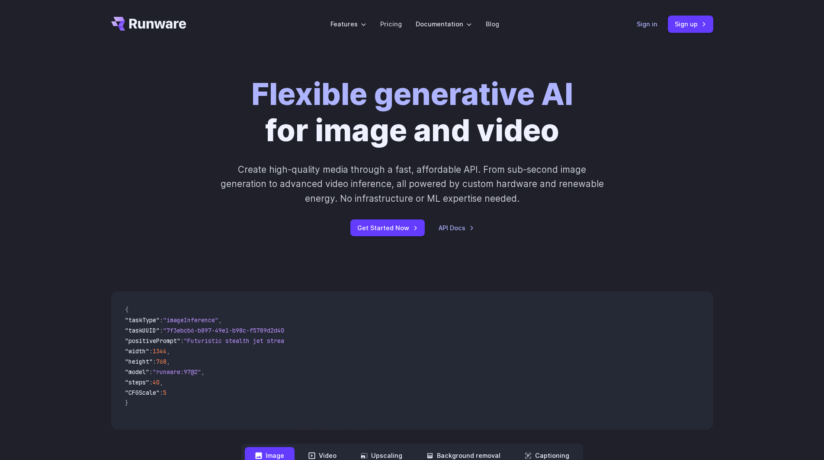
click at [645, 24] on link "Sign in" at bounding box center [646, 24] width 21 height 10
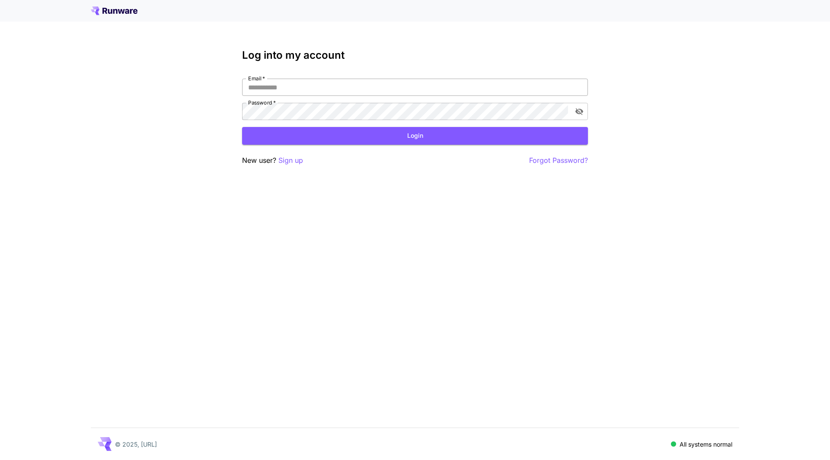
click at [302, 88] on input "Email   *" at bounding box center [415, 87] width 346 height 17
type input "**********"
click button "Login" at bounding box center [415, 136] width 346 height 18
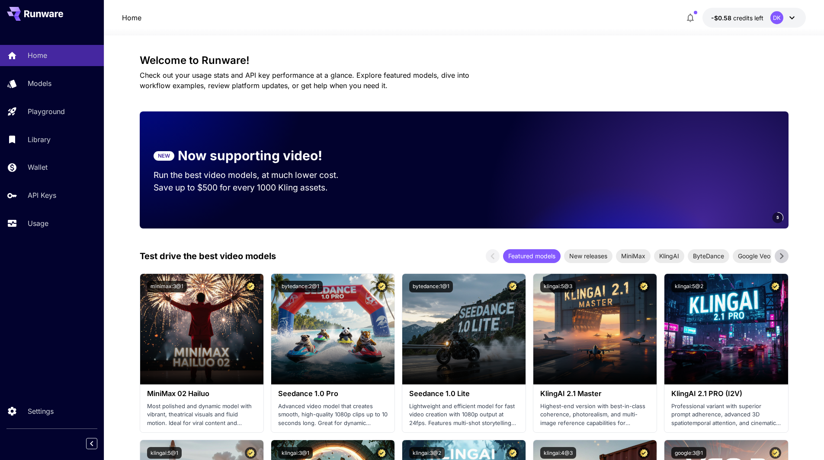
click at [735, 22] on button "-$0.58 credits left DK" at bounding box center [753, 18] width 103 height 20
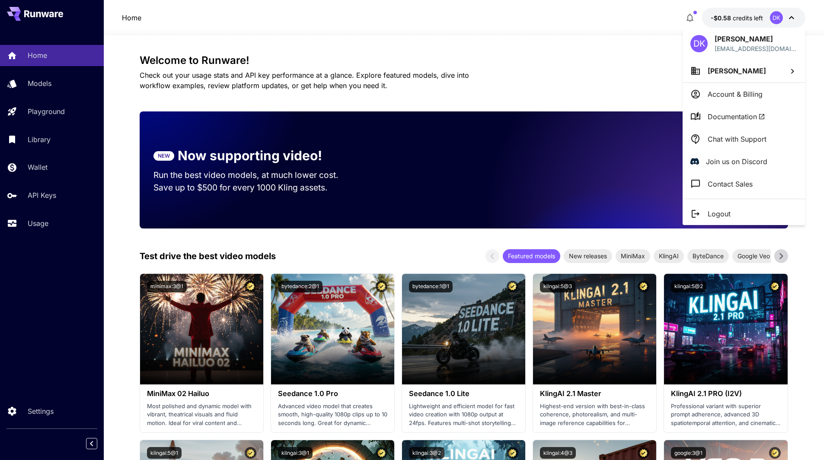
click at [733, 87] on li "Account & Billing" at bounding box center [744, 94] width 123 height 22
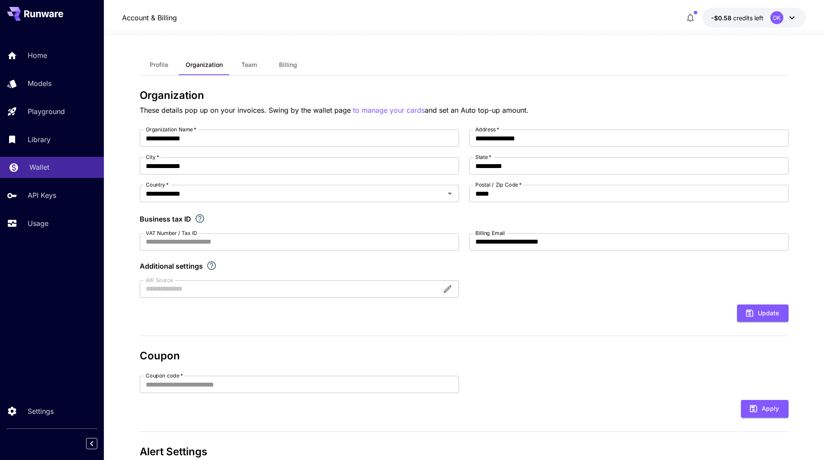
click at [41, 168] on p "Wallet" at bounding box center [39, 167] width 20 height 10
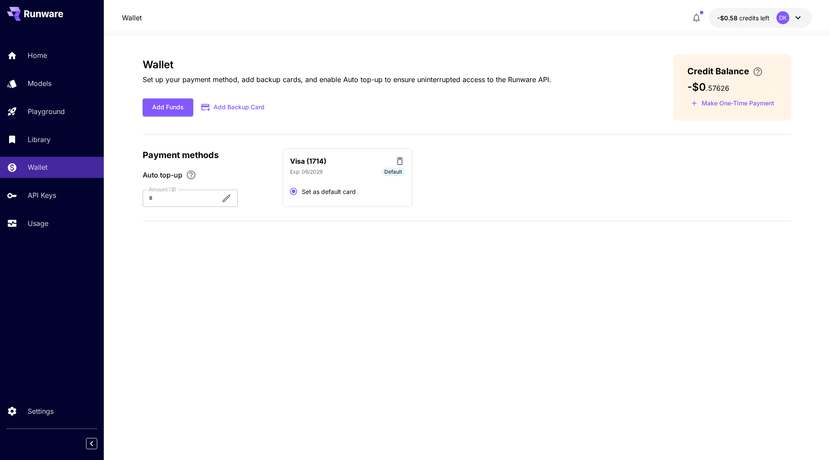
click at [195, 195] on div at bounding box center [178, 198] width 71 height 17
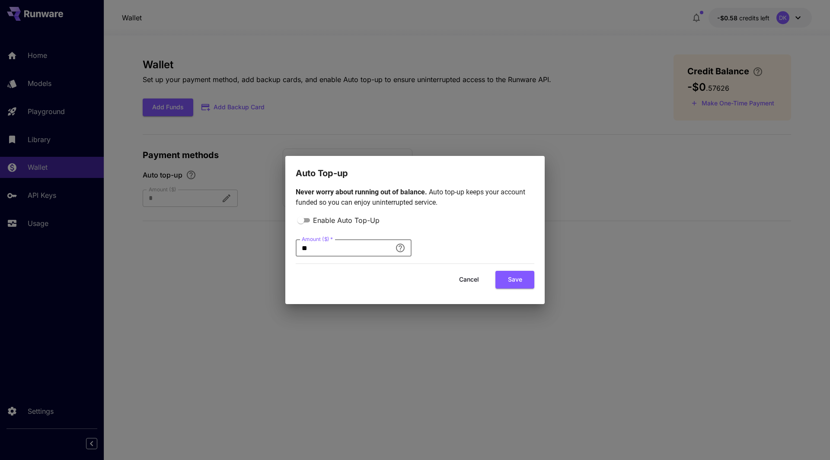
click at [340, 248] on input "**" at bounding box center [344, 248] width 96 height 17
click at [158, 299] on div "Auto Top-up Never worry about running out of balance. Auto top-up keeps your ac…" at bounding box center [415, 230] width 830 height 460
click at [460, 278] on button "Cancel" at bounding box center [469, 280] width 39 height 18
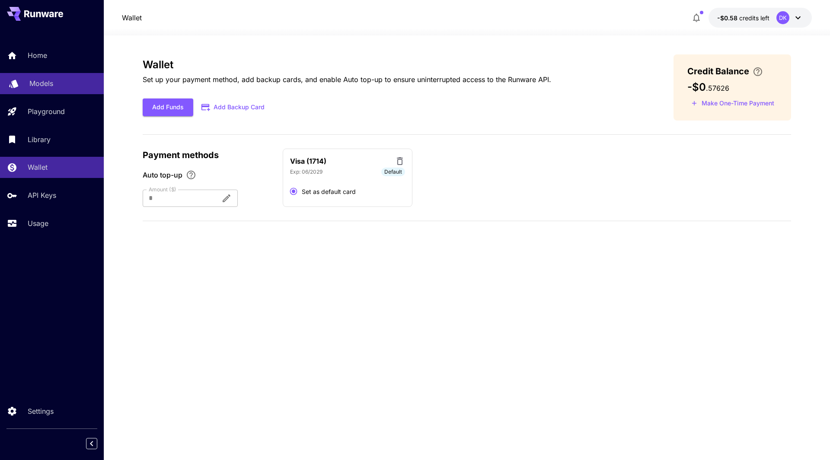
click at [50, 87] on p "Models" at bounding box center [41, 83] width 24 height 10
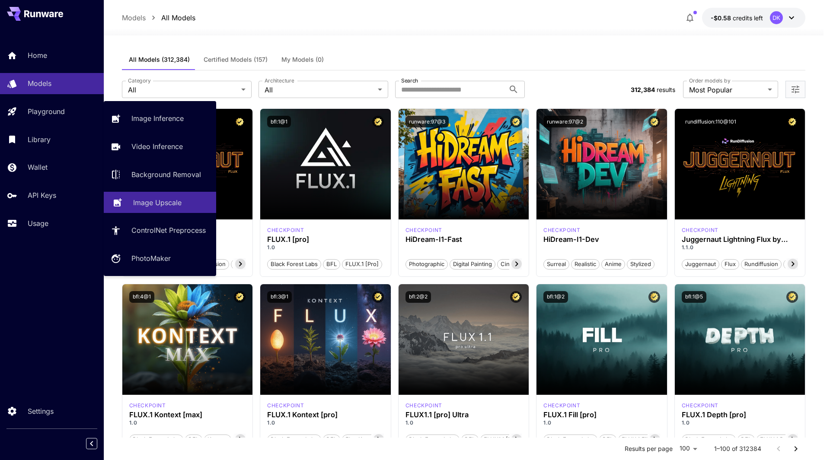
click at [159, 206] on p "Image Upscale" at bounding box center [157, 203] width 48 height 10
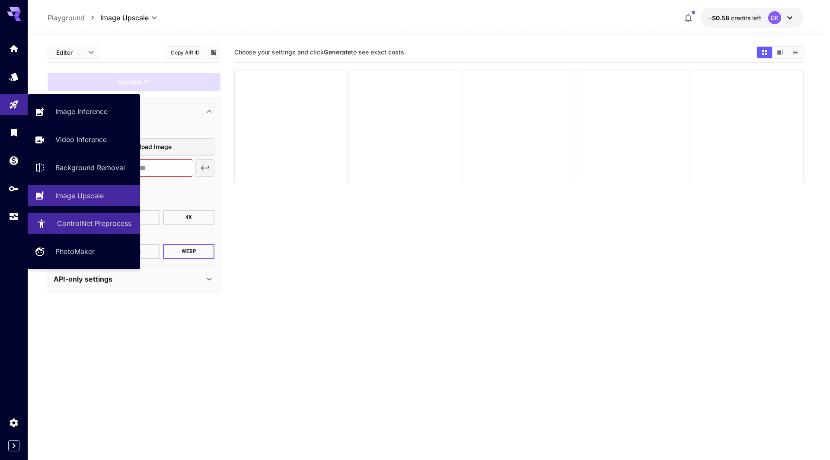
click at [94, 227] on p "ControlNet Preprocess" at bounding box center [94, 223] width 74 height 10
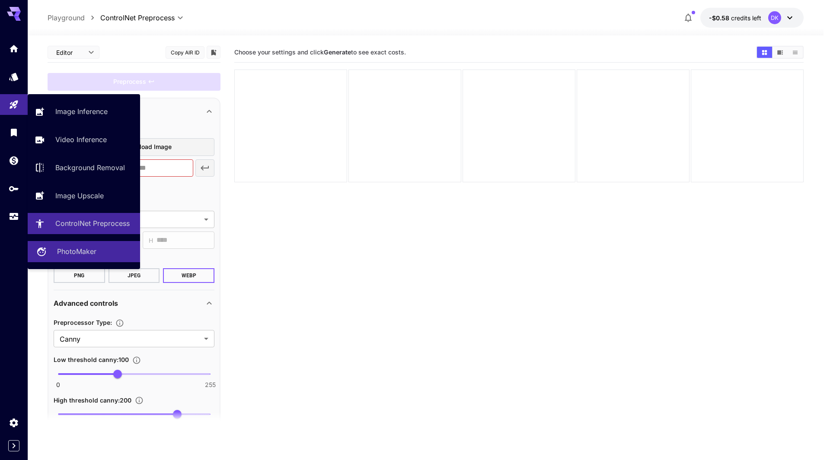
click at [73, 252] on p "PhotoMaker" at bounding box center [76, 251] width 39 height 10
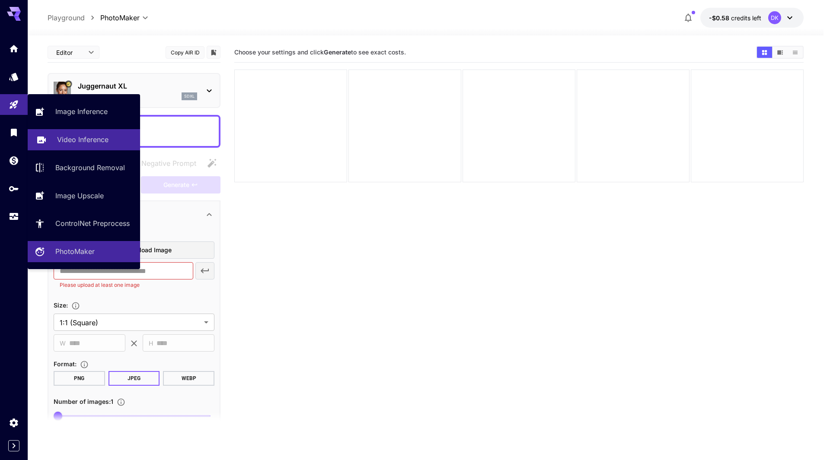
click at [101, 136] on p "Video Inference" at bounding box center [82, 139] width 51 height 10
type input "**********"
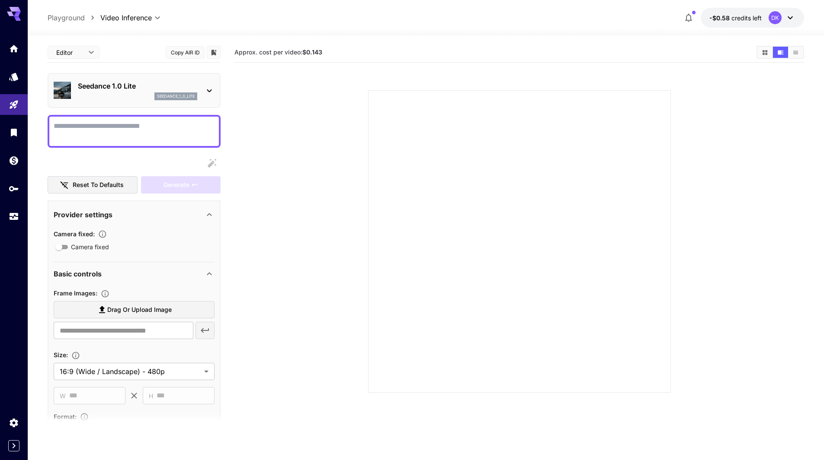
click at [204, 86] on icon at bounding box center [209, 91] width 10 height 10
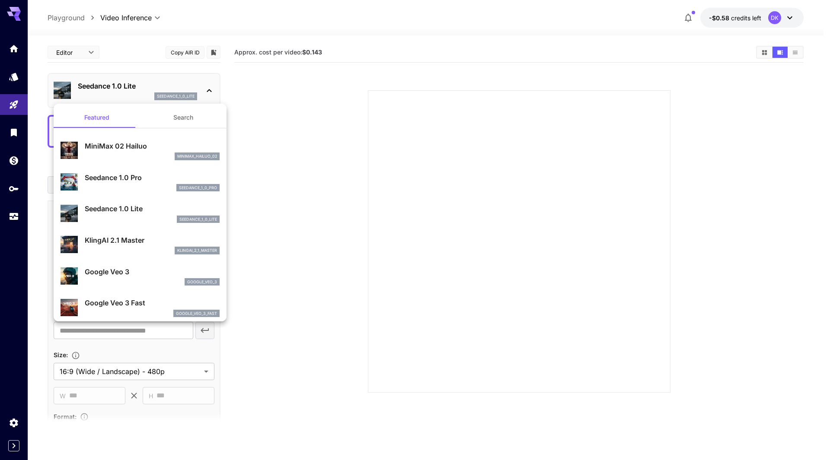
click at [334, 161] on div at bounding box center [415, 230] width 830 height 460
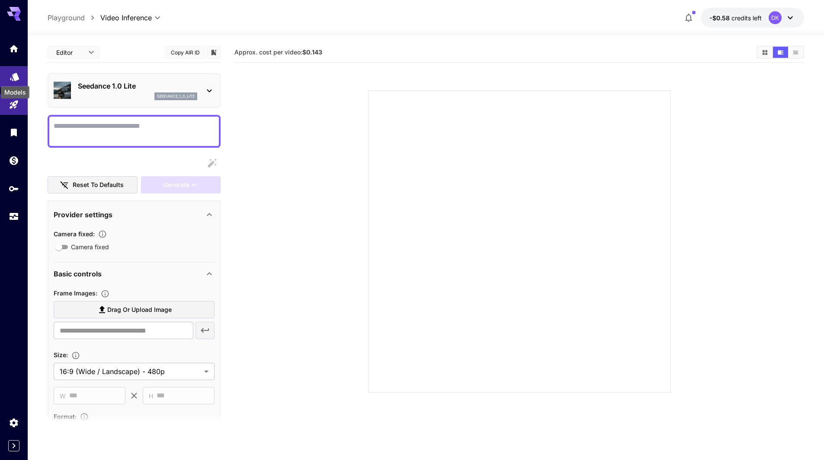
click at [19, 76] on icon "Models" at bounding box center [14, 74] width 9 height 8
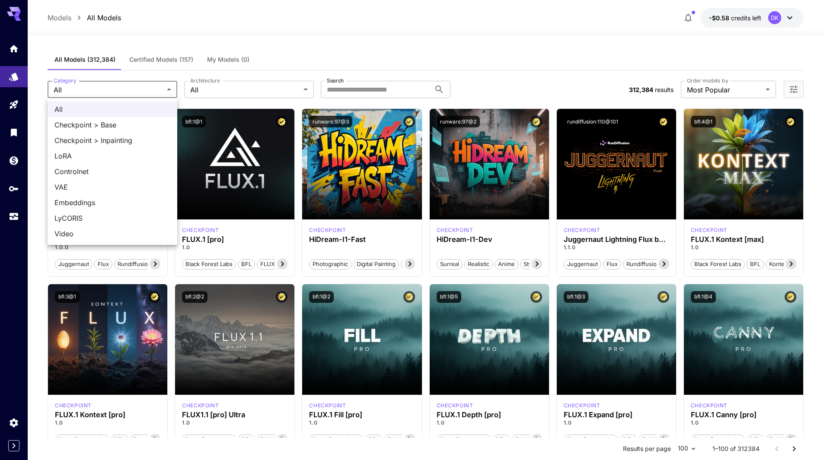
click at [243, 90] on div at bounding box center [415, 230] width 830 height 460
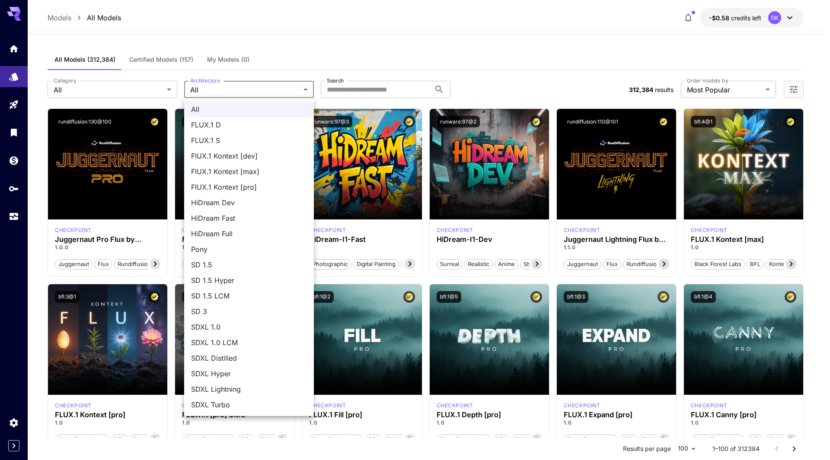
click at [373, 32] on div at bounding box center [415, 230] width 830 height 460
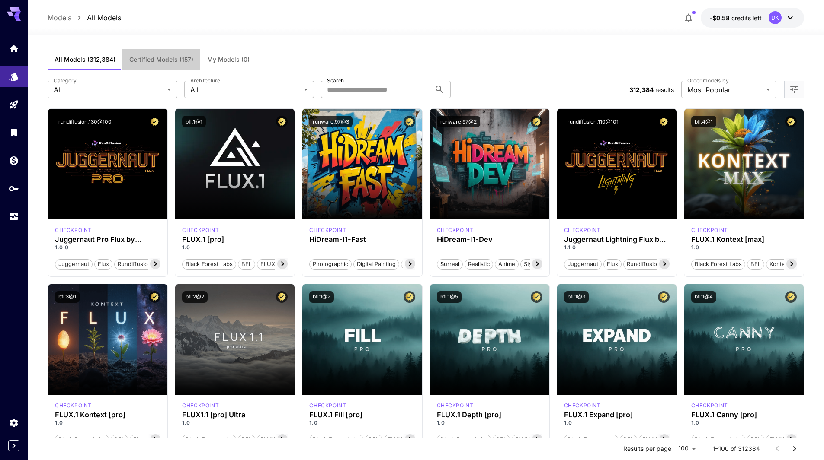
click at [174, 61] on span "Certified Models (157)" at bounding box center [161, 60] width 64 height 8
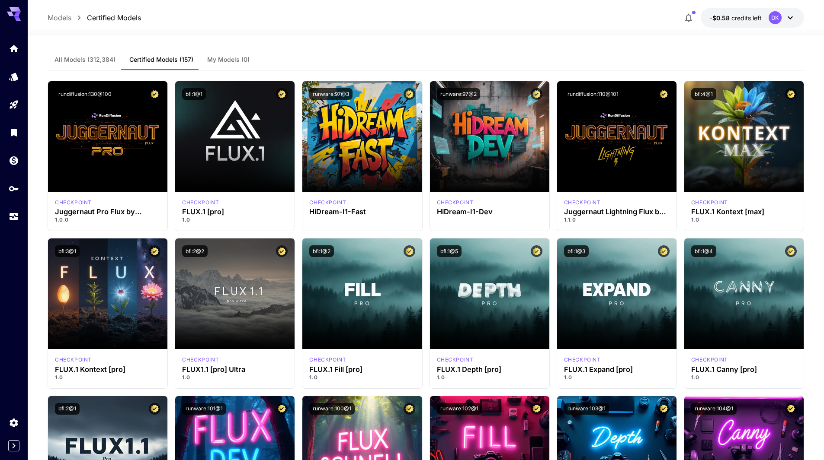
click at [102, 57] on span "All Models (312,384)" at bounding box center [84, 60] width 61 height 8
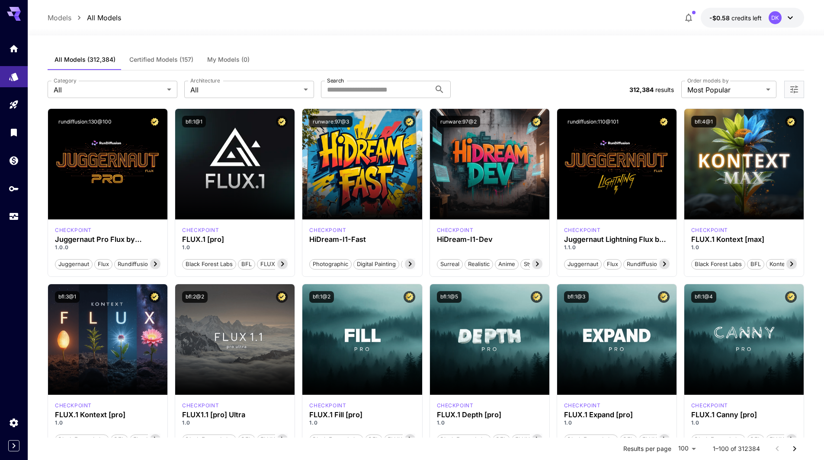
click at [721, 19] on span "-$0.58" at bounding box center [720, 17] width 22 height 7
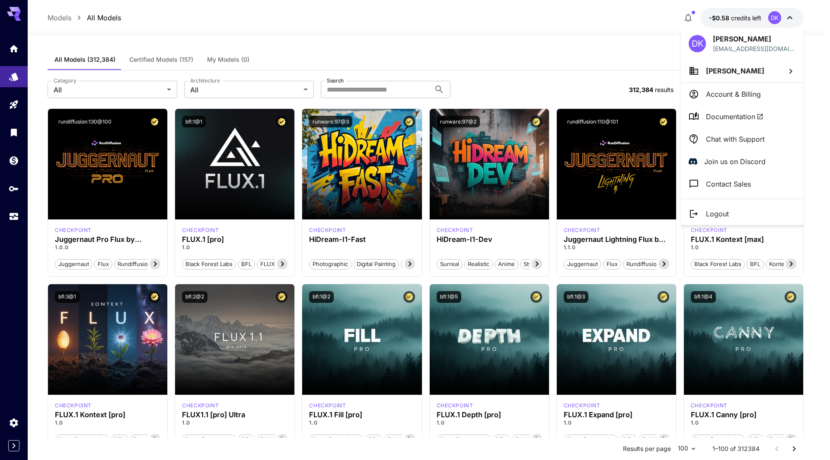
click at [16, 160] on div at bounding box center [415, 230] width 830 height 460
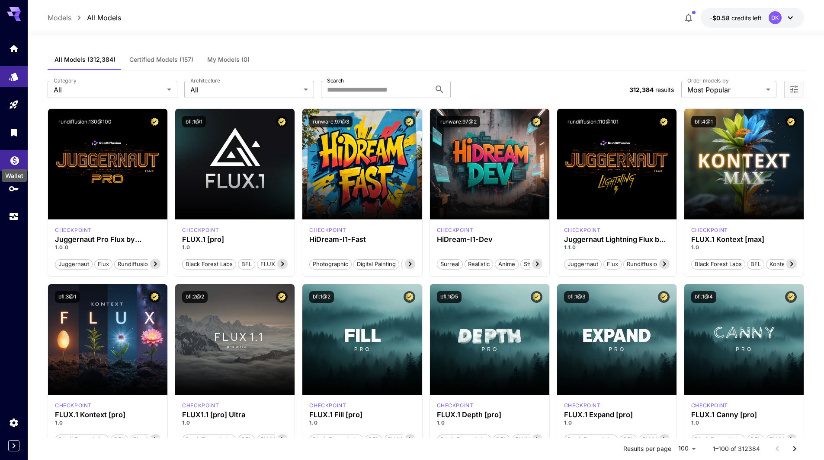
click at [16, 159] on icon "Wallet" at bounding box center [14, 158] width 9 height 9
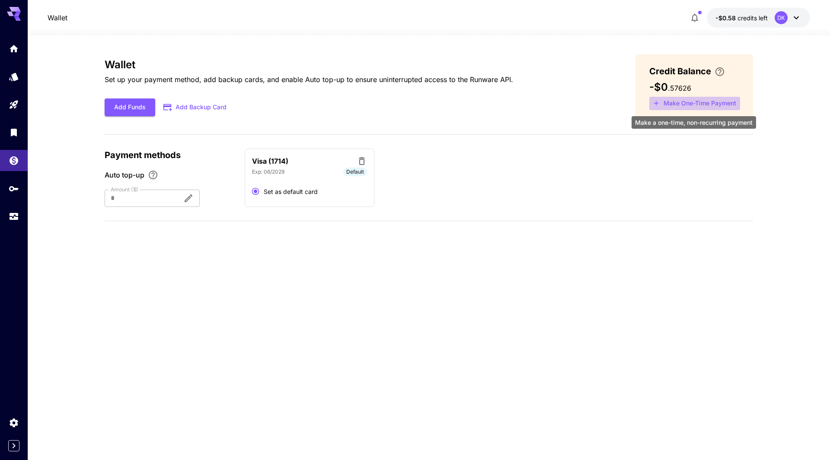
click at [696, 106] on button "Make One-Time Payment" at bounding box center [694, 103] width 91 height 13
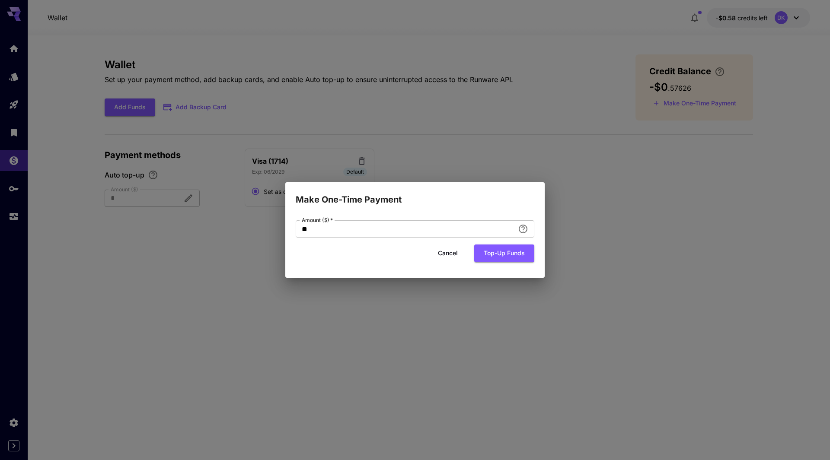
drag, startPoint x: 374, startPoint y: 230, endPoint x: 263, endPoint y: 237, distance: 110.9
click at [263, 237] on div "Make One-Time Payment Amount ($)   * ** Amount ($)   * Cancel Top-up funds" at bounding box center [415, 230] width 830 height 460
click at [496, 257] on button "Top-up funds" at bounding box center [504, 254] width 60 height 18
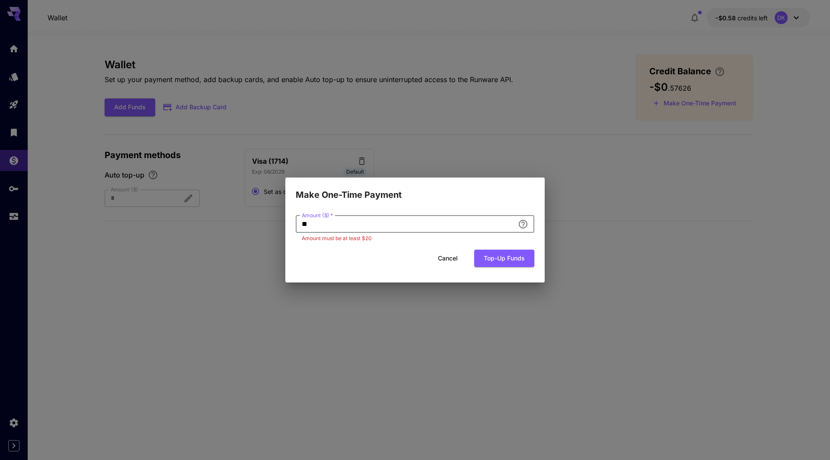
drag, startPoint x: 357, startPoint y: 227, endPoint x: 238, endPoint y: 227, distance: 118.5
click at [239, 227] on div "Make One-Time Payment Amount ($)   * ** Amount ($)   * Amount must be at least …" at bounding box center [415, 230] width 830 height 460
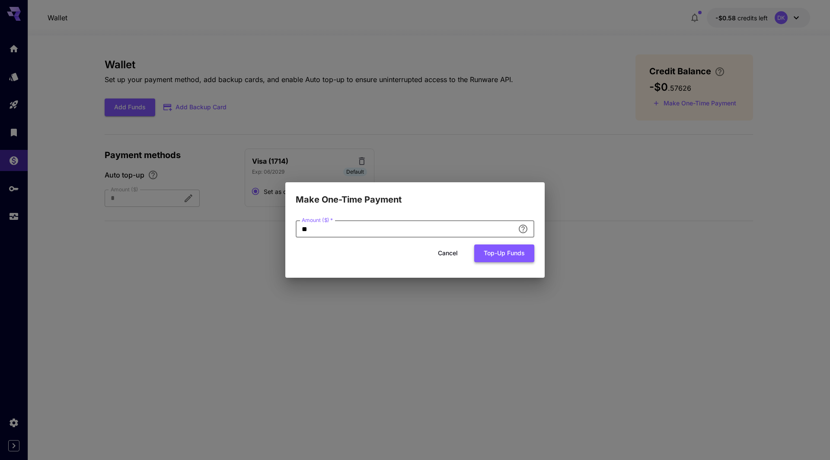
type input "**"
click at [495, 256] on button "Top-up funds" at bounding box center [504, 254] width 60 height 18
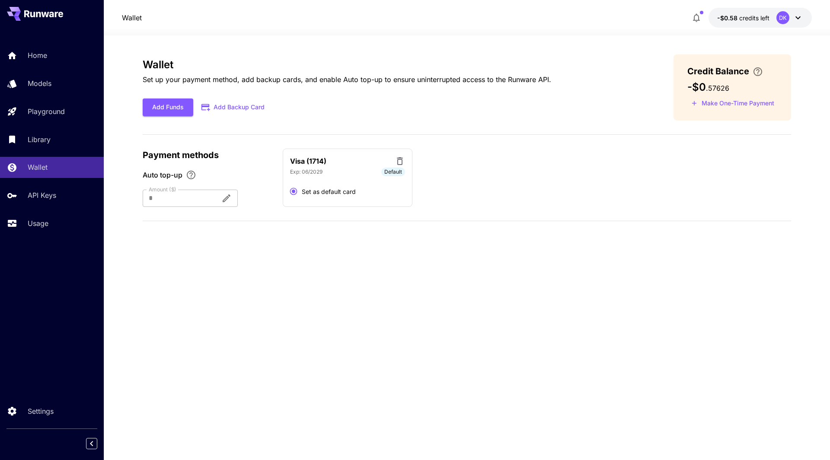
click at [177, 198] on div at bounding box center [178, 198] width 71 height 17
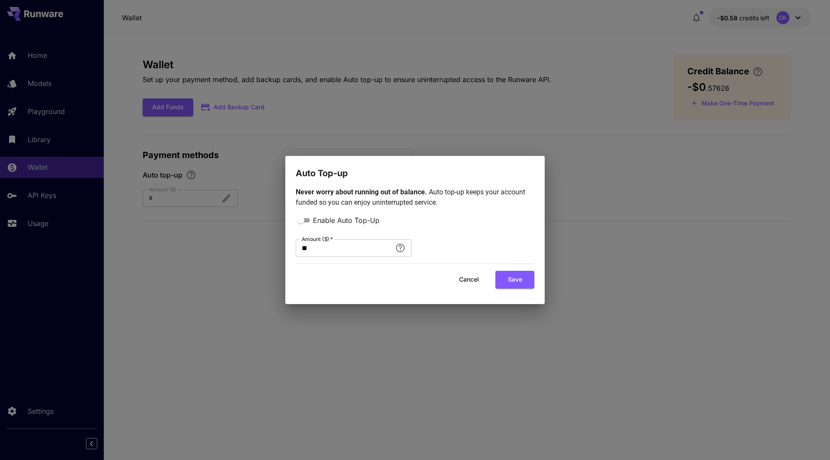
click at [759, 202] on div "Auto Top-up Never worry about running out of balance. Auto top-up keeps your ac…" at bounding box center [415, 230] width 830 height 460
click at [463, 280] on button "Cancel" at bounding box center [469, 280] width 39 height 18
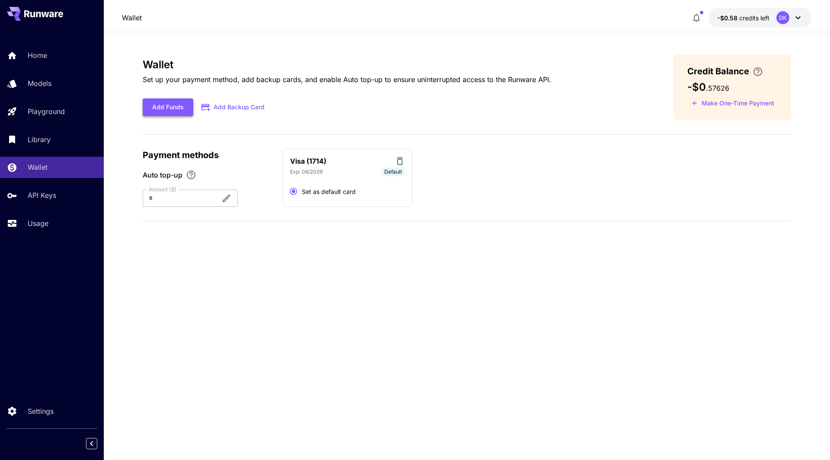
click at [163, 104] on button "Add Funds" at bounding box center [168, 108] width 51 height 18
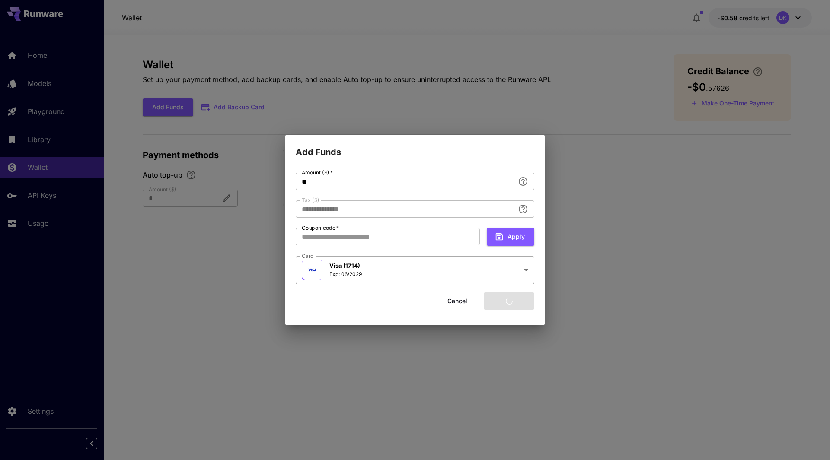
type input "****"
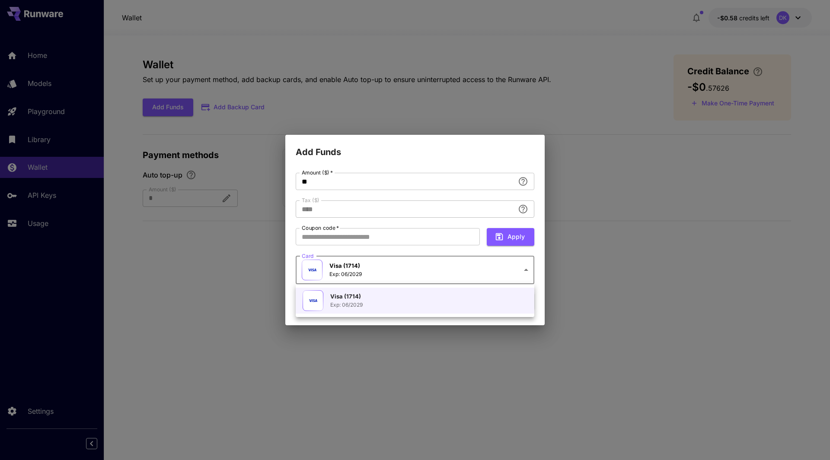
click at [380, 271] on body "**********" at bounding box center [415, 230] width 830 height 460
click at [380, 271] on div at bounding box center [415, 230] width 830 height 460
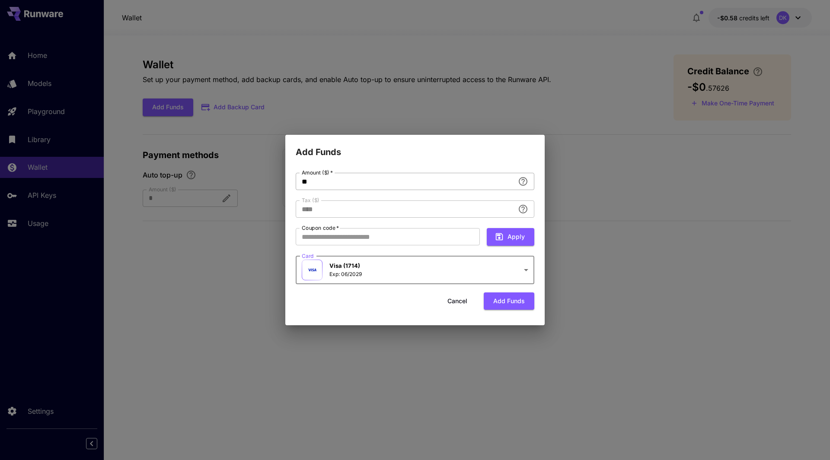
click at [319, 184] on input "**" at bounding box center [405, 181] width 219 height 17
click at [521, 300] on button "Add funds" at bounding box center [509, 302] width 51 height 18
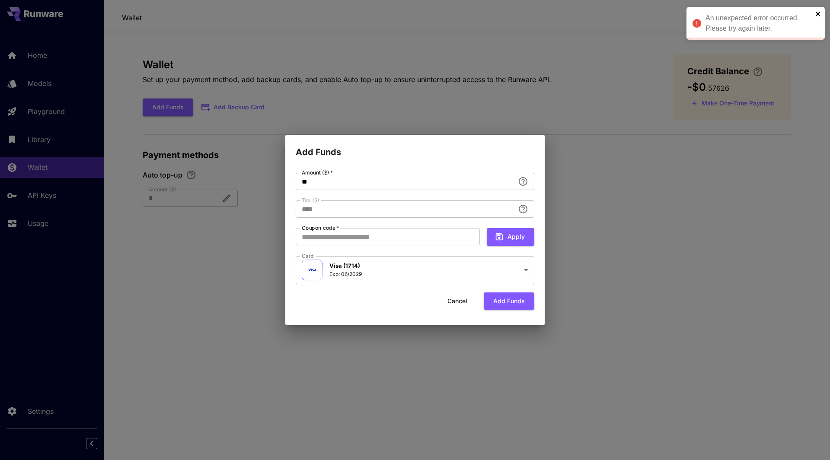
click at [817, 12] on icon "close" at bounding box center [818, 13] width 6 height 7
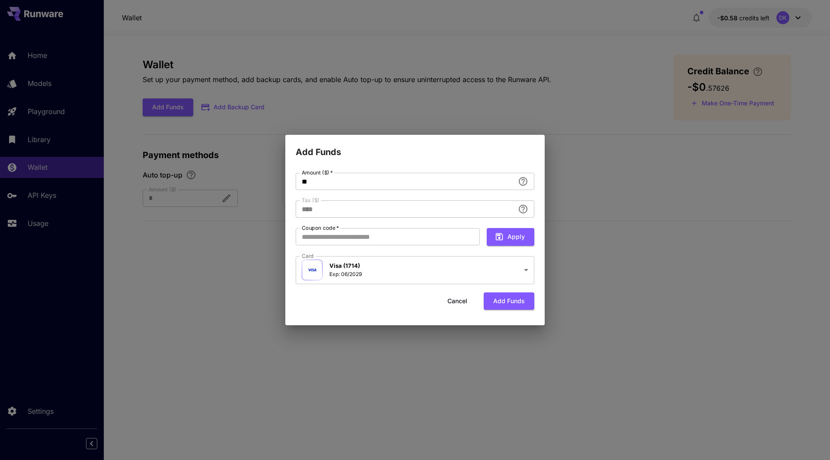
click at [653, 188] on div "**********" at bounding box center [415, 230] width 830 height 460
click at [408, 184] on input "**" at bounding box center [405, 181] width 219 height 17
click at [387, 267] on body "**********" at bounding box center [415, 230] width 830 height 460
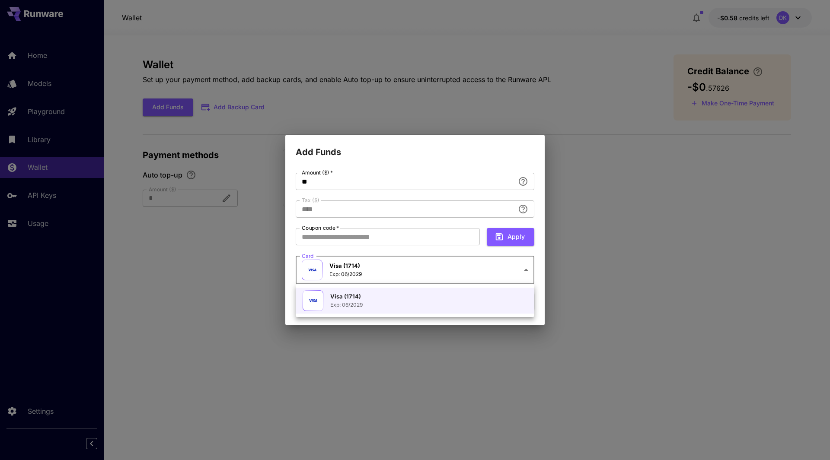
click at [208, 342] on div at bounding box center [415, 230] width 830 height 460
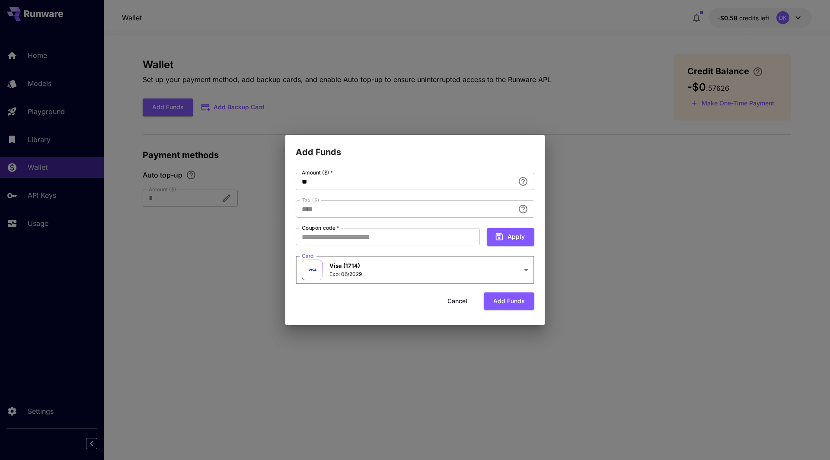
click at [460, 300] on button "Cancel" at bounding box center [457, 302] width 39 height 18
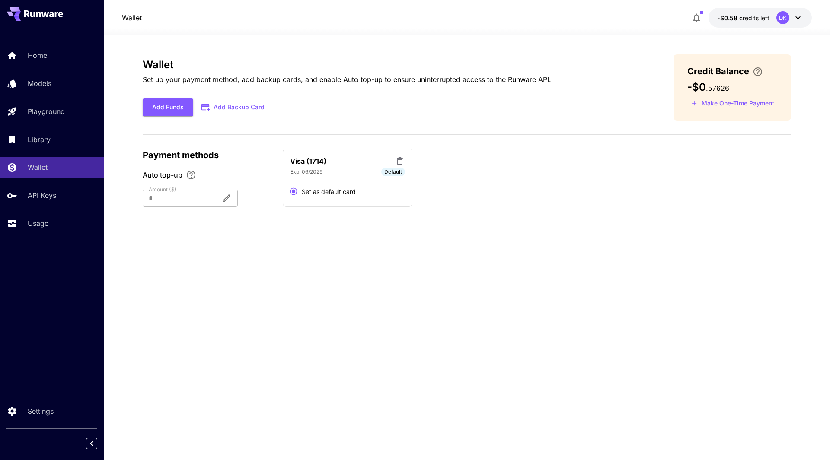
click at [236, 105] on button "Add Backup Card" at bounding box center [233, 107] width 80 height 17
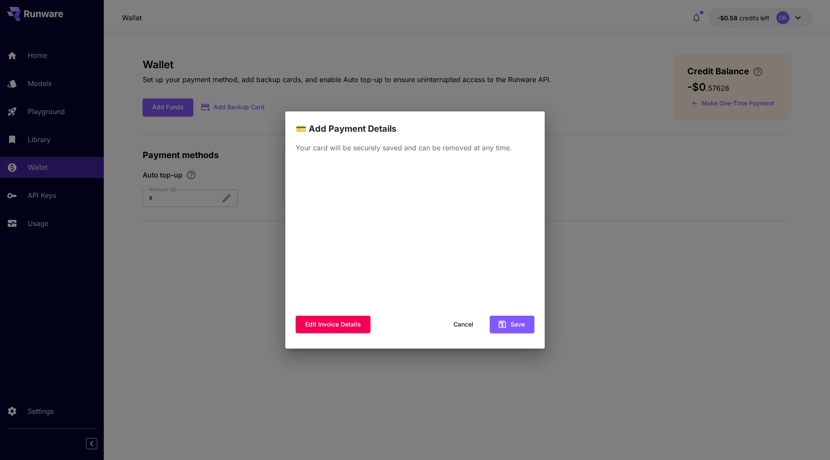
click at [464, 328] on button "Cancel" at bounding box center [463, 325] width 39 height 18
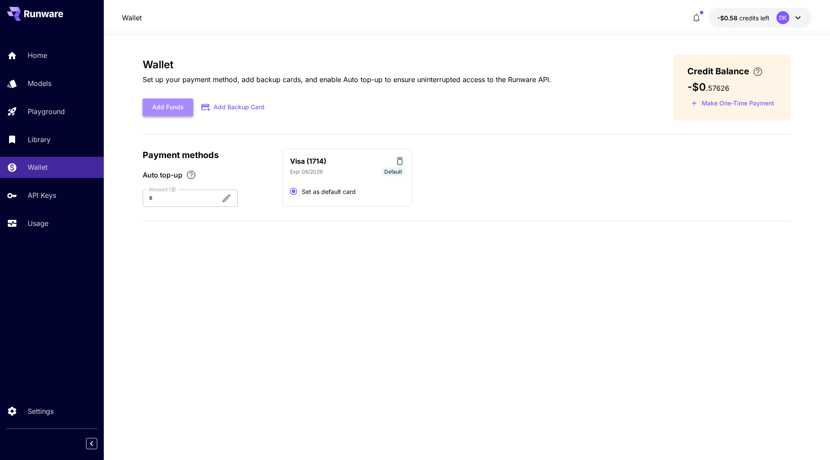
click at [170, 103] on button "Add Funds" at bounding box center [168, 108] width 51 height 18
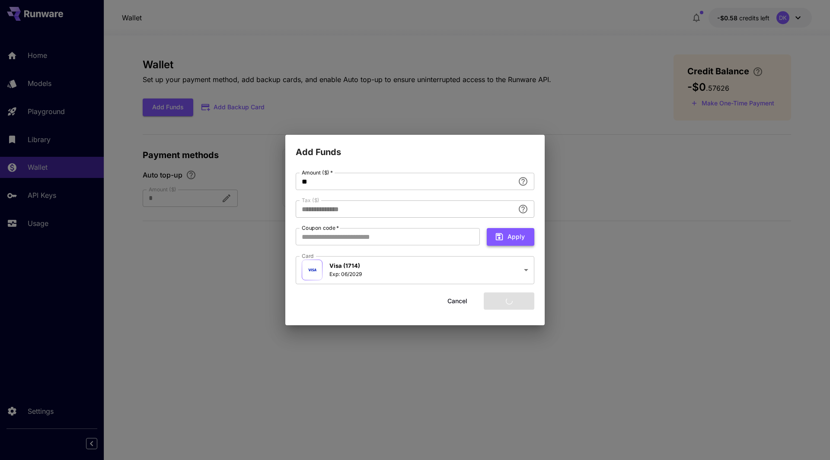
type input "****"
click at [520, 303] on button "Add funds" at bounding box center [509, 302] width 51 height 18
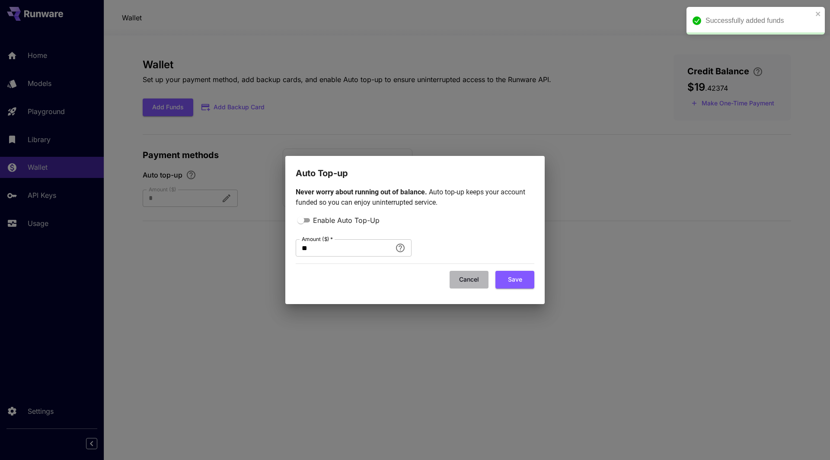
click at [475, 281] on button "Cancel" at bounding box center [469, 280] width 39 height 18
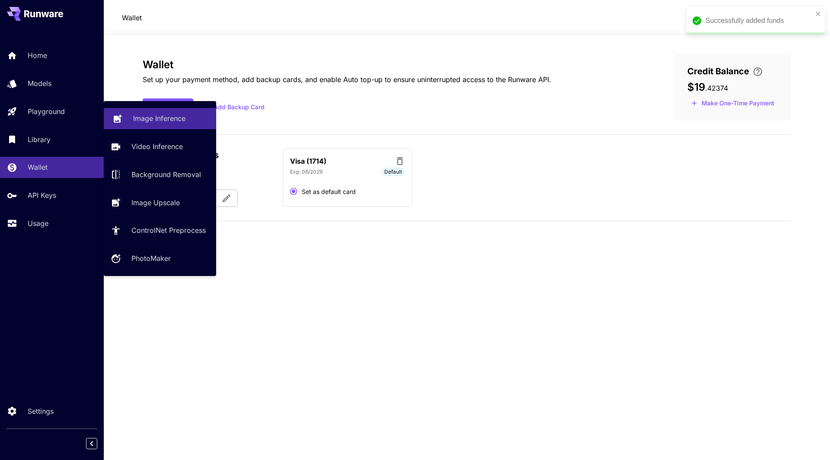
click at [184, 117] on p "Image Inference" at bounding box center [159, 118] width 52 height 10
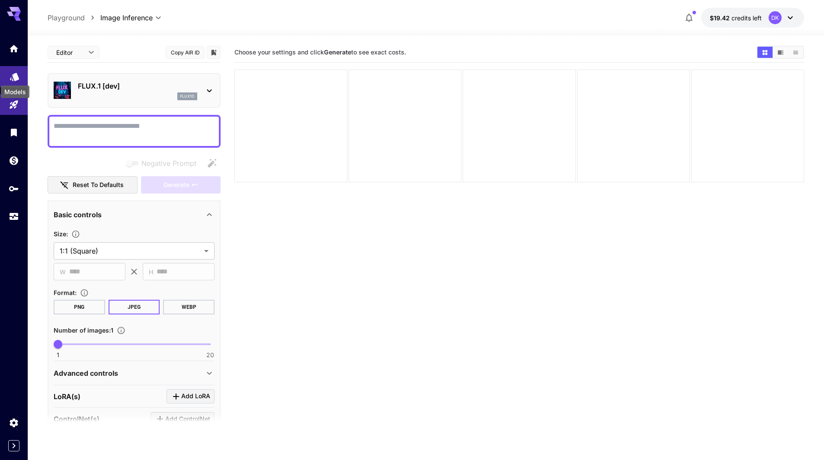
click at [15, 78] on icon "Models" at bounding box center [14, 74] width 9 height 8
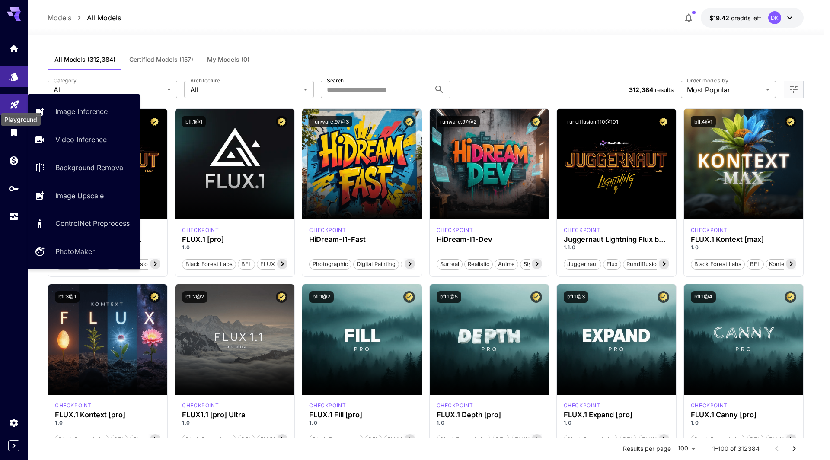
click at [12, 103] on icon "Playground" at bounding box center [15, 102] width 10 height 10
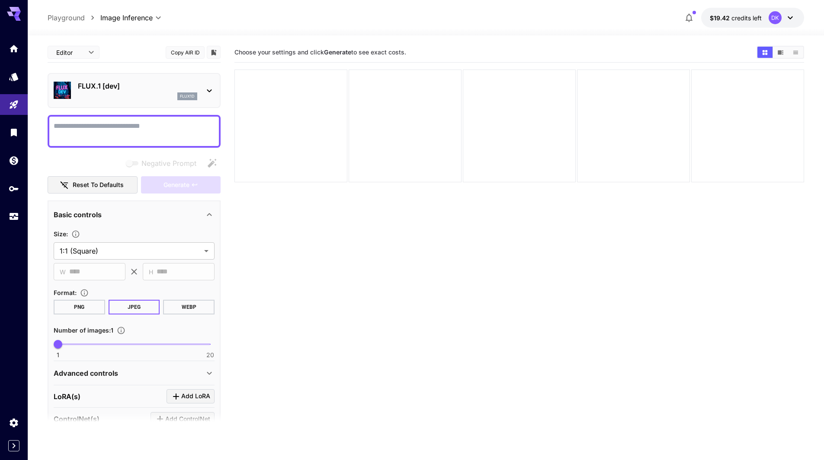
click at [147, 89] on p "FLUX.1 [dev]" at bounding box center [137, 86] width 119 height 10
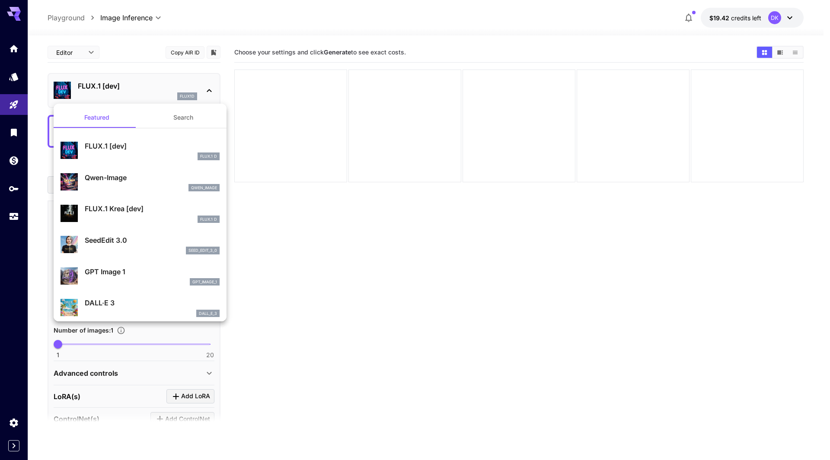
click at [140, 75] on div at bounding box center [415, 230] width 830 height 460
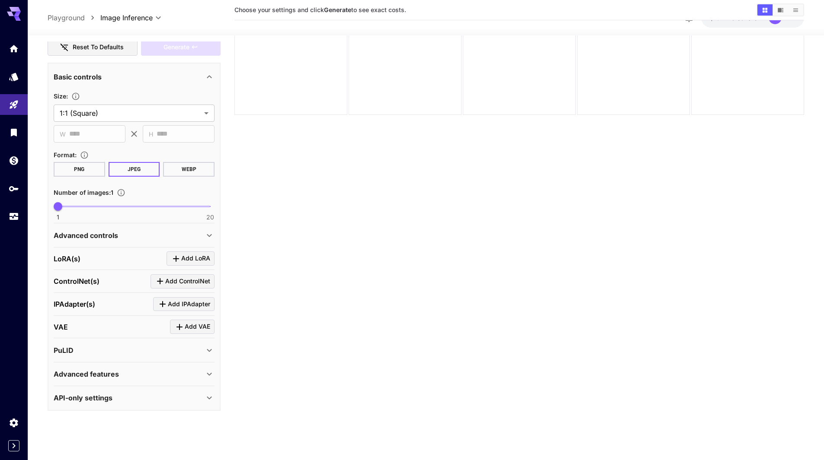
scroll to position [68, 0]
click at [210, 351] on icon at bounding box center [209, 350] width 5 height 3
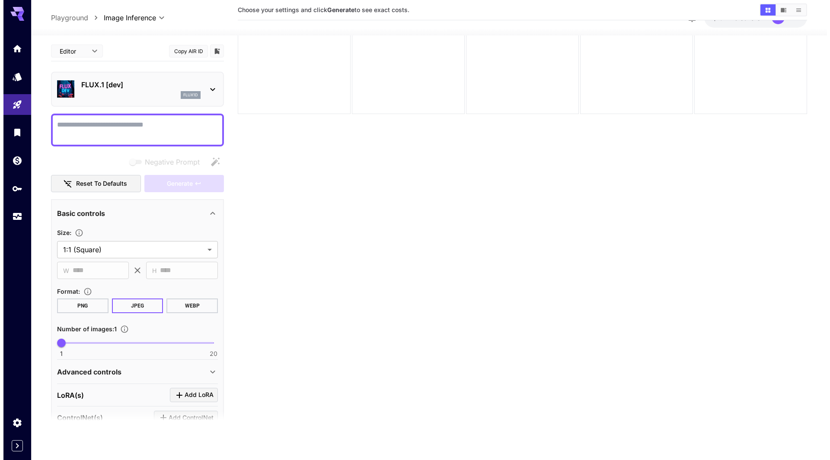
scroll to position [0, 0]
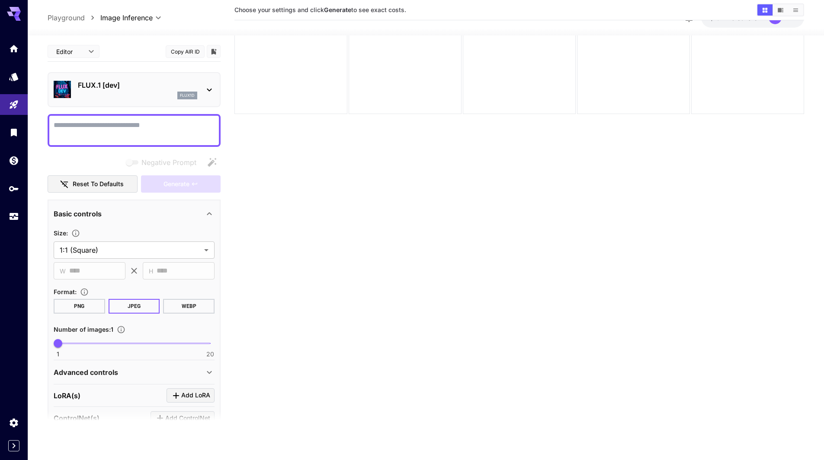
click at [130, 88] on p "FLUX.1 [dev]" at bounding box center [137, 85] width 119 height 10
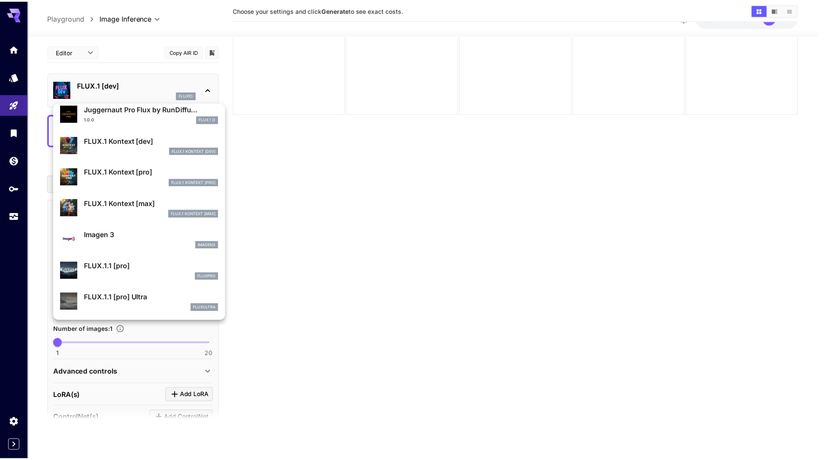
scroll to position [349, 0]
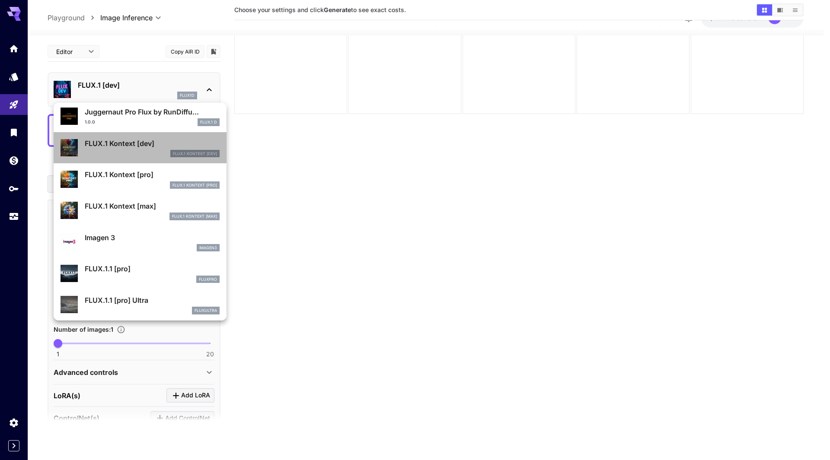
click at [151, 150] on div "FlUX.1 Kontext [dev]" at bounding box center [152, 154] width 135 height 8
type input "****"
type input "***"
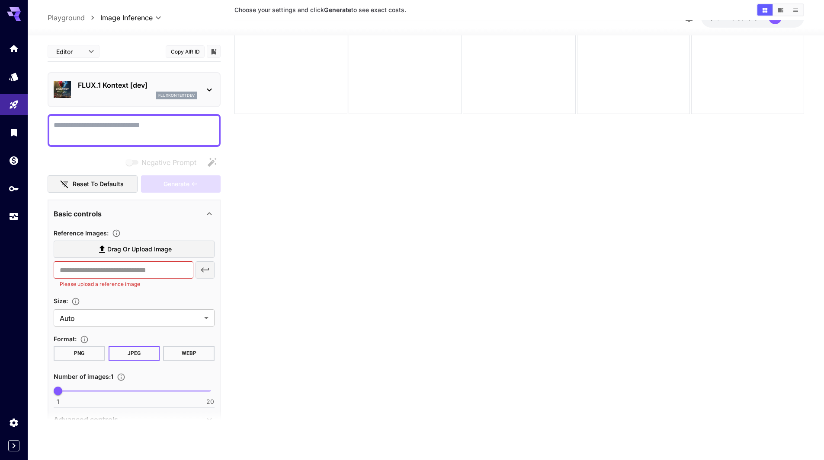
click at [106, 127] on textarea "Negative Prompt" at bounding box center [134, 130] width 161 height 21
click at [292, 69] on div at bounding box center [290, 57] width 113 height 113
click at [135, 249] on span "Drag or upload image" at bounding box center [139, 249] width 64 height 11
click at [0, 0] on input "Drag or upload image" at bounding box center [0, 0] width 0 height 0
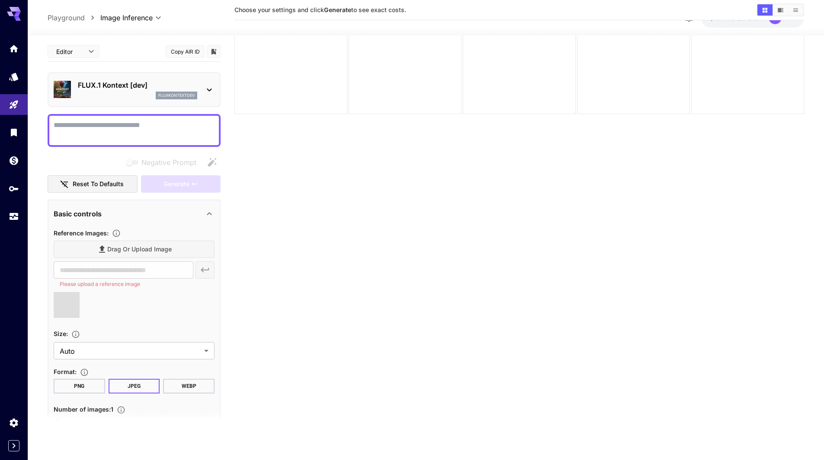
click at [110, 125] on textarea "Negative Prompt" at bounding box center [134, 130] width 161 height 21
type input "**********"
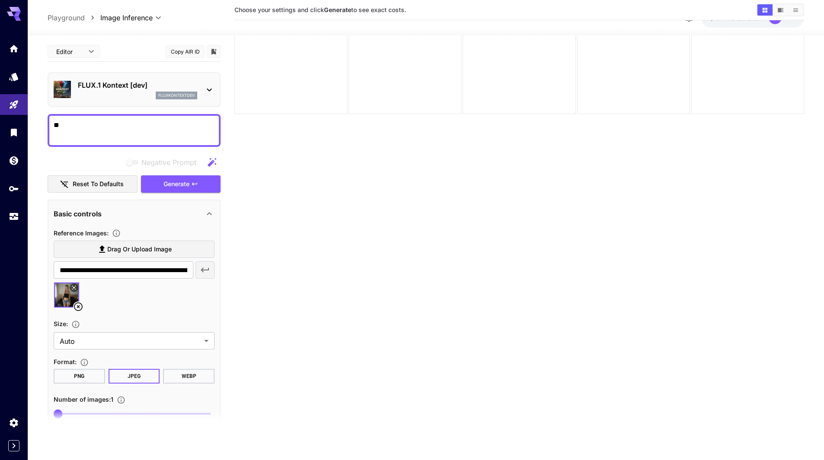
type textarea "*"
type textarea "**********"
click at [92, 377] on button "PNG" at bounding box center [79, 376] width 51 height 15
click at [186, 183] on span "Generate" at bounding box center [176, 184] width 26 height 11
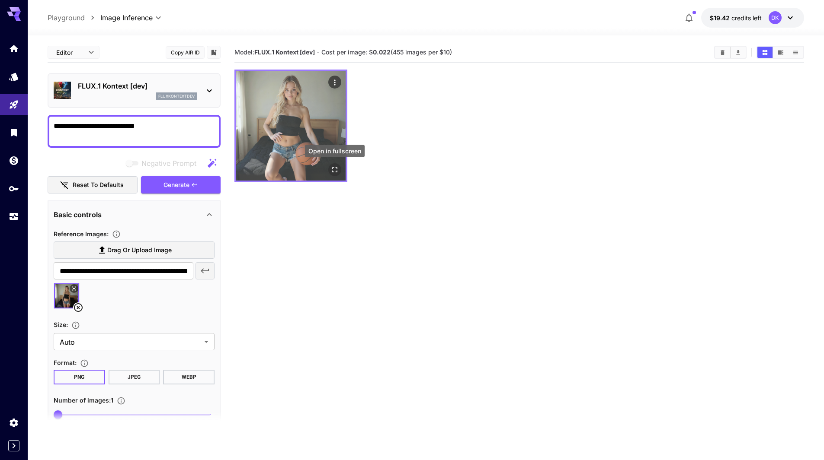
click at [336, 168] on icon "Open in fullscreen" at bounding box center [334, 169] width 5 height 5
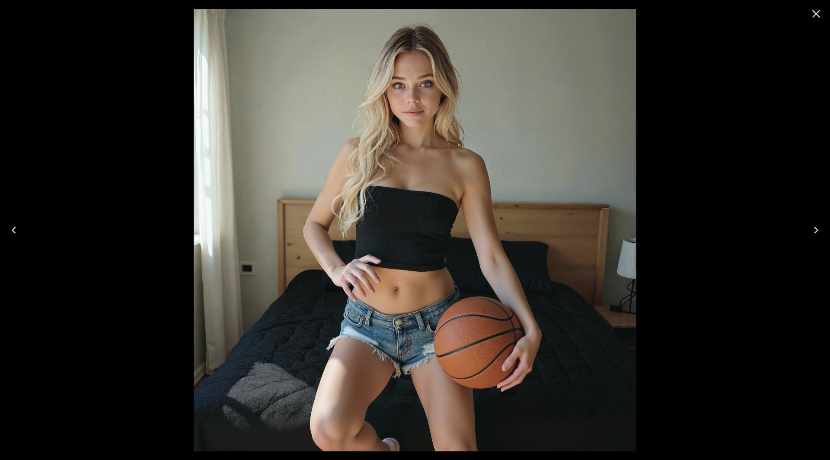
click at [817, 10] on icon "Close" at bounding box center [816, 14] width 14 height 14
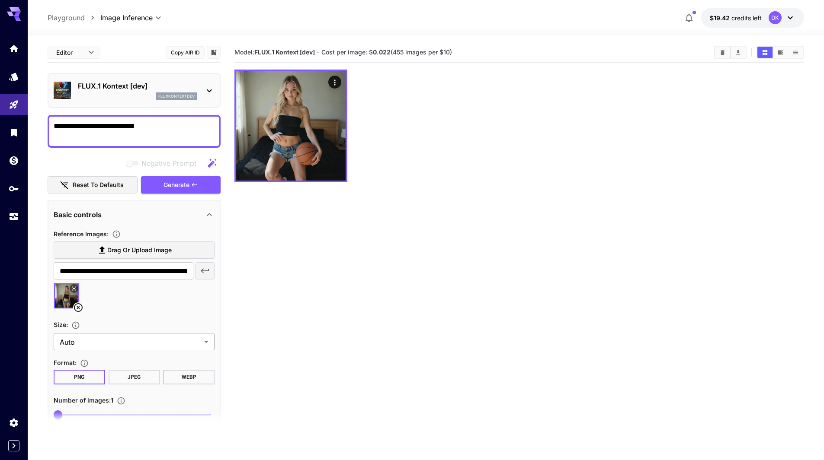
click at [134, 342] on body "**********" at bounding box center [412, 264] width 824 height 529
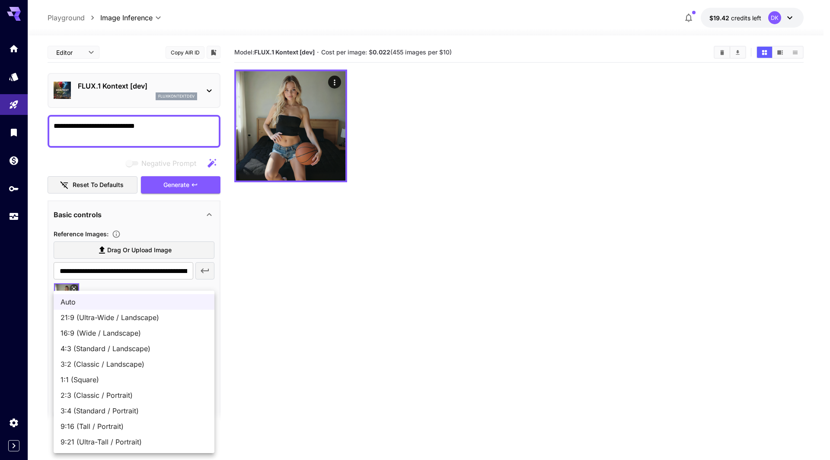
click at [300, 132] on div at bounding box center [415, 230] width 830 height 460
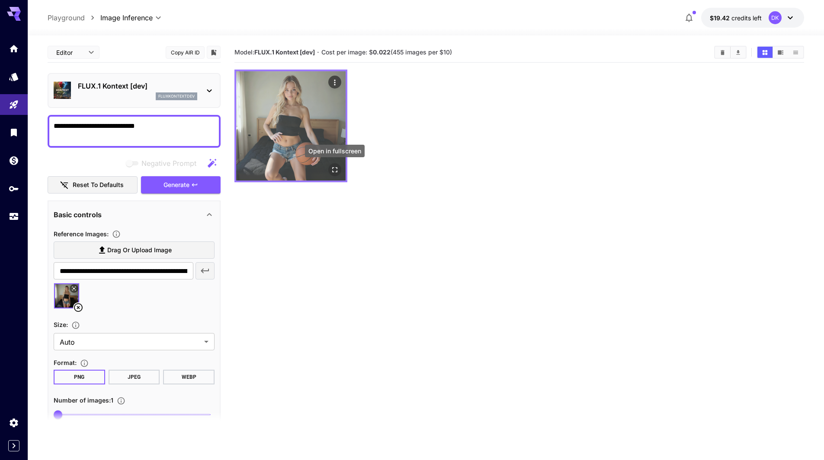
click at [333, 170] on icon "Open in fullscreen" at bounding box center [334, 170] width 9 height 9
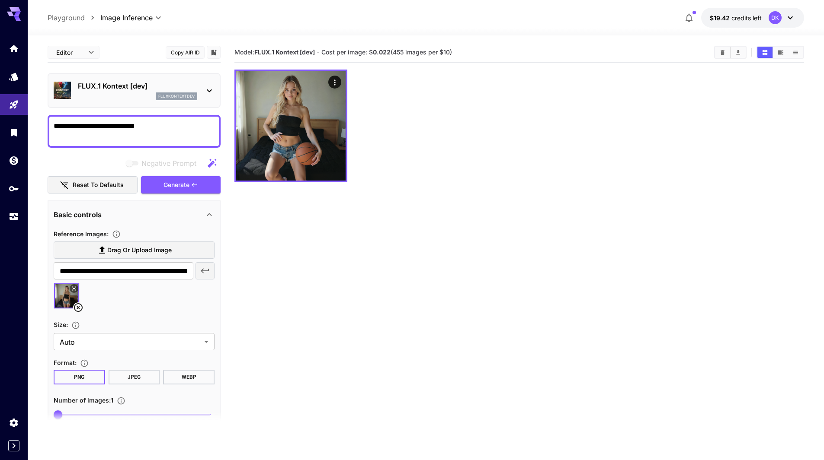
click at [78, 307] on icon at bounding box center [78, 308] width 10 height 10
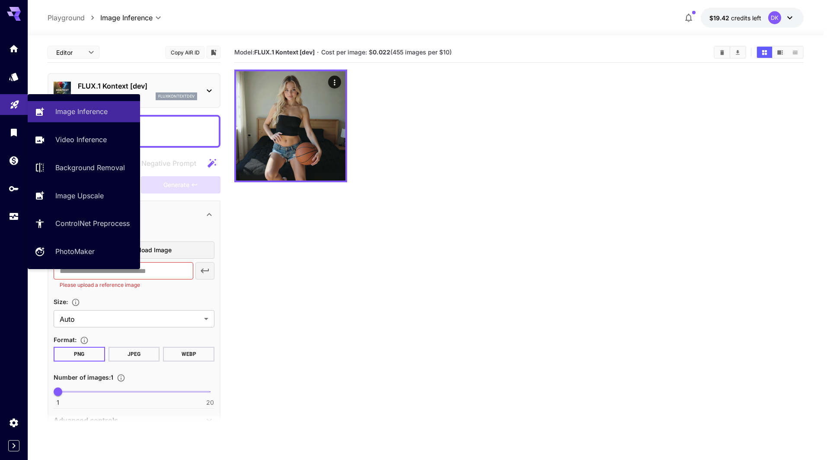
click at [11, 106] on icon "Playground" at bounding box center [14, 102] width 8 height 8
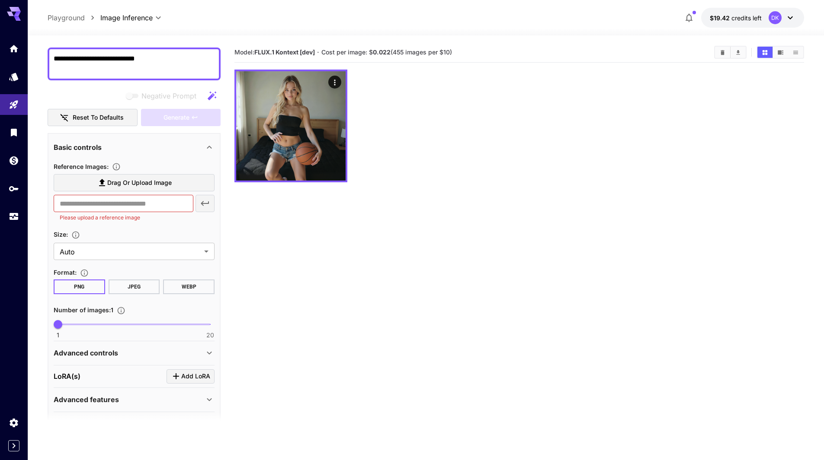
scroll to position [92, 0]
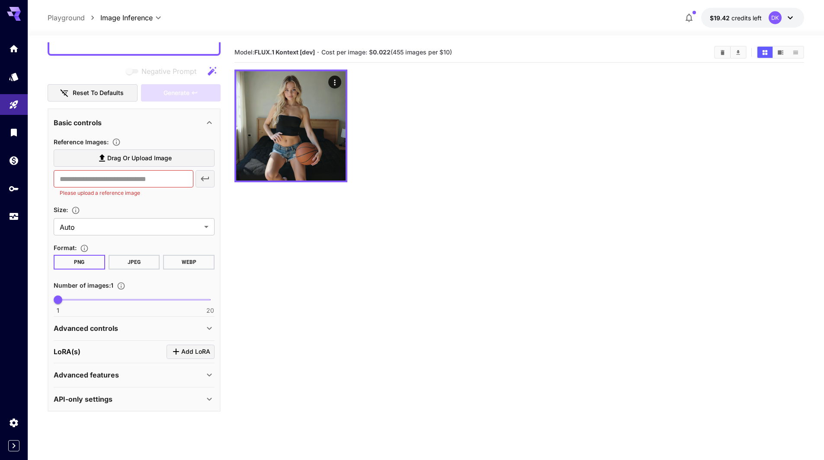
click at [209, 374] on icon at bounding box center [209, 375] width 10 height 10
click at [15, 134] on icon "Library" at bounding box center [15, 133] width 10 height 10
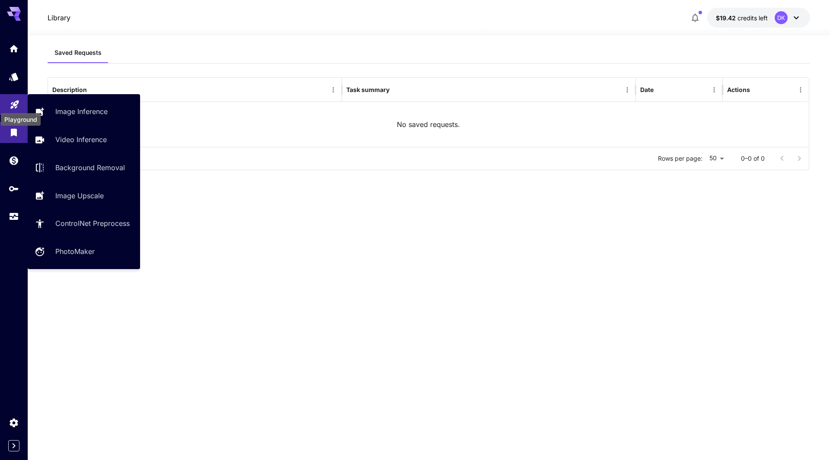
click at [10, 97] on icon "Playground" at bounding box center [15, 102] width 10 height 10
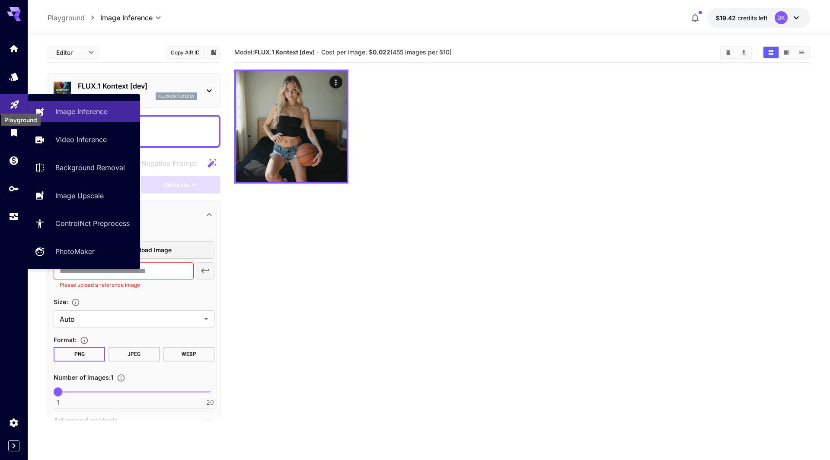
click at [10, 98] on icon "Playground" at bounding box center [15, 103] width 10 height 10
click at [10, 98] on icon "Playground" at bounding box center [15, 102] width 10 height 10
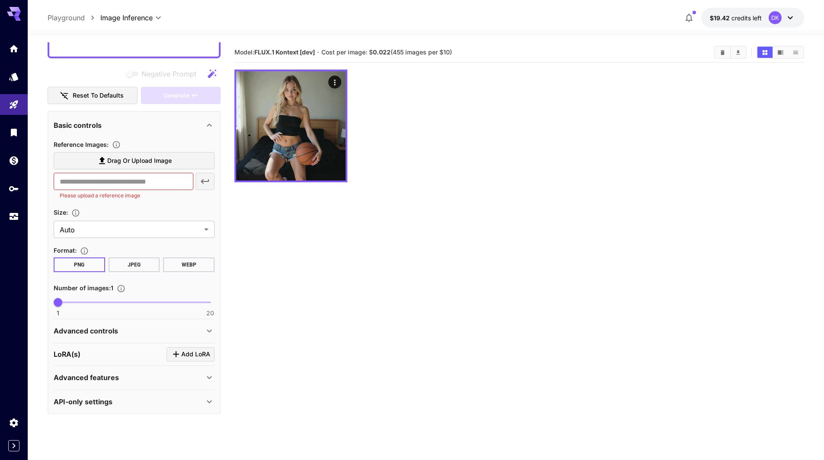
scroll to position [92, 0]
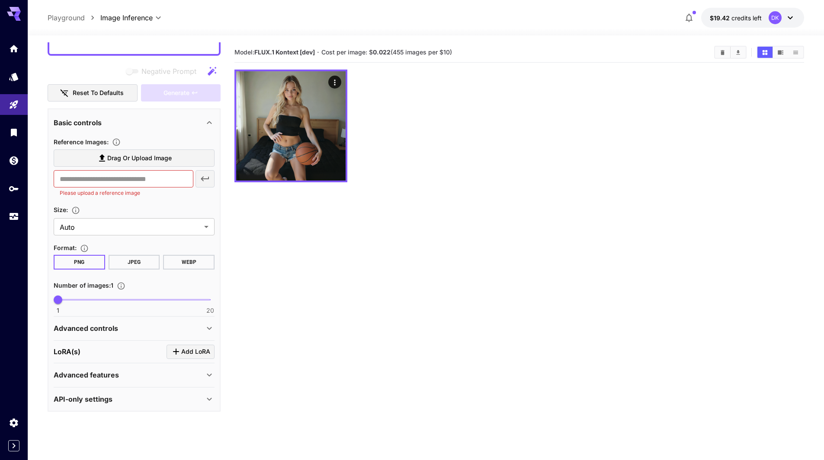
click at [211, 328] on icon at bounding box center [209, 328] width 10 height 10
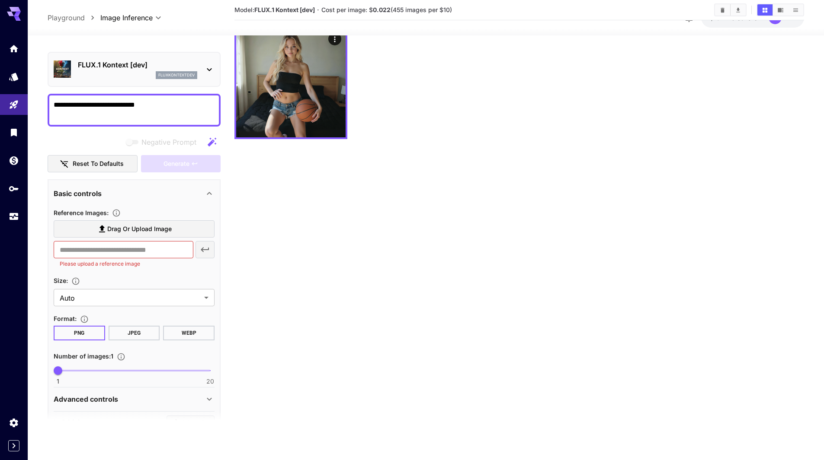
scroll to position [0, 0]
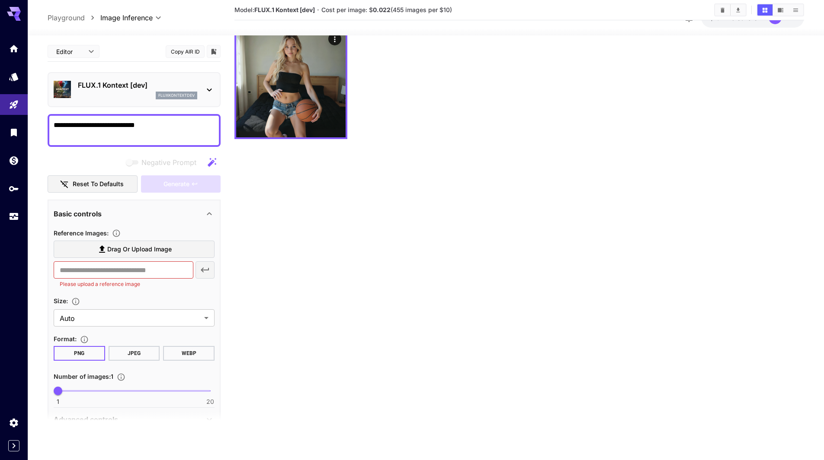
click at [208, 214] on icon at bounding box center [209, 214] width 10 height 10
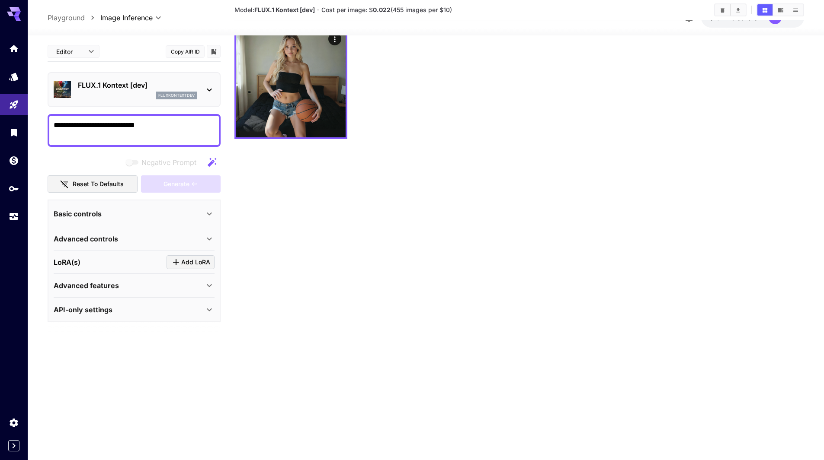
click at [208, 214] on icon at bounding box center [209, 214] width 5 height 3
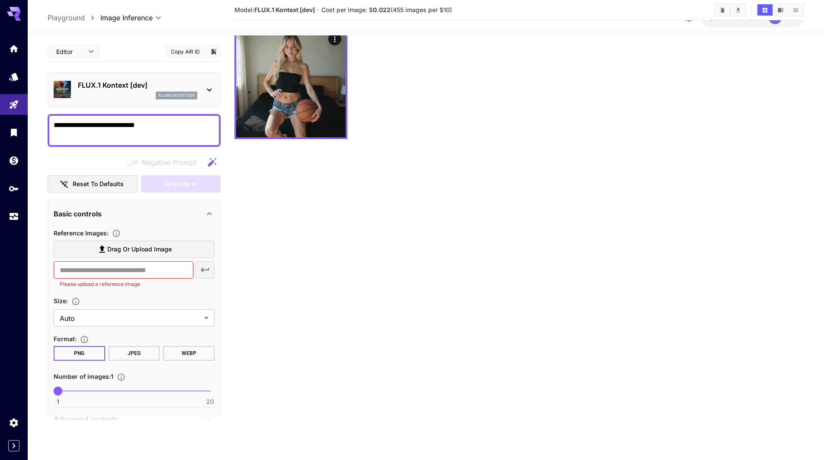
click at [208, 214] on icon at bounding box center [209, 214] width 10 height 10
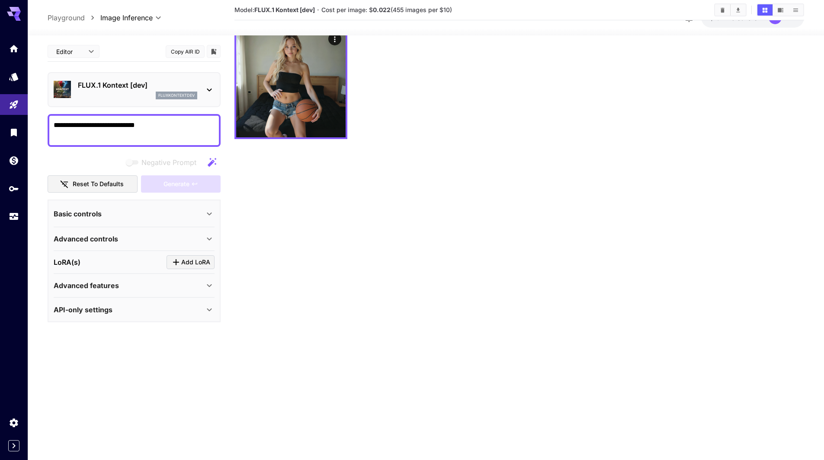
click at [154, 87] on p "FLUX.1 Kontext [dev]" at bounding box center [137, 85] width 119 height 10
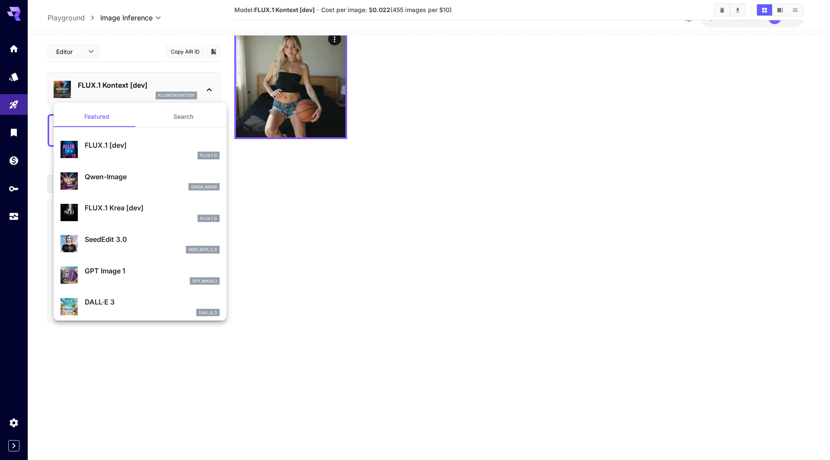
click at [134, 147] on p "FLUX.1 [dev]" at bounding box center [152, 145] width 135 height 10
type input "**********"
type input "***"
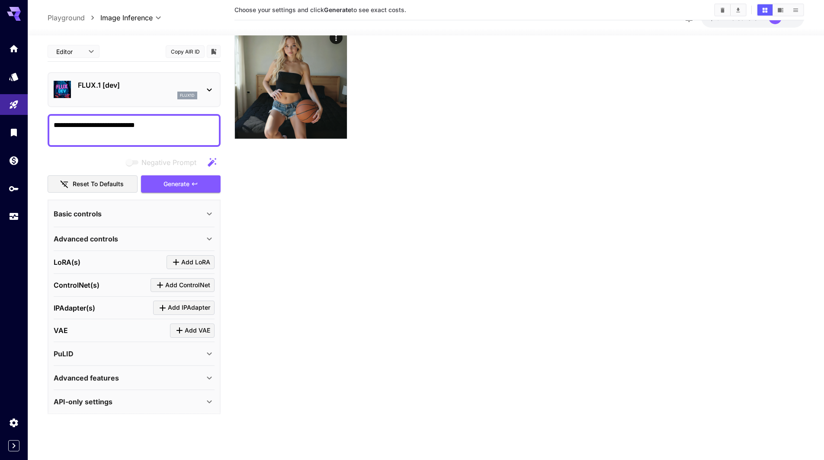
click at [212, 354] on icon at bounding box center [209, 354] width 10 height 10
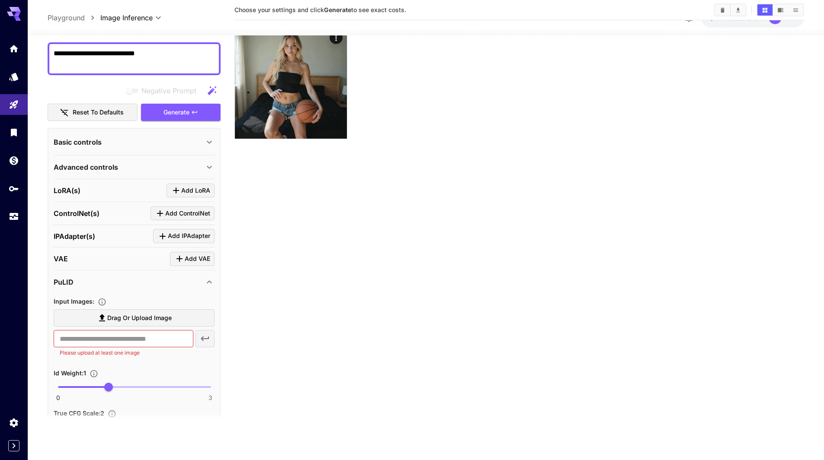
scroll to position [86, 0]
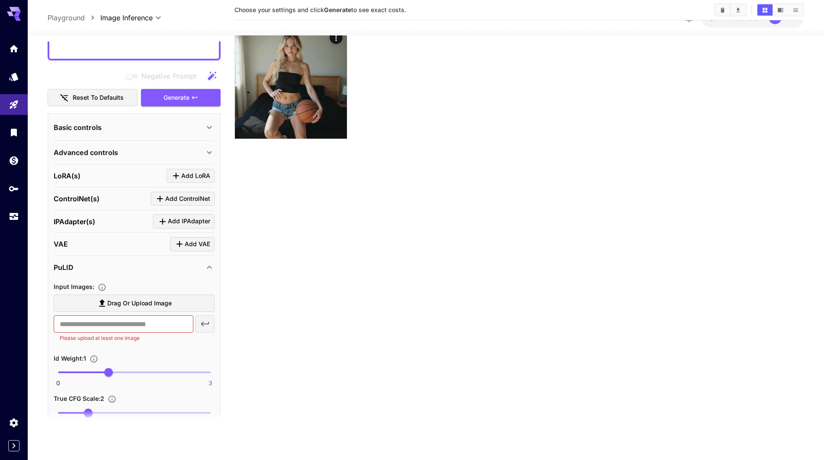
click at [159, 299] on span "Drag or upload image" at bounding box center [139, 303] width 64 height 11
click at [0, 0] on input "Drag or upload image" at bounding box center [0, 0] width 0 height 0
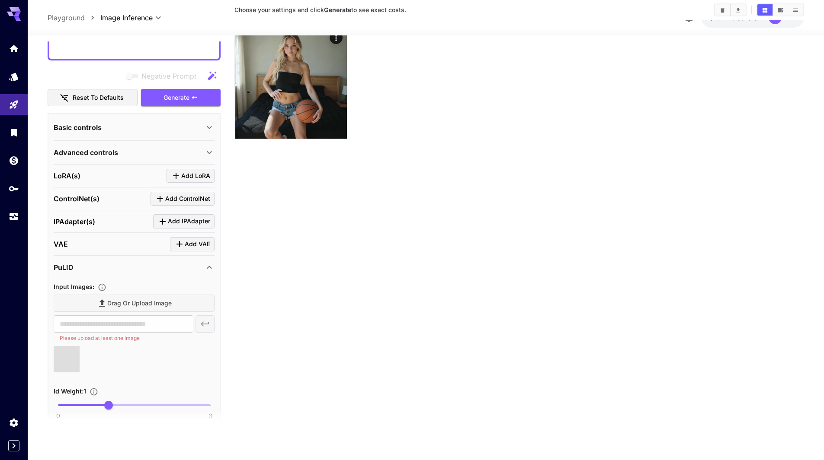
type input "**********"
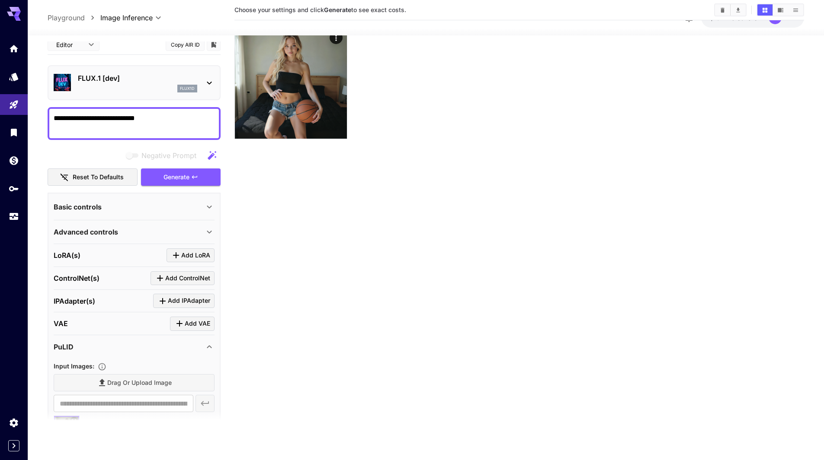
scroll to position [0, 0]
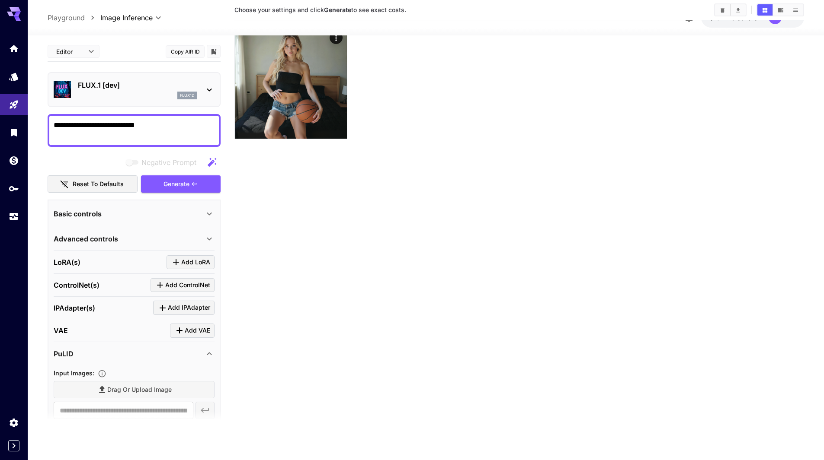
drag, startPoint x: 152, startPoint y: 123, endPoint x: 0, endPoint y: 116, distance: 152.3
click at [0, 116] on div "**********" at bounding box center [412, 221] width 824 height 529
type textarea "**********"
click at [186, 183] on span "Generate" at bounding box center [176, 184] width 26 height 11
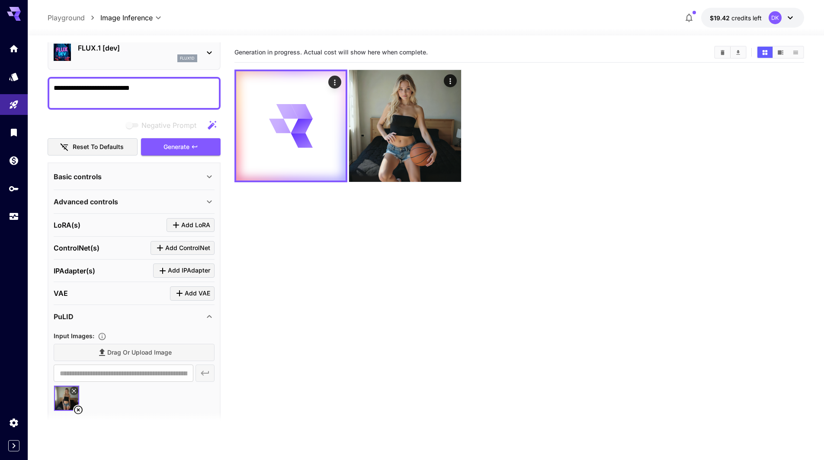
scroll to position [43, 0]
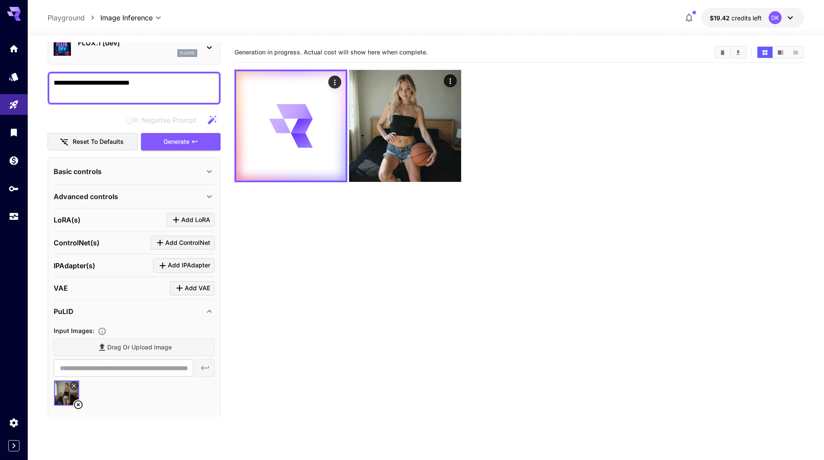
click at [211, 312] on icon at bounding box center [209, 311] width 5 height 3
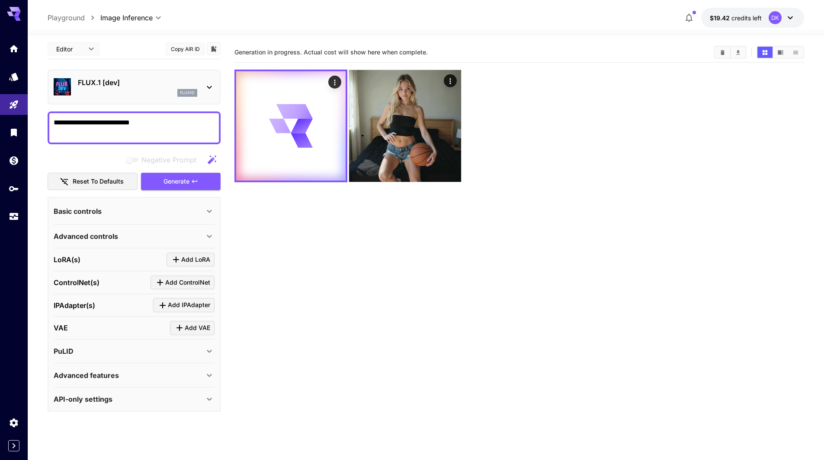
scroll to position [3, 0]
click at [209, 349] on icon at bounding box center [209, 351] width 10 height 10
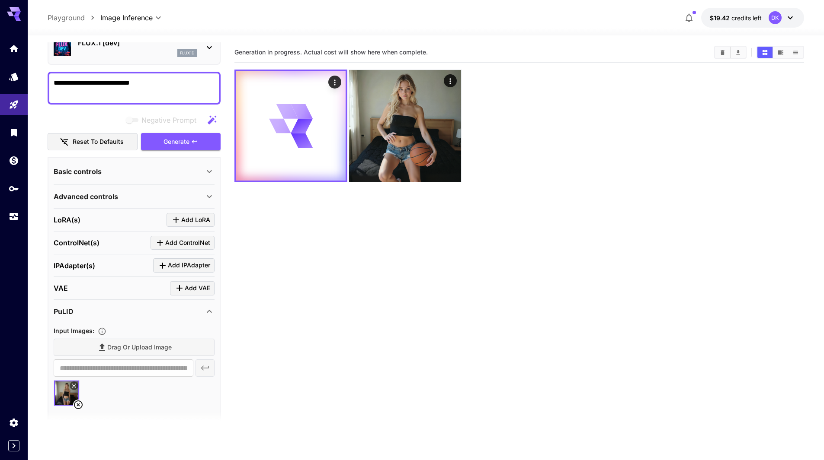
scroll to position [43, 0]
click at [208, 311] on icon at bounding box center [209, 312] width 10 height 10
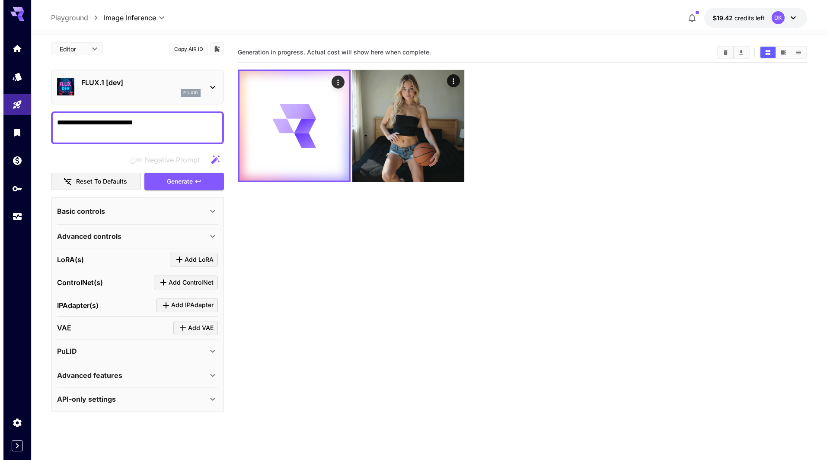
scroll to position [0, 0]
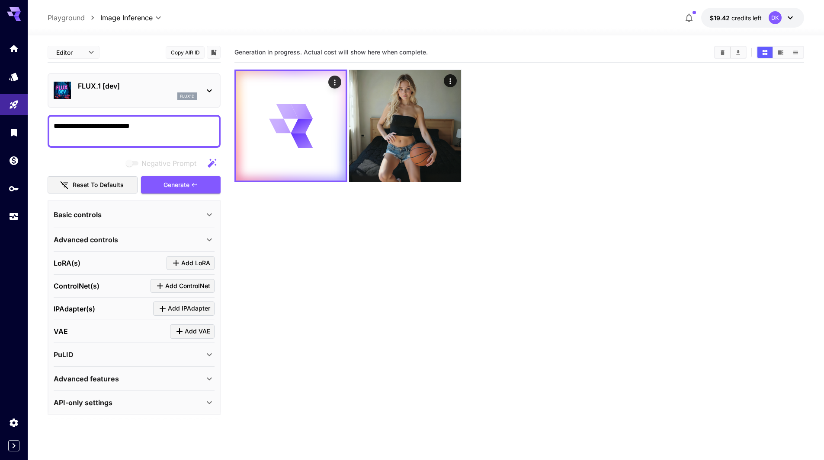
click at [144, 93] on div "flux1d" at bounding box center [137, 97] width 119 height 8
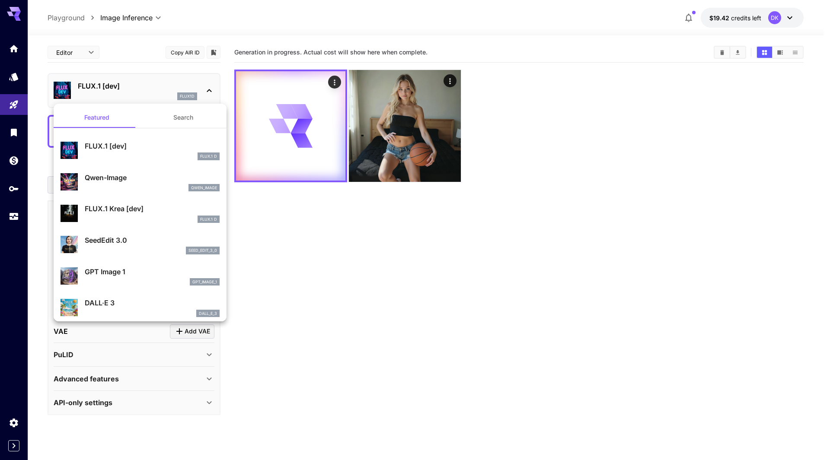
click at [411, 359] on div at bounding box center [415, 230] width 830 height 460
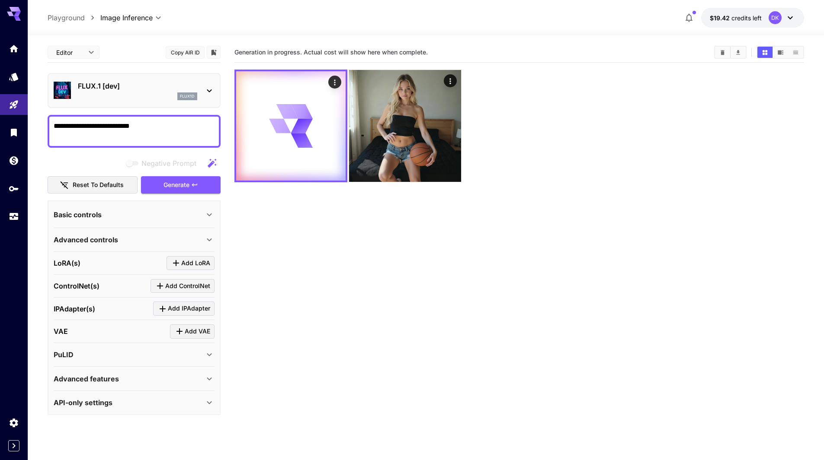
click at [136, 96] on div "flux1d" at bounding box center [137, 97] width 119 height 8
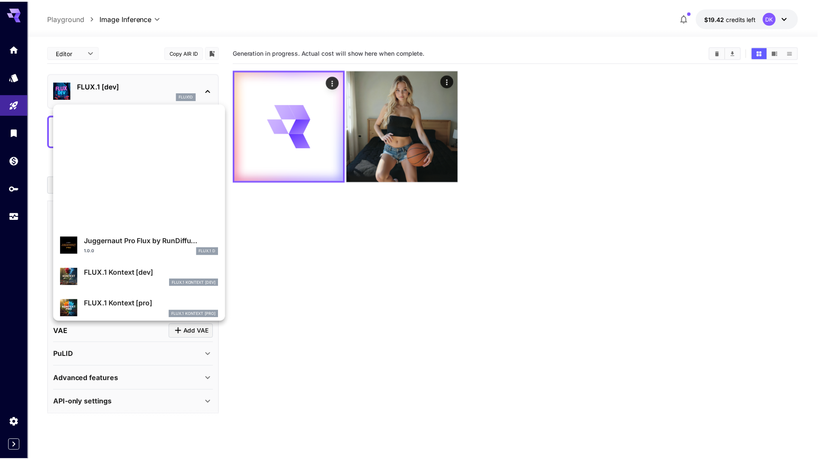
scroll to position [219, 0]
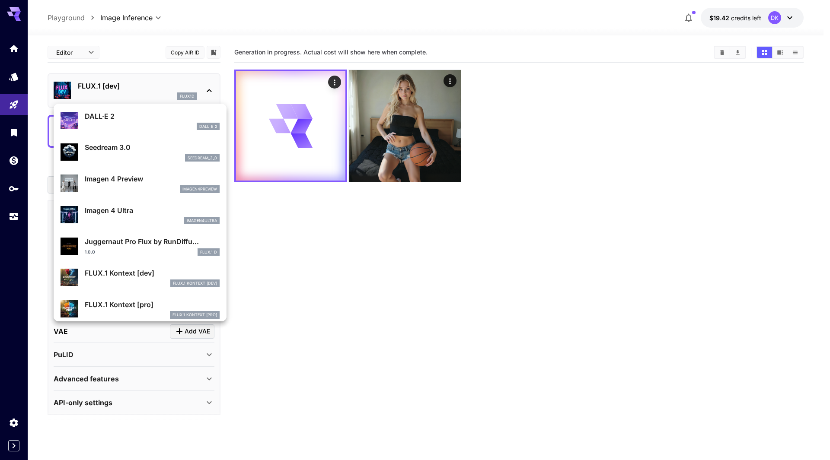
click at [151, 279] on div "FLUX.1 Kontext [dev] FlUX.1 Kontext [dev]" at bounding box center [152, 277] width 135 height 19
type input "****"
type input "***"
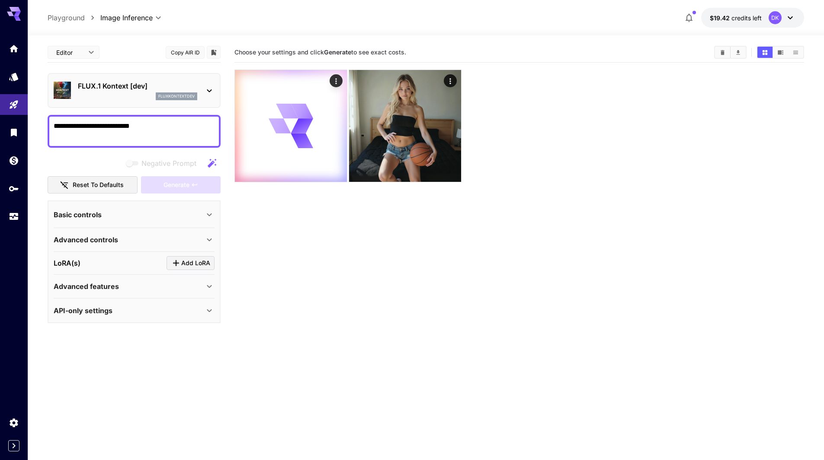
drag, startPoint x: 157, startPoint y: 130, endPoint x: 45, endPoint y: 131, distance: 112.4
click at [45, 131] on section "**********" at bounding box center [426, 281] width 796 height 493
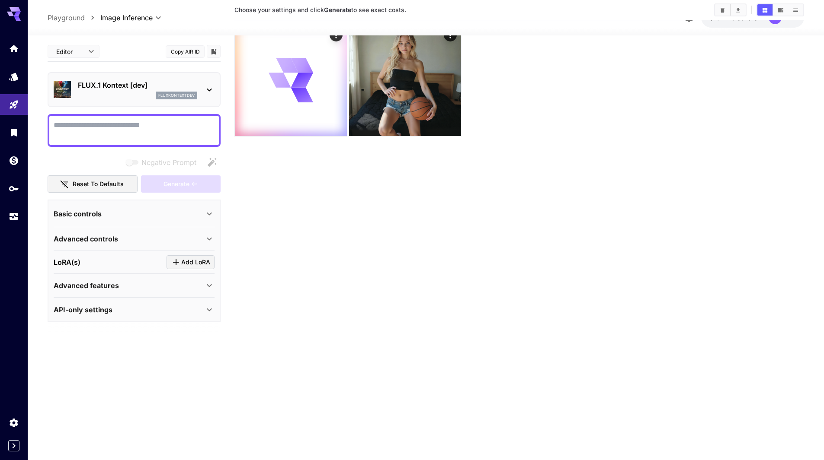
scroll to position [68, 0]
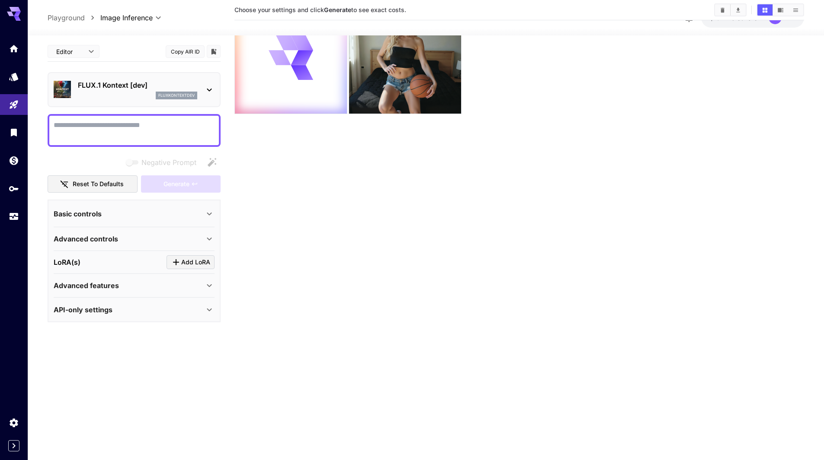
click at [143, 214] on div "Basic controls" at bounding box center [129, 214] width 150 height 10
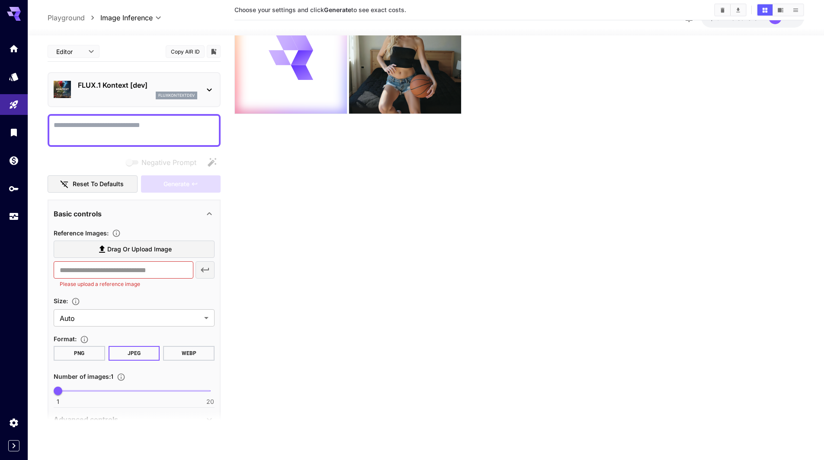
click at [131, 245] on span "Drag or upload image" at bounding box center [139, 249] width 64 height 11
click at [0, 0] on input "Drag or upload image" at bounding box center [0, 0] width 0 height 0
click at [134, 249] on span "Drag or upload image" at bounding box center [139, 249] width 64 height 11
click at [0, 0] on input "Drag or upload image" at bounding box center [0, 0] width 0 height 0
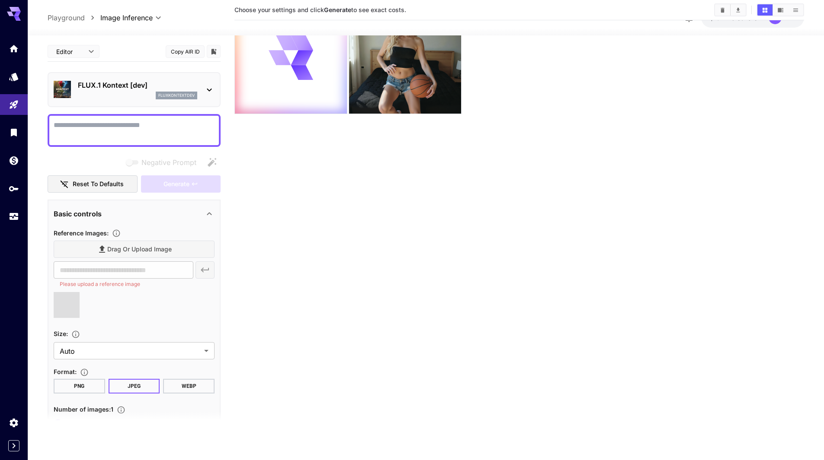
type input "**********"
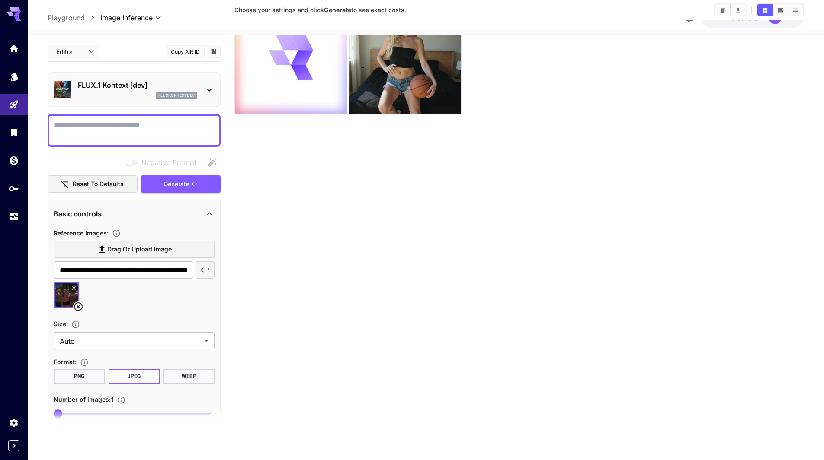
click at [109, 126] on textarea "Negative Prompt" at bounding box center [134, 130] width 161 height 21
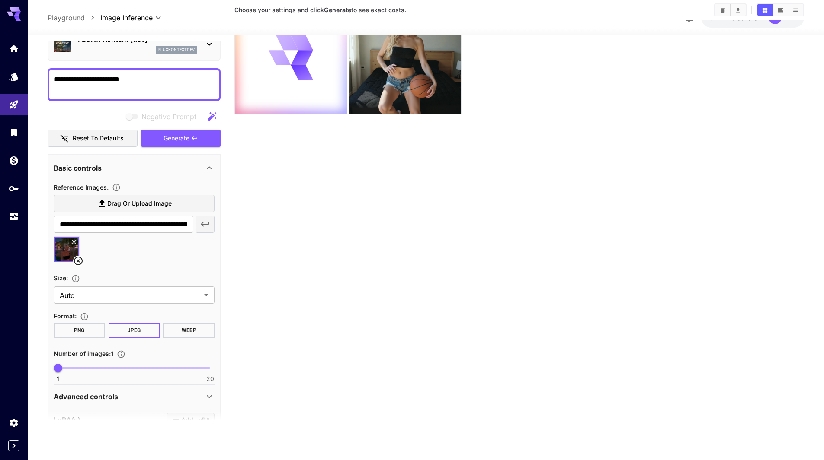
scroll to position [86, 0]
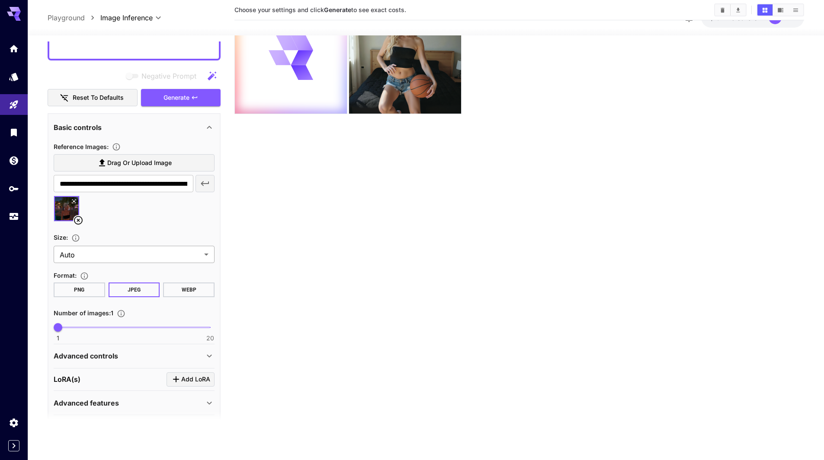
type textarea "**********"
click at [111, 250] on body "**********" at bounding box center [412, 196] width 824 height 529
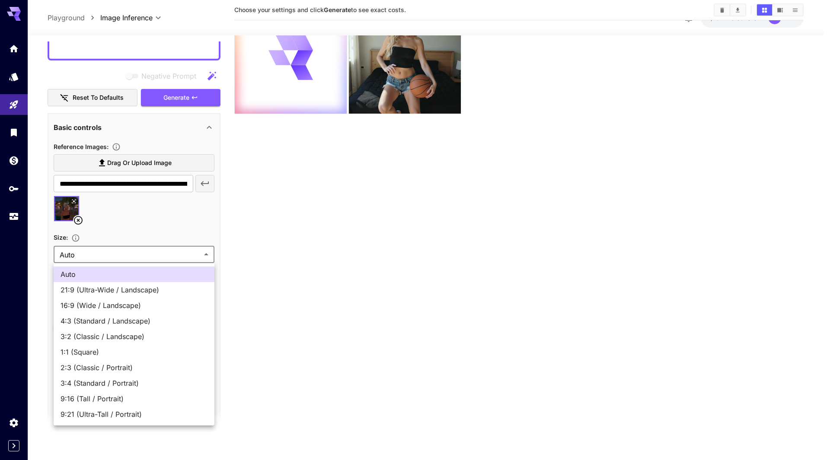
click at [108, 352] on span "1:1 (Square)" at bounding box center [134, 352] width 147 height 10
type input "**********"
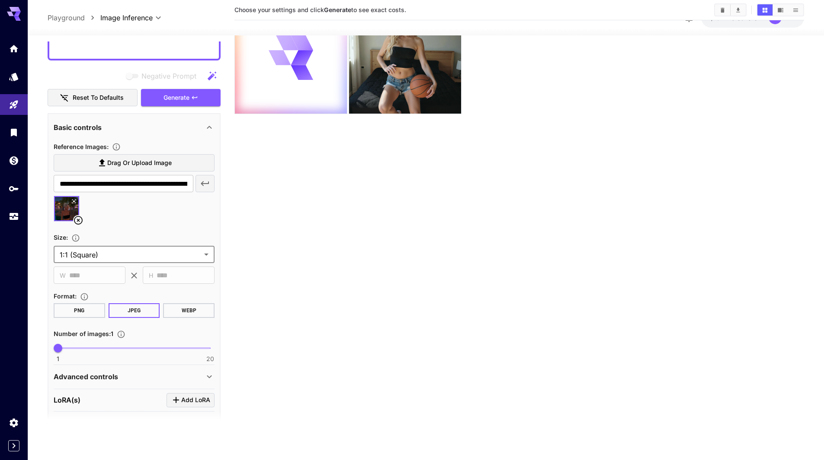
click at [90, 311] on button "PNG" at bounding box center [79, 310] width 51 height 15
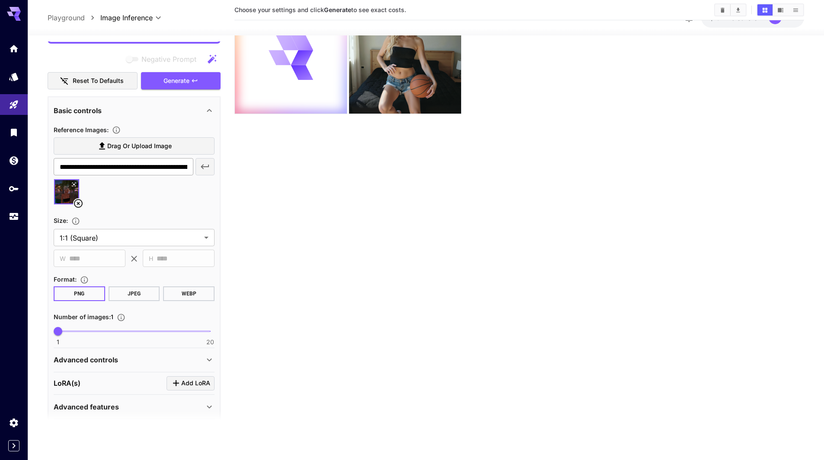
scroll to position [0, 0]
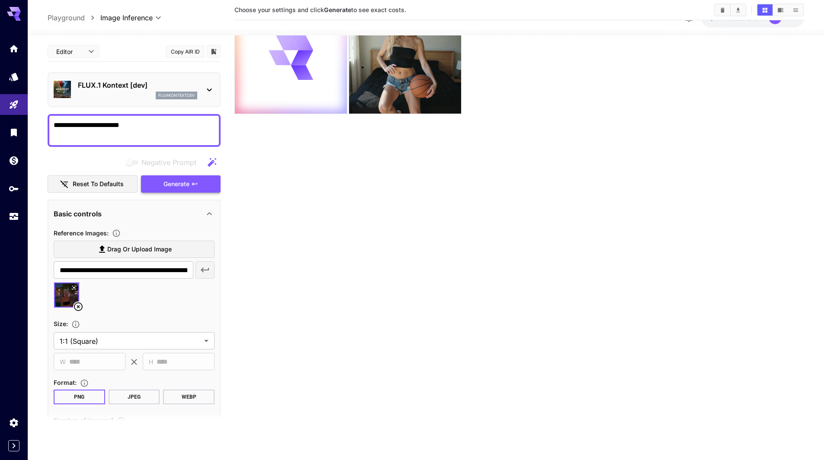
click at [171, 186] on span "Generate" at bounding box center [176, 184] width 26 height 11
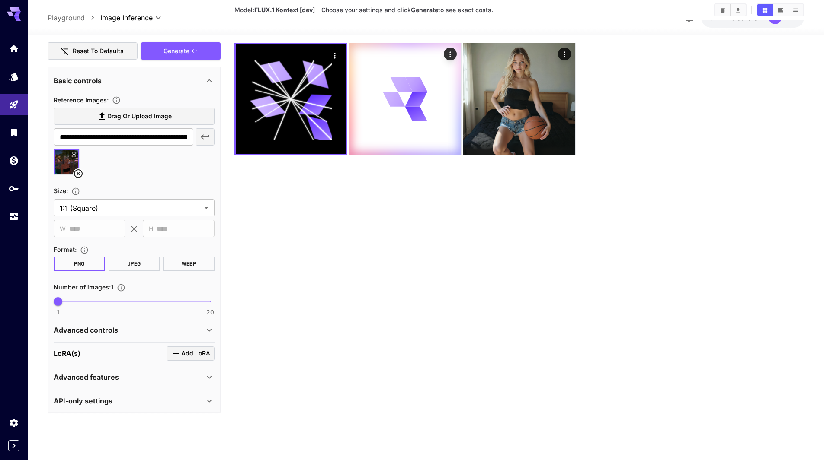
scroll to position [136, 0]
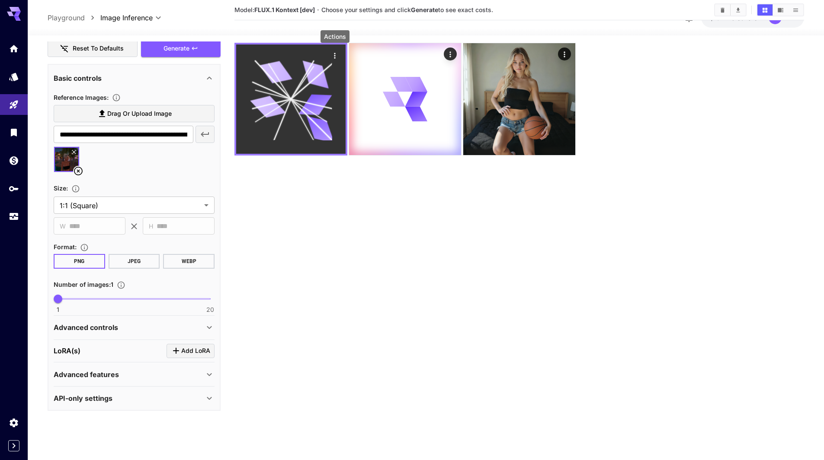
click at [336, 58] on icon "Actions" at bounding box center [334, 55] width 9 height 9
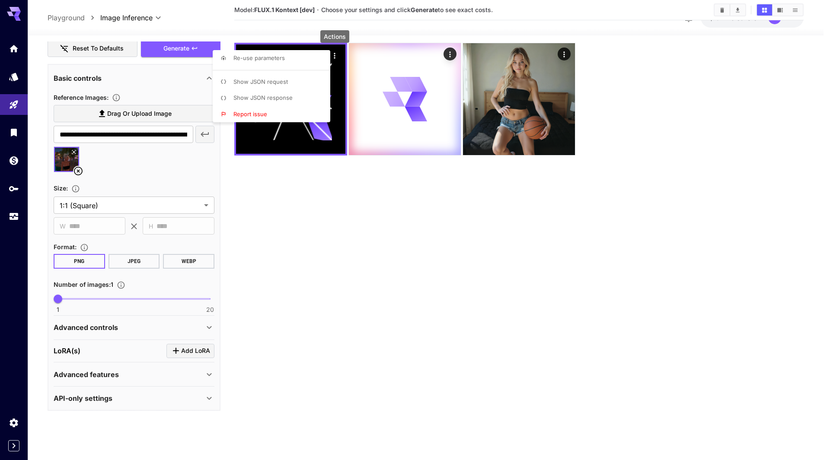
click at [314, 244] on div at bounding box center [415, 230] width 830 height 460
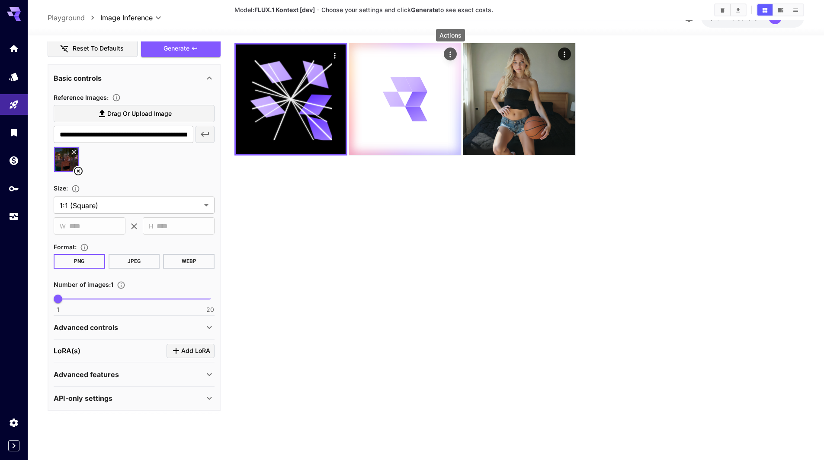
click at [450, 52] on icon "Actions" at bounding box center [449, 54] width 1 height 6
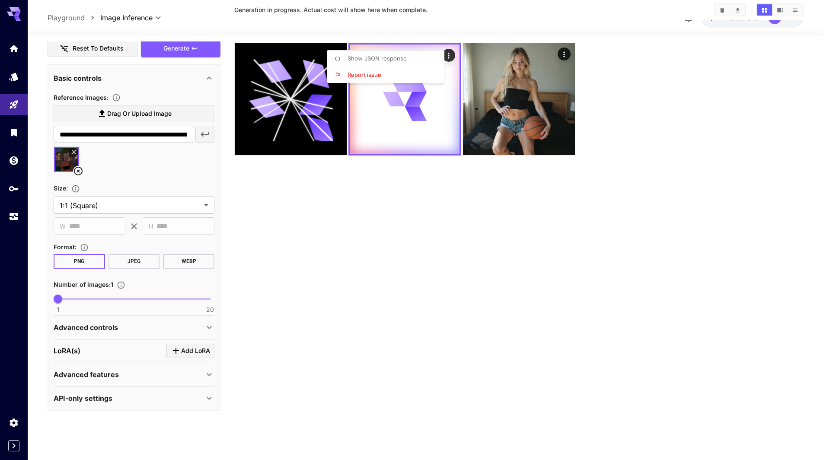
click at [417, 366] on div at bounding box center [415, 230] width 830 height 460
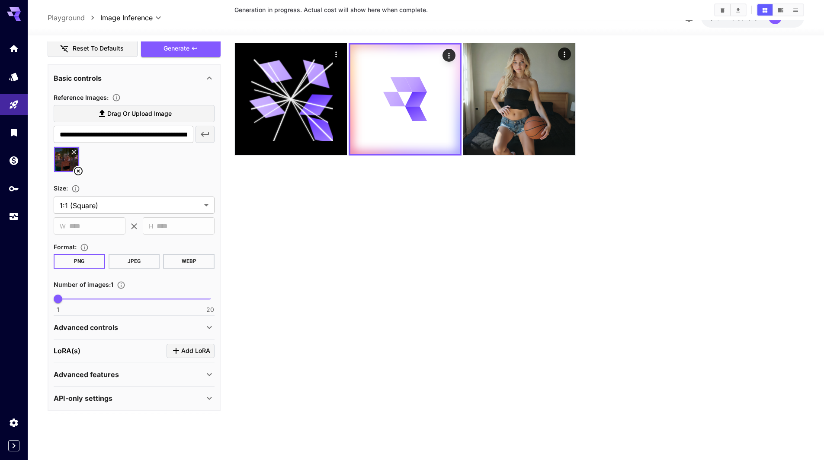
click at [210, 376] on icon at bounding box center [209, 375] width 10 height 10
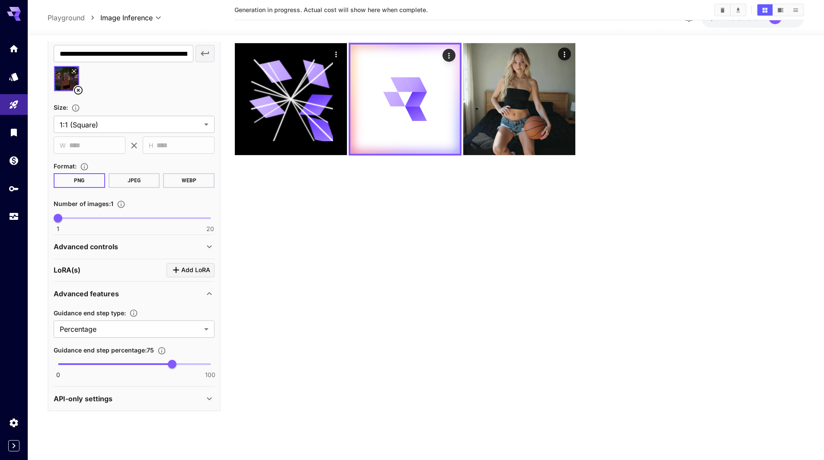
scroll to position [217, 0]
click at [207, 293] on icon at bounding box center [209, 293] width 10 height 10
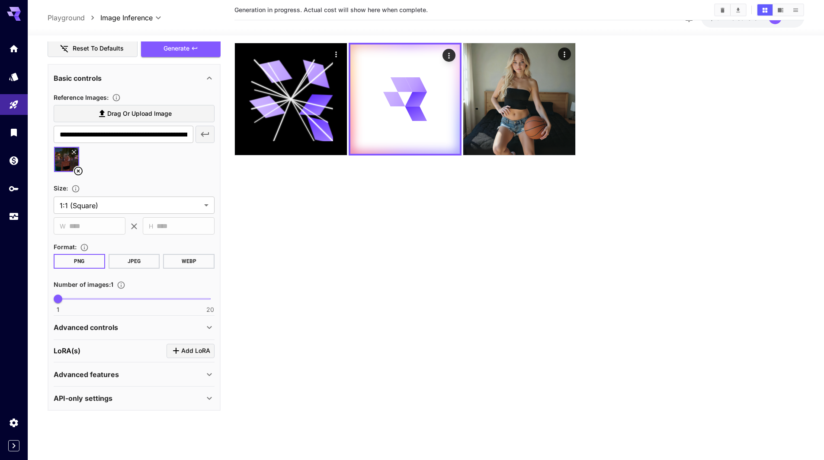
scroll to position [136, 0]
click at [182, 326] on div "Advanced controls" at bounding box center [129, 328] width 150 height 10
click at [184, 327] on div "Advanced controls" at bounding box center [129, 328] width 150 height 10
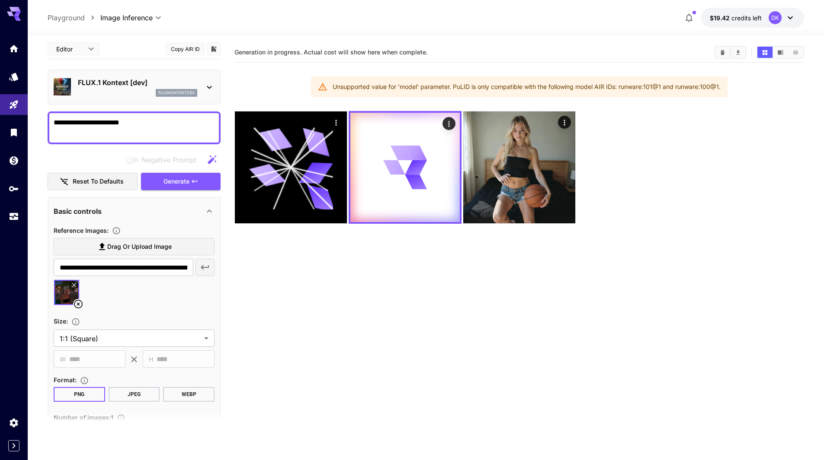
scroll to position [0, 0]
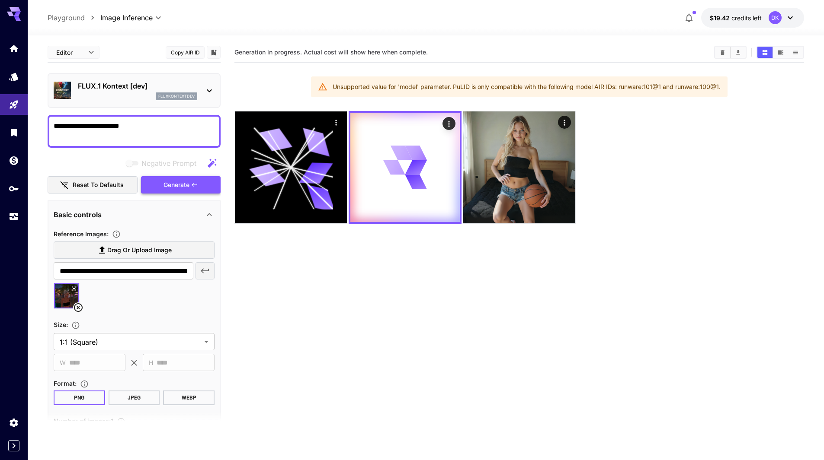
click at [186, 182] on span "Generate" at bounding box center [176, 185] width 26 height 11
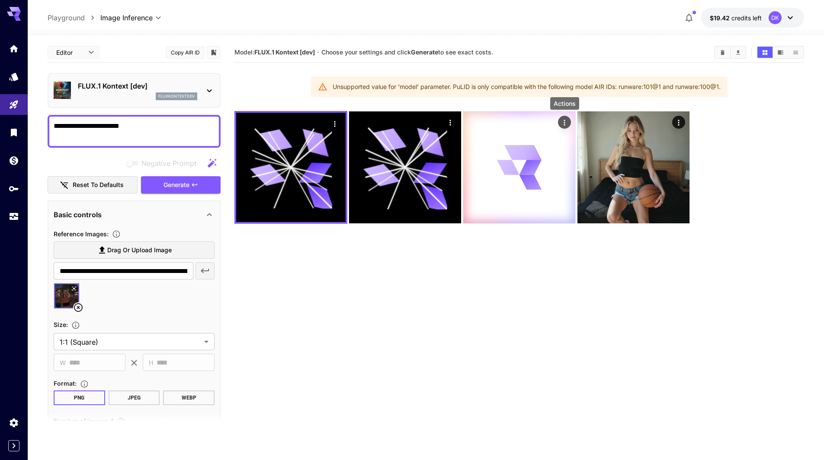
click at [565, 125] on icon "Actions" at bounding box center [564, 122] width 9 height 9
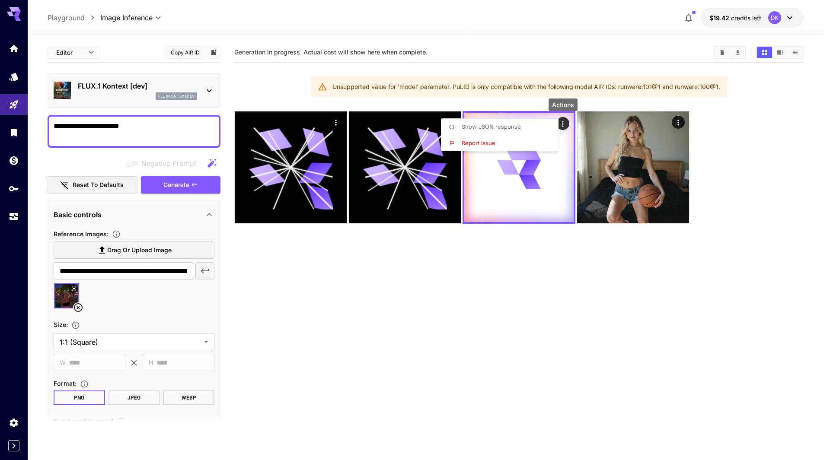
click at [657, 390] on div at bounding box center [415, 230] width 830 height 460
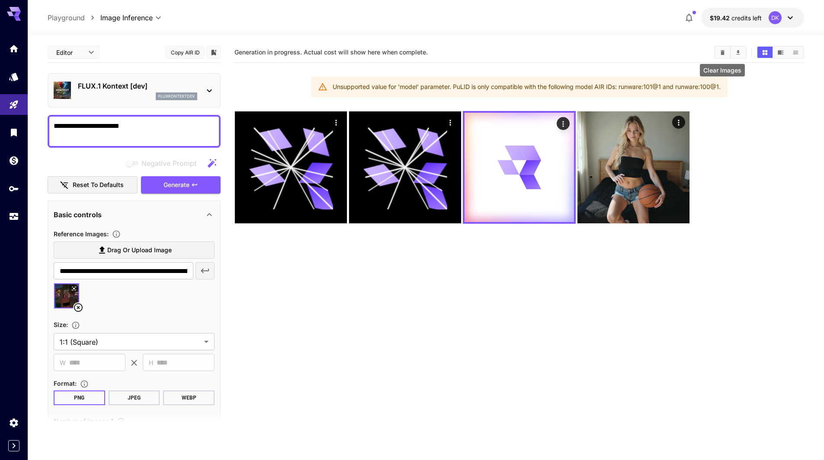
click at [719, 54] on icon "Clear Images" at bounding box center [722, 52] width 6 height 6
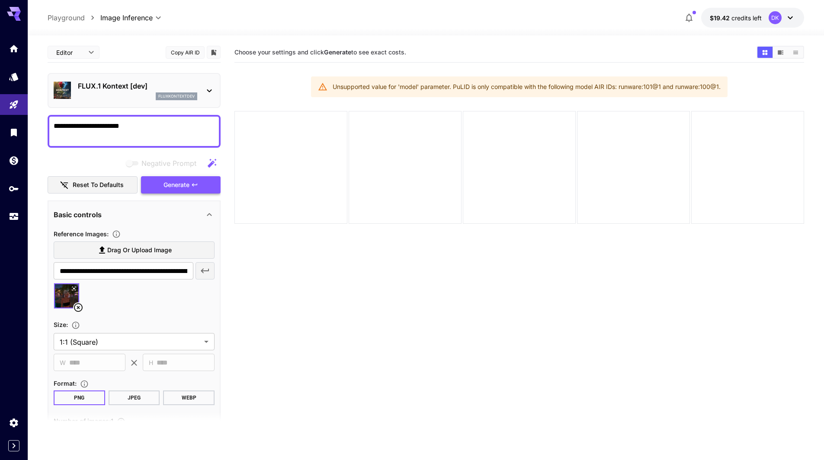
click at [180, 184] on span "Generate" at bounding box center [176, 185] width 26 height 11
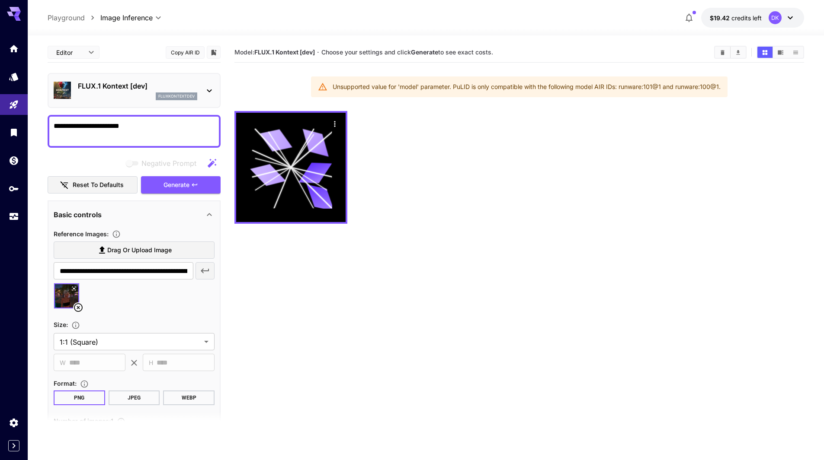
drag, startPoint x: 142, startPoint y: 128, endPoint x: 3, endPoint y: 117, distance: 140.0
click at [1, 117] on div "**********" at bounding box center [412, 264] width 824 height 529
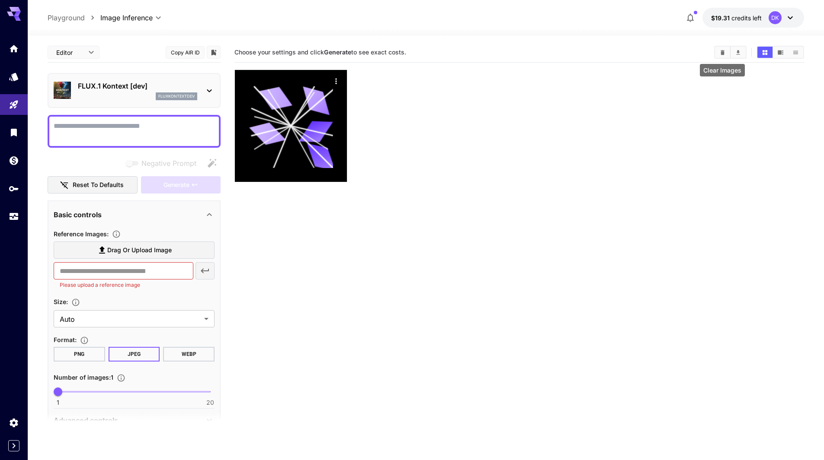
click at [722, 52] on icon "Clear Images" at bounding box center [722, 52] width 4 height 5
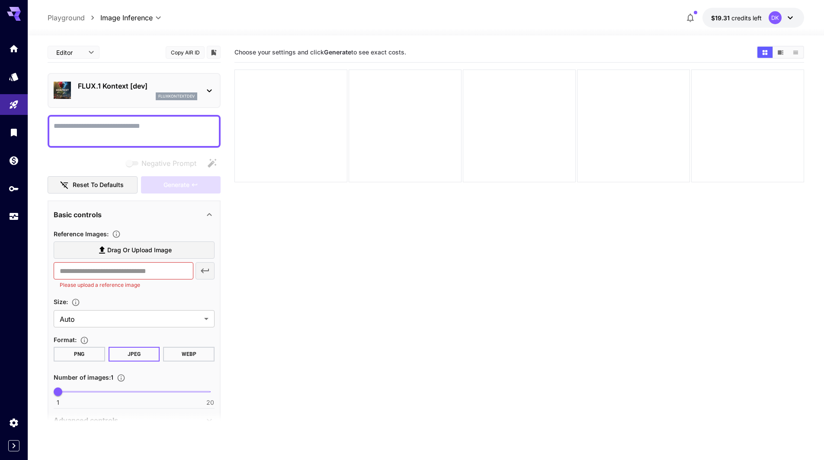
click at [131, 94] on div "fluxkontextdev" at bounding box center [137, 97] width 119 height 8
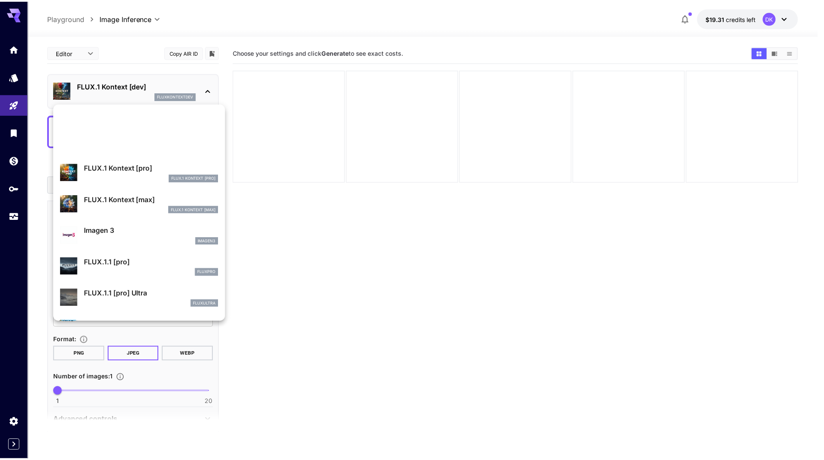
scroll to position [303, 0]
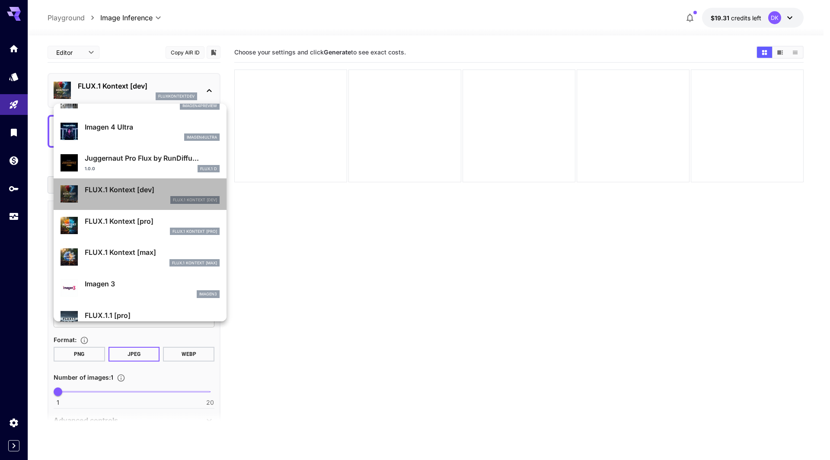
click at [146, 192] on p "FLUX.1 Kontext [dev]" at bounding box center [152, 190] width 135 height 10
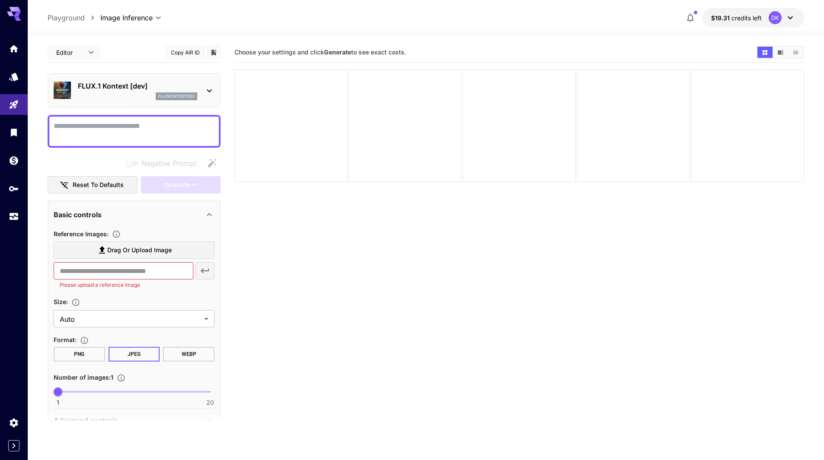
click at [119, 249] on span "Drag or upload image" at bounding box center [139, 250] width 64 height 11
click at [0, 0] on input "Drag or upload image" at bounding box center [0, 0] width 0 height 0
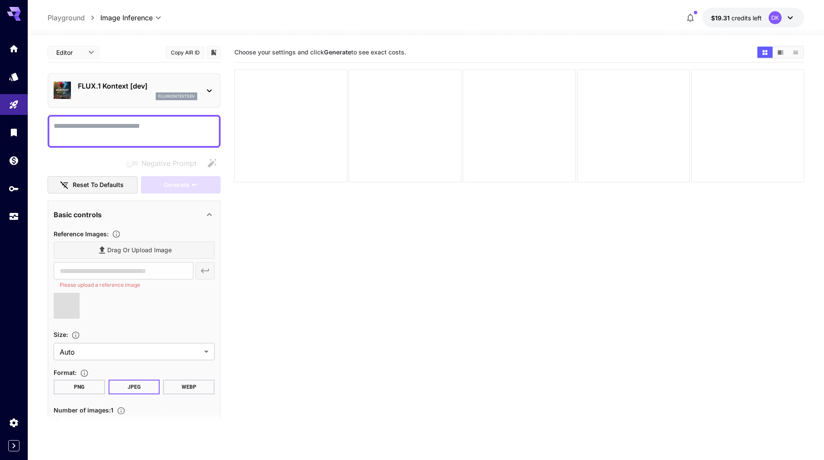
click at [91, 126] on textarea "Negative Prompt" at bounding box center [134, 131] width 161 height 21
type textarea "*"
type input "**********"
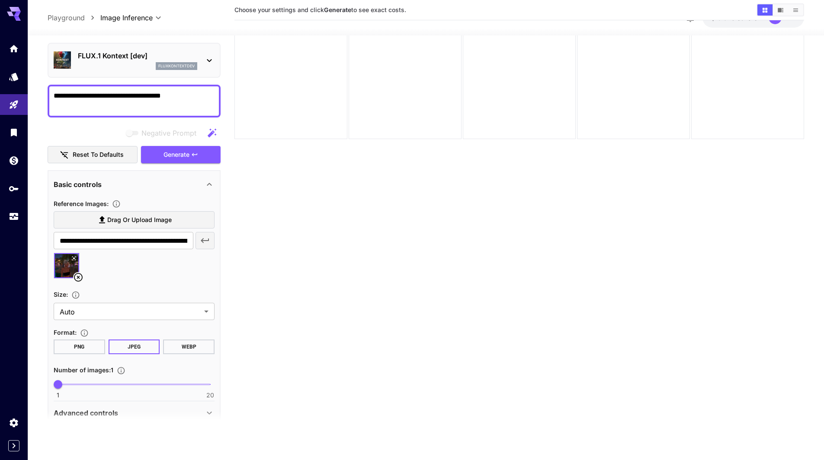
scroll to position [0, 0]
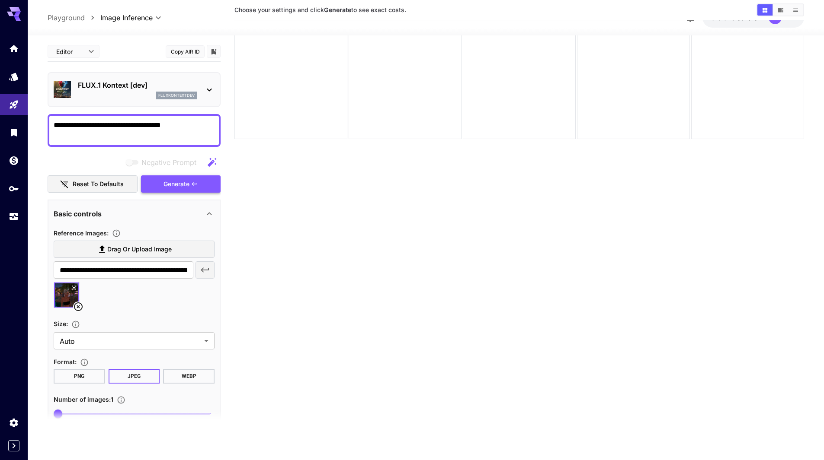
type textarea "**********"
click at [178, 187] on span "Generate" at bounding box center [176, 184] width 26 height 11
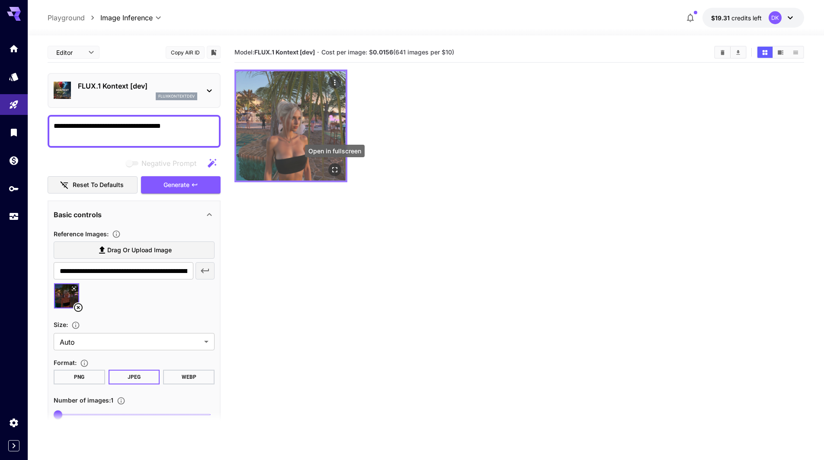
click at [332, 169] on icon "Open in fullscreen" at bounding box center [334, 169] width 5 height 5
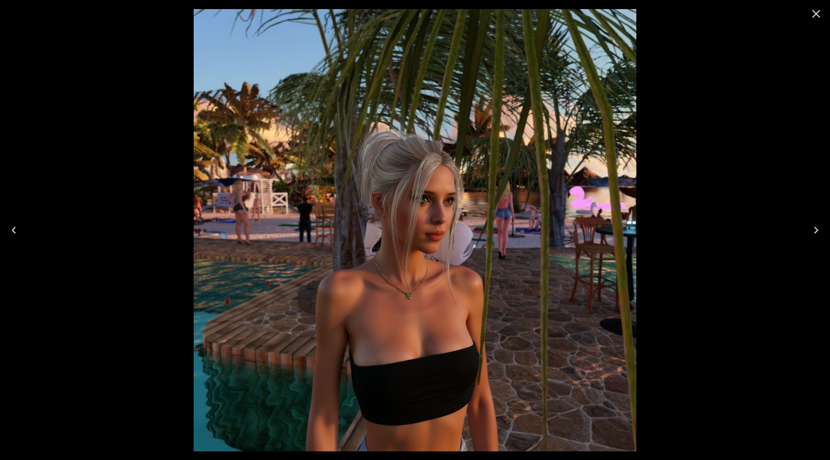
click at [819, 14] on icon "Close" at bounding box center [816, 14] width 14 height 14
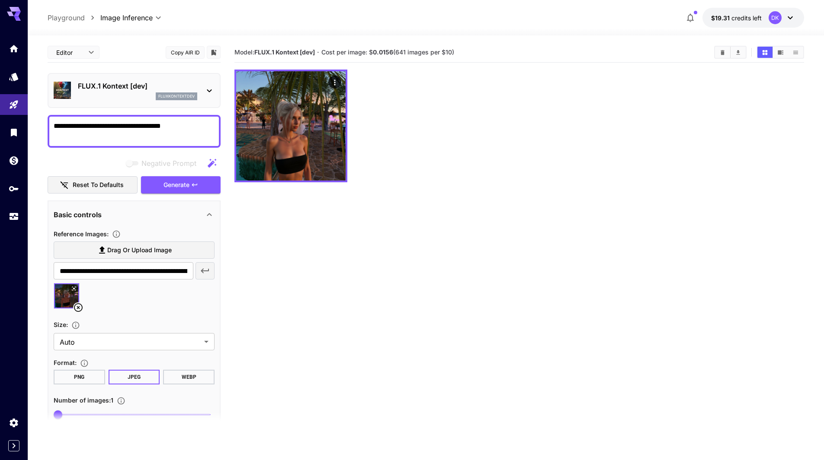
drag, startPoint x: 60, startPoint y: 414, endPoint x: 87, endPoint y: 418, distance: 28.0
click at [87, 418] on section at bounding box center [134, 423] width 173 height 22
click at [76, 413] on section at bounding box center [134, 423] width 173 height 22
click at [53, 412] on section at bounding box center [134, 423] width 173 height 22
drag, startPoint x: 55, startPoint y: 411, endPoint x: 85, endPoint y: 415, distance: 30.0
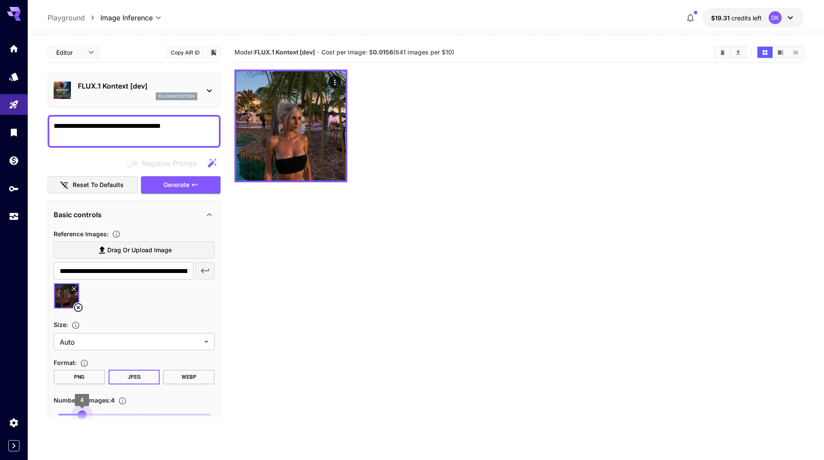
click at [85, 415] on section "**********" at bounding box center [134, 237] width 173 height 391
drag, startPoint x: 82, startPoint y: 413, endPoint x: 98, endPoint y: 415, distance: 16.0
click at [98, 415] on section at bounding box center [134, 423] width 173 height 22
drag, startPoint x: 85, startPoint y: 414, endPoint x: 101, endPoint y: 414, distance: 16.4
click at [101, 414] on section at bounding box center [134, 423] width 173 height 22
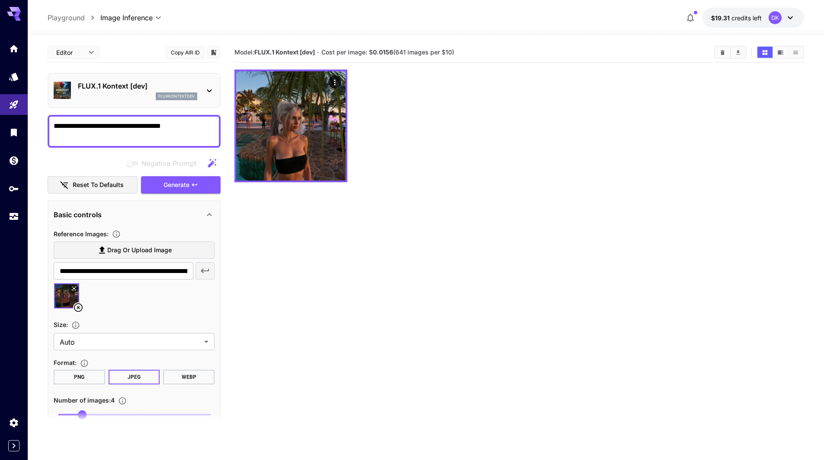
drag, startPoint x: 79, startPoint y: 414, endPoint x: 93, endPoint y: 416, distance: 14.0
click at [95, 416] on section at bounding box center [134, 423] width 173 height 22
click at [100, 414] on section at bounding box center [134, 423] width 173 height 22
drag, startPoint x: 79, startPoint y: 413, endPoint x: 90, endPoint y: 415, distance: 11.7
click at [101, 417] on section at bounding box center [134, 423] width 173 height 22
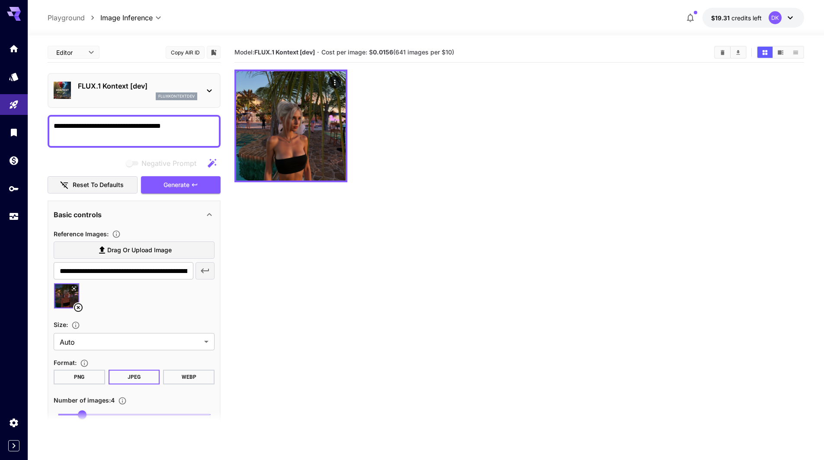
drag, startPoint x: 78, startPoint y: 413, endPoint x: 112, endPoint y: 415, distance: 34.6
click at [112, 415] on section at bounding box center [134, 423] width 173 height 22
drag, startPoint x: 102, startPoint y: 415, endPoint x: 81, endPoint y: 415, distance: 21.2
click at [81, 415] on section at bounding box center [134, 423] width 173 height 22
drag, startPoint x: 80, startPoint y: 415, endPoint x: 48, endPoint y: 416, distance: 32.4
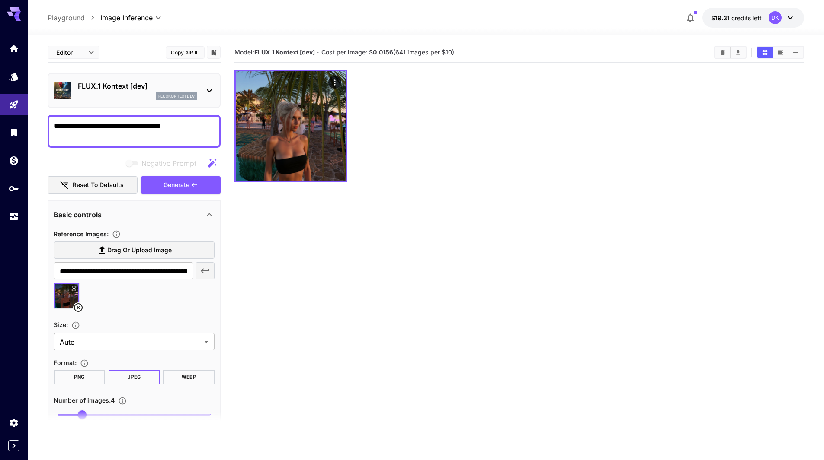
click at [48, 416] on section at bounding box center [134, 423] width 173 height 22
click at [281, 414] on section "Model: FLUX.1 Kontext [dev] · Cost per image: $ 0.0156 (641 images per $10)" at bounding box center [518, 272] width 569 height 460
click at [110, 409] on span "1 20 4" at bounding box center [134, 415] width 152 height 13
drag, startPoint x: 102, startPoint y: 412, endPoint x: 86, endPoint y: 413, distance: 16.5
click at [85, 413] on section at bounding box center [134, 423] width 173 height 22
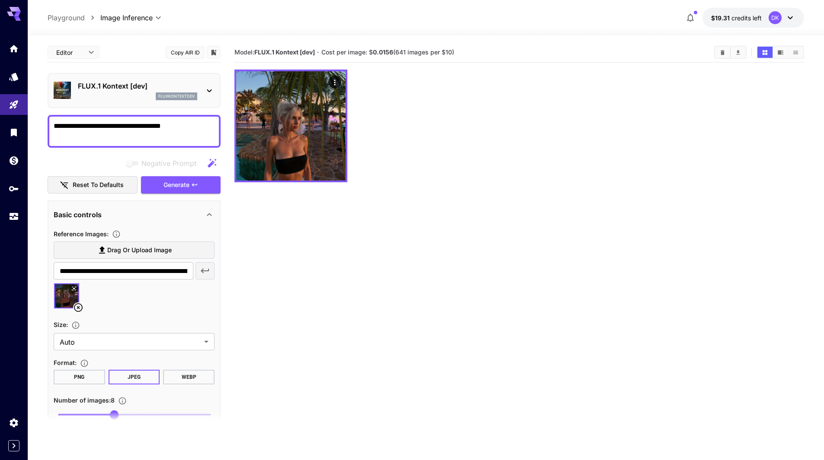
click at [90, 413] on section at bounding box center [134, 423] width 173 height 22
drag, startPoint x: 113, startPoint y: 415, endPoint x: 113, endPoint y: 411, distance: 4.3
click at [113, 411] on section "**********" at bounding box center [134, 237] width 173 height 391
click at [82, 416] on section at bounding box center [134, 423] width 173 height 22
drag, startPoint x: 89, startPoint y: 412, endPoint x: 76, endPoint y: 415, distance: 14.3
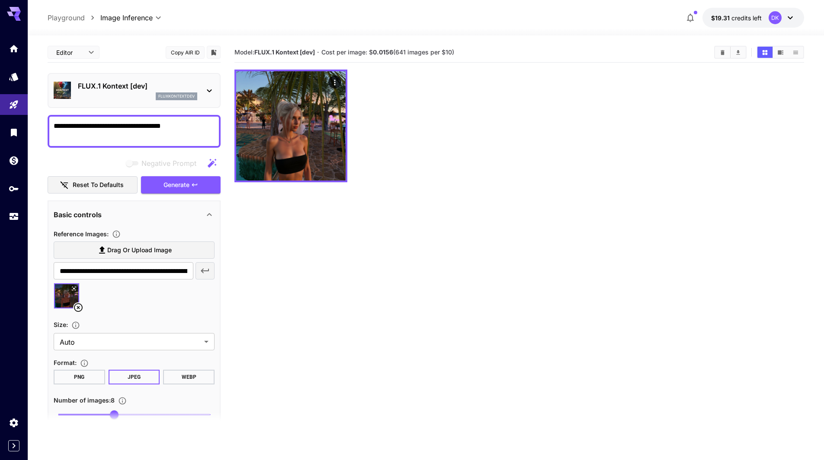
click at [87, 412] on section at bounding box center [134, 423] width 173 height 22
click at [66, 415] on section at bounding box center [134, 423] width 173 height 22
click at [179, 413] on section at bounding box center [134, 423] width 173 height 22
click at [62, 412] on section at bounding box center [134, 423] width 173 height 22
click at [67, 415] on section at bounding box center [134, 423] width 173 height 22
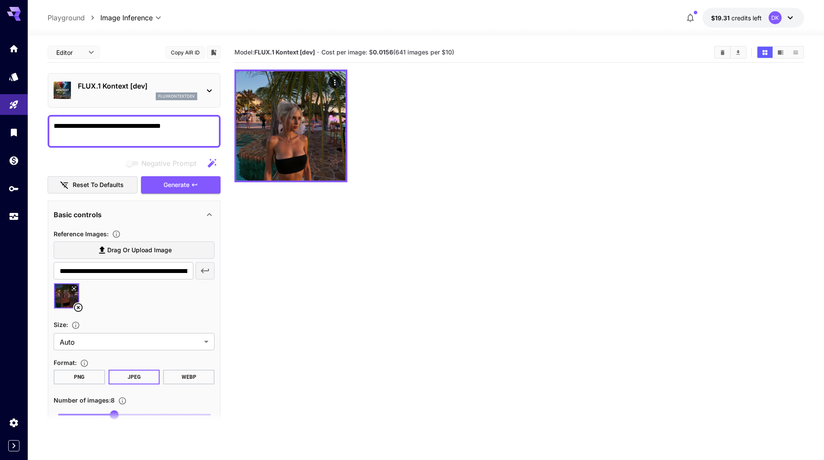
click at [65, 426] on section at bounding box center [134, 423] width 173 height 22
drag, startPoint x: 112, startPoint y: 415, endPoint x: 60, endPoint y: 413, distance: 51.9
click at [60, 414] on section at bounding box center [134, 423] width 173 height 22
click at [376, 382] on section "Model: FLUX.1 Kontext [dev] · Cost per image: $ 0.0156 (641 images per $10)" at bounding box center [518, 272] width 569 height 460
drag, startPoint x: 114, startPoint y: 415, endPoint x: 85, endPoint y: 413, distance: 29.0
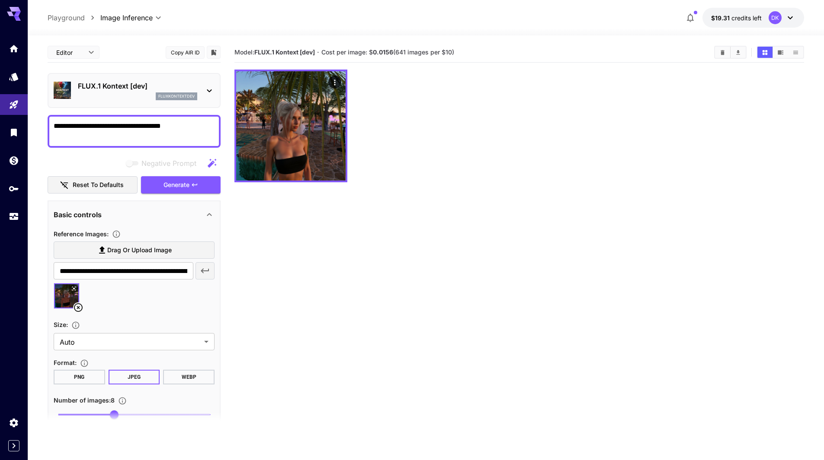
click at [85, 413] on section at bounding box center [134, 423] width 173 height 22
click at [190, 301] on div at bounding box center [134, 299] width 161 height 33
drag, startPoint x: 115, startPoint y: 407, endPoint x: 91, endPoint y: 409, distance: 24.2
click at [91, 411] on span "5" at bounding box center [90, 415] width 9 height 9
type input "*"
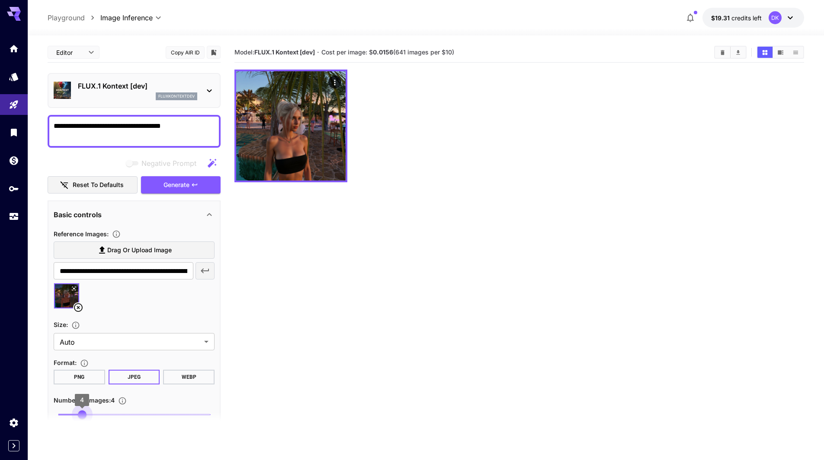
drag, startPoint x: 89, startPoint y: 409, endPoint x: 83, endPoint y: 409, distance: 6.5
click at [83, 411] on span "4" at bounding box center [82, 415] width 9 height 9
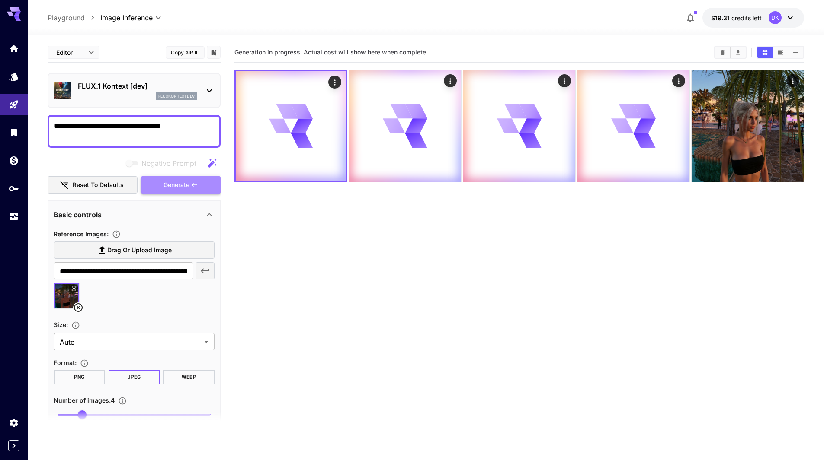
click at [170, 184] on span "Generate" at bounding box center [176, 185] width 26 height 11
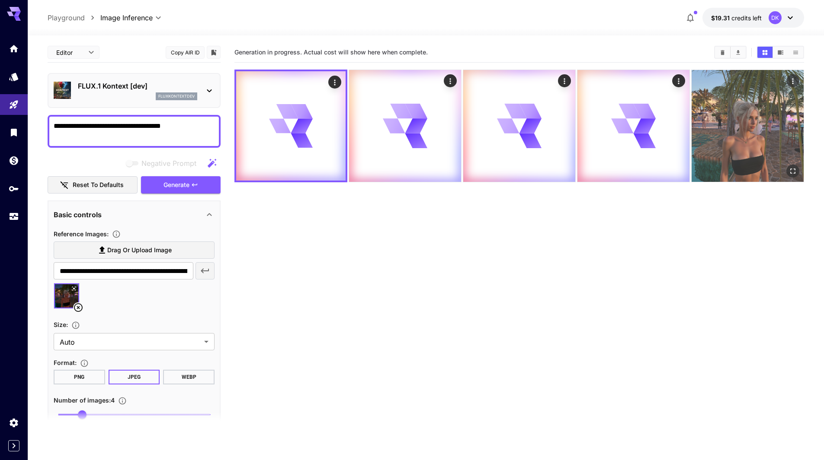
click at [793, 172] on icon "Open in fullscreen" at bounding box center [792, 171] width 9 height 9
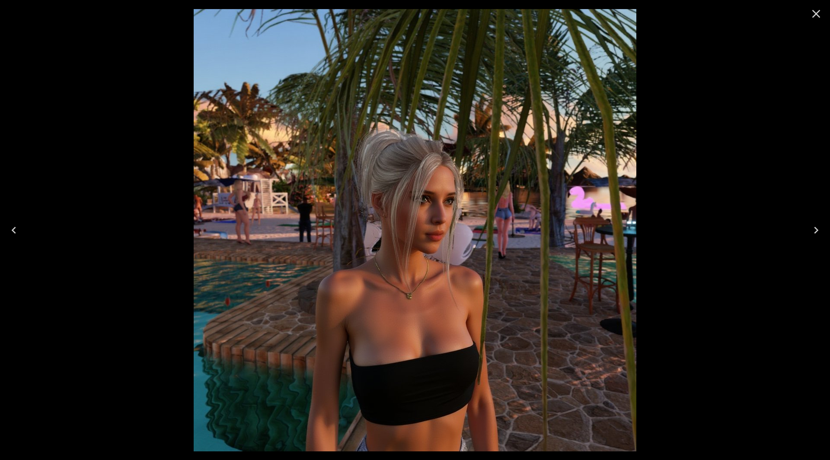
click at [818, 15] on icon "Close" at bounding box center [816, 14] width 14 height 14
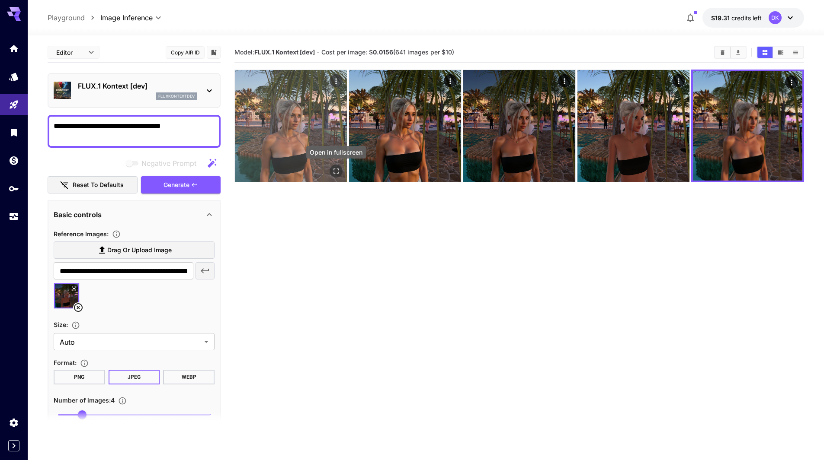
click at [338, 172] on icon "Open in fullscreen" at bounding box center [336, 171] width 9 height 9
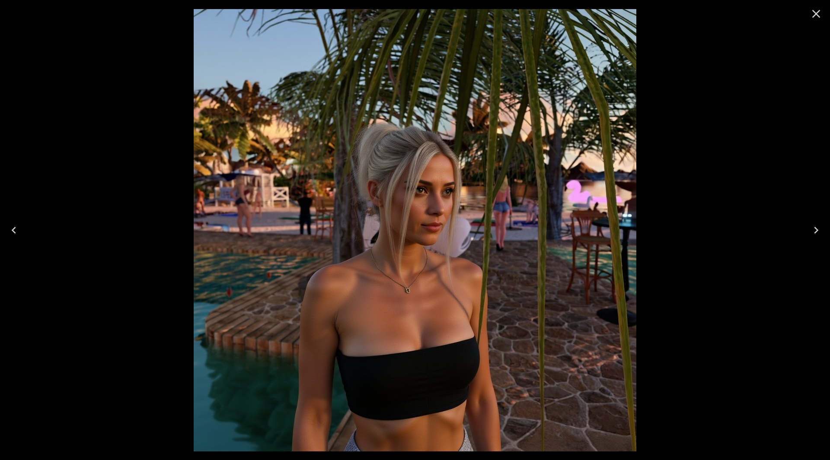
click at [819, 227] on icon "Next" at bounding box center [816, 231] width 14 height 14
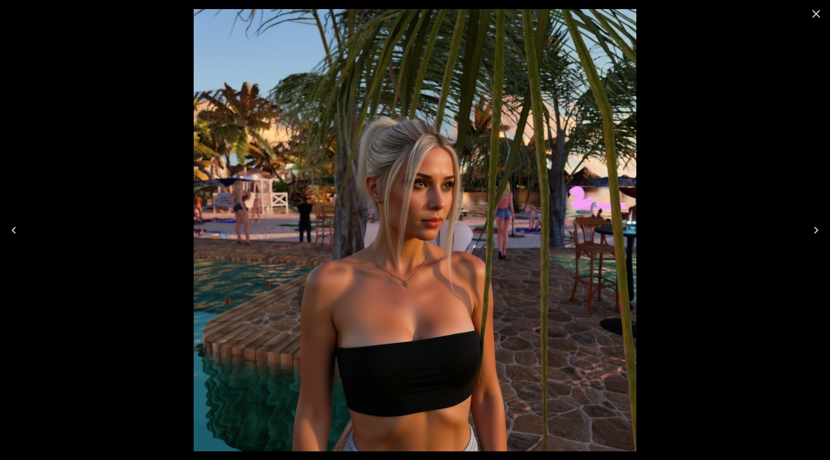
click at [818, 228] on icon "Next" at bounding box center [816, 231] width 14 height 14
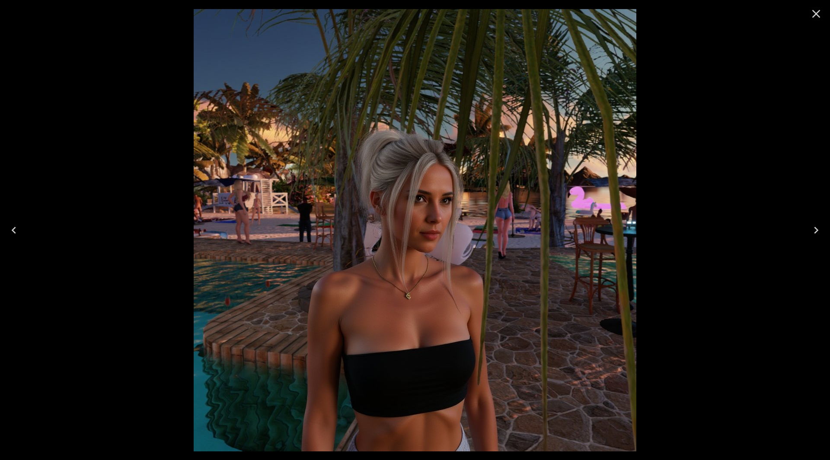
click at [818, 228] on icon "Next" at bounding box center [816, 231] width 14 height 14
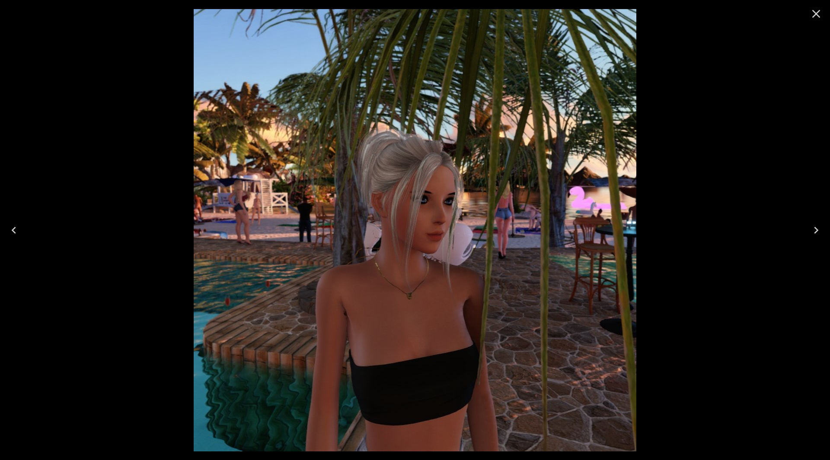
click at [818, 228] on icon "Next" at bounding box center [816, 231] width 14 height 14
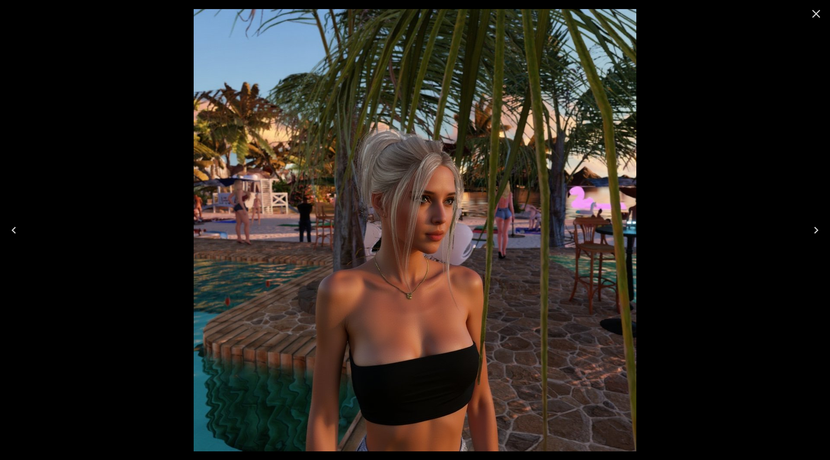
click at [818, 229] on icon "Next" at bounding box center [816, 231] width 14 height 14
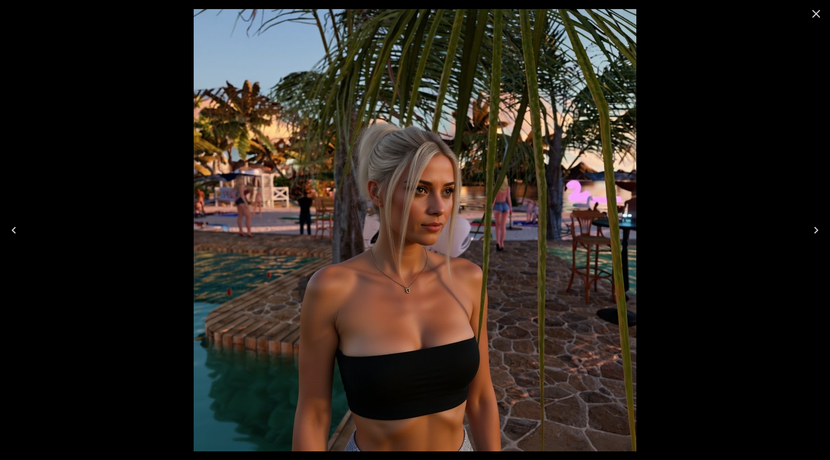
click at [818, 229] on icon "Next" at bounding box center [816, 231] width 14 height 14
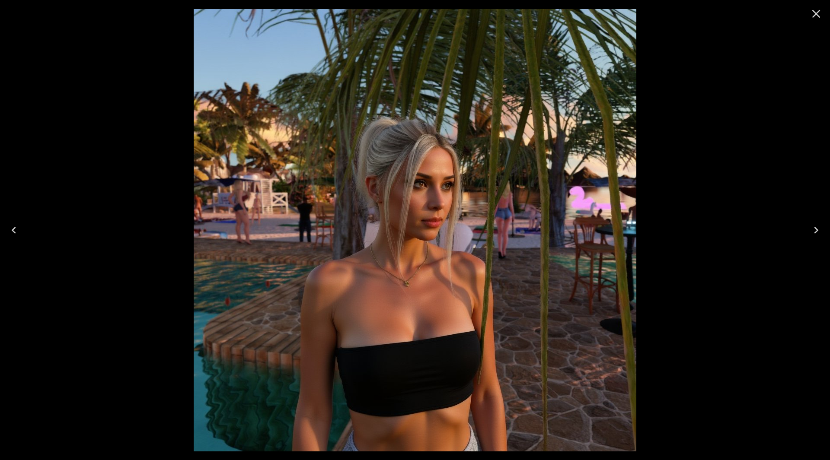
click at [818, 229] on icon "Next" at bounding box center [816, 231] width 14 height 14
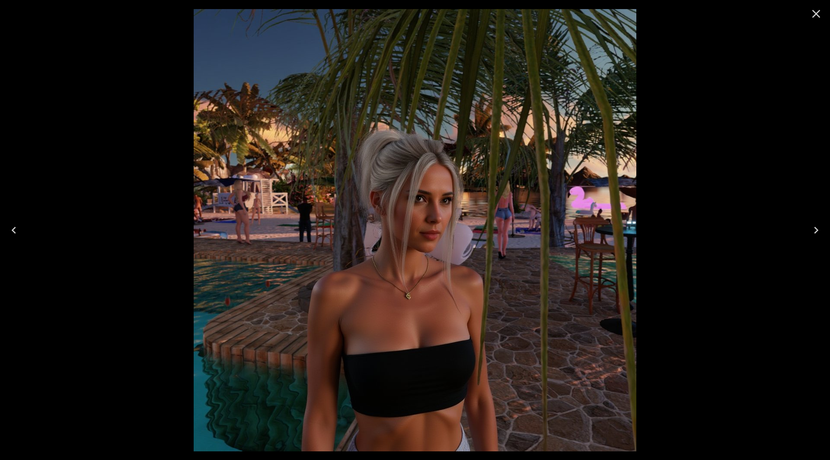
click at [818, 229] on icon "Next" at bounding box center [816, 231] width 14 height 14
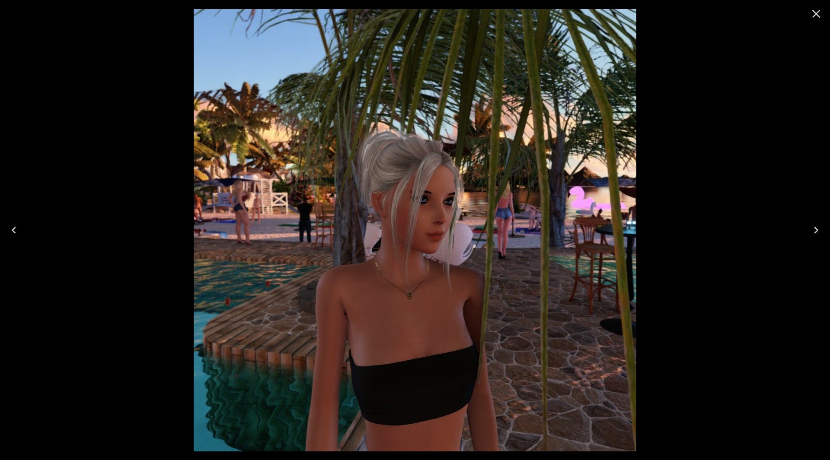
click at [818, 230] on icon "Next" at bounding box center [816, 231] width 14 height 14
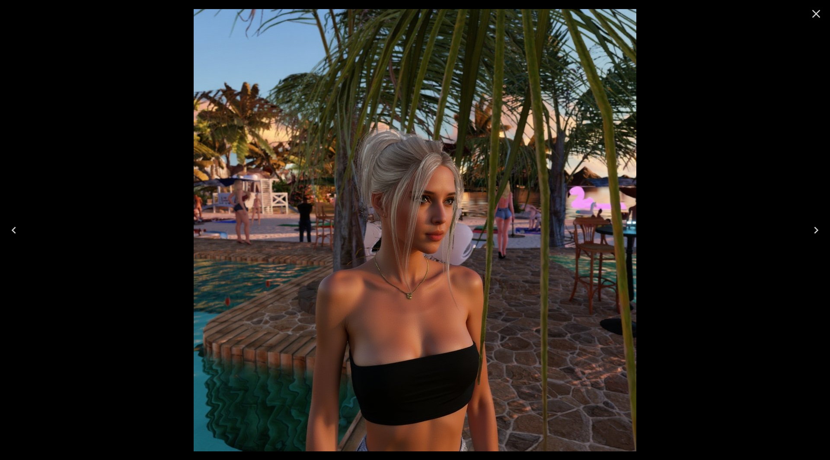
click at [818, 230] on icon "Next" at bounding box center [816, 231] width 14 height 14
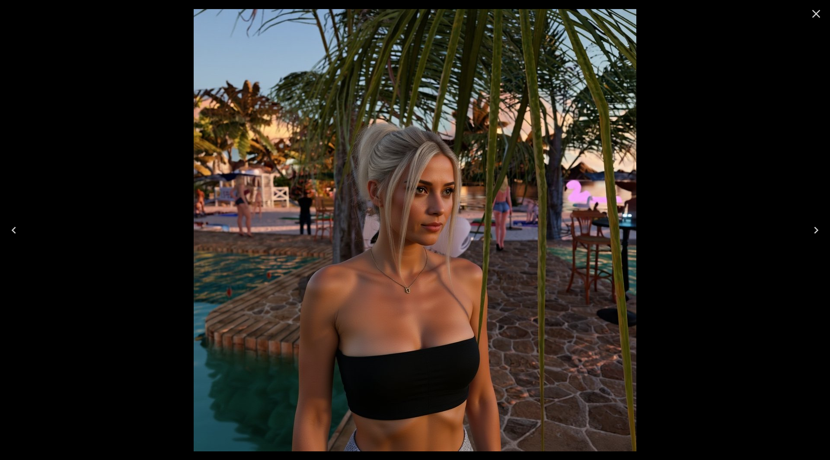
click at [812, 18] on icon "Close" at bounding box center [816, 14] width 14 height 14
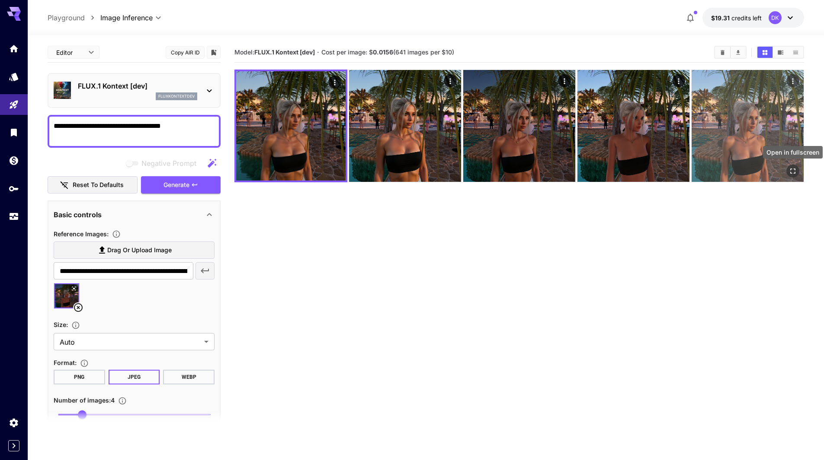
click at [795, 168] on icon "Open in fullscreen" at bounding box center [792, 171] width 9 height 9
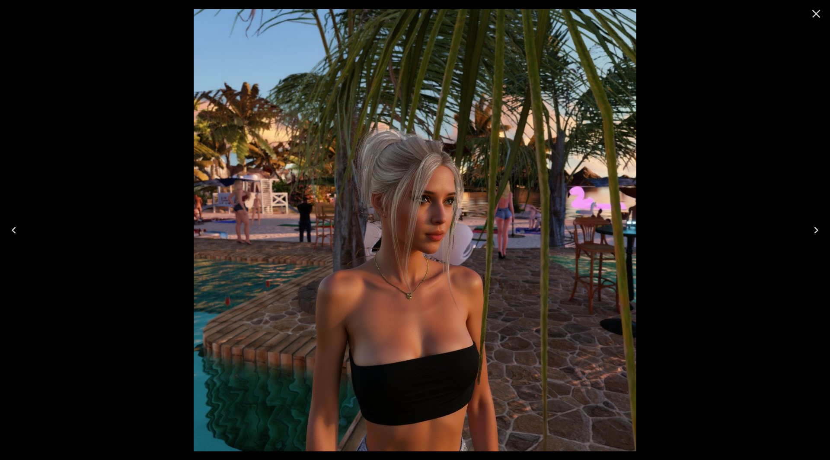
drag, startPoint x: 823, startPoint y: 12, endPoint x: 818, endPoint y: 18, distance: 8.0
click at [823, 12] on button "Close" at bounding box center [816, 13] width 21 height 21
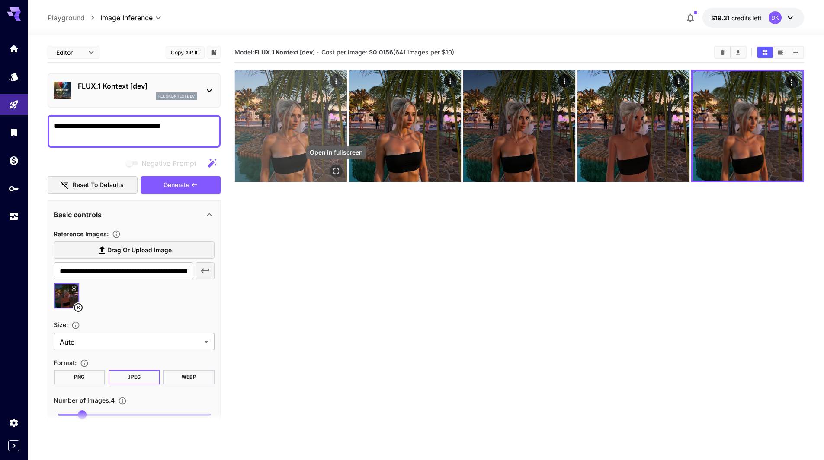
click at [335, 171] on icon "Open in fullscreen" at bounding box center [336, 171] width 9 height 9
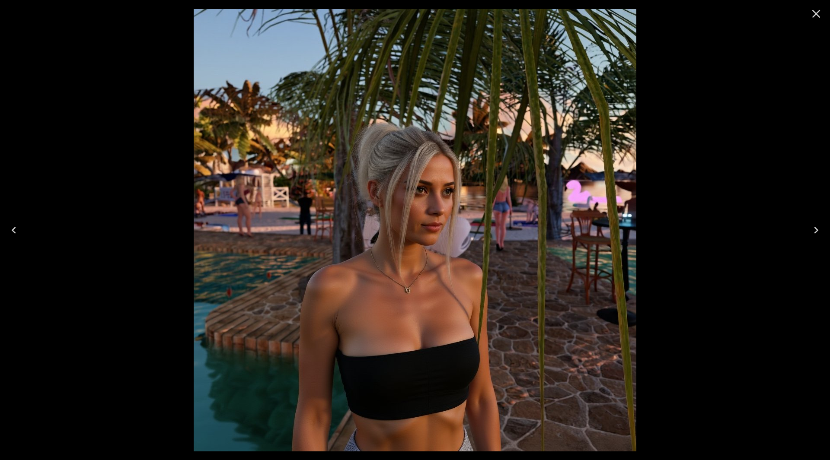
click at [814, 234] on icon "Next" at bounding box center [816, 231] width 14 height 14
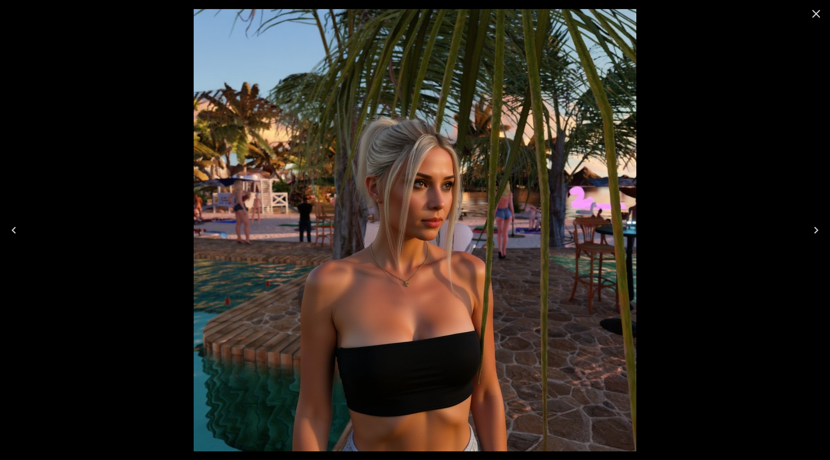
click at [814, 235] on icon "Next" at bounding box center [816, 231] width 14 height 14
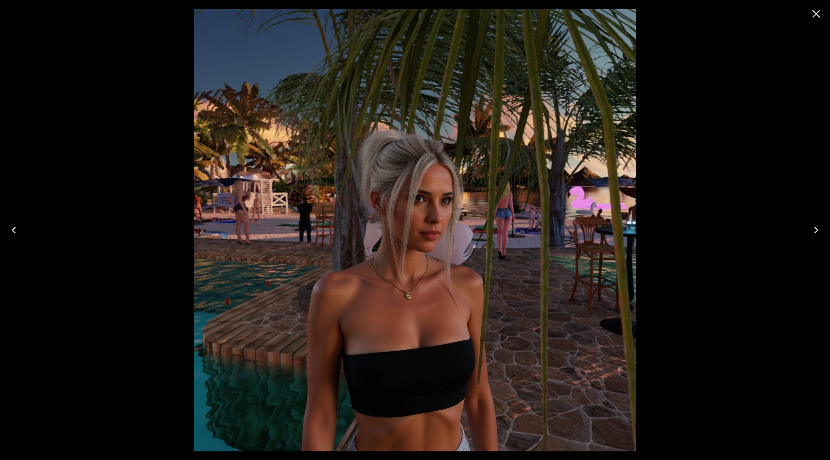
click at [814, 235] on icon "Next" at bounding box center [816, 231] width 14 height 14
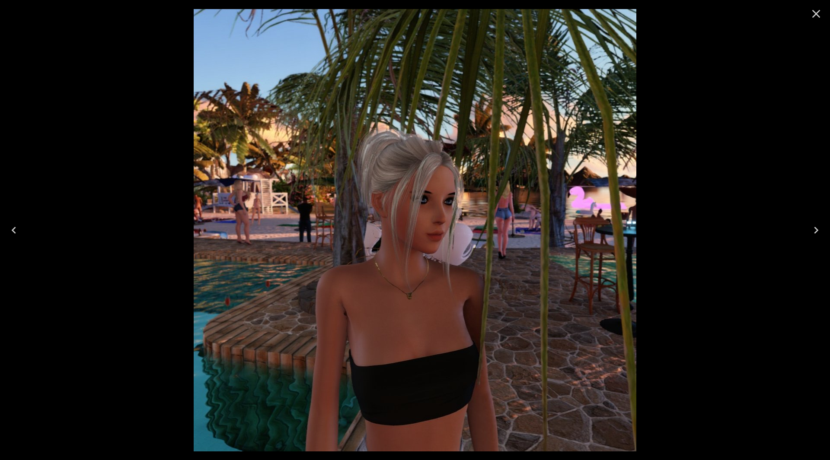
click at [814, 235] on icon "Next" at bounding box center [816, 231] width 14 height 14
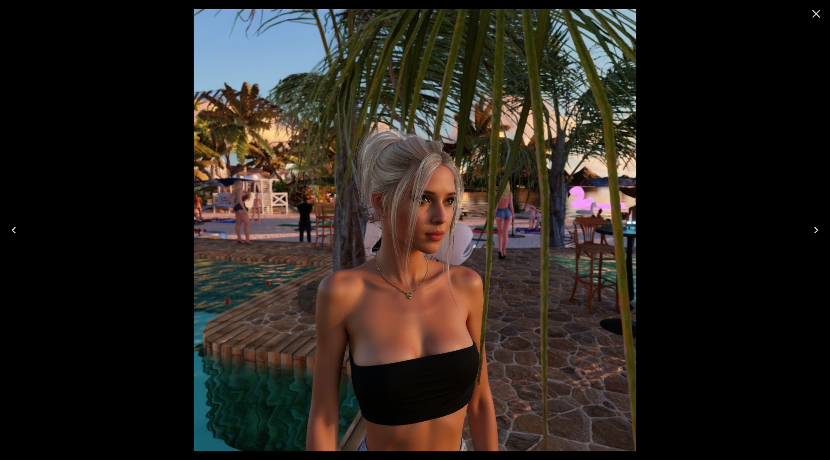
click at [818, 14] on icon "Close" at bounding box center [816, 14] width 14 height 14
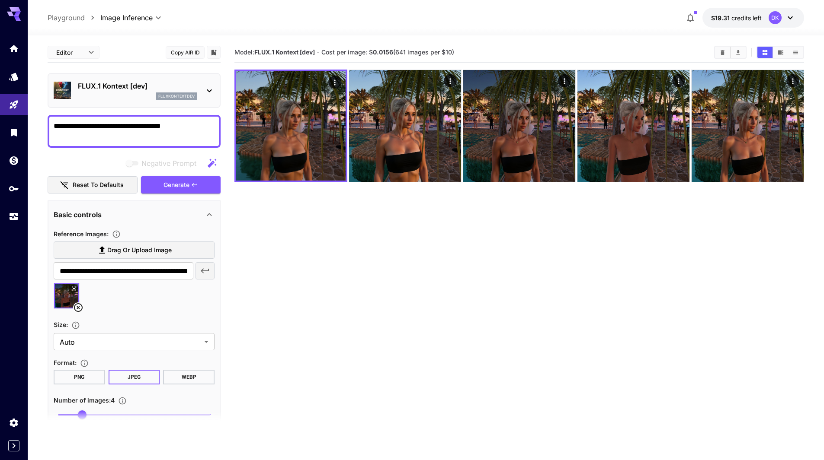
click at [74, 288] on icon at bounding box center [73, 288] width 5 height 5
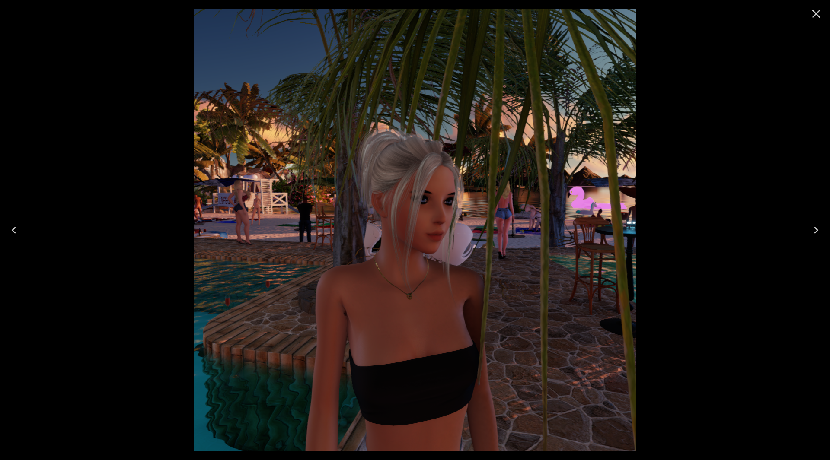
drag, startPoint x: 812, startPoint y: 14, endPoint x: 814, endPoint y: 38, distance: 23.5
click at [815, 15] on icon "Close" at bounding box center [816, 14] width 14 height 14
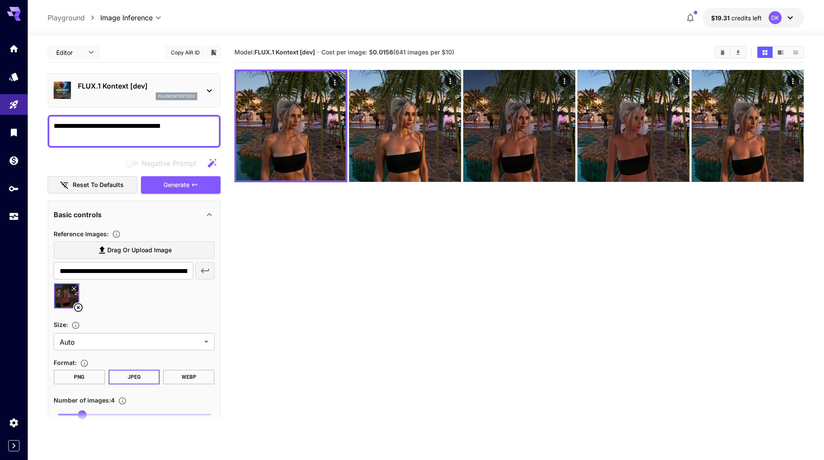
click at [79, 308] on icon at bounding box center [78, 308] width 10 height 10
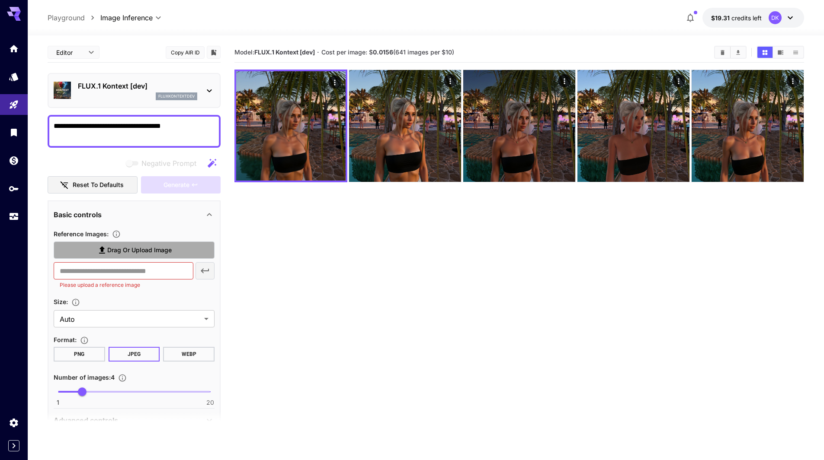
click at [107, 252] on span "Drag or upload image" at bounding box center [134, 250] width 75 height 11
click at [0, 0] on input "Drag or upload image" at bounding box center [0, 0] width 0 height 0
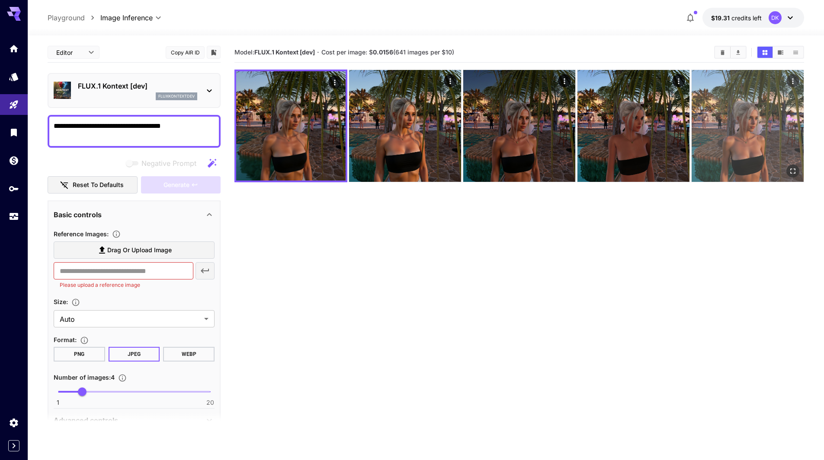
click at [790, 168] on icon "Open in fullscreen" at bounding box center [792, 171] width 9 height 9
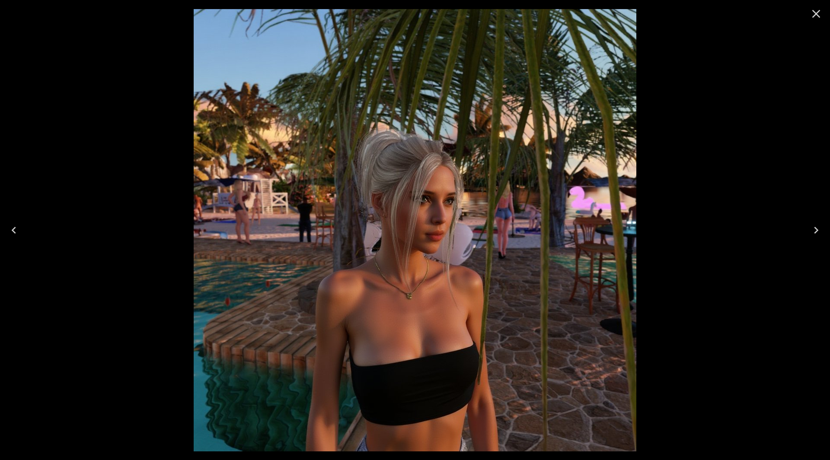
click at [824, 12] on button "Close" at bounding box center [816, 13] width 21 height 21
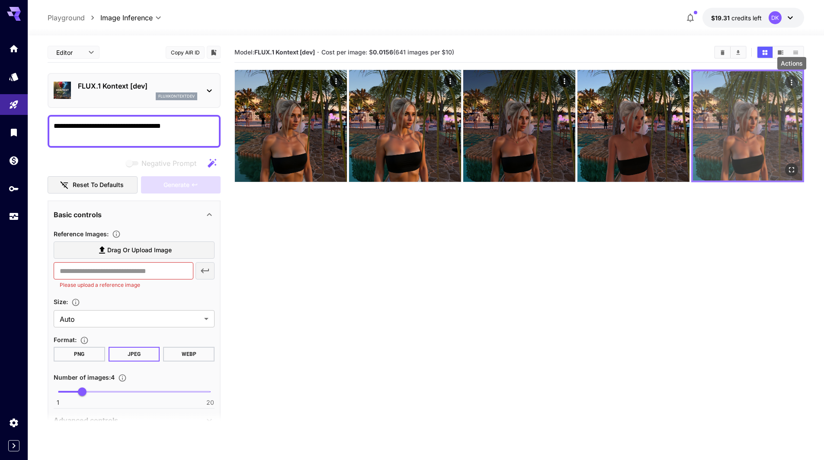
click at [789, 83] on icon "Actions" at bounding box center [791, 82] width 9 height 9
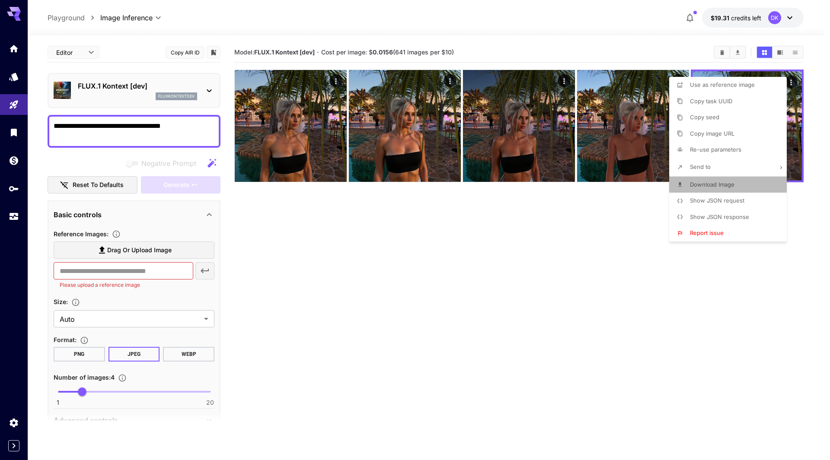
click at [725, 186] on span "Download Image" at bounding box center [712, 184] width 45 height 7
click at [130, 247] on div at bounding box center [415, 230] width 830 height 460
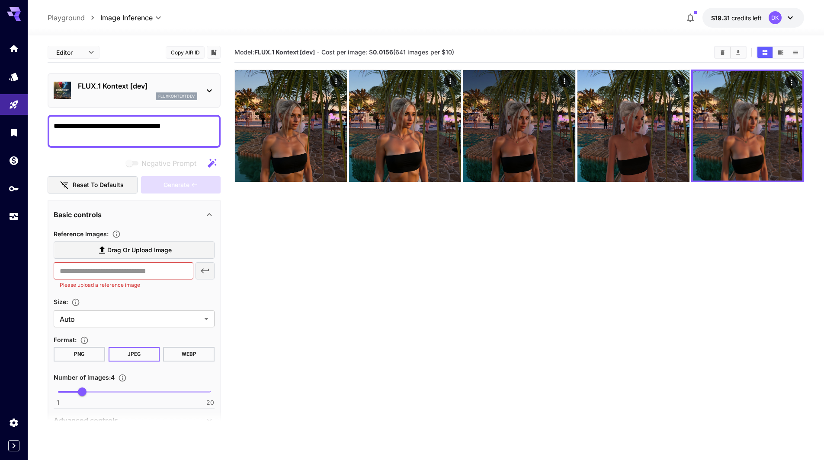
click at [116, 246] on span "Drag or upload image" at bounding box center [139, 250] width 64 height 11
click at [0, 0] on input "Drag or upload image" at bounding box center [0, 0] width 0 height 0
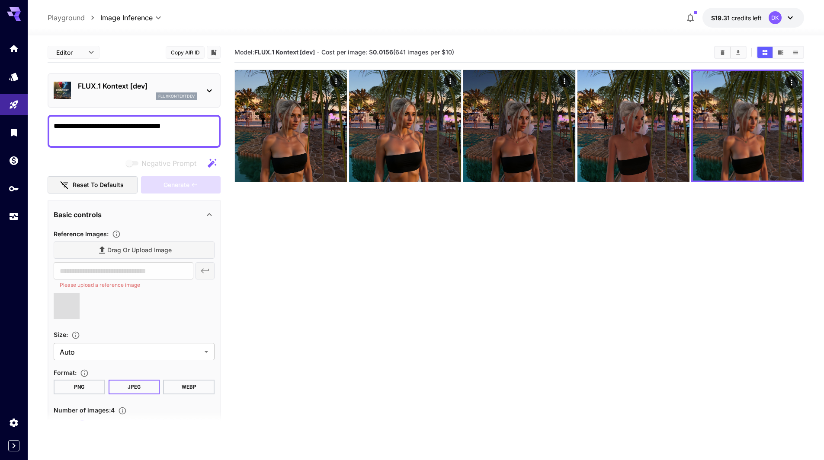
type input "**********"
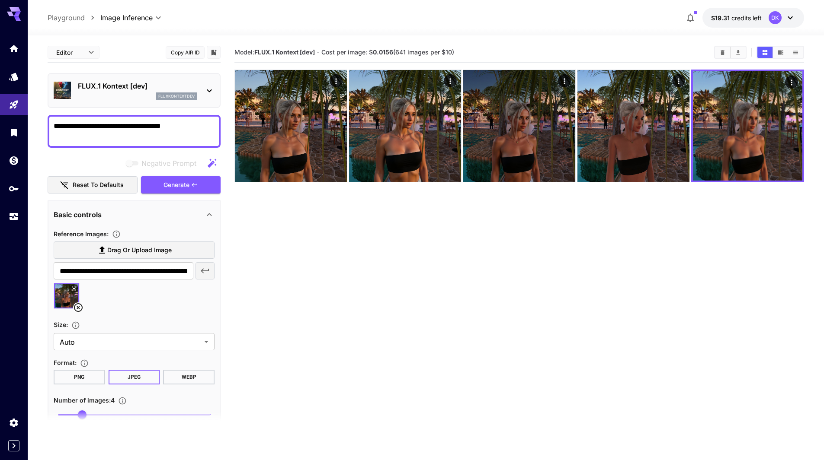
drag, startPoint x: 187, startPoint y: 128, endPoint x: 45, endPoint y: 130, distance: 141.4
click at [47, 129] on section "**********" at bounding box center [426, 281] width 796 height 493
type textarea "**********"
drag, startPoint x: 80, startPoint y: 414, endPoint x: 68, endPoint y: 417, distance: 12.5
click at [64, 417] on section at bounding box center [134, 423] width 173 height 22
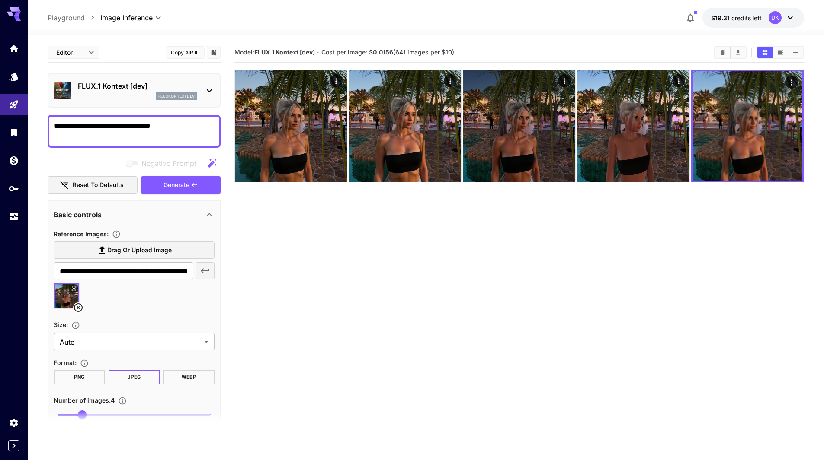
type input "*"
click at [68, 411] on span "1 20 4" at bounding box center [134, 415] width 152 height 13
click at [182, 185] on span "Generate" at bounding box center [176, 185] width 26 height 11
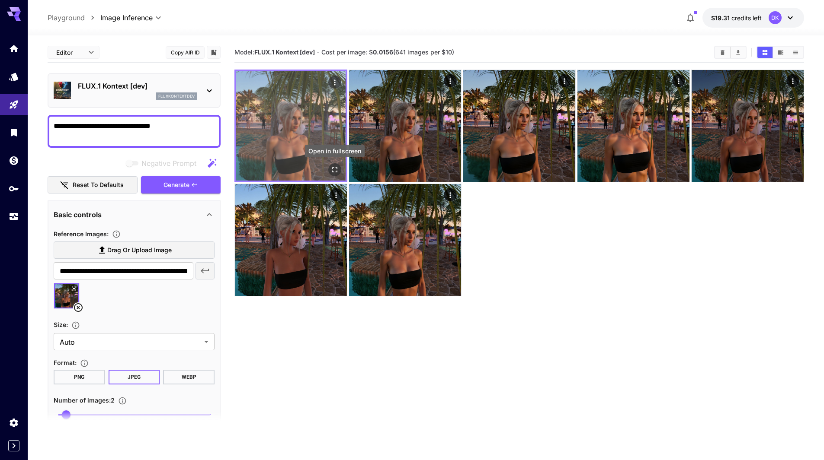
click at [337, 167] on icon "Open in fullscreen" at bounding box center [334, 170] width 9 height 9
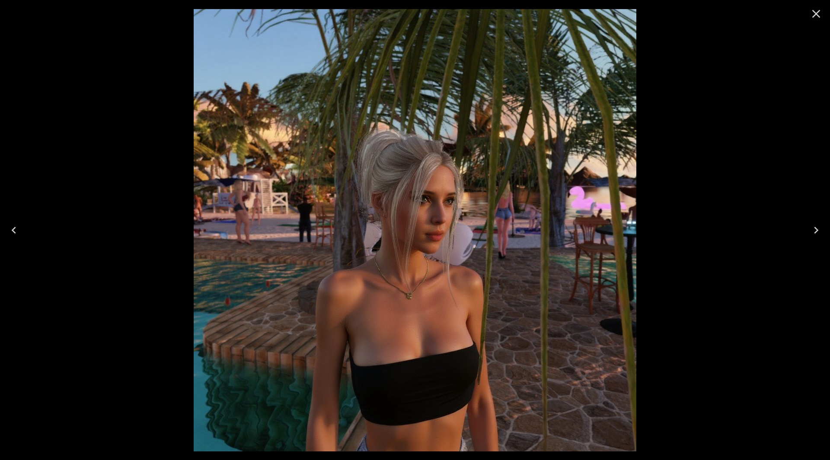
click at [819, 229] on icon "Next" at bounding box center [816, 231] width 14 height 14
click at [817, 231] on icon "Next" at bounding box center [816, 230] width 4 height 7
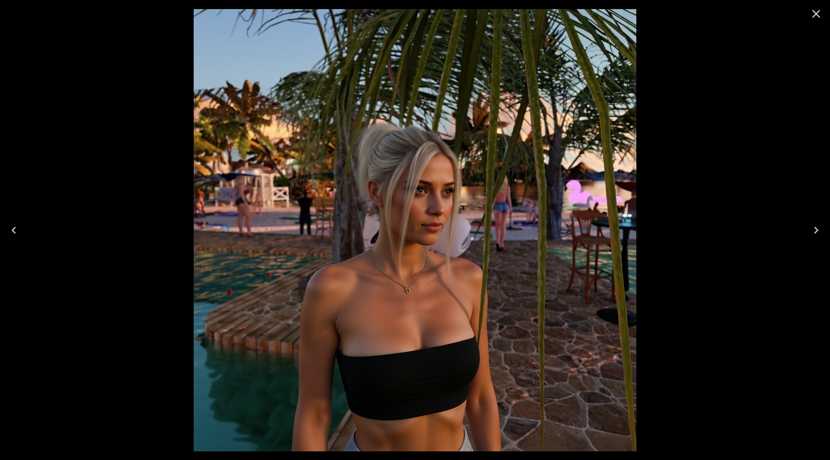
click at [7, 231] on icon "Previous" at bounding box center [14, 231] width 14 height 14
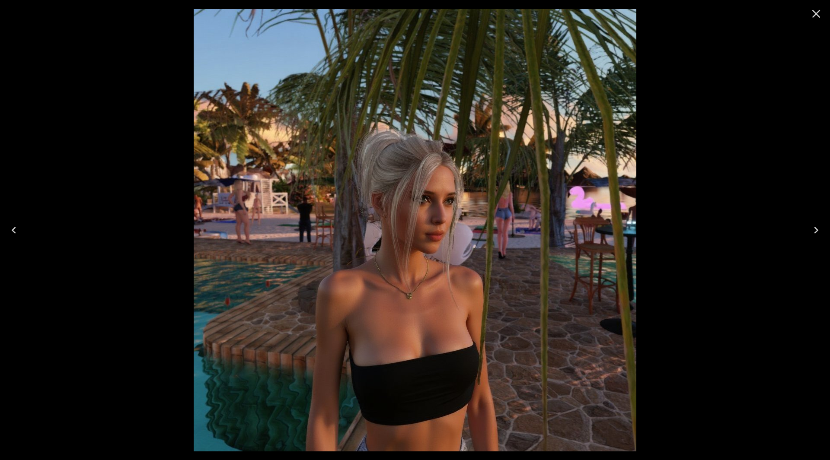
click at [6, 231] on button "Previous" at bounding box center [14, 230] width 28 height 35
click at [818, 13] on icon "Close" at bounding box center [816, 14] width 14 height 14
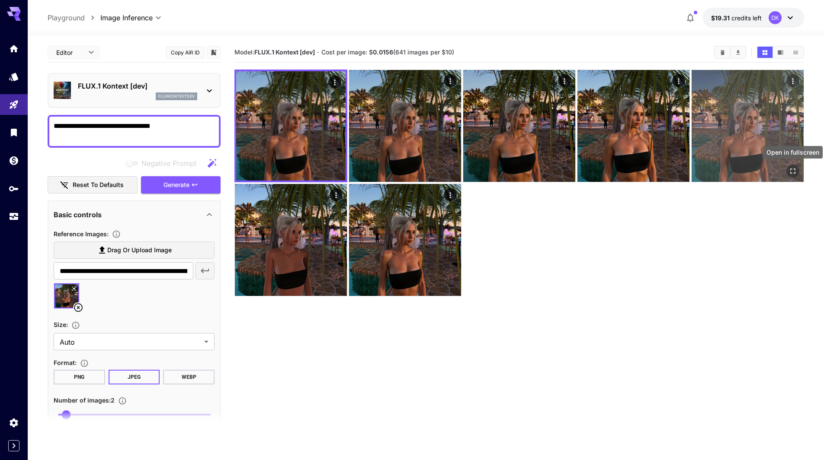
click at [794, 171] on icon "Open in fullscreen" at bounding box center [792, 171] width 9 height 9
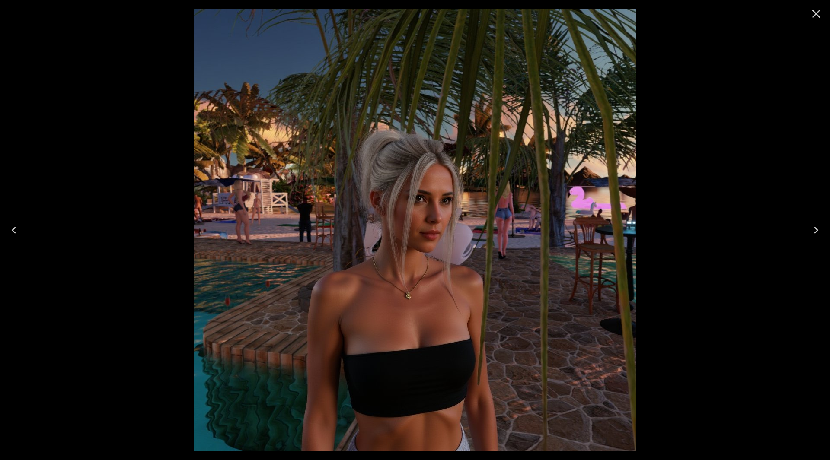
click at [814, 14] on icon "Close" at bounding box center [816, 14] width 14 height 14
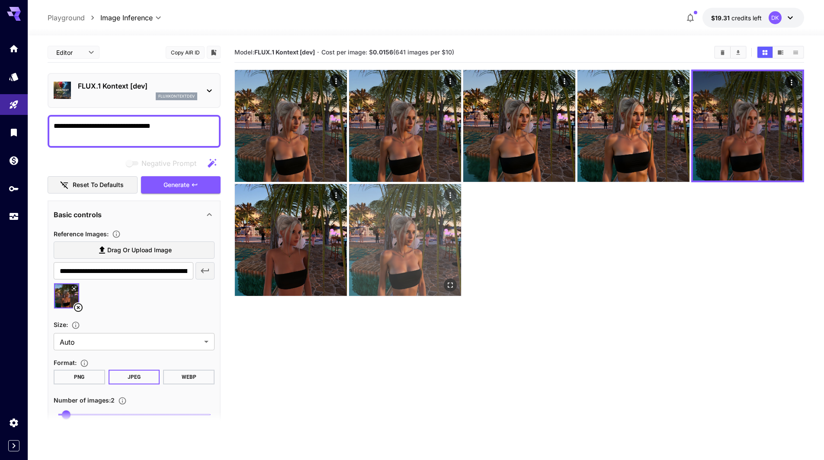
click at [453, 284] on icon "Open in fullscreen" at bounding box center [450, 285] width 9 height 9
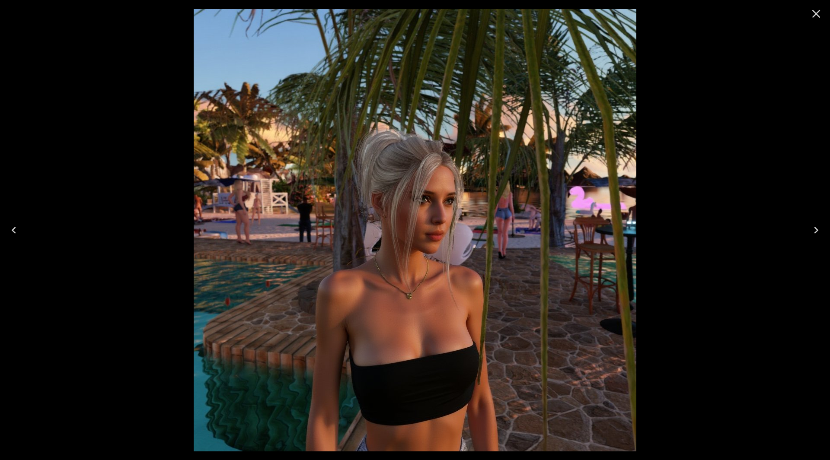
drag, startPoint x: 818, startPoint y: 18, endPoint x: 684, endPoint y: 63, distance: 141.1
click at [818, 16] on icon "Close" at bounding box center [816, 14] width 14 height 14
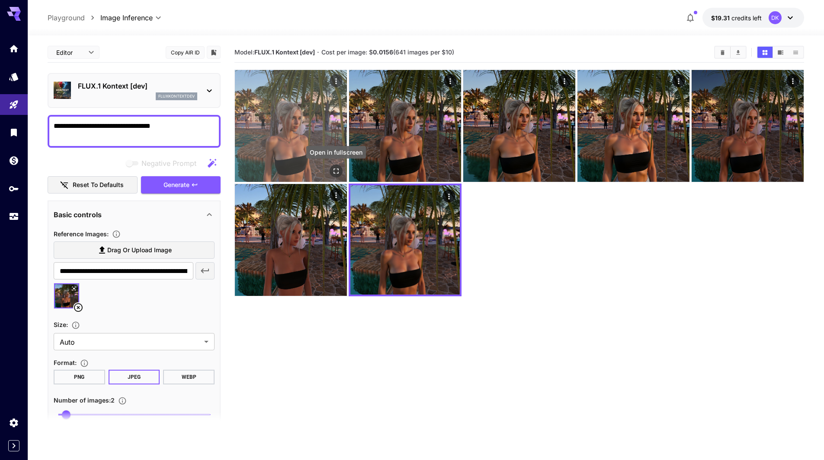
click at [335, 169] on icon "Open in fullscreen" at bounding box center [336, 171] width 9 height 9
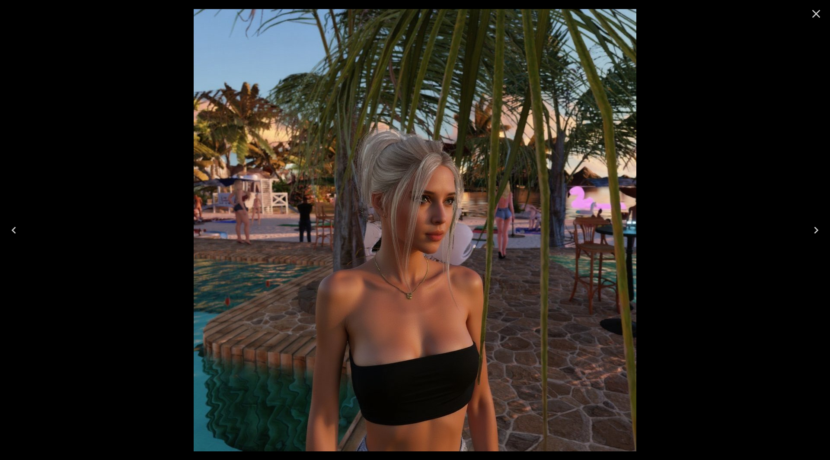
click at [818, 14] on icon "Close" at bounding box center [816, 14] width 14 height 14
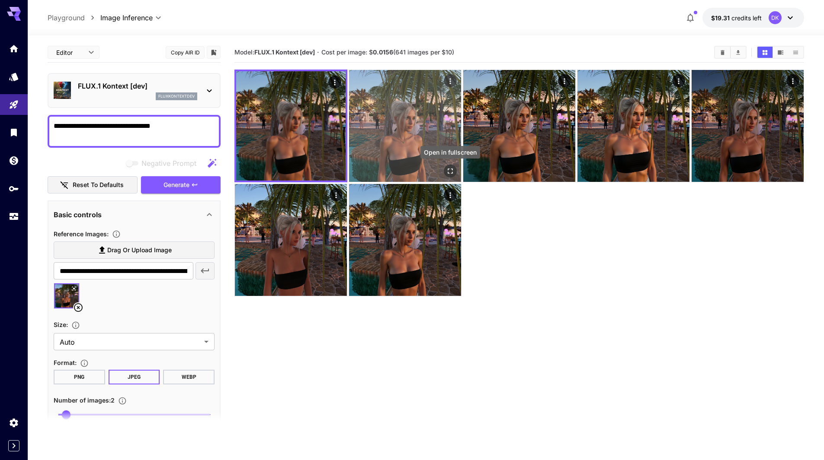
click at [450, 171] on icon "Open in fullscreen" at bounding box center [450, 171] width 9 height 9
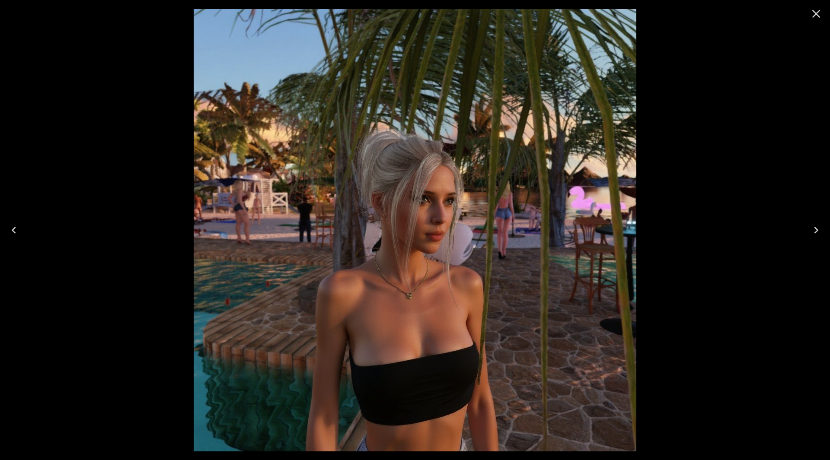
click at [821, 18] on icon "Close" at bounding box center [816, 14] width 14 height 14
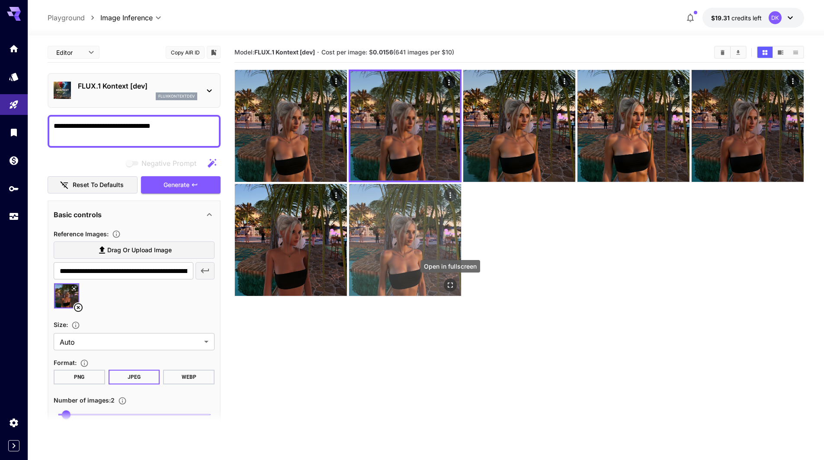
click at [451, 286] on icon "Open in fullscreen" at bounding box center [450, 285] width 9 height 9
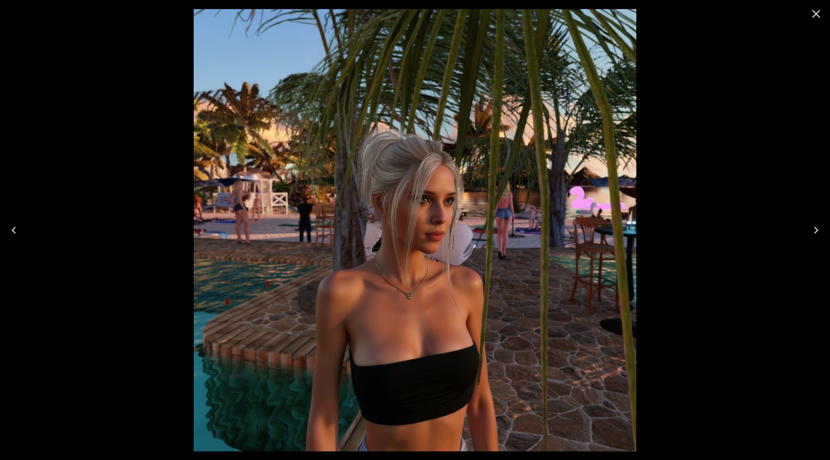
click at [816, 19] on icon "Close" at bounding box center [816, 14] width 14 height 14
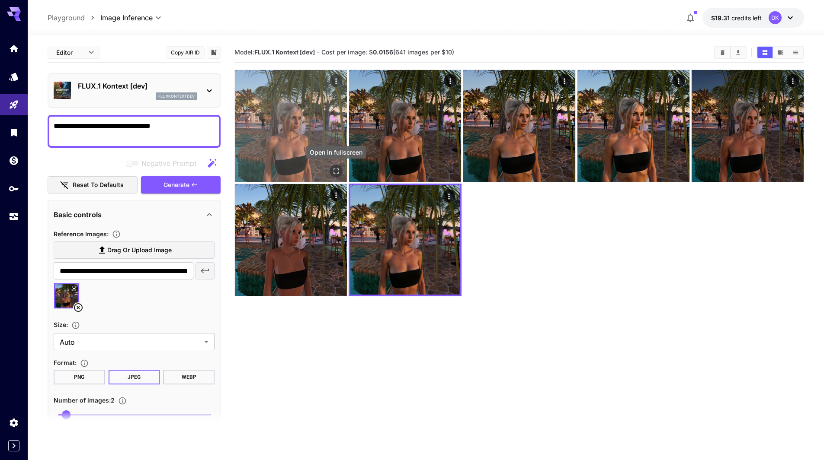
click at [334, 166] on button "Open in fullscreen" at bounding box center [335, 171] width 13 height 13
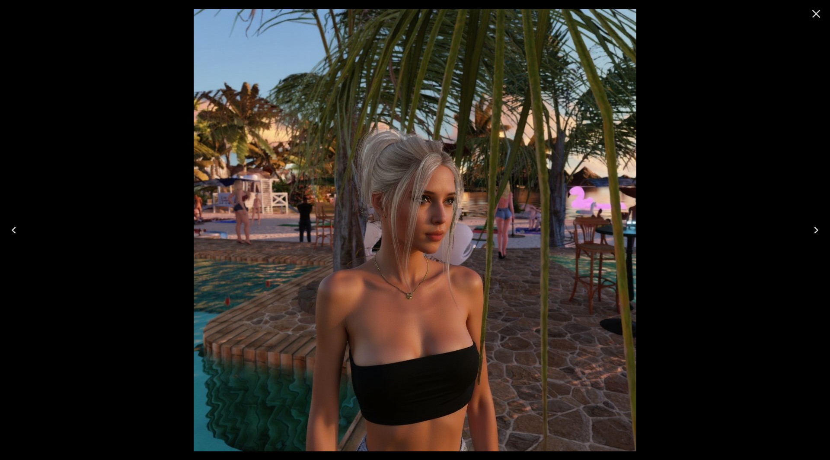
click at [817, 227] on icon "Next" at bounding box center [816, 231] width 14 height 14
click at [16, 231] on icon "Previous" at bounding box center [14, 231] width 14 height 14
click at [15, 231] on icon "Previous" at bounding box center [14, 231] width 14 height 14
click at [22, 233] on button "Previous" at bounding box center [14, 230] width 28 height 35
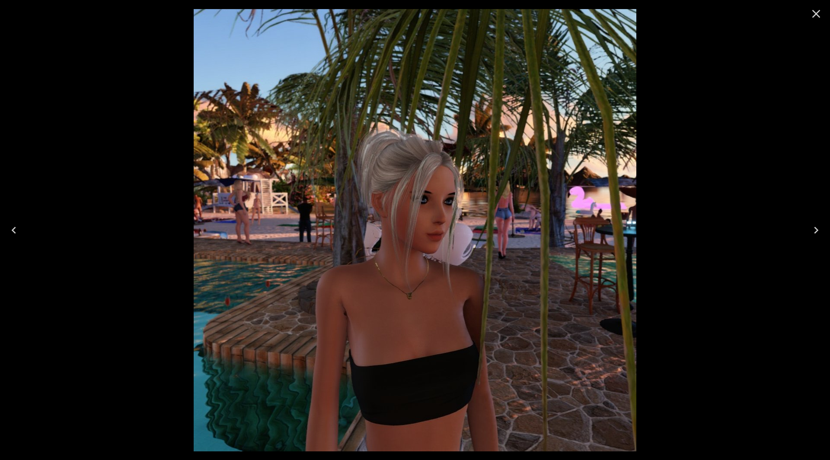
click at [814, 228] on icon "Next" at bounding box center [816, 231] width 14 height 14
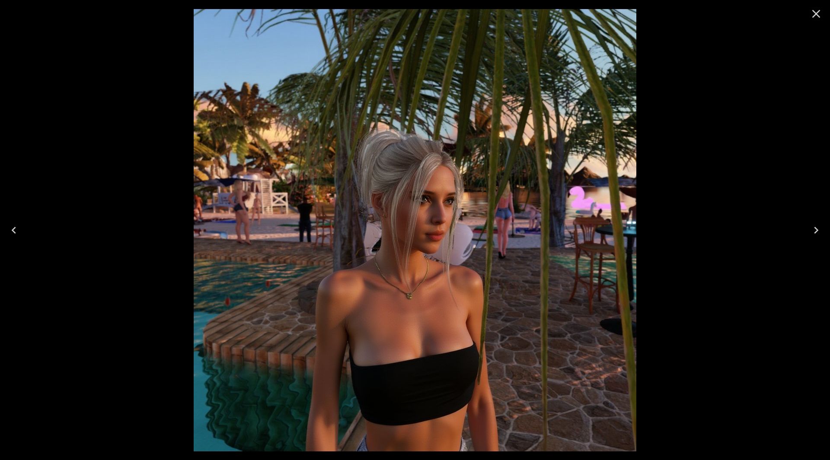
click at [815, 230] on icon "Next" at bounding box center [816, 231] width 14 height 14
click at [816, 230] on icon "Next" at bounding box center [816, 231] width 14 height 14
click at [817, 15] on icon "Close" at bounding box center [816, 14] width 8 height 8
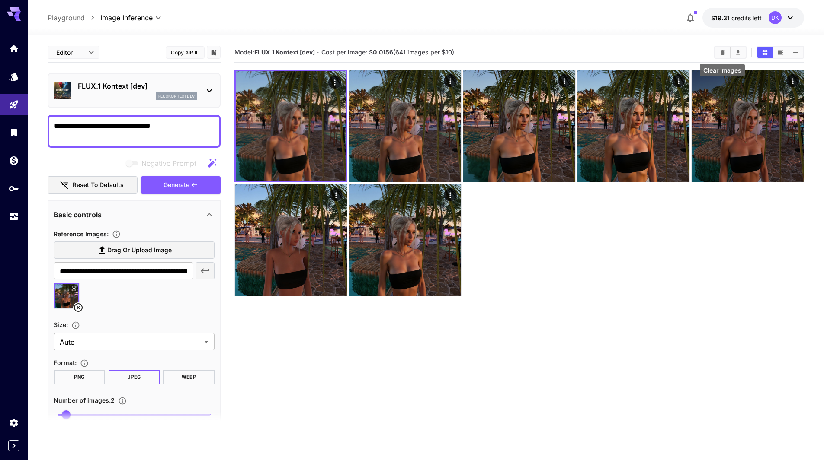
click at [722, 53] on icon "Clear Images" at bounding box center [722, 52] width 6 height 6
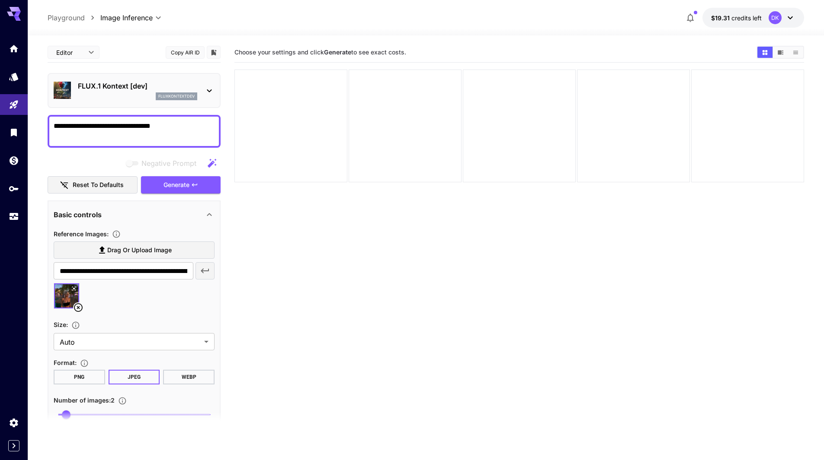
click at [79, 306] on icon at bounding box center [78, 308] width 10 height 10
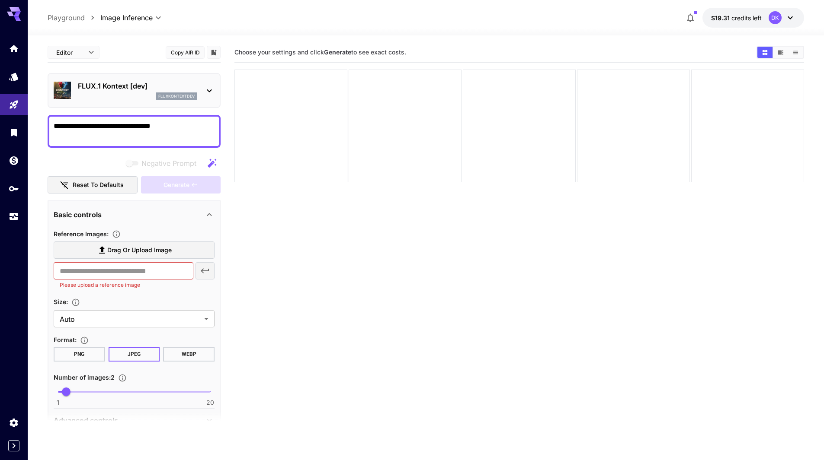
click at [111, 251] on span "Drag or upload image" at bounding box center [139, 250] width 64 height 11
click at [0, 0] on input "Drag or upload image" at bounding box center [0, 0] width 0 height 0
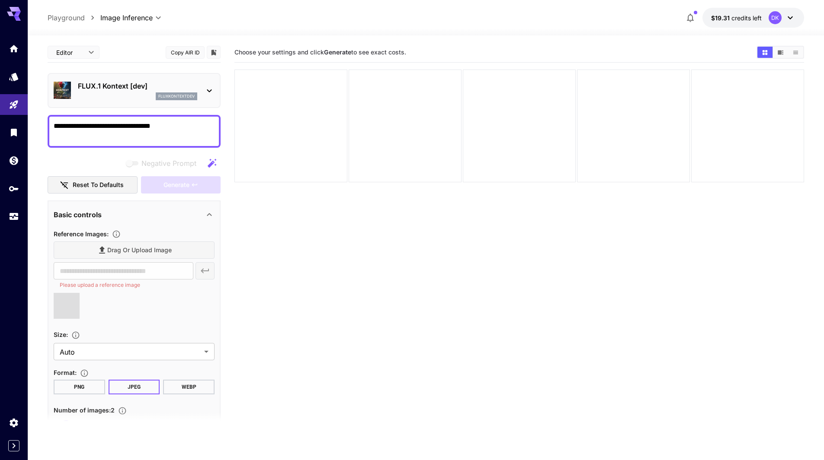
drag, startPoint x: 178, startPoint y: 128, endPoint x: 29, endPoint y: 137, distance: 149.8
click at [29, 137] on section "**********" at bounding box center [426, 281] width 796 height 493
type input "**********"
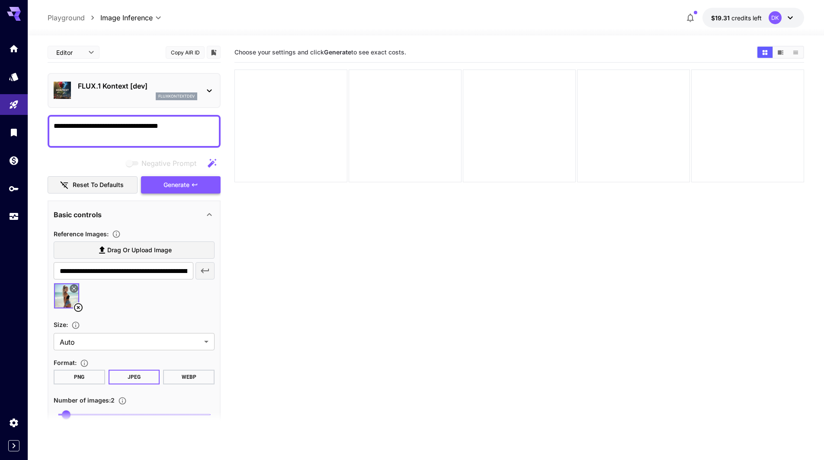
click at [190, 185] on button "Generate" at bounding box center [181, 185] width 80 height 18
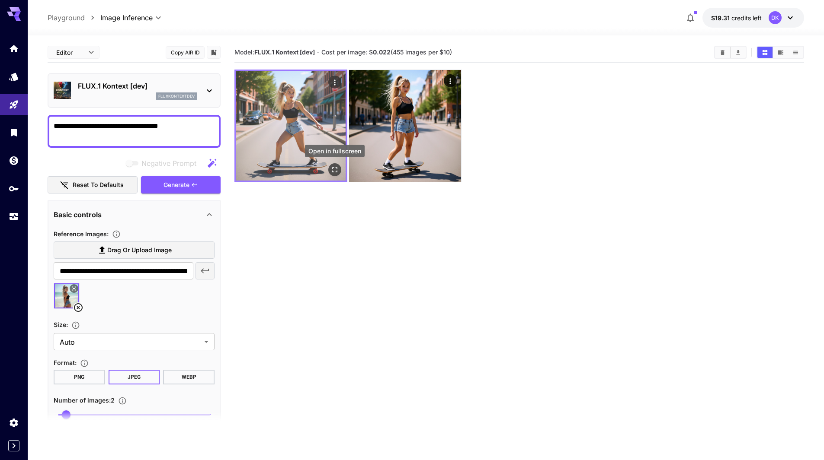
click at [336, 169] on icon "Open in fullscreen" at bounding box center [334, 170] width 9 height 9
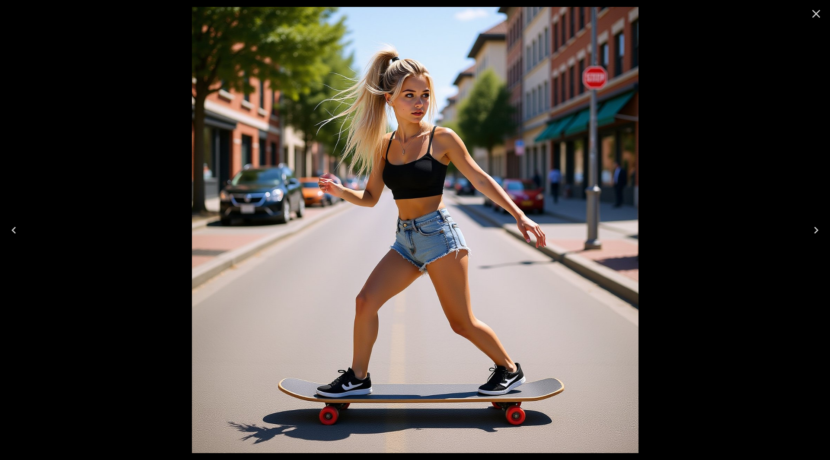
click at [816, 228] on icon "Next" at bounding box center [816, 230] width 4 height 7
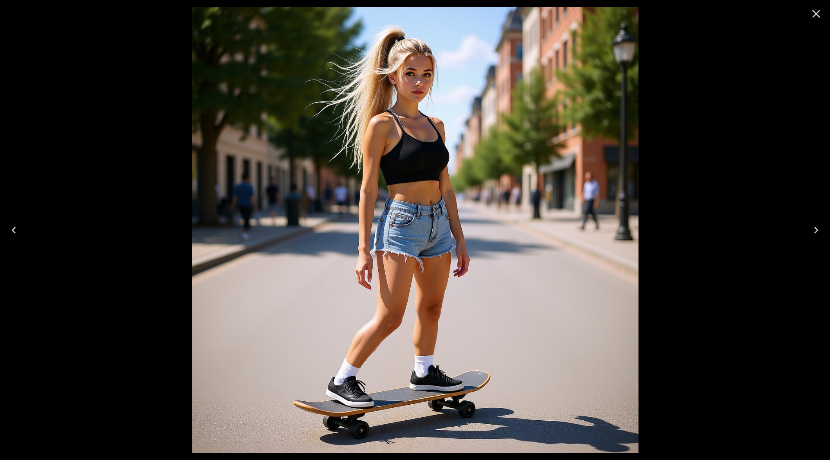
click at [815, 228] on icon "Next" at bounding box center [816, 230] width 4 height 7
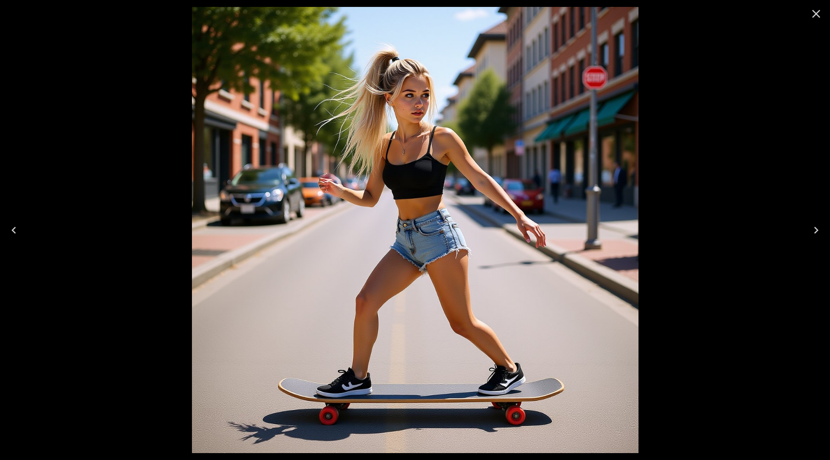
click at [815, 228] on icon "Next" at bounding box center [816, 230] width 4 height 7
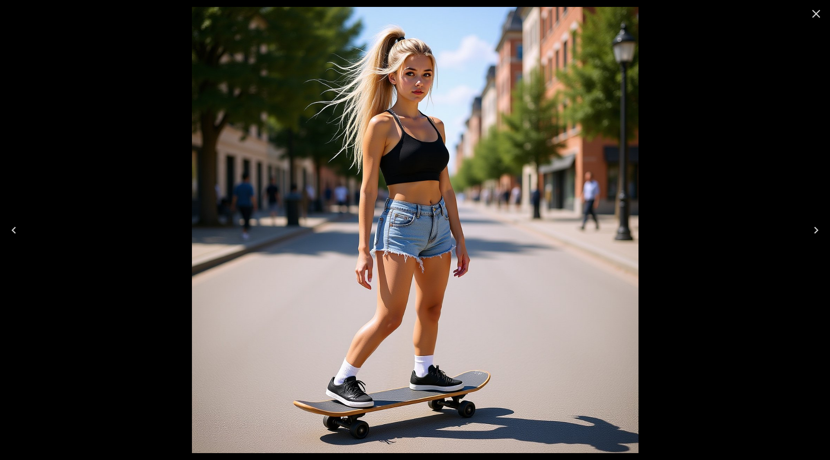
click at [818, 16] on icon "Close" at bounding box center [816, 14] width 14 height 14
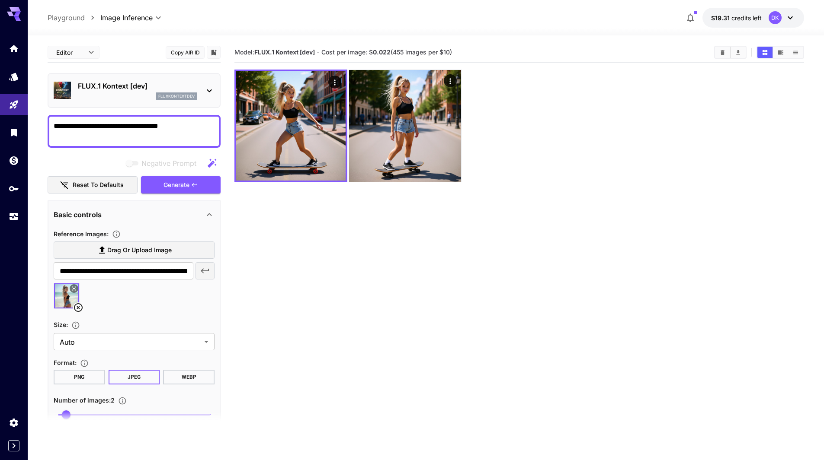
click at [208, 86] on icon at bounding box center [209, 91] width 10 height 10
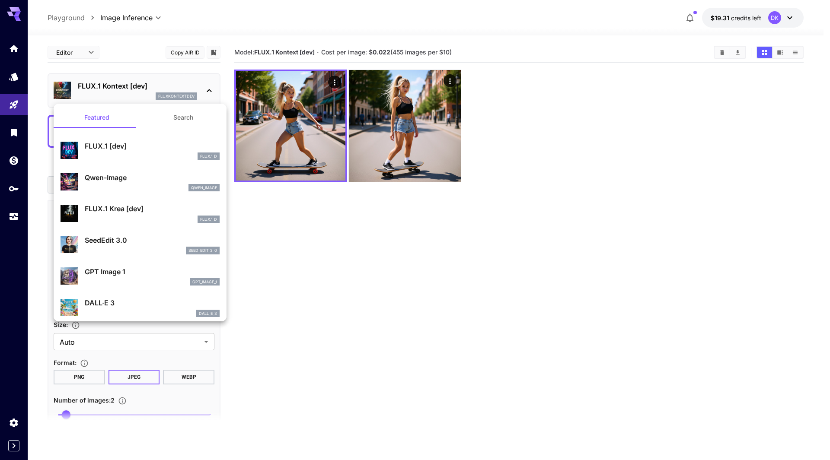
click at [209, 85] on div at bounding box center [415, 230] width 830 height 460
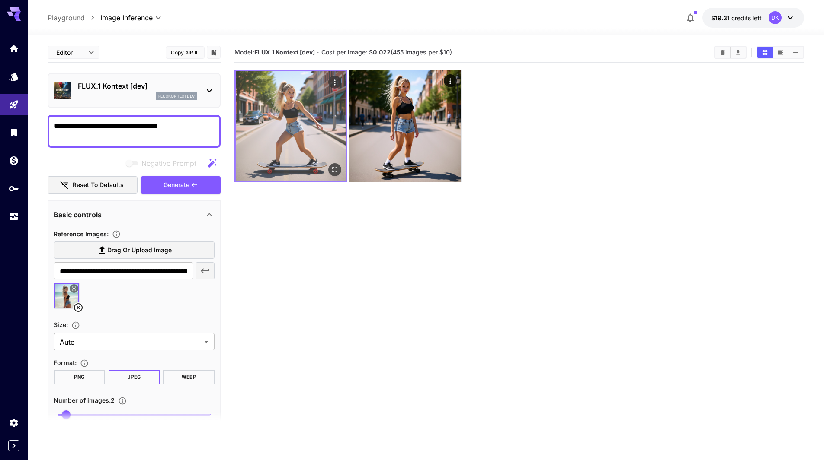
click at [336, 169] on icon "Open in fullscreen" at bounding box center [334, 169] width 5 height 5
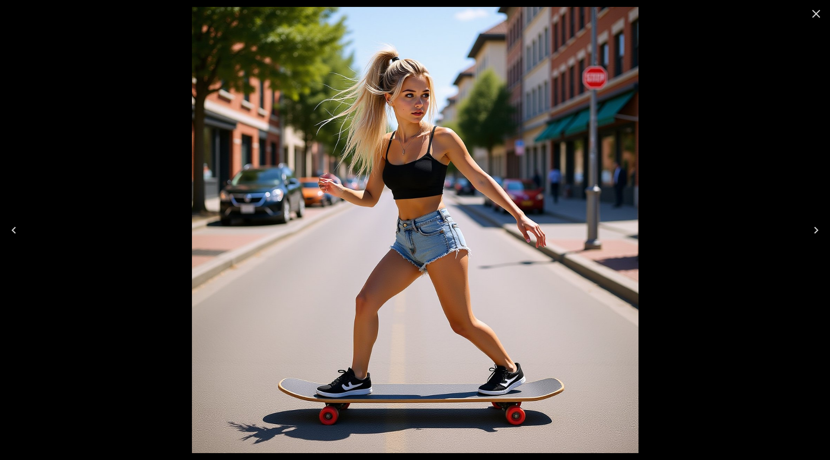
click at [819, 229] on icon "Next" at bounding box center [816, 231] width 14 height 14
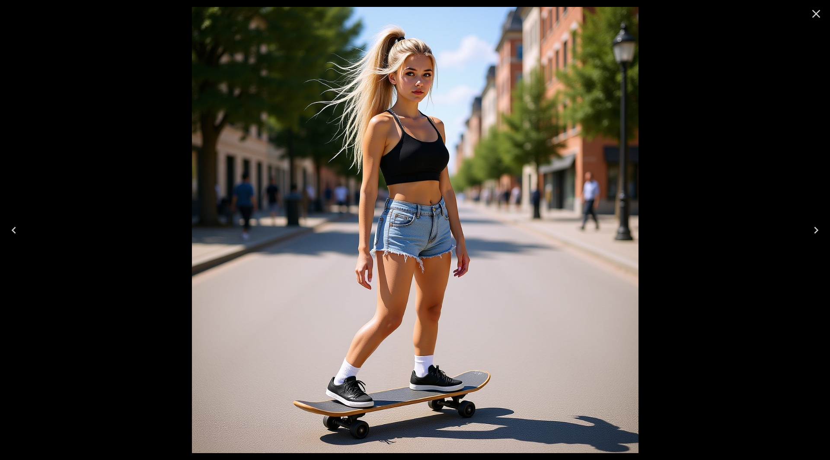
click at [814, 14] on icon "Close" at bounding box center [816, 14] width 14 height 14
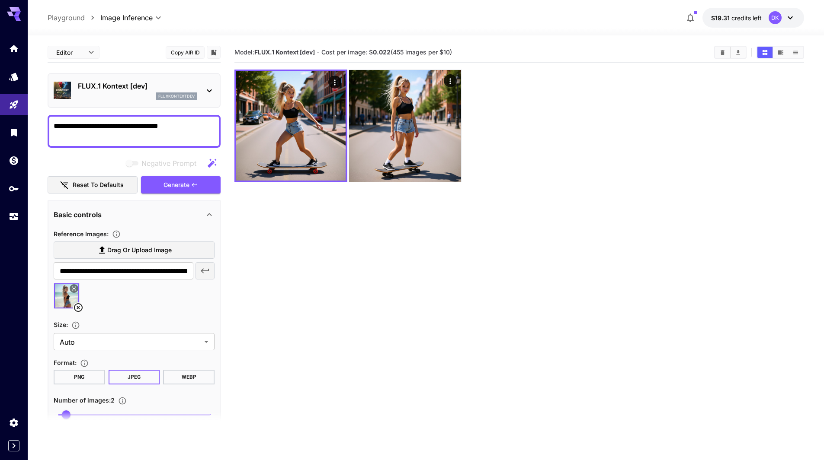
click at [211, 212] on icon at bounding box center [209, 215] width 10 height 10
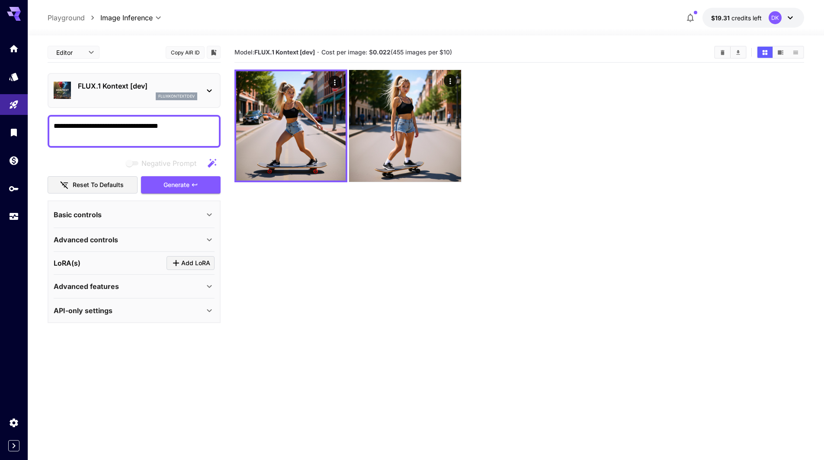
click at [211, 238] on icon at bounding box center [209, 240] width 10 height 10
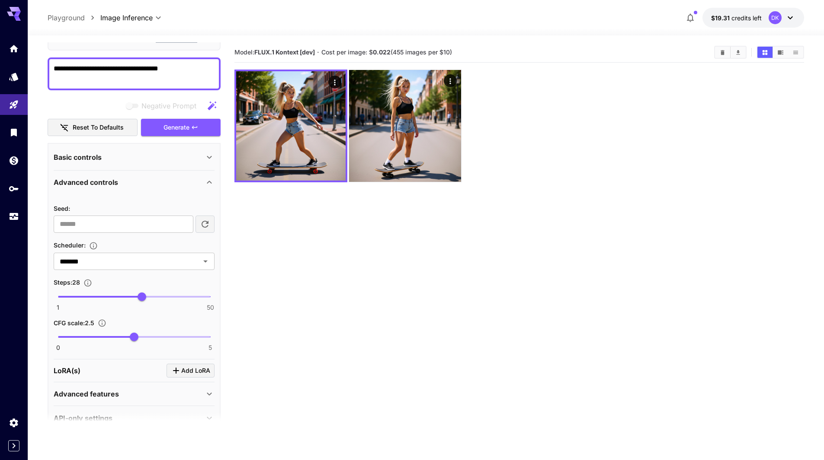
scroll to position [77, 0]
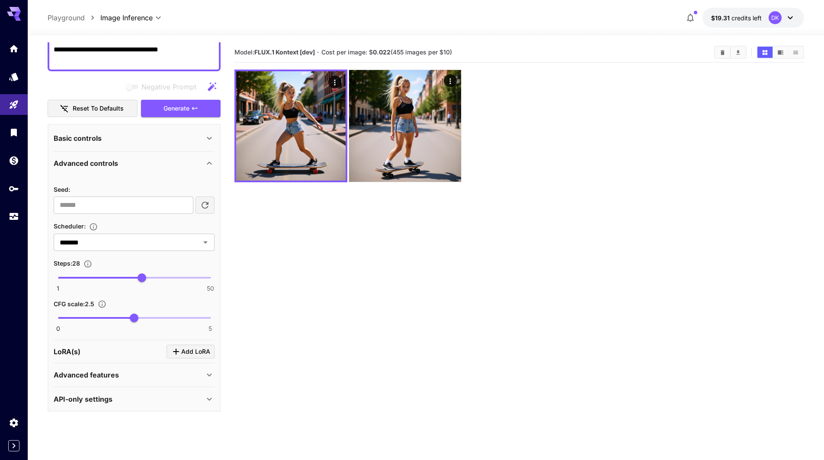
click at [208, 165] on icon at bounding box center [209, 163] width 10 height 10
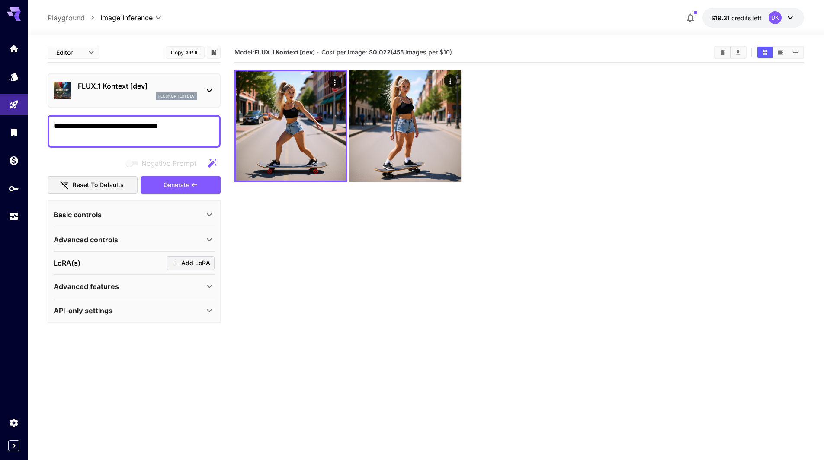
scroll to position [0, 0]
click at [209, 211] on icon at bounding box center [209, 215] width 10 height 10
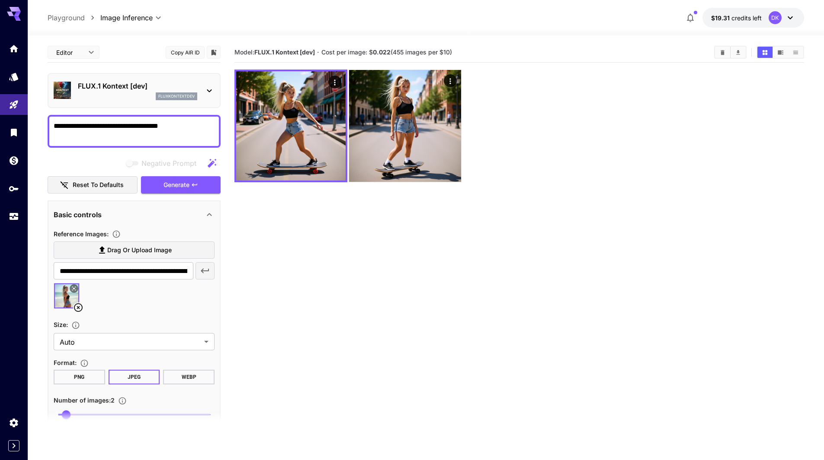
click at [71, 127] on textarea "**********" at bounding box center [134, 131] width 161 height 21
type textarea "**********"
click at [194, 180] on button "Generate" at bounding box center [181, 185] width 80 height 18
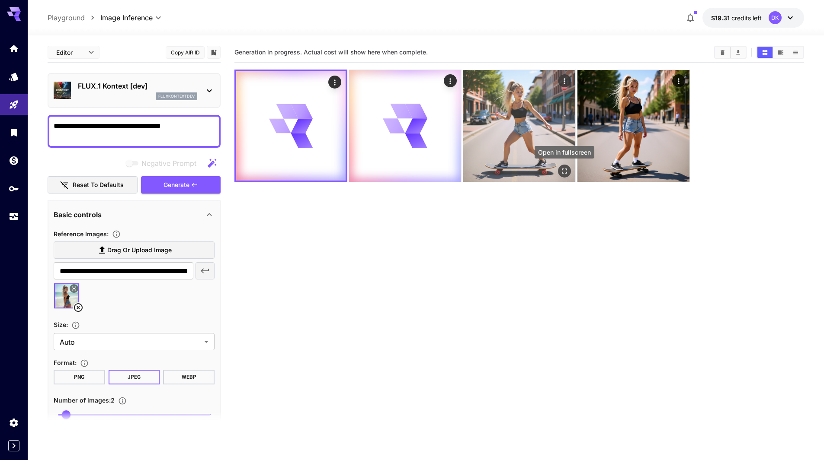
click at [565, 172] on icon "Open in fullscreen" at bounding box center [564, 171] width 9 height 9
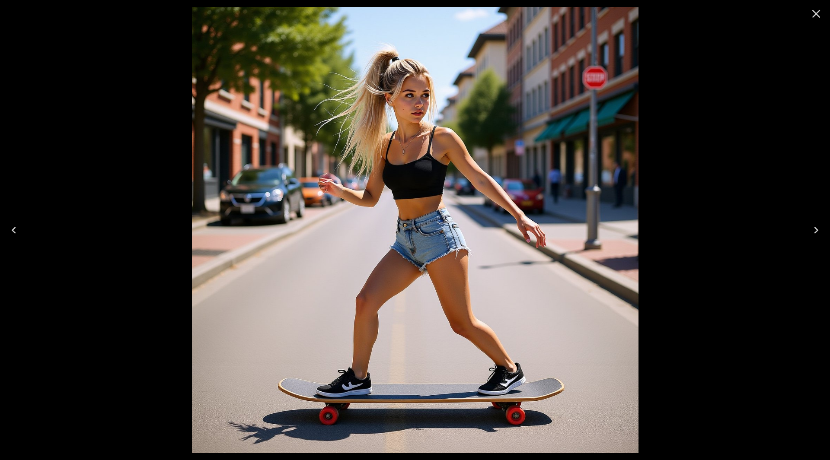
click at [813, 18] on icon "Close" at bounding box center [816, 14] width 14 height 14
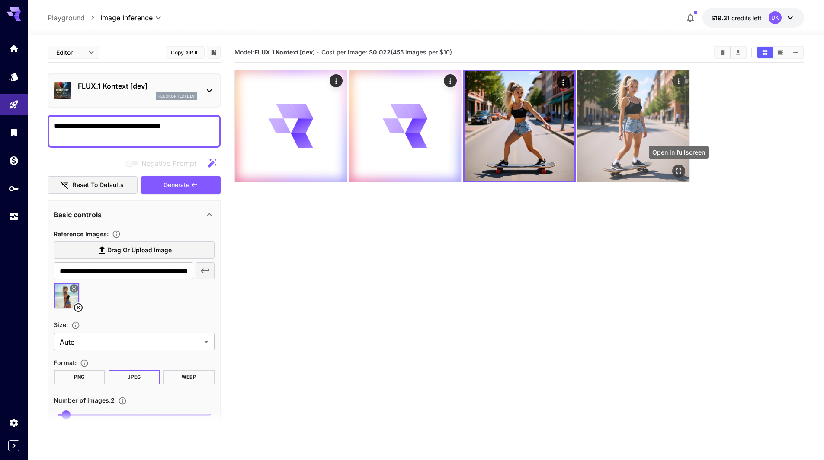
click at [681, 173] on icon "Open in fullscreen" at bounding box center [678, 171] width 9 height 9
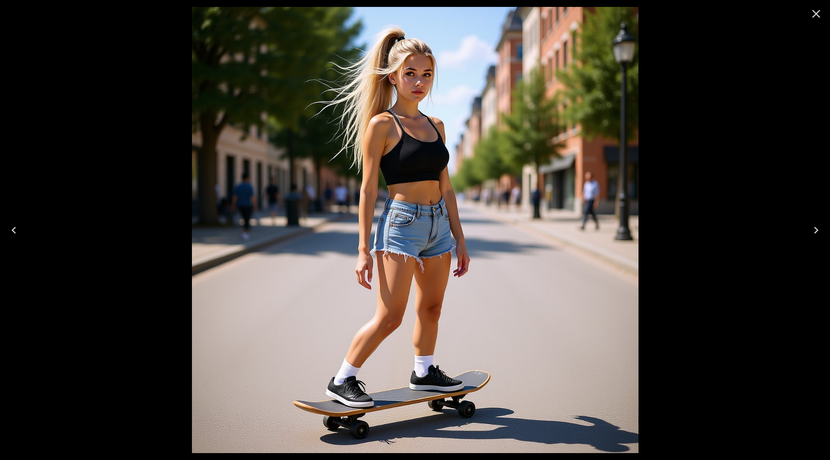
click at [20, 229] on icon "Previous" at bounding box center [14, 231] width 14 height 14
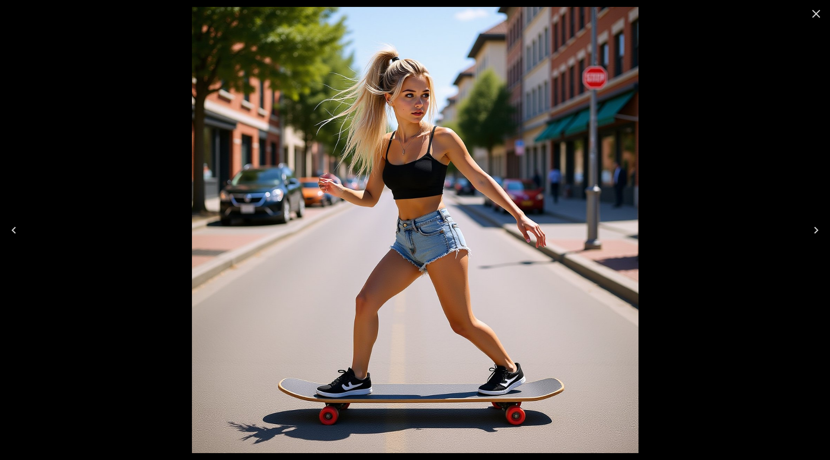
click at [813, 16] on icon "Close" at bounding box center [816, 14] width 14 height 14
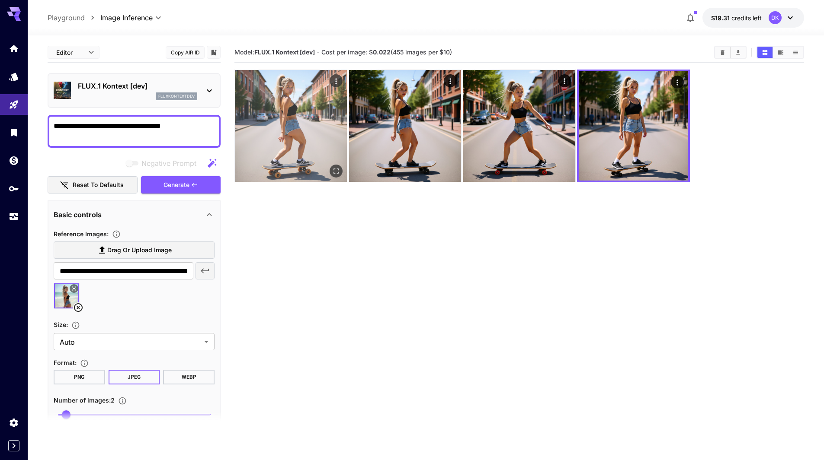
click at [337, 170] on icon "Open in fullscreen" at bounding box center [336, 171] width 9 height 9
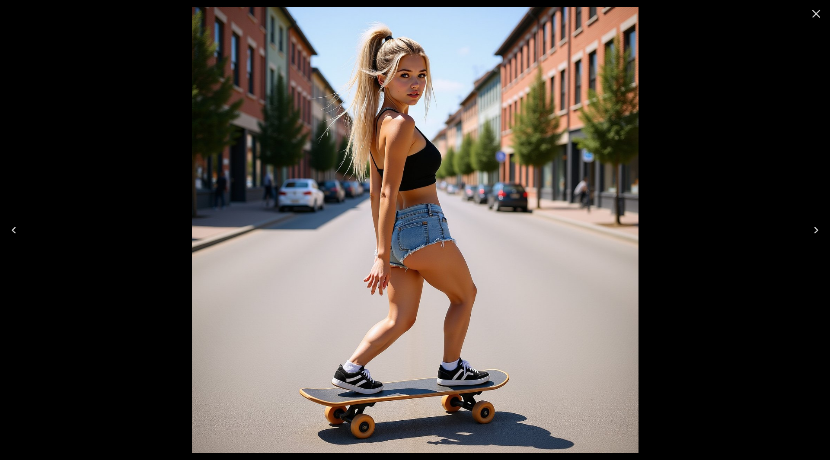
click at [814, 230] on icon "Next" at bounding box center [816, 231] width 14 height 14
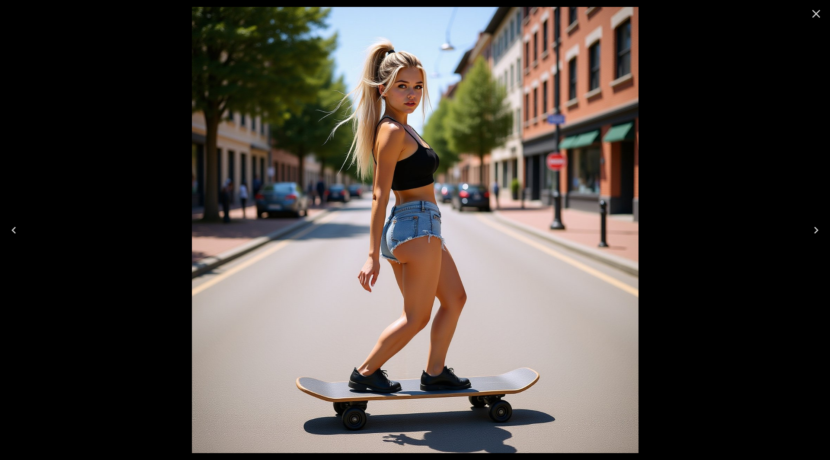
click at [818, 13] on icon "Close" at bounding box center [816, 14] width 14 height 14
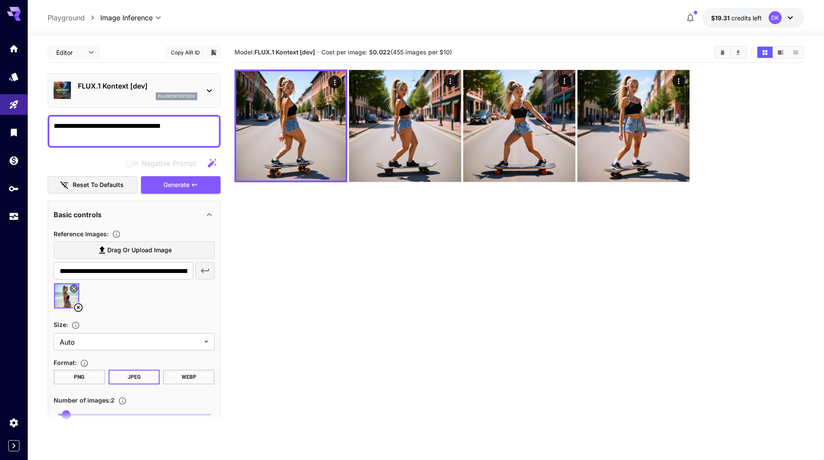
click at [79, 307] on icon at bounding box center [78, 307] width 9 height 9
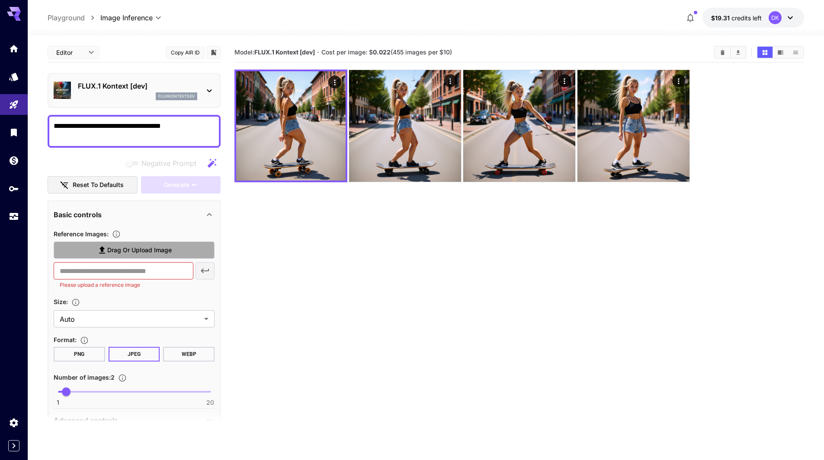
click at [123, 254] on span "Drag or upload image" at bounding box center [139, 250] width 64 height 11
click at [0, 0] on input "Drag or upload image" at bounding box center [0, 0] width 0 height 0
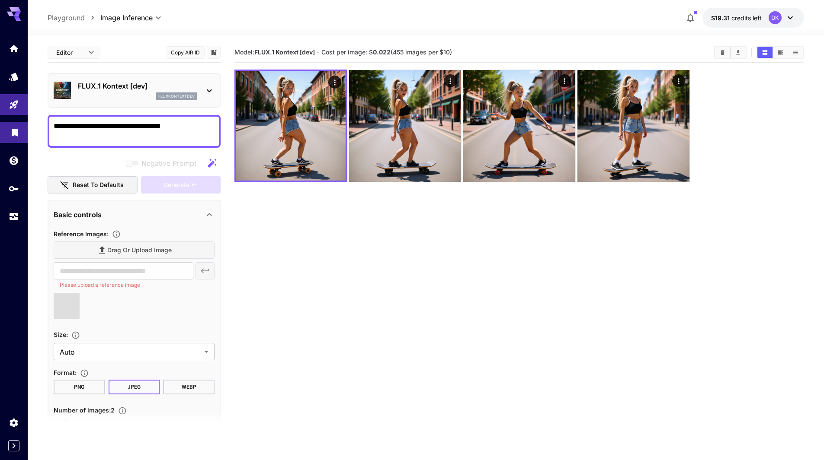
drag, startPoint x: 193, startPoint y: 127, endPoint x: 9, endPoint y: 130, distance: 183.8
click at [9, 131] on div "**********" at bounding box center [412, 264] width 824 height 529
type input "**********"
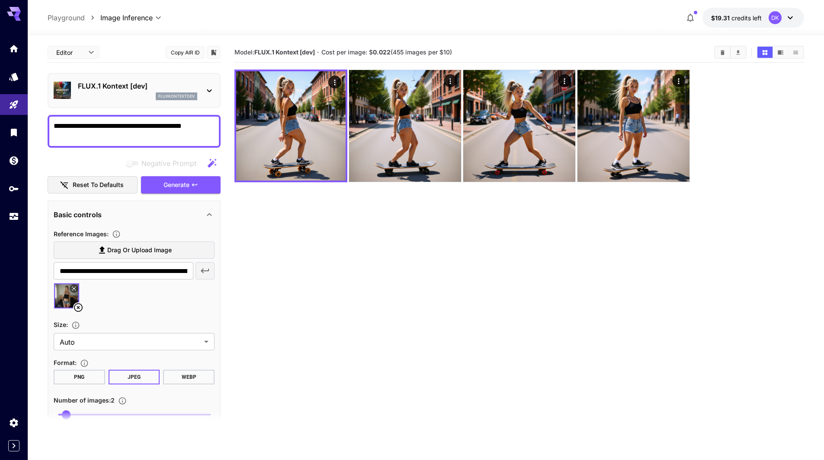
drag, startPoint x: 172, startPoint y: 127, endPoint x: 167, endPoint y: 130, distance: 5.6
click at [167, 130] on textarea "**********" at bounding box center [134, 131] width 161 height 21
drag, startPoint x: 180, startPoint y: 128, endPoint x: 175, endPoint y: 128, distance: 5.2
click at [175, 128] on textarea "**********" at bounding box center [134, 131] width 161 height 21
click at [181, 128] on textarea "**********" at bounding box center [134, 131] width 161 height 21
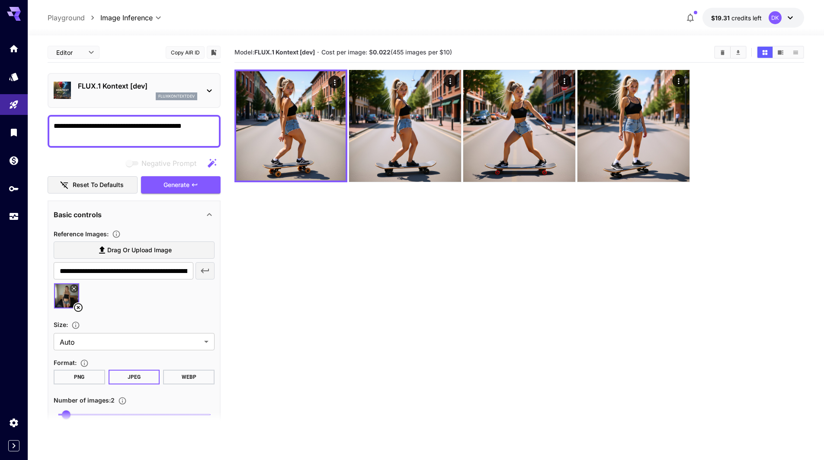
drag, startPoint x: 183, startPoint y: 127, endPoint x: 151, endPoint y: 127, distance: 32.0
click at [151, 127] on textarea "**********" at bounding box center [134, 131] width 161 height 21
type textarea "**********"
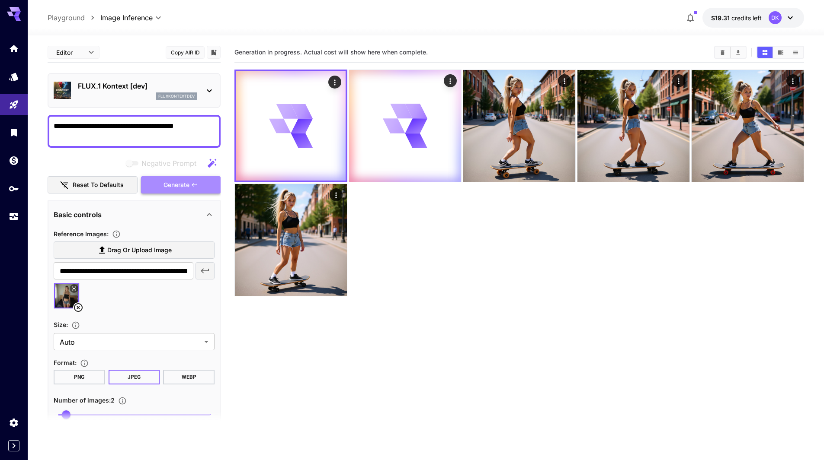
click at [179, 182] on span "Generate" at bounding box center [176, 185] width 26 height 11
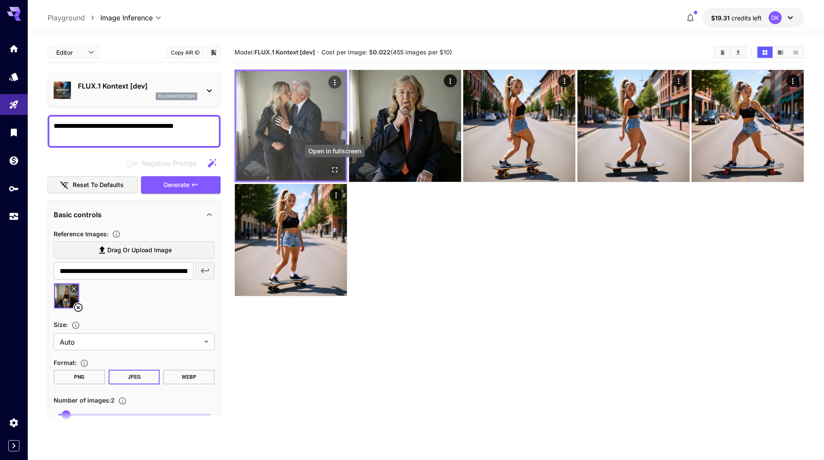
click at [332, 169] on icon "Open in fullscreen" at bounding box center [334, 170] width 9 height 9
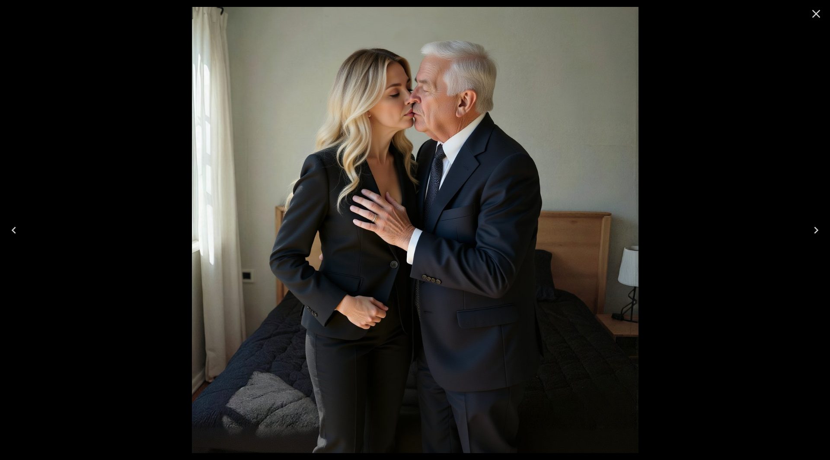
click at [820, 229] on icon "Next" at bounding box center [816, 231] width 14 height 14
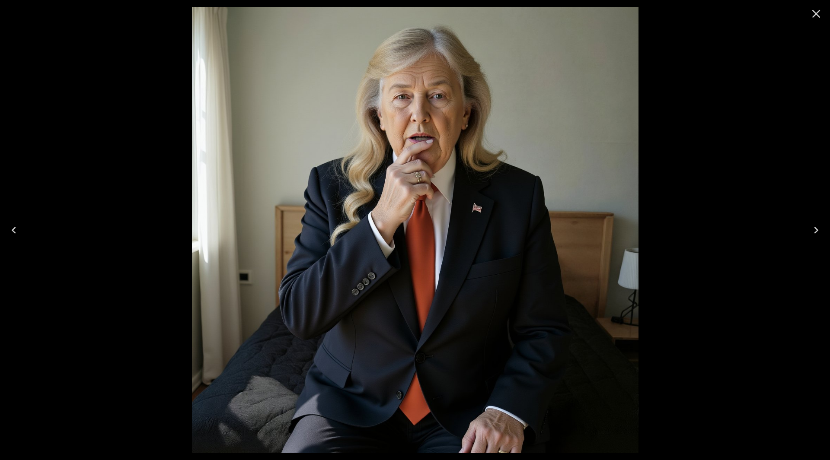
click at [820, 12] on icon "Close" at bounding box center [816, 14] width 14 height 14
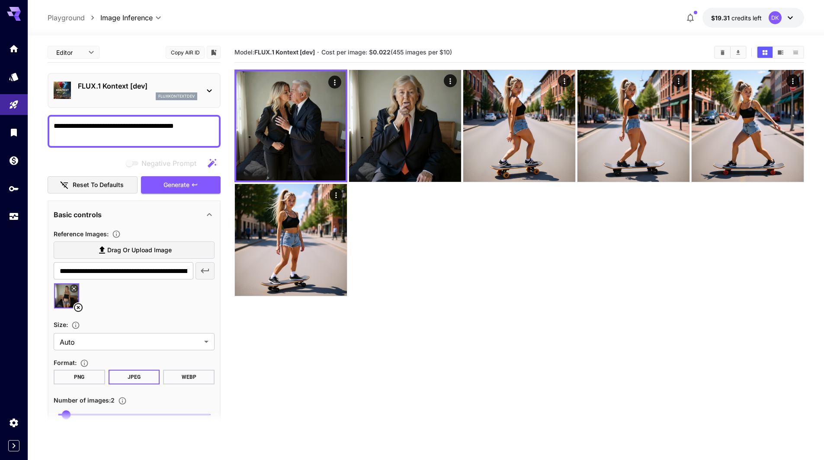
click at [78, 310] on icon at bounding box center [78, 308] width 10 height 10
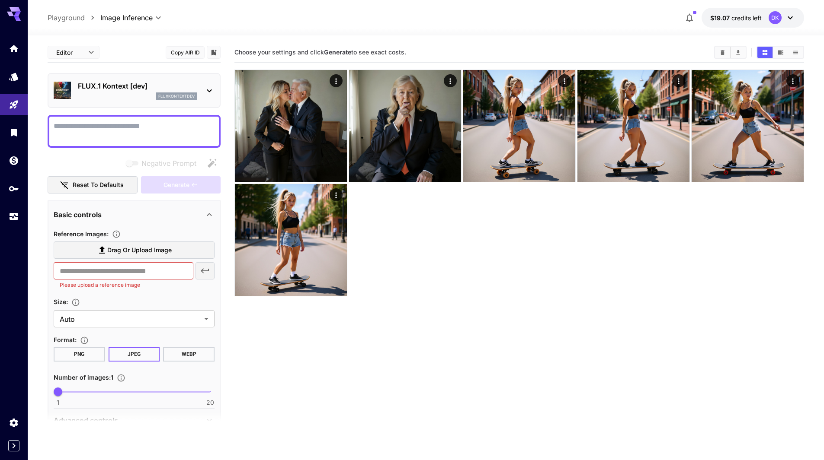
click at [131, 86] on p "FLUX.1 Kontext [dev]" at bounding box center [137, 86] width 119 height 10
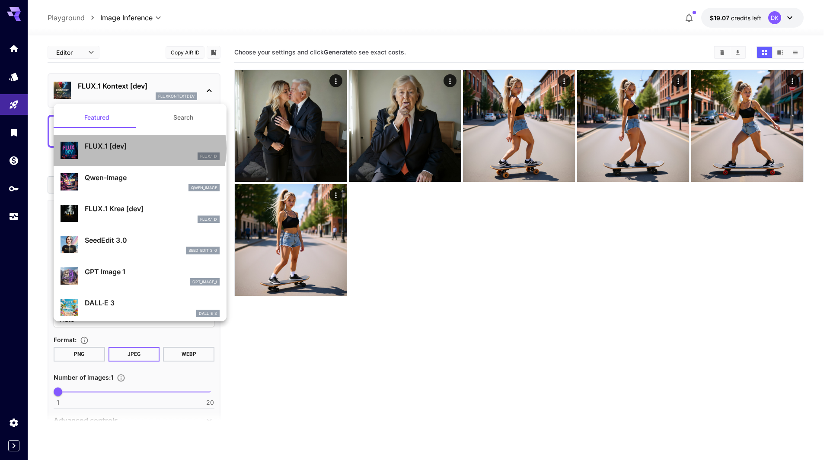
click at [139, 148] on p "FLUX.1 [dev]" at bounding box center [152, 146] width 135 height 10
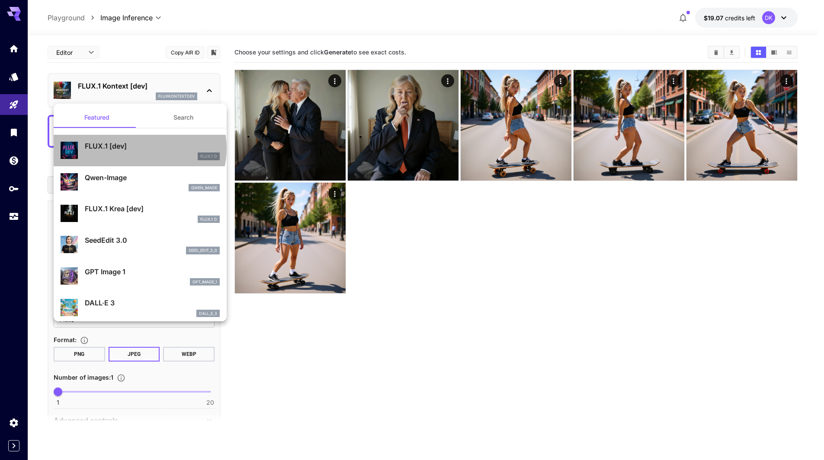
type input "***"
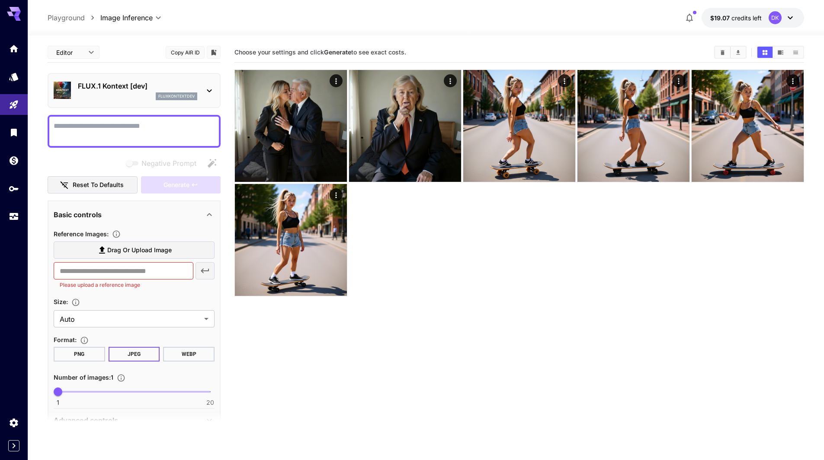
type input "*******"
click at [124, 86] on p "FLUX.1 Kontext [dev]" at bounding box center [137, 86] width 119 height 10
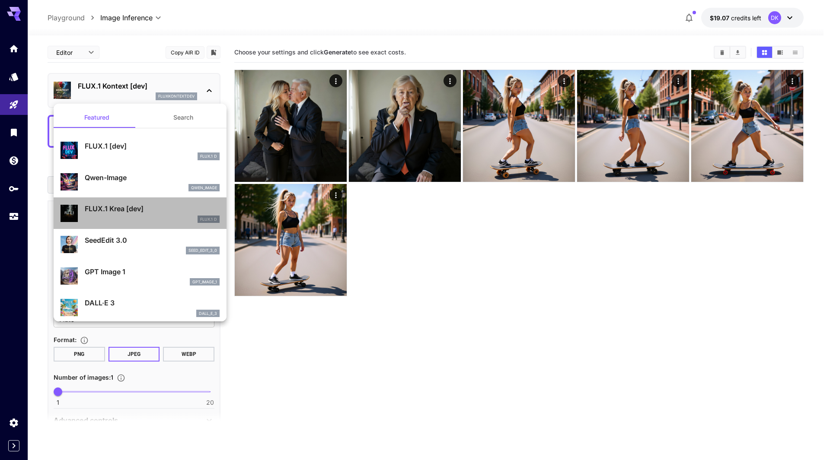
click at [150, 210] on p "FLUX.1 Krea [dev]" at bounding box center [152, 209] width 135 height 10
type input "***"
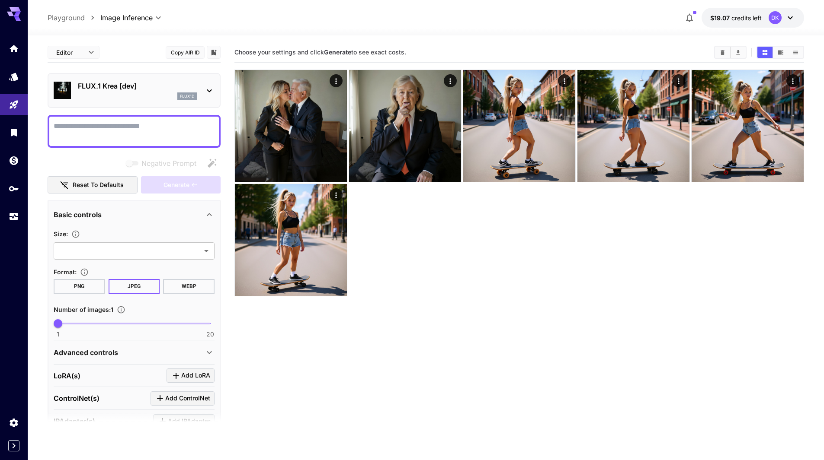
click at [141, 80] on div "FLUX.1 Krea [dev] flux1d" at bounding box center [134, 90] width 161 height 26
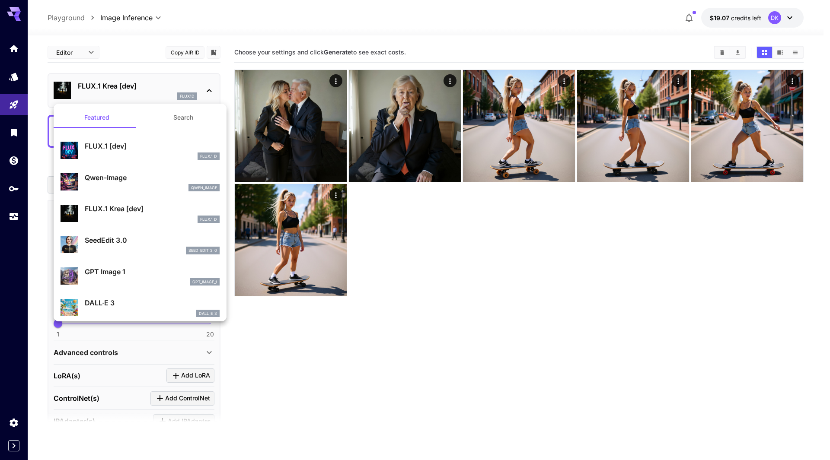
click at [125, 144] on p "FLUX.1 [dev]" at bounding box center [152, 146] width 135 height 10
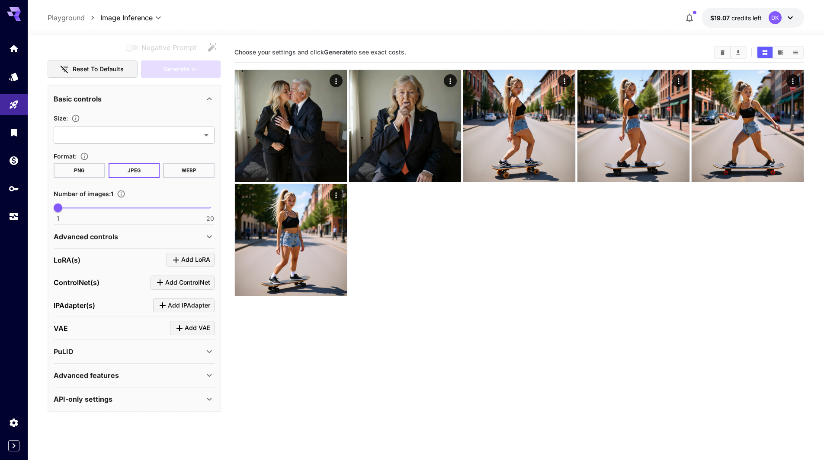
scroll to position [116, 0]
click at [210, 351] on icon at bounding box center [209, 351] width 5 height 3
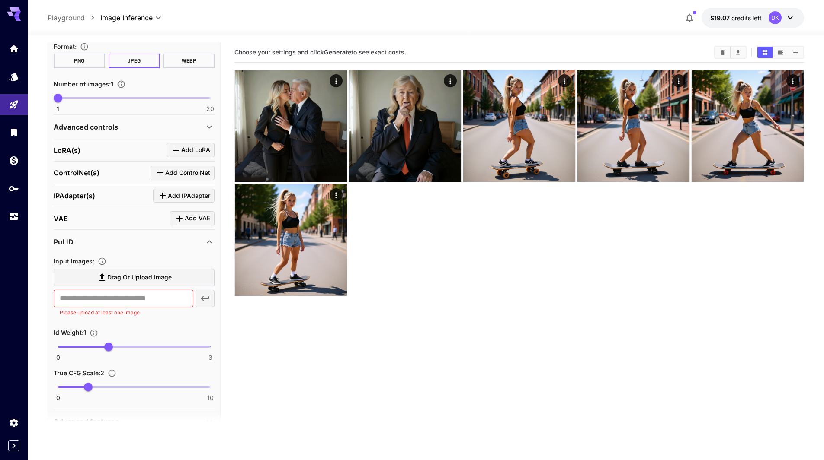
scroll to position [246, 0]
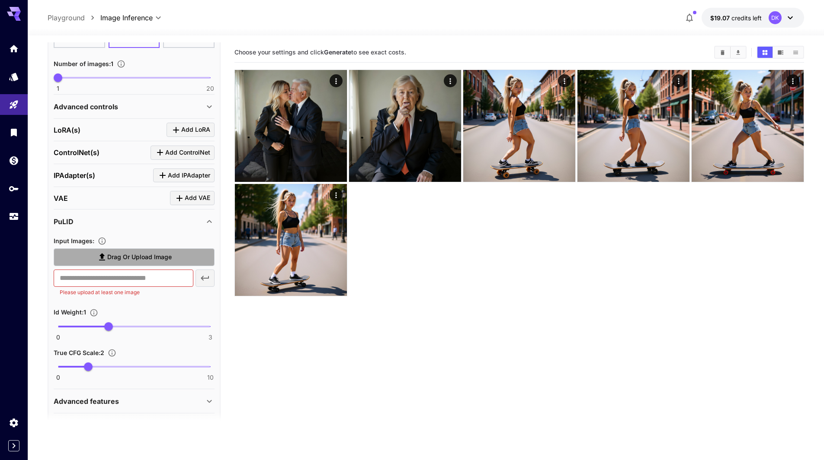
click at [134, 257] on span "Drag or upload image" at bounding box center [139, 257] width 64 height 11
click at [0, 0] on input "Drag or upload image" at bounding box center [0, 0] width 0 height 0
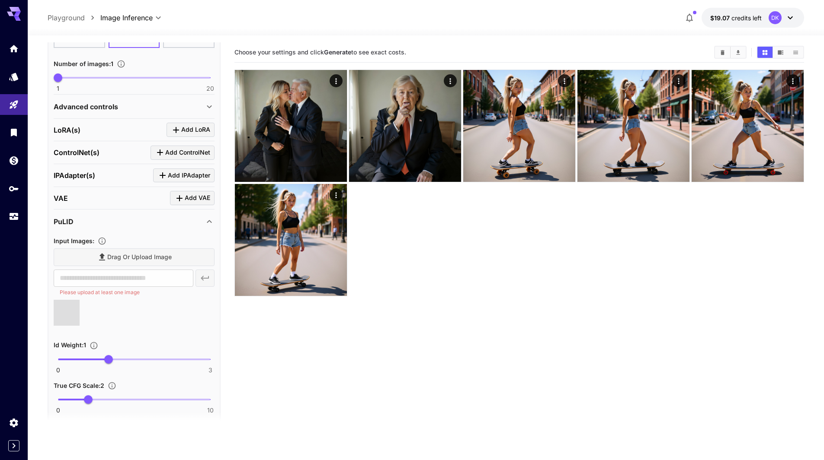
type input "**********"
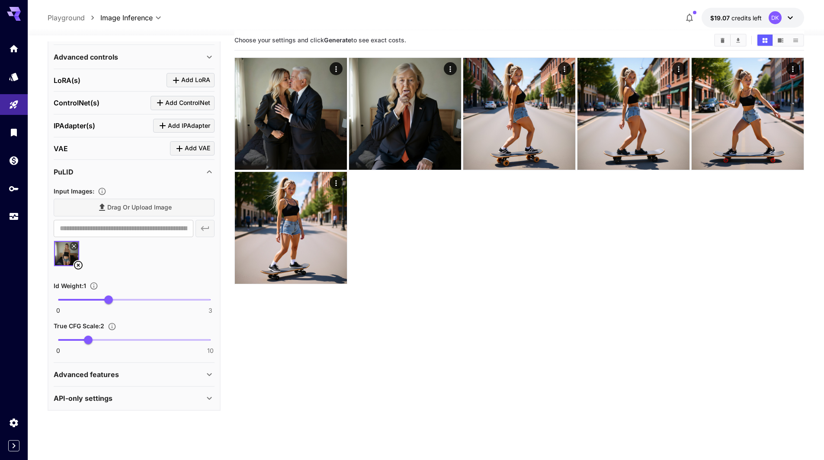
scroll to position [43, 0]
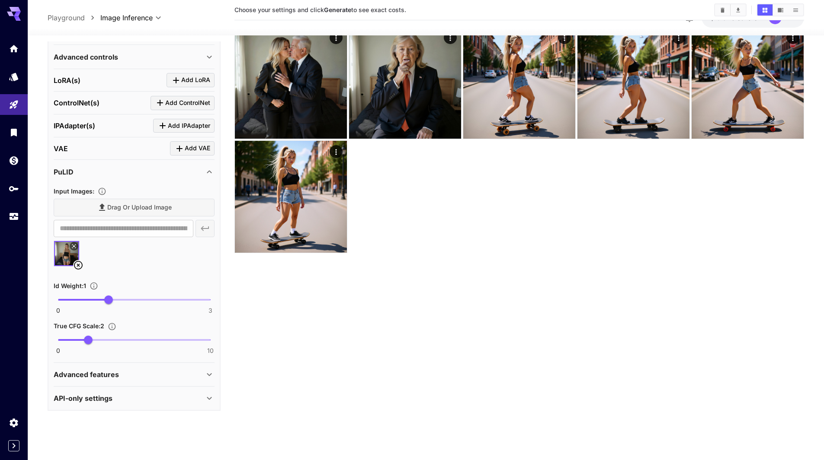
click at [212, 374] on icon at bounding box center [209, 375] width 10 height 10
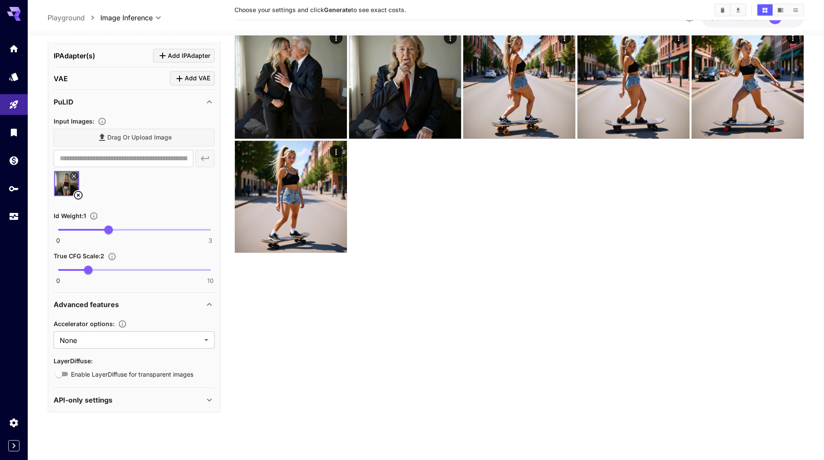
scroll to position [367, 0]
click at [211, 306] on icon at bounding box center [209, 303] width 10 height 10
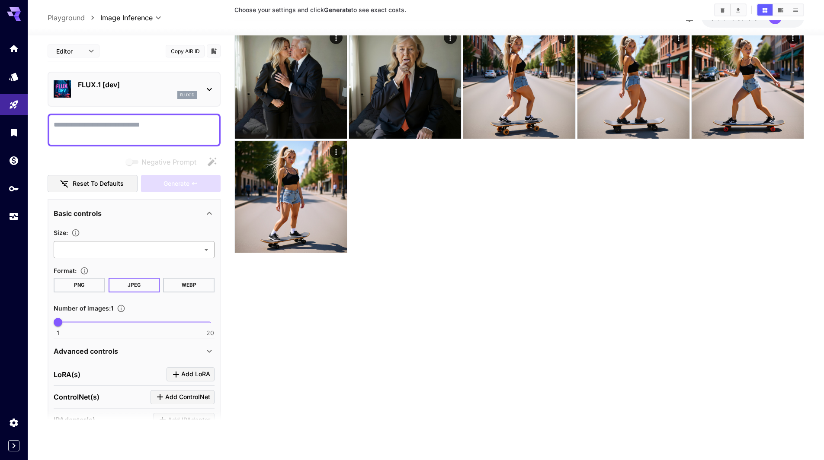
scroll to position [0, 0]
click at [210, 348] on icon at bounding box center [209, 352] width 10 height 10
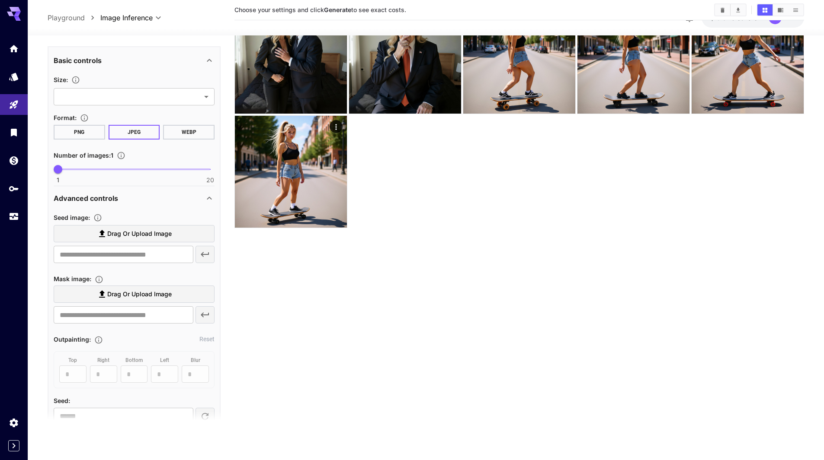
scroll to position [86, 0]
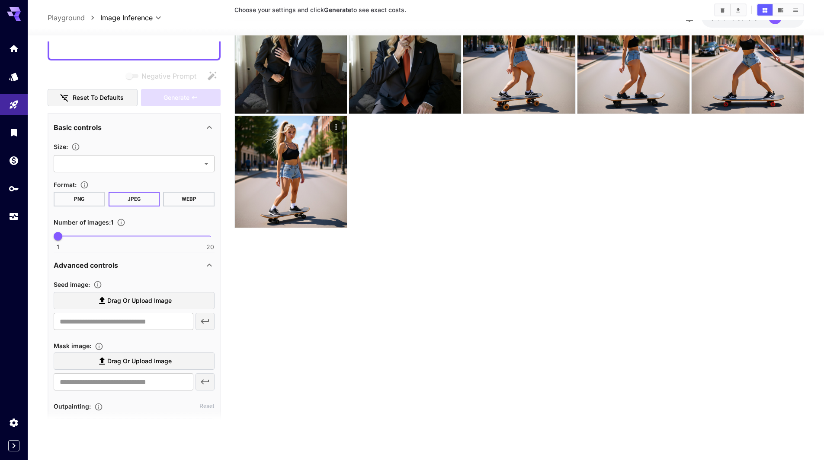
click at [209, 264] on icon at bounding box center [209, 265] width 5 height 3
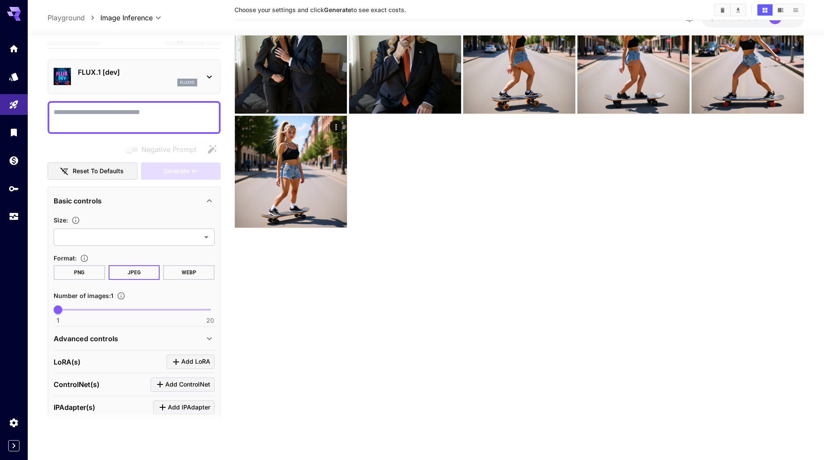
scroll to position [0, 0]
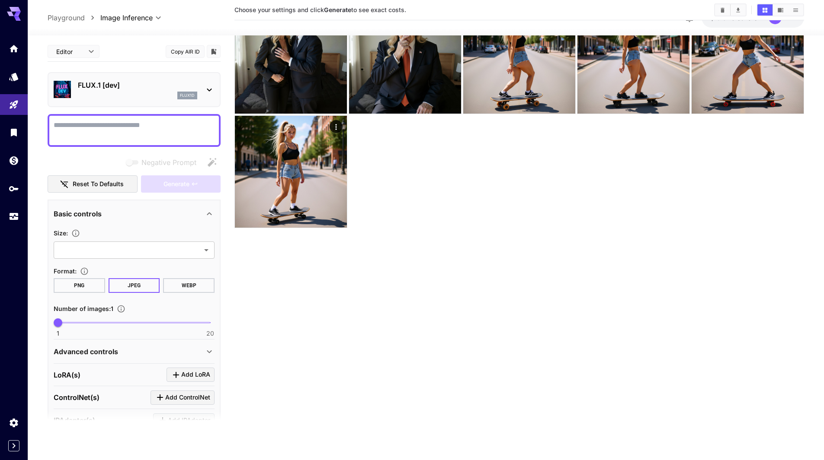
click at [103, 131] on textarea "Negative Prompt" at bounding box center [134, 130] width 161 height 21
drag, startPoint x: 165, startPoint y: 124, endPoint x: 92, endPoint y: 138, distance: 74.9
click at [92, 138] on textarea "**********" at bounding box center [134, 130] width 161 height 21
type textarea "**********"
click at [185, 184] on span "Generate" at bounding box center [176, 184] width 26 height 11
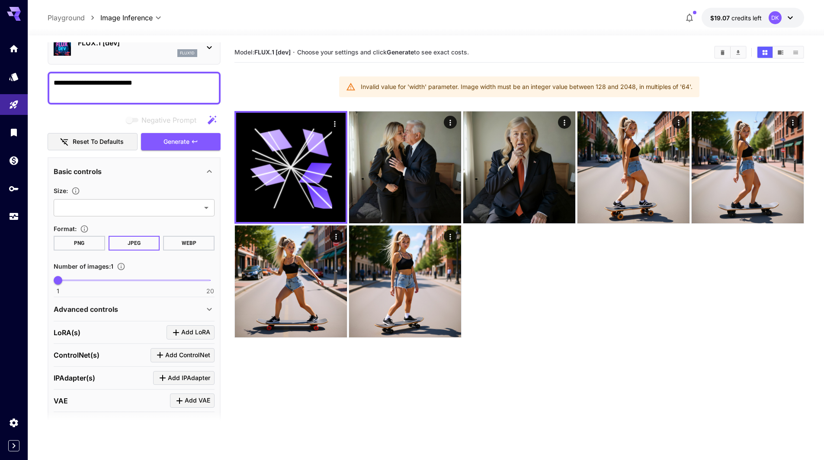
click at [198, 311] on div "Advanced controls" at bounding box center [129, 309] width 150 height 10
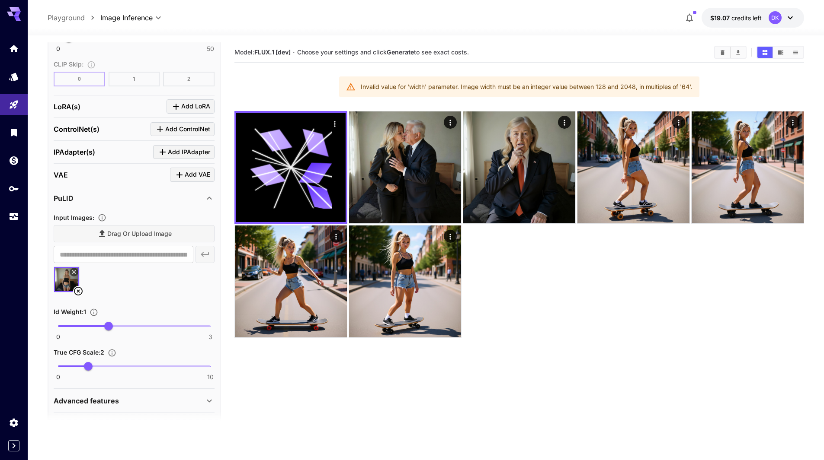
scroll to position [724, 0]
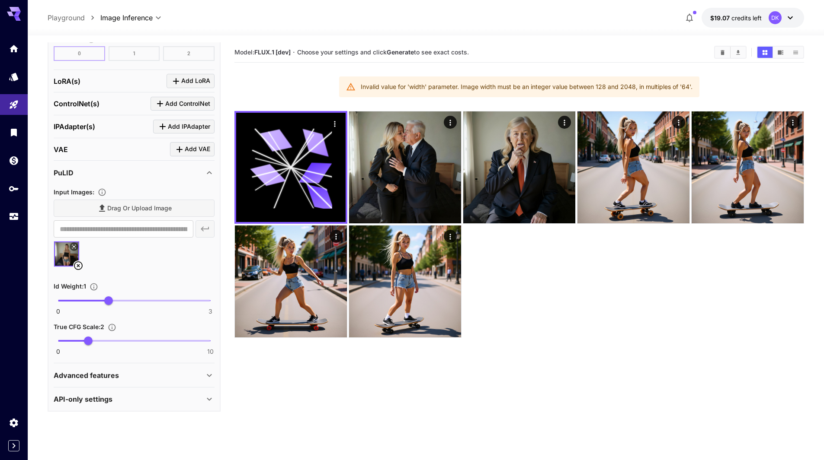
click at [210, 376] on icon at bounding box center [209, 375] width 5 height 3
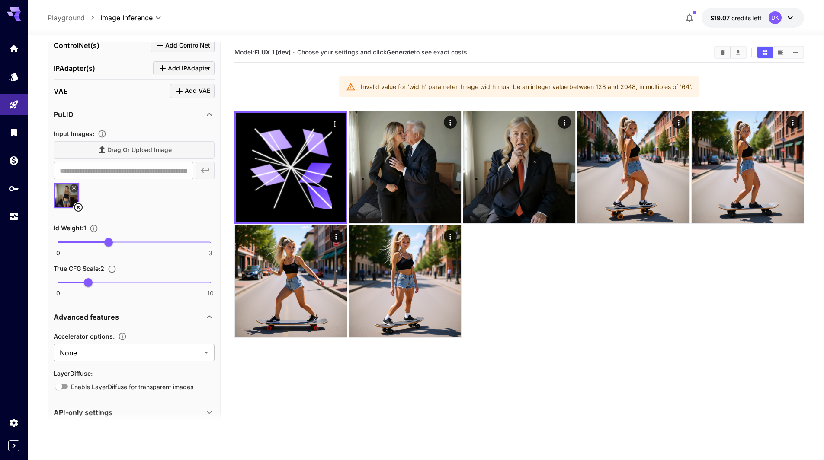
scroll to position [795, 0]
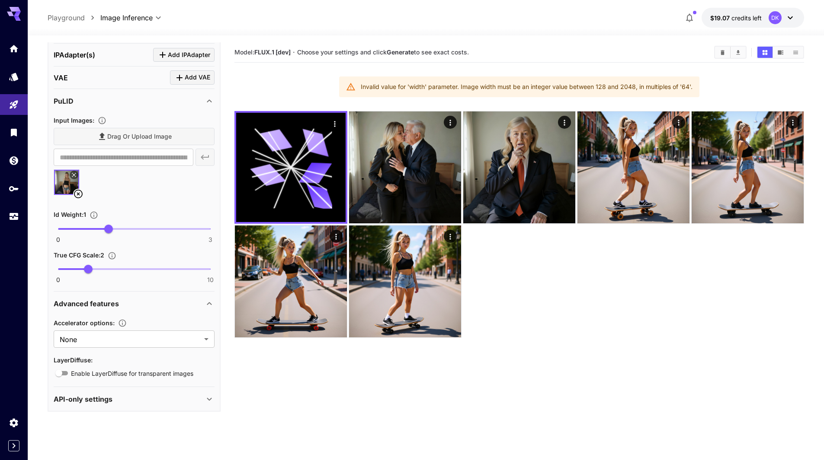
click at [208, 305] on icon at bounding box center [209, 303] width 5 height 3
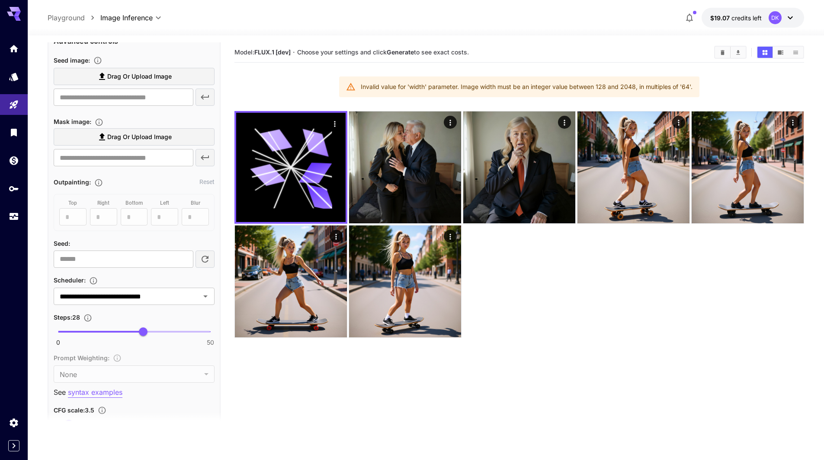
scroll to position [205, 0]
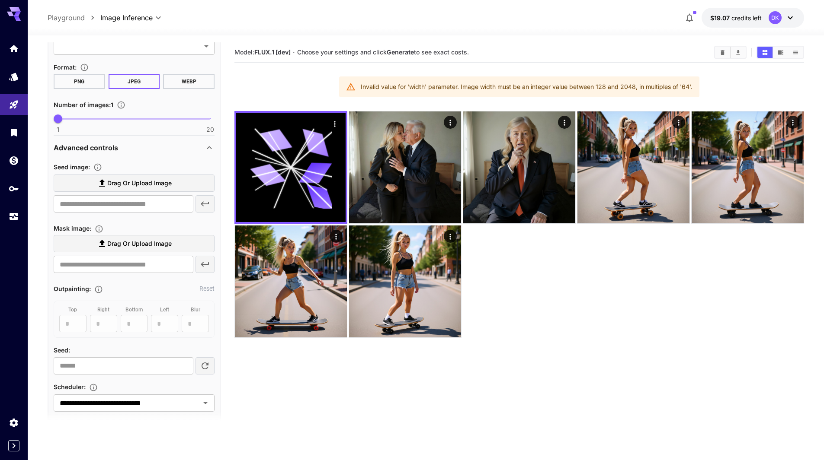
click at [208, 149] on icon at bounding box center [209, 148] width 10 height 10
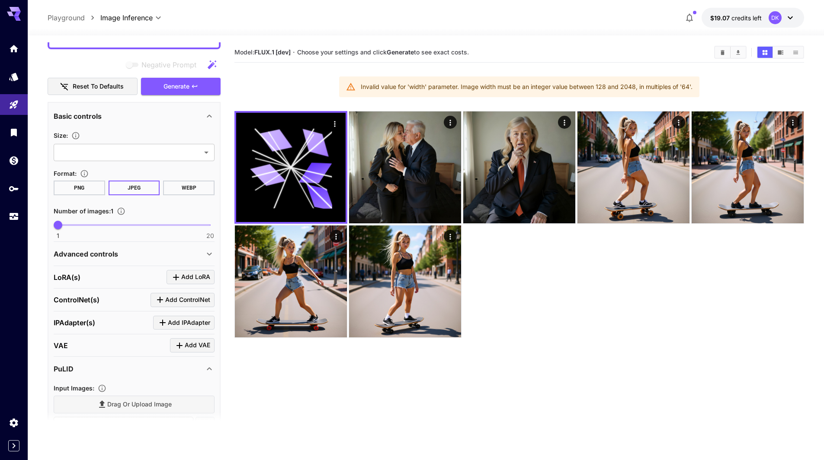
scroll to position [32, 0]
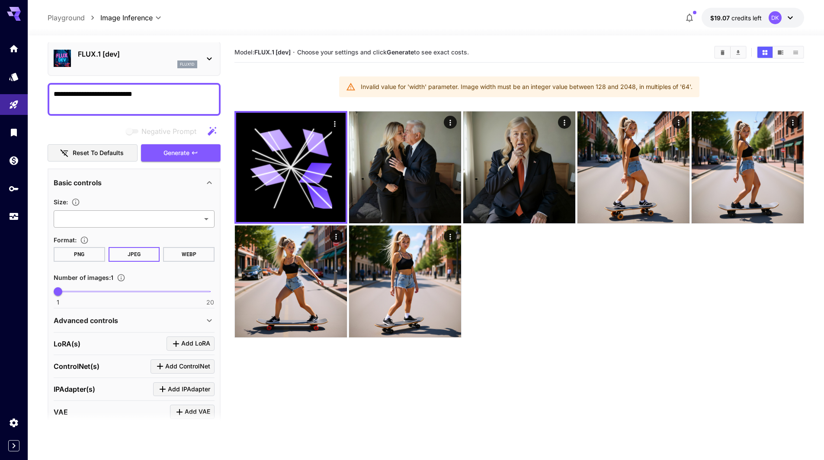
click at [191, 220] on body "**********" at bounding box center [412, 264] width 824 height 529
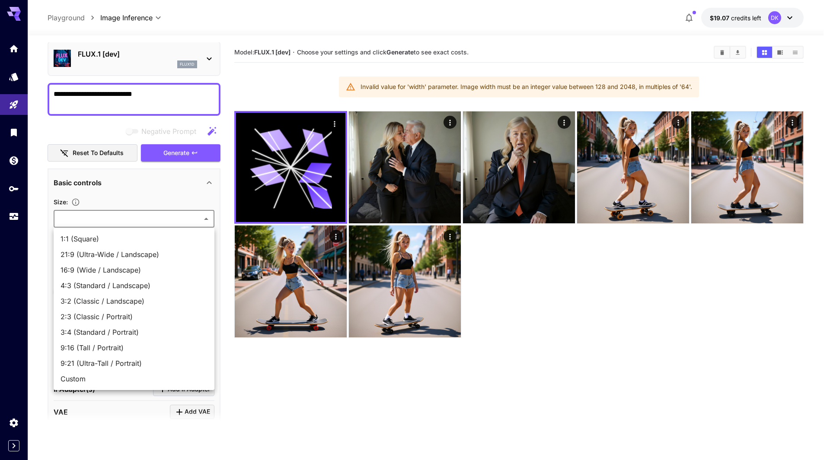
click at [126, 239] on span "1:1 (Square)" at bounding box center [134, 239] width 147 height 10
type input "**********"
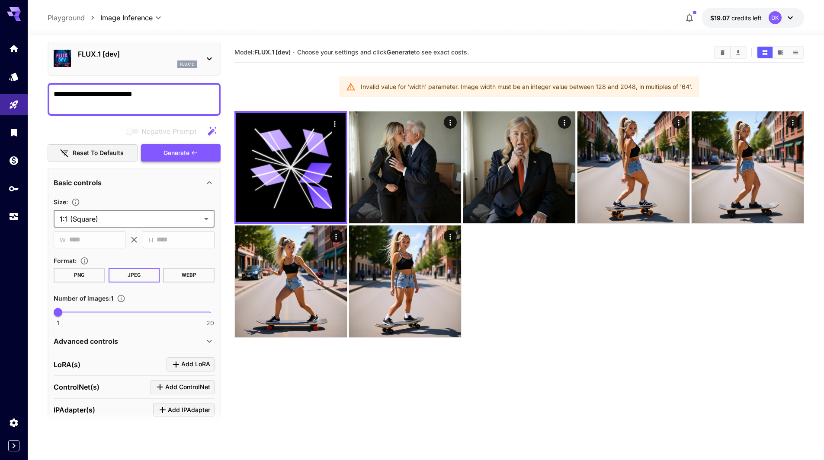
click at [184, 150] on span "Generate" at bounding box center [176, 153] width 26 height 11
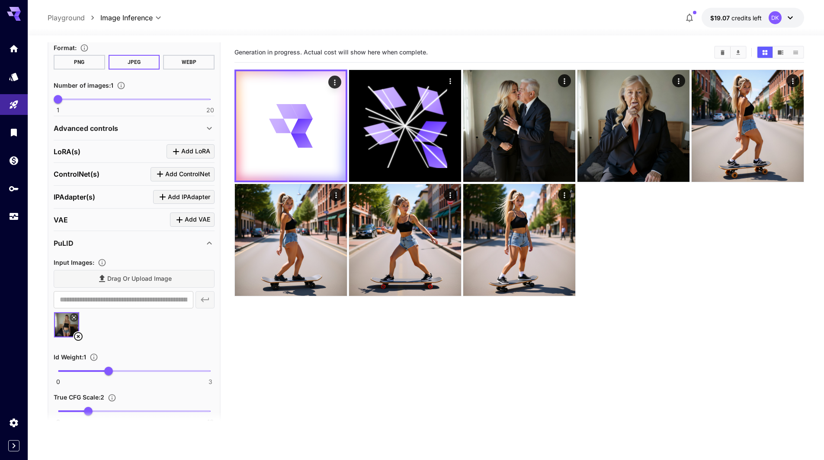
scroll to position [291, 0]
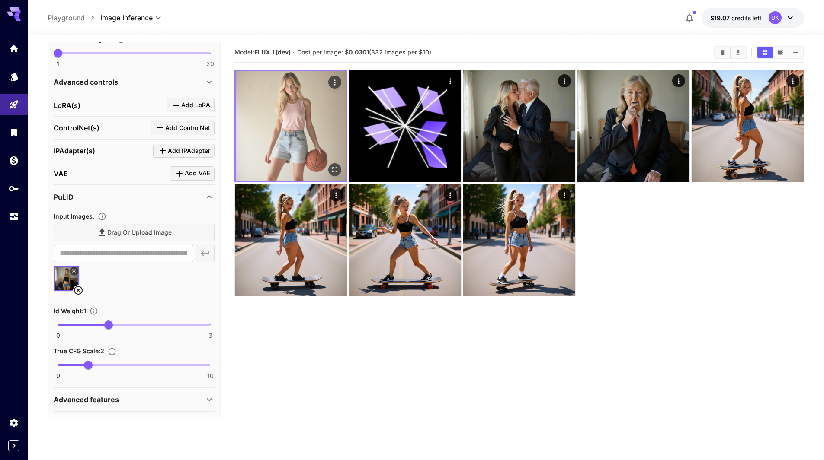
click at [334, 168] on icon "Open in fullscreen" at bounding box center [334, 170] width 9 height 9
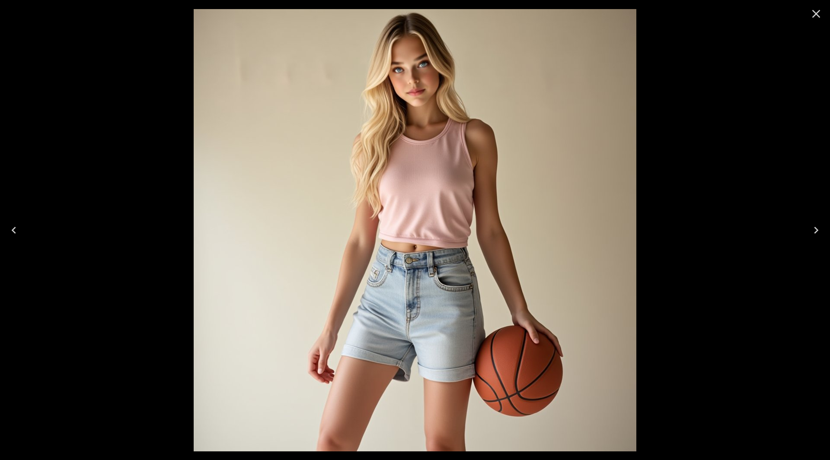
click at [818, 15] on icon "Close" at bounding box center [816, 14] width 8 height 8
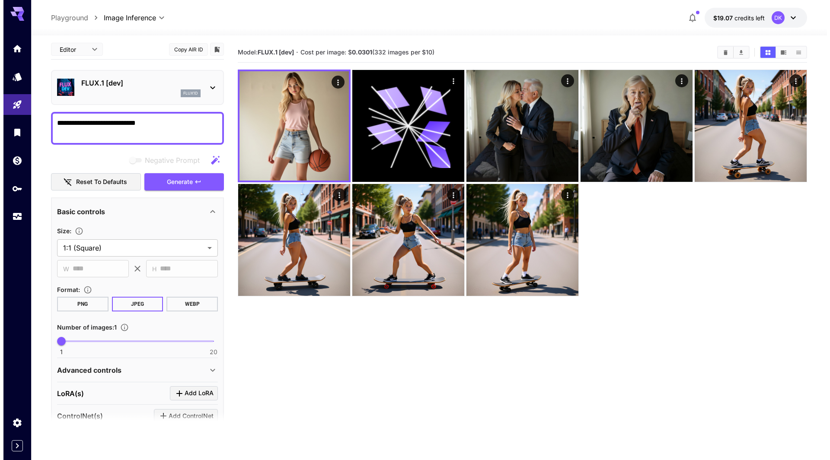
scroll to position [0, 0]
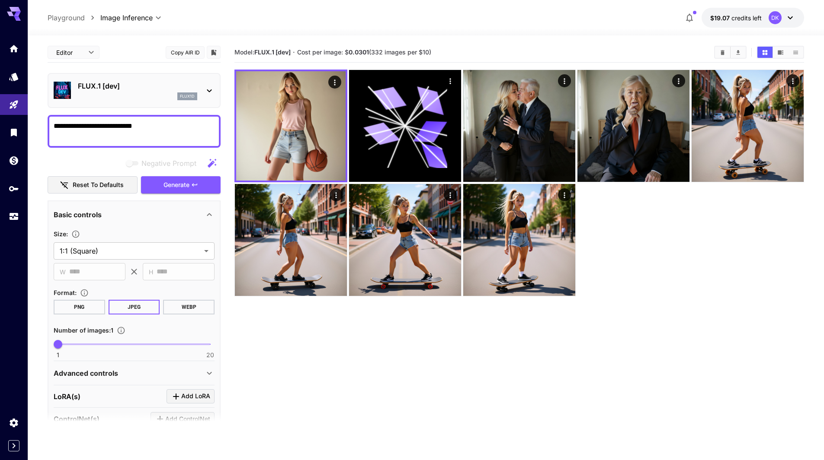
drag, startPoint x: 168, startPoint y: 129, endPoint x: 91, endPoint y: 134, distance: 77.1
click at [91, 134] on textarea "**********" at bounding box center [134, 131] width 161 height 21
click at [46, 158] on section "**********" at bounding box center [426, 281] width 796 height 493
click at [130, 91] on div "FLUX.1 [dev] flux1d" at bounding box center [137, 90] width 119 height 19
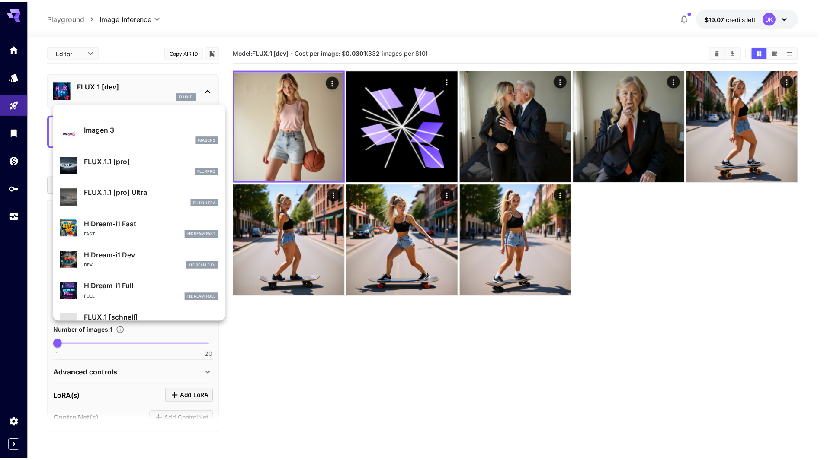
scroll to position [479, 0]
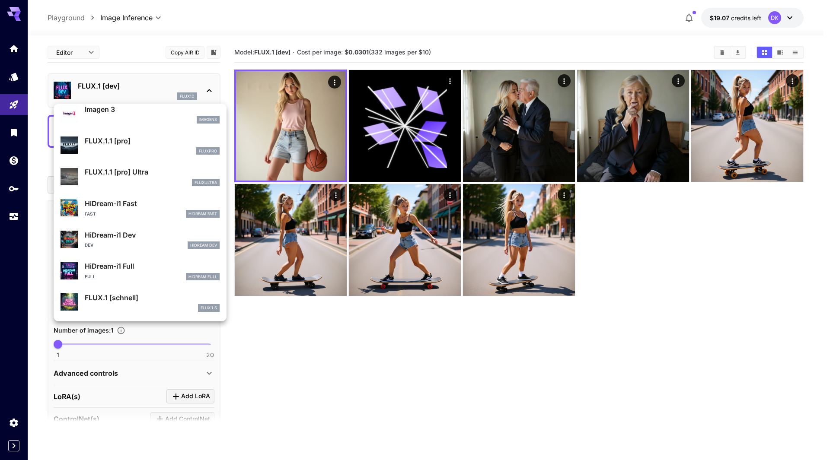
click at [150, 240] on div "HiDream-i1 Dev Dev HiDream Dev" at bounding box center [152, 239] width 135 height 19
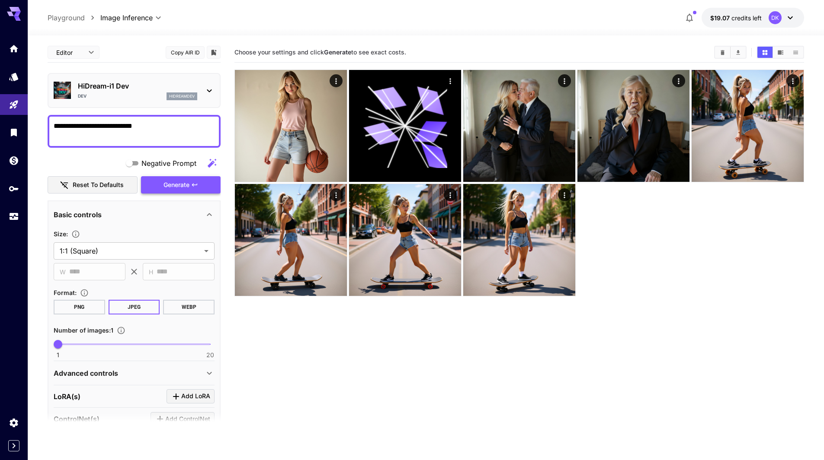
click at [188, 186] on span "Generate" at bounding box center [176, 185] width 26 height 11
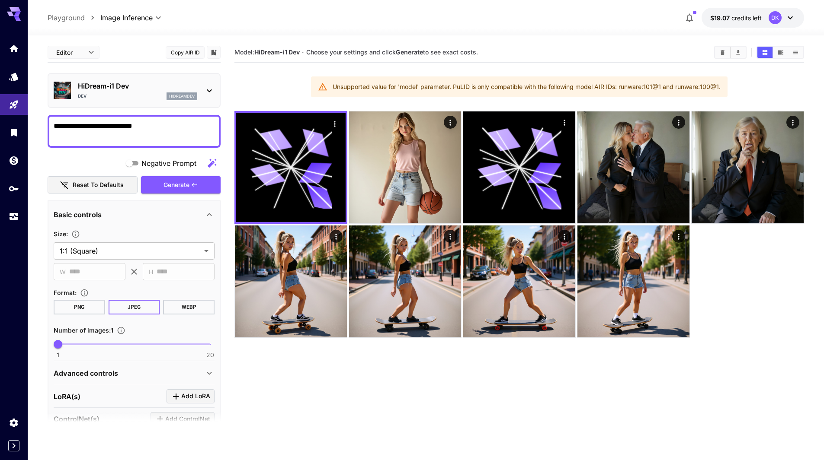
click at [134, 94] on div "[PERSON_NAME]" at bounding box center [137, 97] width 119 height 8
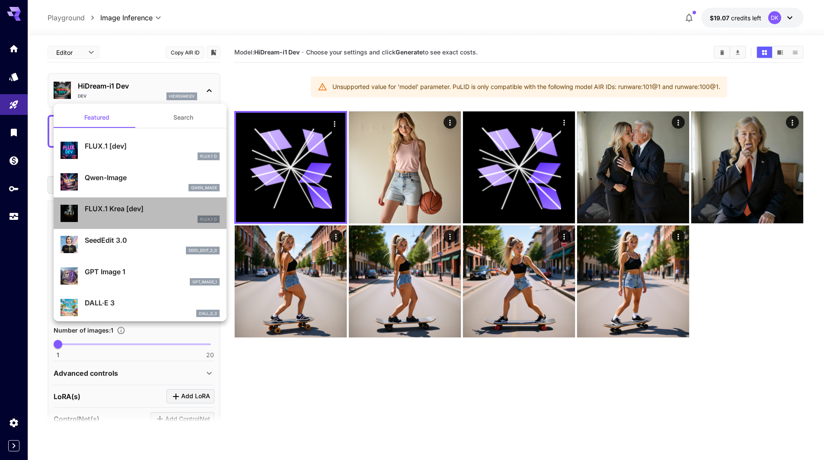
click at [140, 212] on p "FLUX.1 Krea [dev]" at bounding box center [152, 209] width 135 height 10
type input "***"
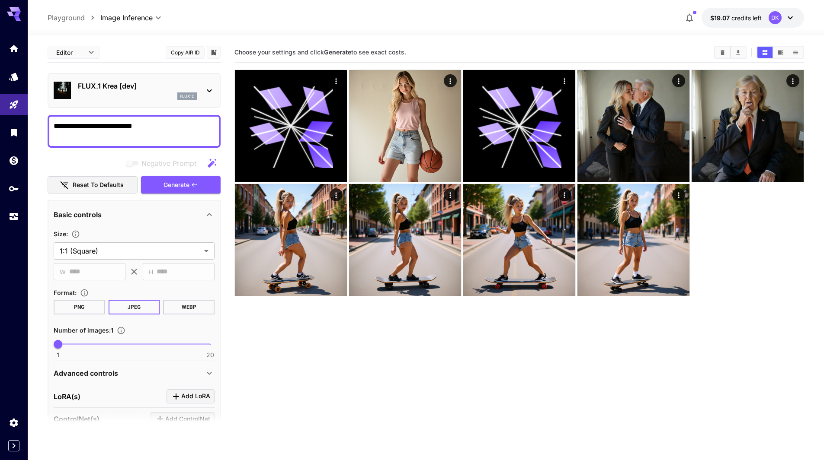
drag, startPoint x: 159, startPoint y: 129, endPoint x: 92, endPoint y: 134, distance: 66.8
click at [92, 134] on textarea "**********" at bounding box center [134, 131] width 161 height 21
click at [73, 126] on textarea "**********" at bounding box center [134, 131] width 161 height 21
drag, startPoint x: 66, startPoint y: 126, endPoint x: 44, endPoint y: 124, distance: 22.6
click at [44, 124] on section "**********" at bounding box center [426, 281] width 796 height 493
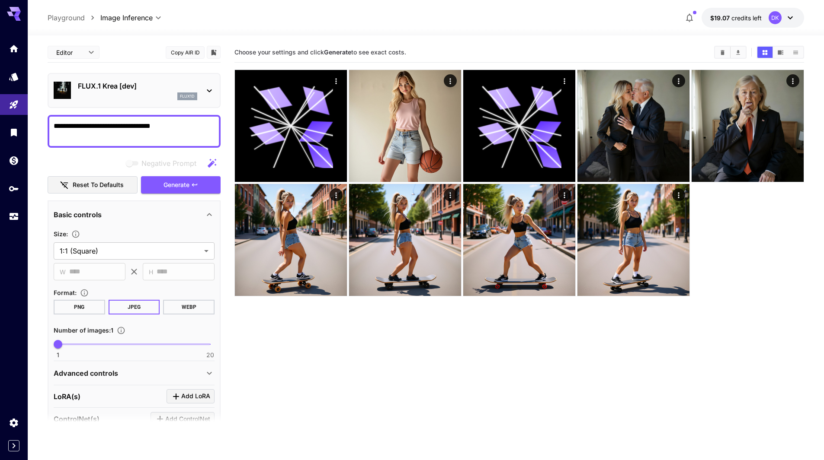
drag, startPoint x: 178, startPoint y: 127, endPoint x: 110, endPoint y: 131, distance: 68.0
click at [112, 130] on textarea "**********" at bounding box center [134, 131] width 161 height 21
type textarea "**********"
click at [190, 183] on button "Generate" at bounding box center [181, 185] width 80 height 18
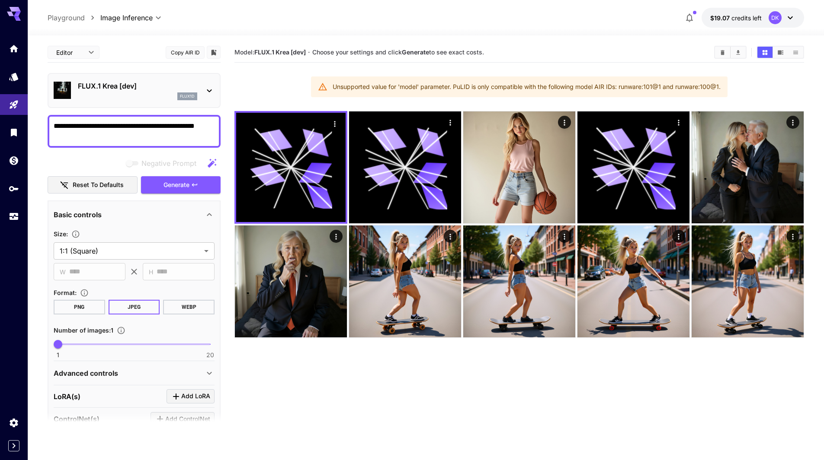
click at [152, 91] on p "FLUX.1 Krea [dev]" at bounding box center [137, 86] width 119 height 10
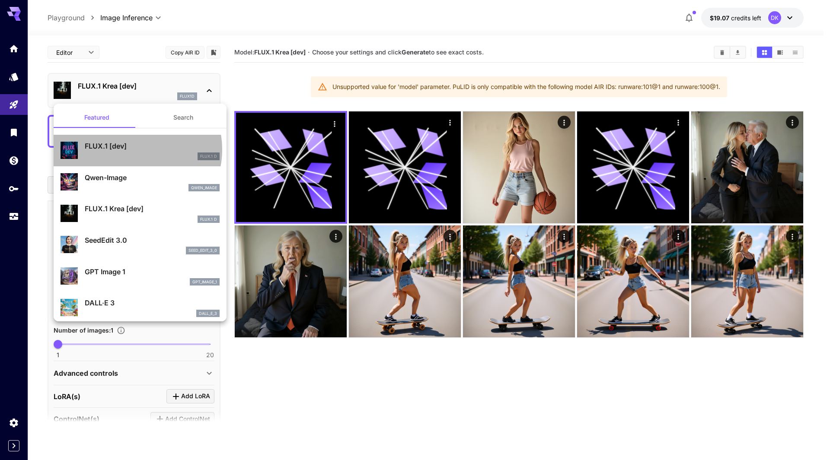
click at [131, 150] on p "FLUX.1 [dev]" at bounding box center [152, 146] width 135 height 10
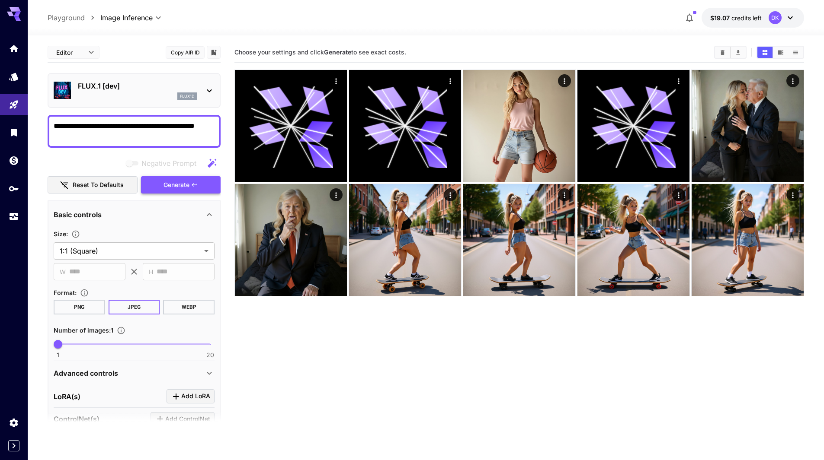
click at [182, 183] on span "Generate" at bounding box center [176, 185] width 26 height 11
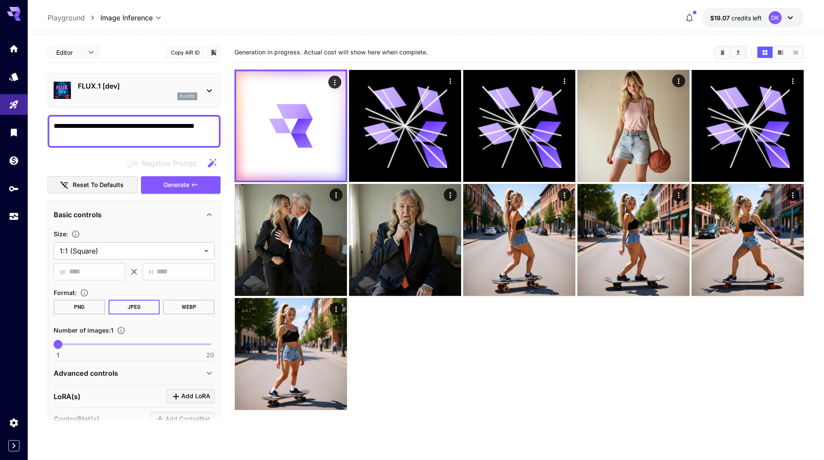
click at [133, 136] on textarea "**********" at bounding box center [134, 131] width 161 height 21
click at [174, 182] on span "Generate" at bounding box center [176, 185] width 26 height 11
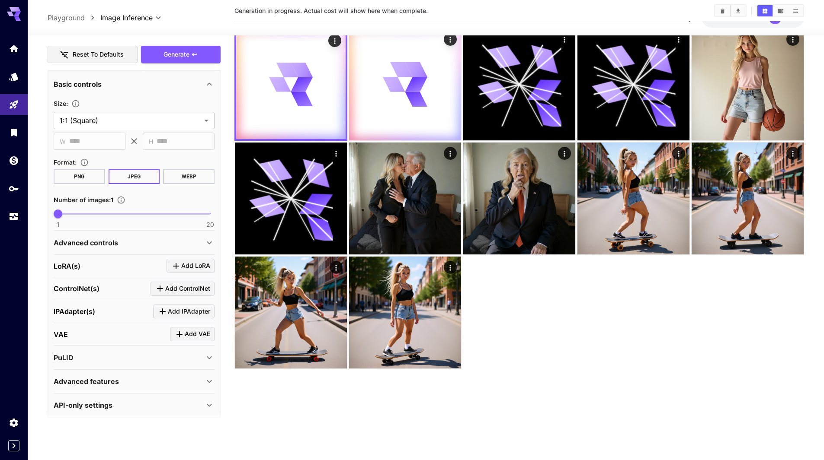
scroll to position [68, 0]
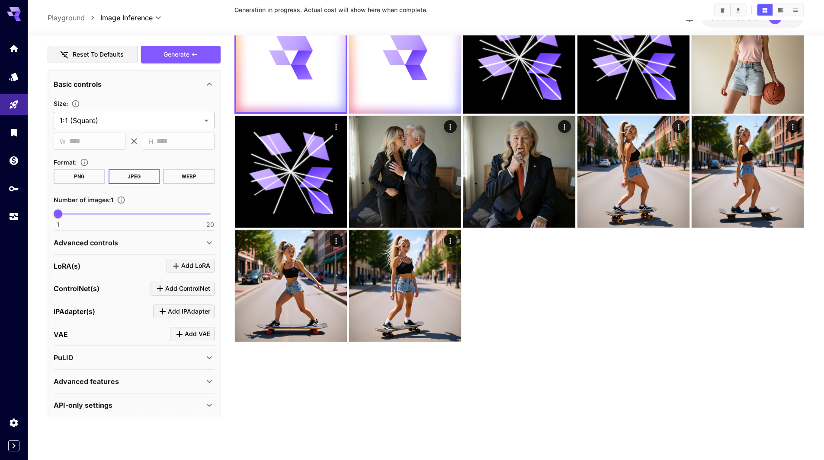
click at [207, 358] on icon at bounding box center [209, 358] width 10 height 10
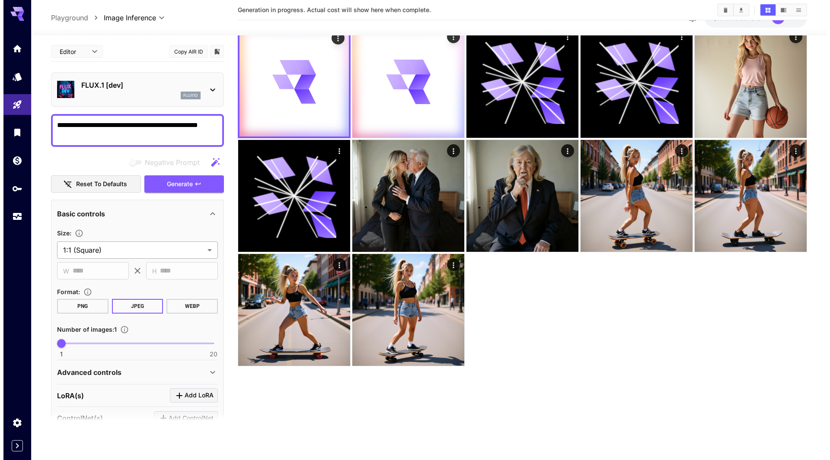
scroll to position [0, 0]
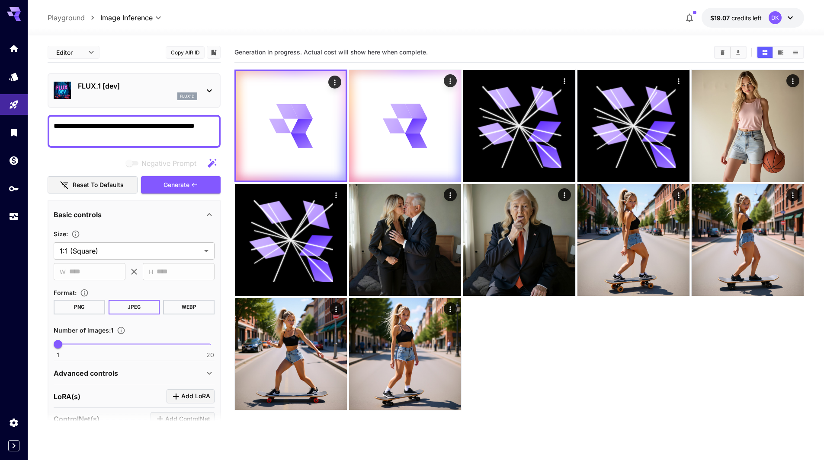
click at [133, 90] on p "FLUX.1 [dev]" at bounding box center [137, 86] width 119 height 10
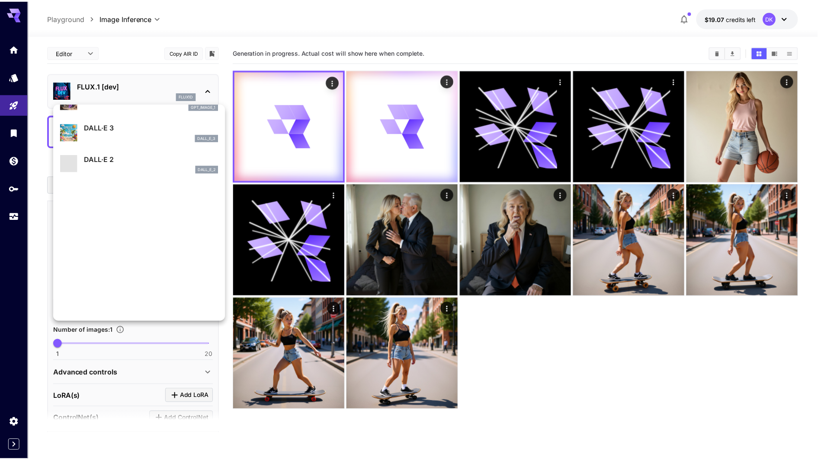
scroll to position [303, 0]
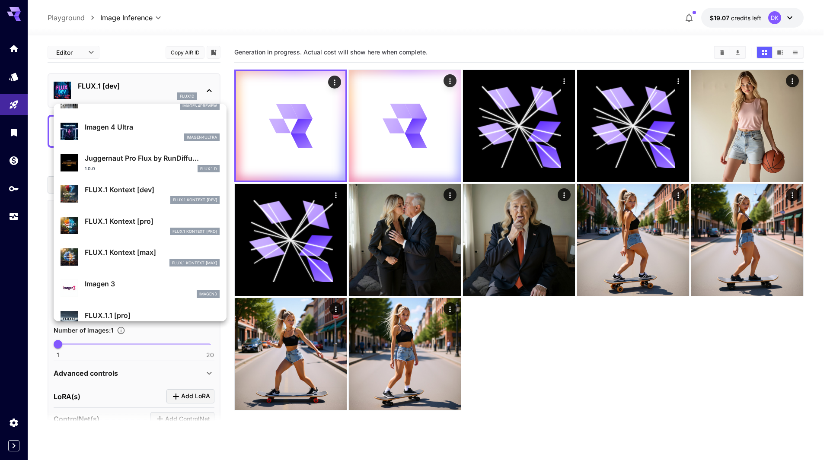
click at [128, 193] on p "FLUX.1 Kontext [dev]" at bounding box center [152, 190] width 135 height 10
type input "****"
type input "***"
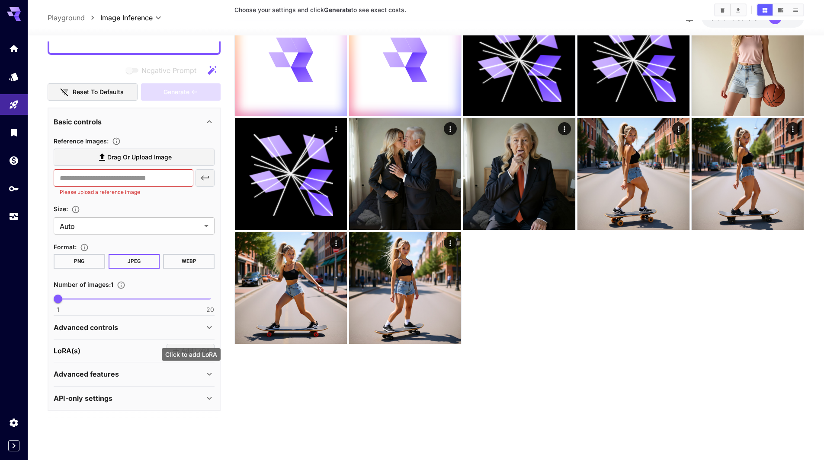
scroll to position [68, 0]
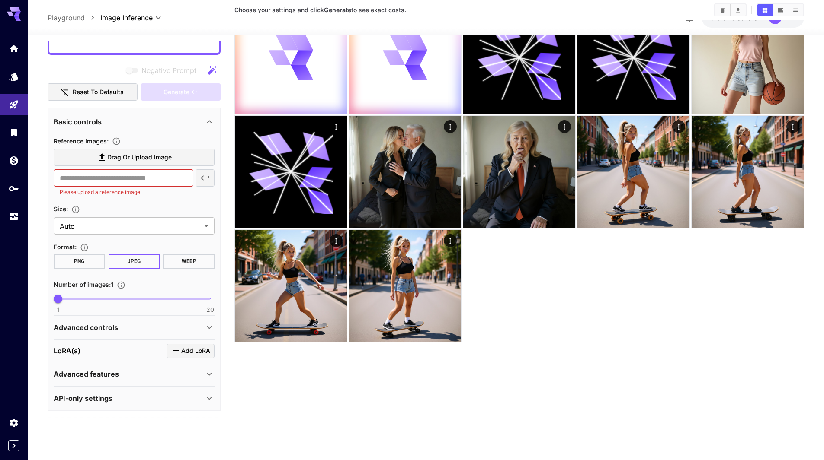
click at [133, 155] on span "Drag or upload image" at bounding box center [139, 157] width 64 height 11
click at [0, 0] on input "Drag or upload image" at bounding box center [0, 0] width 0 height 0
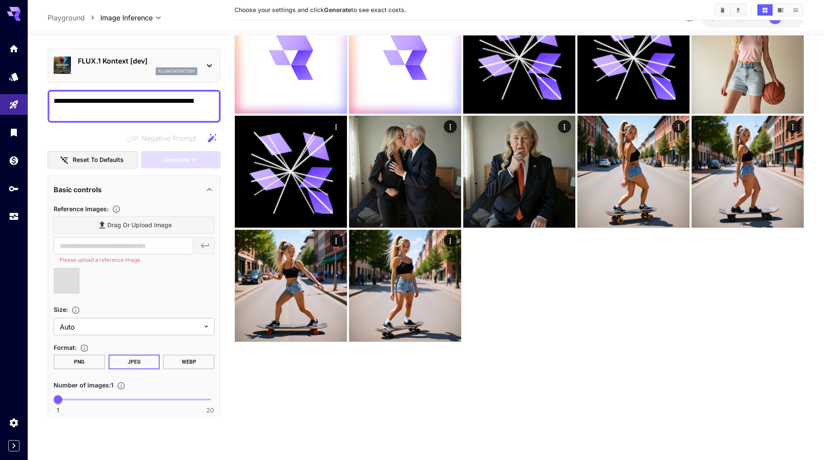
scroll to position [0, 0]
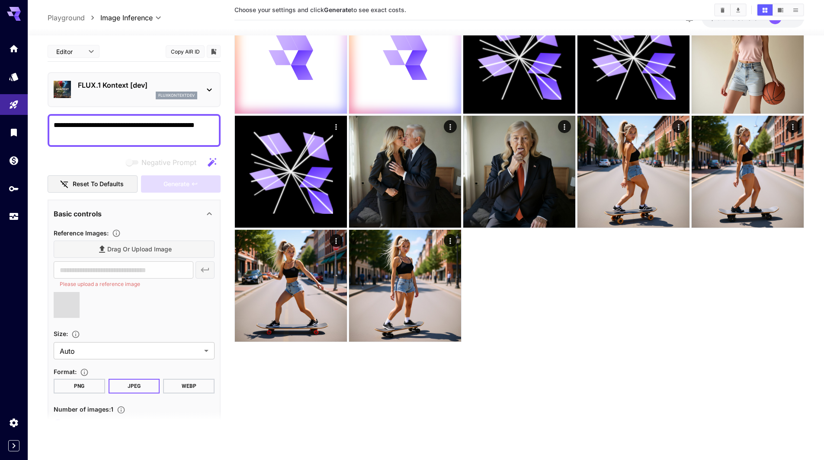
type input "**********"
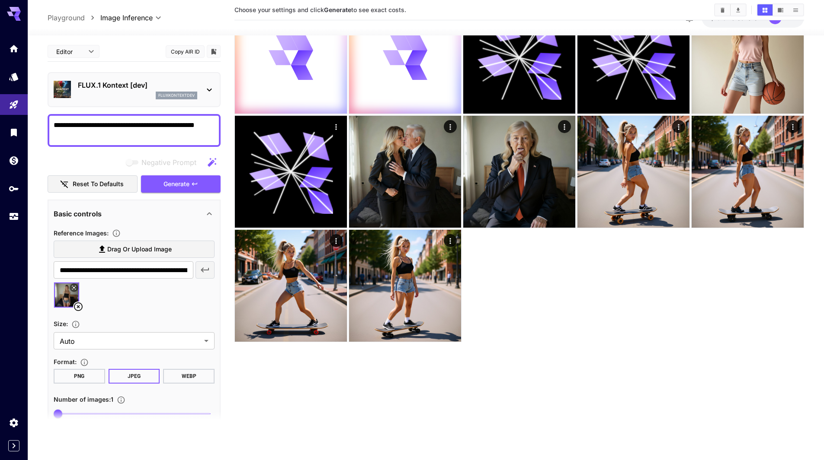
drag, startPoint x: 98, startPoint y: 134, endPoint x: 45, endPoint y: 118, distance: 55.4
click at [46, 118] on section "**********" at bounding box center [426, 213] width 796 height 493
type textarea "**********"
click at [183, 182] on span "Generate" at bounding box center [176, 184] width 26 height 11
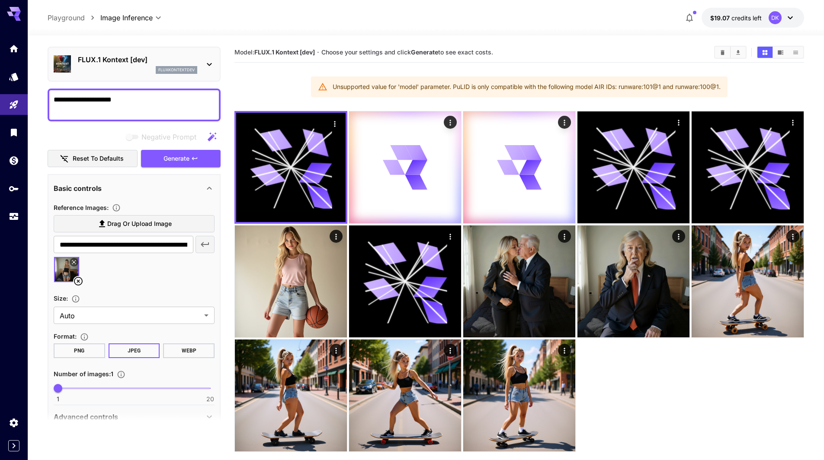
scroll to position [115, 0]
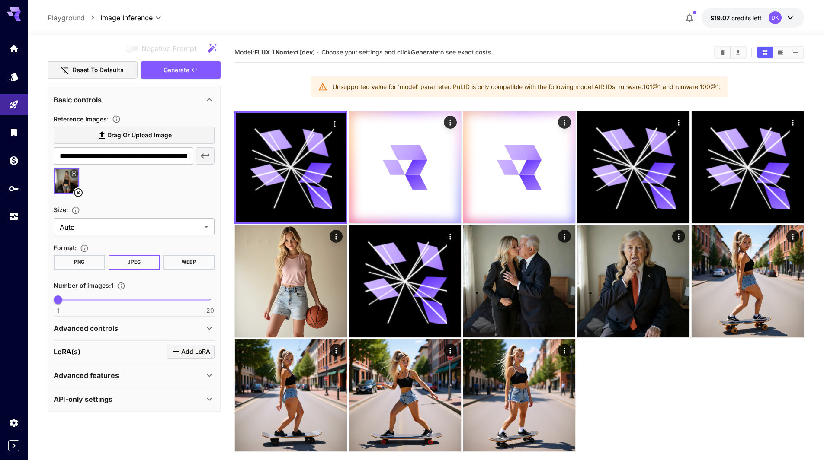
click at [208, 372] on icon at bounding box center [209, 376] width 10 height 10
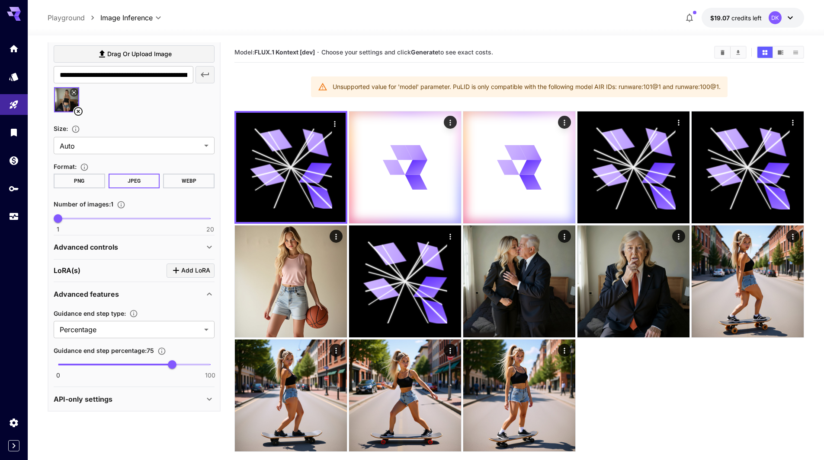
click at [206, 296] on icon at bounding box center [209, 294] width 10 height 10
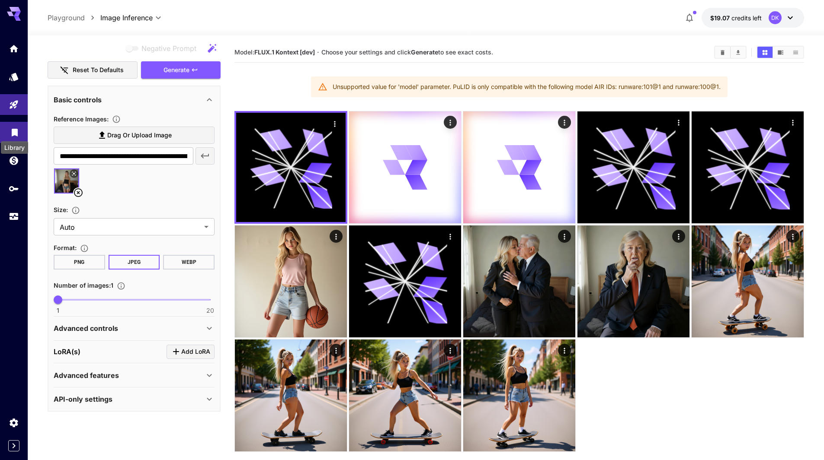
click at [17, 132] on icon "Library" at bounding box center [15, 130] width 6 height 8
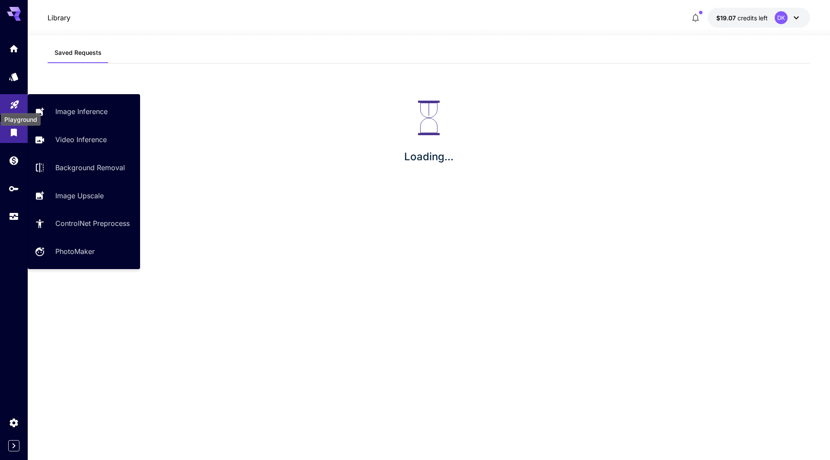
click at [15, 103] on icon "Playground" at bounding box center [14, 102] width 8 height 8
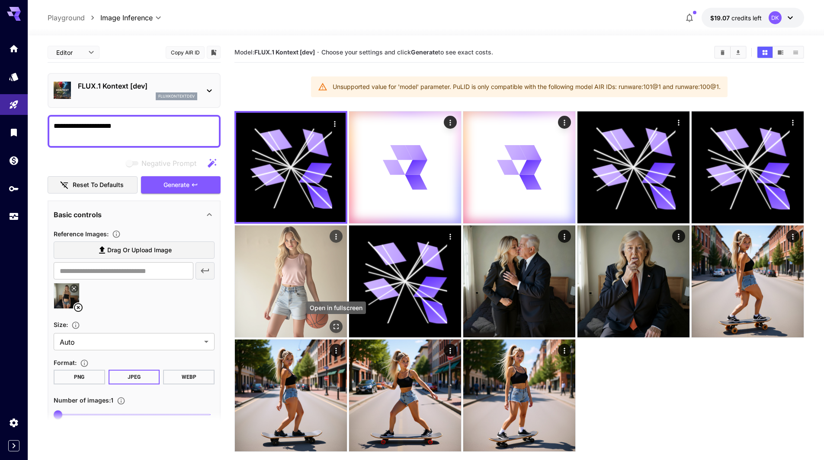
click at [334, 326] on icon "Open in fullscreen" at bounding box center [336, 327] width 9 height 9
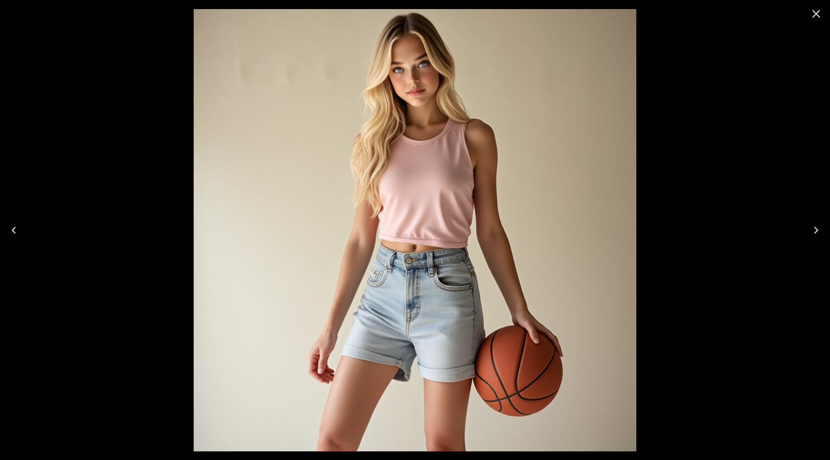
click at [818, 13] on icon "Close" at bounding box center [816, 14] width 14 height 14
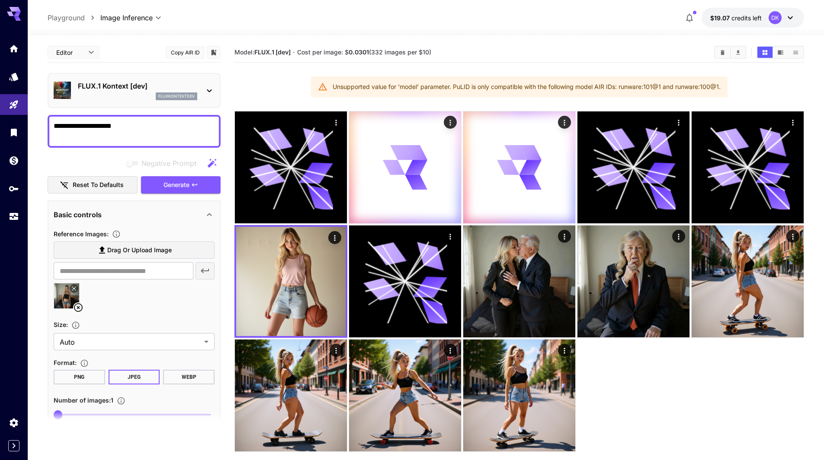
click at [719, 53] on icon "Clear Images" at bounding box center [722, 52] width 6 height 6
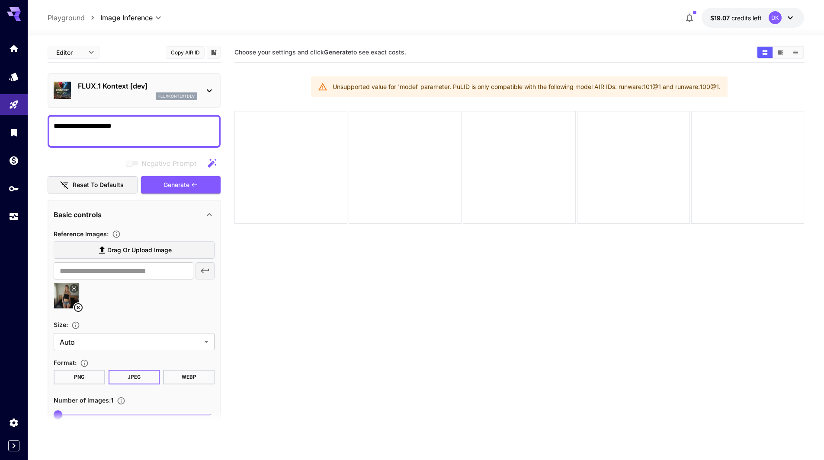
click at [135, 128] on textarea "**********" at bounding box center [134, 131] width 161 height 21
click at [186, 187] on span "Generate" at bounding box center [176, 185] width 26 height 11
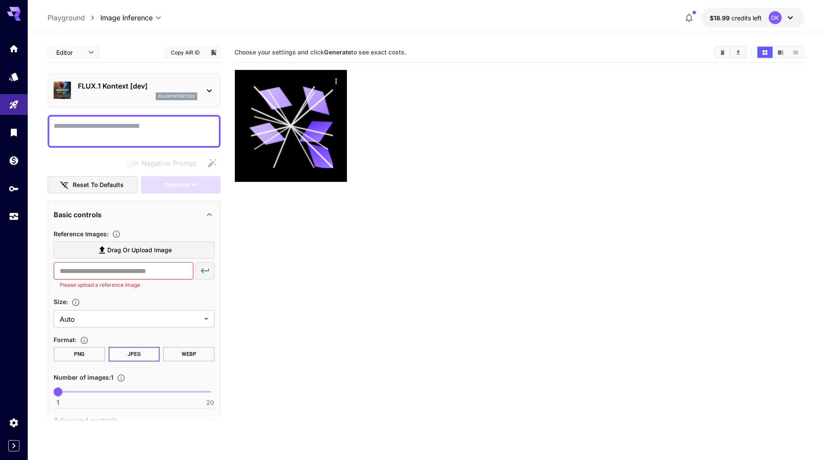
click at [118, 252] on span "Drag or upload image" at bounding box center [139, 250] width 64 height 11
click at [0, 0] on input "Drag or upload image" at bounding box center [0, 0] width 0 height 0
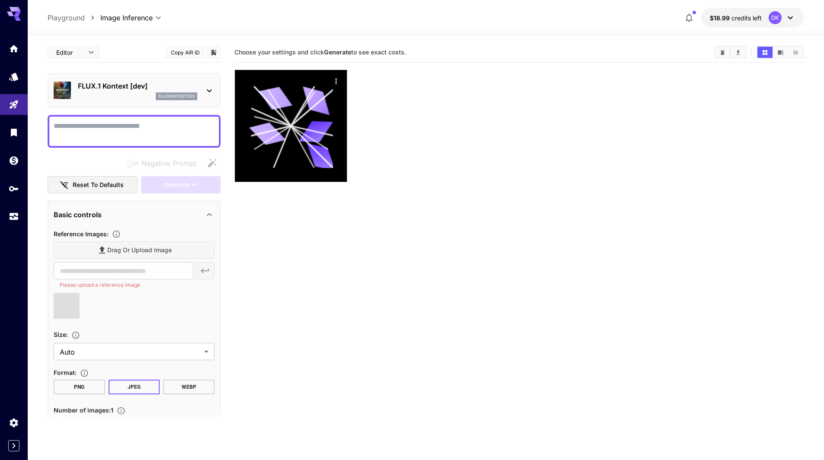
click at [110, 126] on textarea "Negative Prompt" at bounding box center [134, 131] width 161 height 21
type textarea "***"
type input "**********"
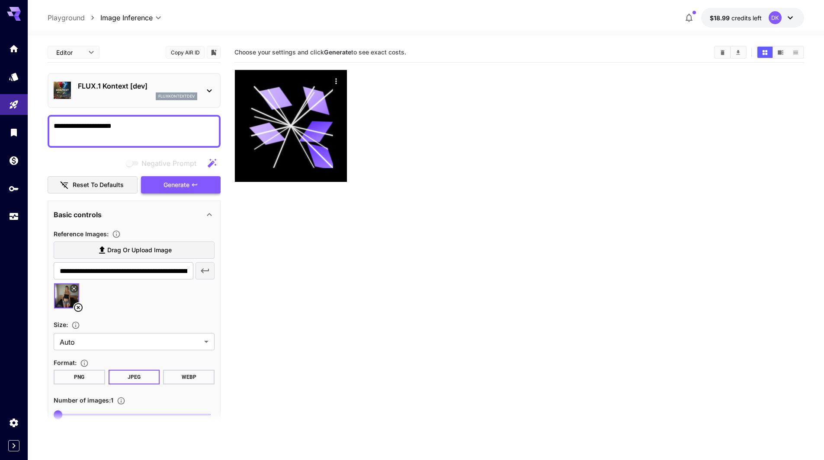
type textarea "**********"
click at [171, 188] on span "Generate" at bounding box center [176, 185] width 26 height 11
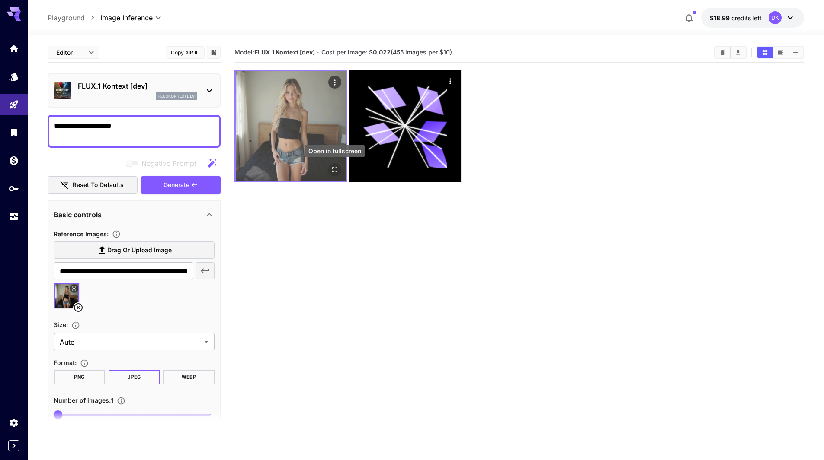
click at [333, 169] on icon "Open in fullscreen" at bounding box center [334, 170] width 9 height 9
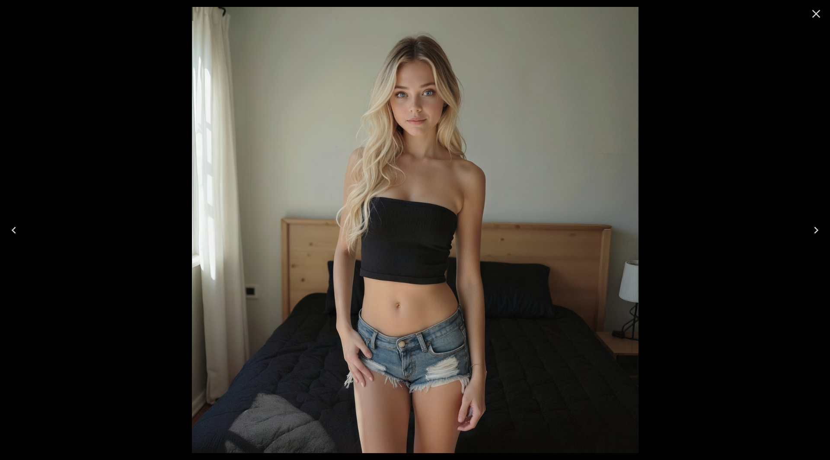
click at [818, 10] on icon "Close" at bounding box center [816, 14] width 14 height 14
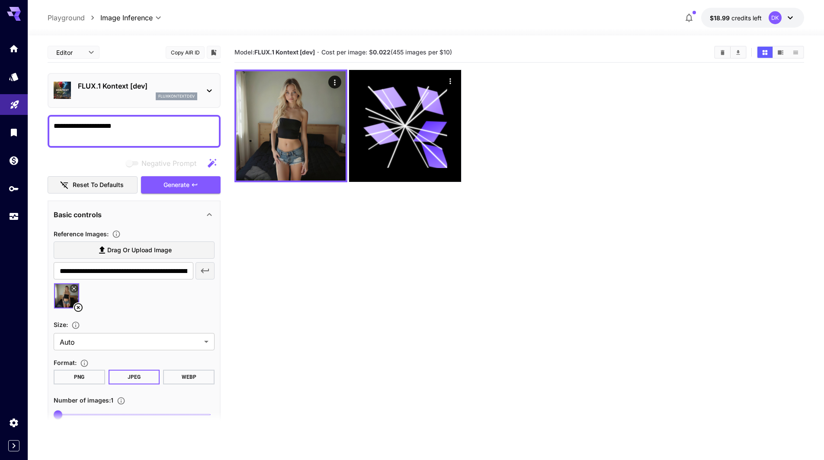
drag, startPoint x: 136, startPoint y: 131, endPoint x: 0, endPoint y: 114, distance: 136.7
click at [0, 113] on div "**********" at bounding box center [412, 264] width 824 height 529
click at [537, 336] on section "Model: FLUX.1 Kontext [dev] · Cost per image: $ 0.022 (455 images per $10)" at bounding box center [518, 272] width 569 height 460
drag, startPoint x: 125, startPoint y: 131, endPoint x: 0, endPoint y: 116, distance: 125.8
click at [0, 116] on div "**********" at bounding box center [412, 264] width 824 height 529
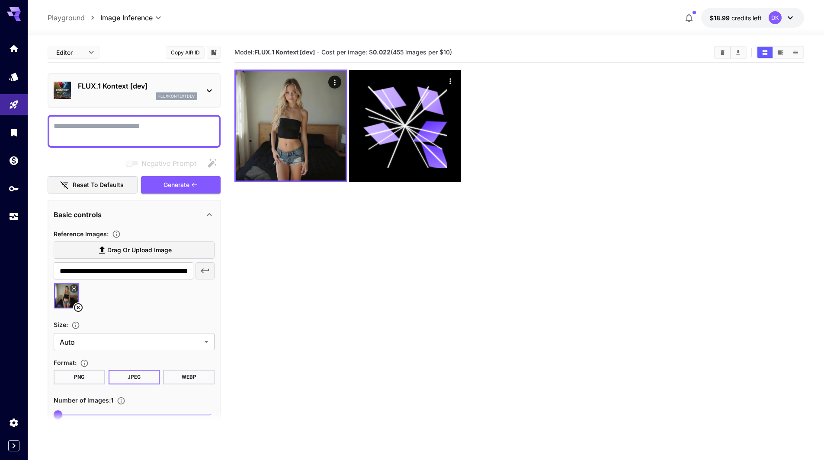
click at [454, 351] on section "Model: FLUX.1 Kontext [dev] · Cost per image: $ 0.022 (455 images per $10)" at bounding box center [518, 272] width 569 height 460
click at [78, 308] on icon at bounding box center [78, 307] width 9 height 9
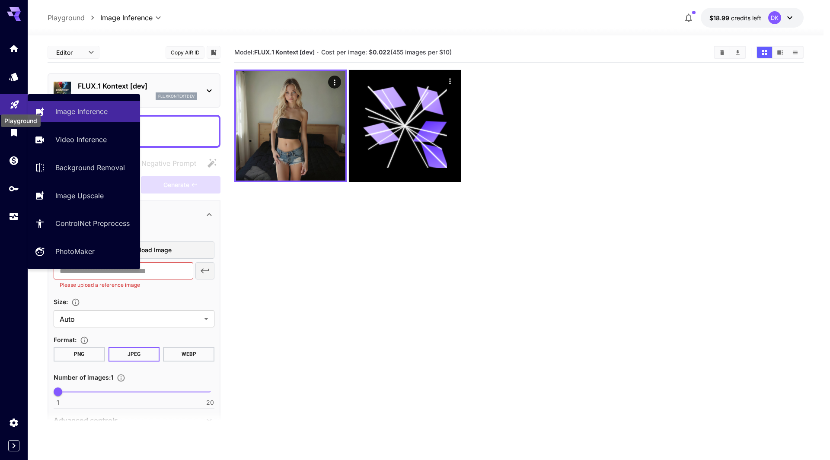
click at [15, 105] on icon "Playground" at bounding box center [14, 102] width 8 height 8
click at [61, 137] on p "Video Inference" at bounding box center [82, 139] width 51 height 10
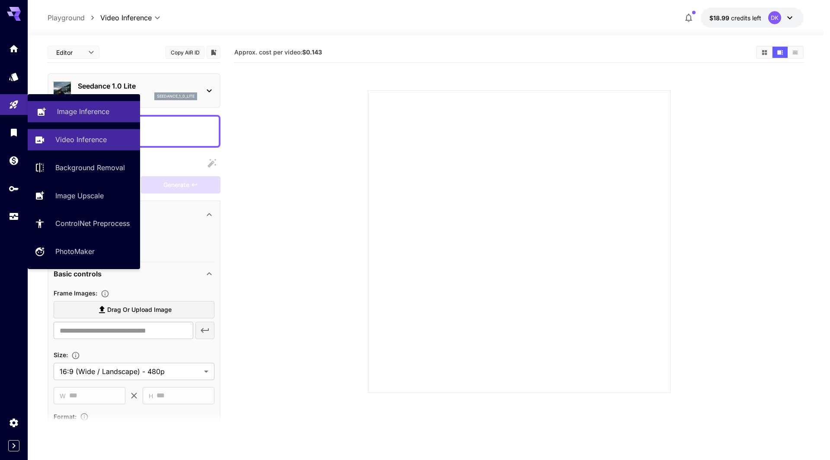
click at [64, 112] on p "Image Inference" at bounding box center [83, 111] width 52 height 10
type input "**********"
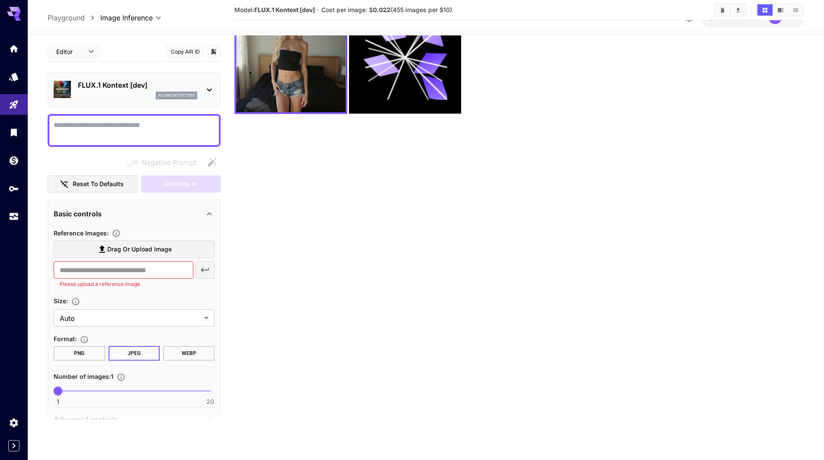
click at [120, 85] on p "FLUX.1 Kontext [dev]" at bounding box center [137, 85] width 119 height 10
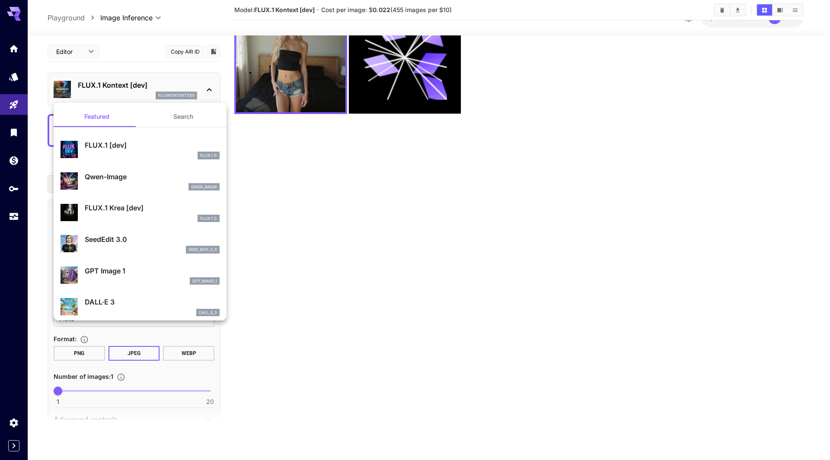
click at [115, 140] on div "FLUX.1 [dev] FLUX.1 D" at bounding box center [140, 150] width 159 height 26
type input "***"
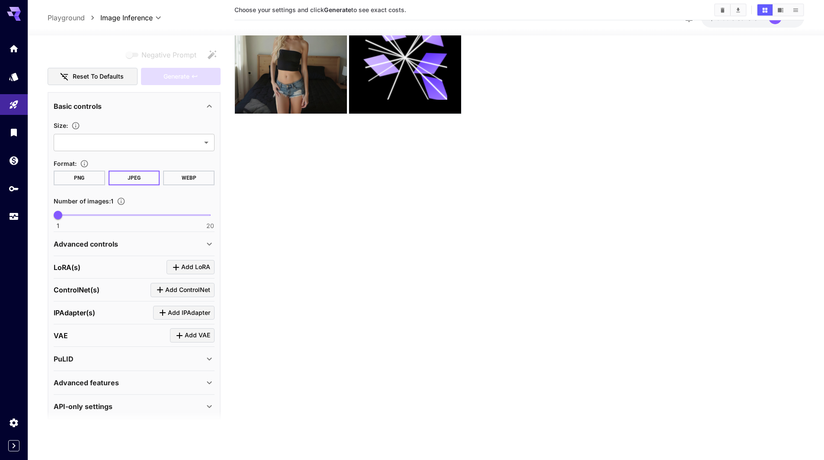
scroll to position [116, 0]
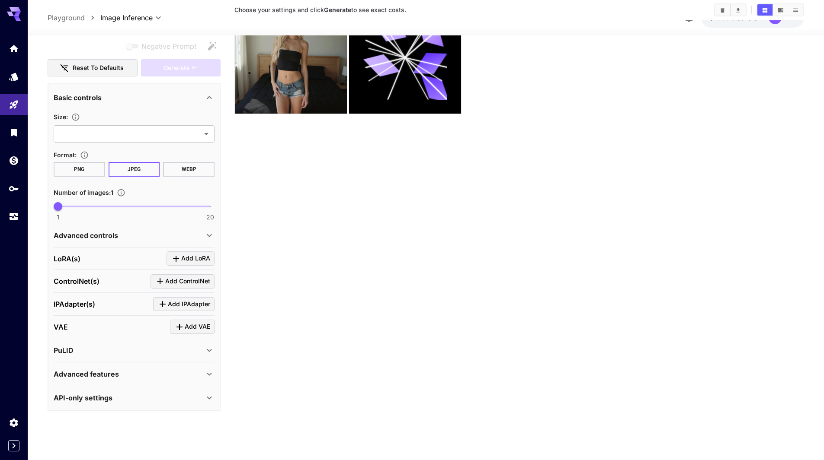
click at [211, 351] on icon at bounding box center [209, 350] width 10 height 10
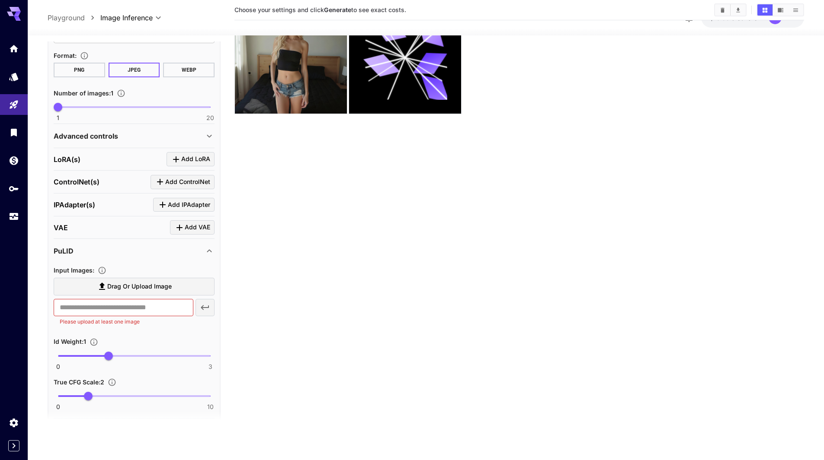
scroll to position [272, 0]
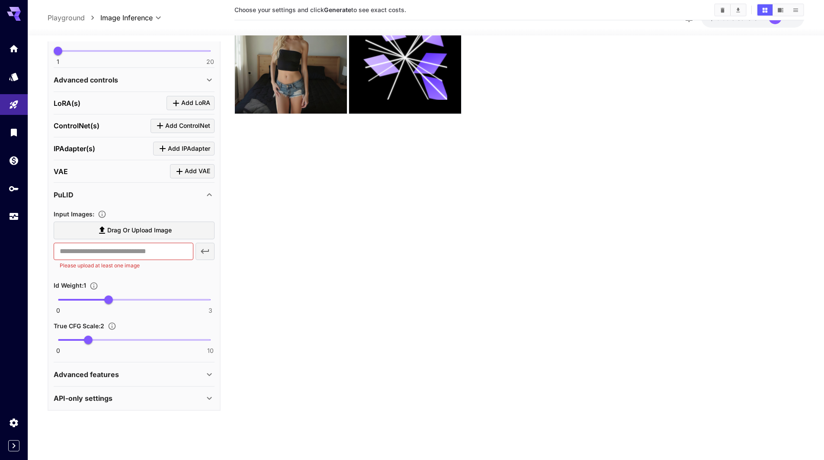
click at [154, 228] on span "Drag or upload image" at bounding box center [139, 230] width 64 height 11
click at [0, 0] on input "Drag or upload image" at bounding box center [0, 0] width 0 height 0
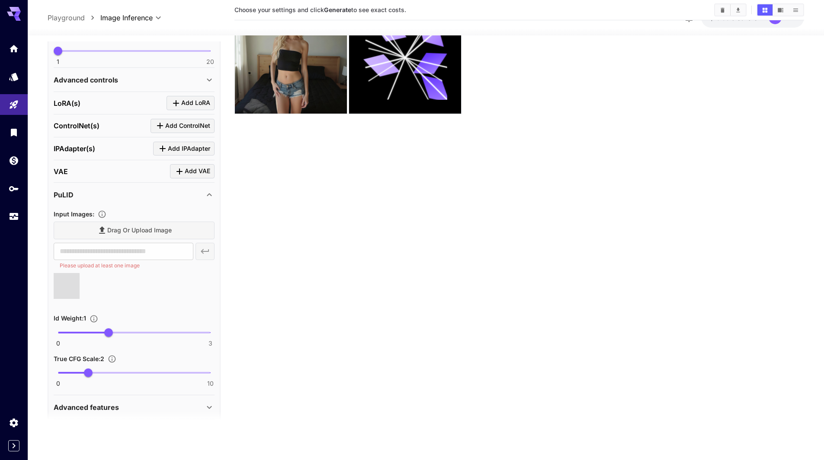
type input "**********"
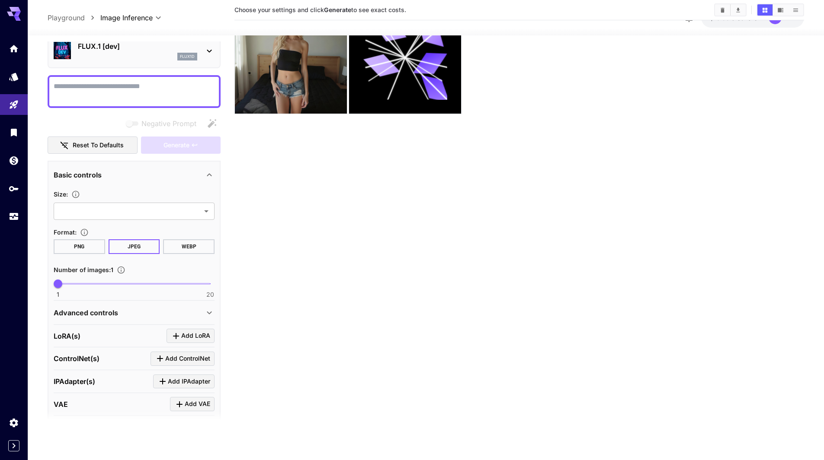
scroll to position [0, 0]
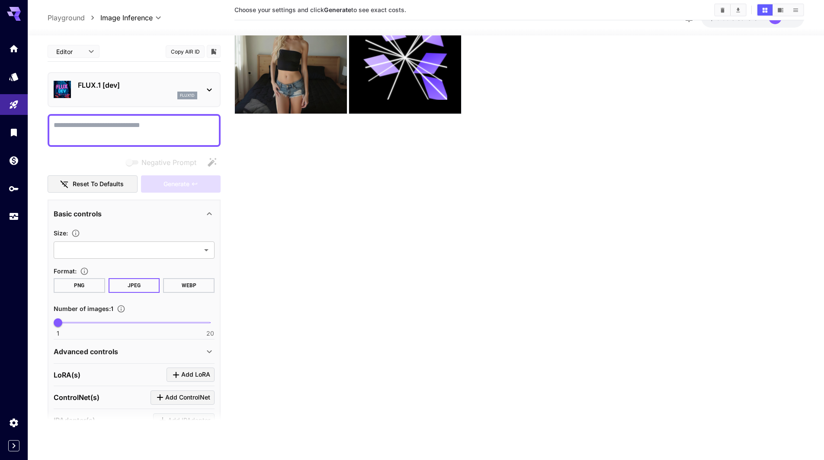
click at [99, 133] on textarea "Negative Prompt" at bounding box center [134, 130] width 161 height 21
click at [90, 131] on textarea "Negative Prompt" at bounding box center [134, 130] width 161 height 21
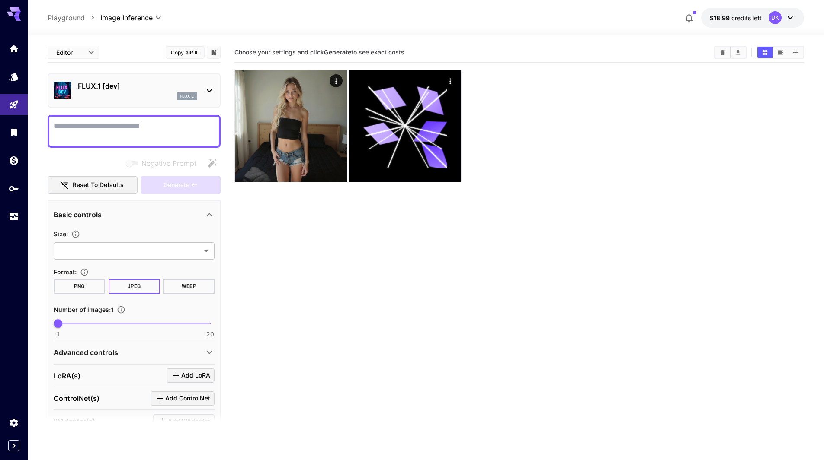
click at [76, 128] on textarea "Negative Prompt" at bounding box center [134, 131] width 161 height 21
type textarea "**********"
type input "*"
click at [64, 322] on span "2" at bounding box center [66, 323] width 9 height 9
click at [115, 247] on body "**********" at bounding box center [412, 264] width 824 height 529
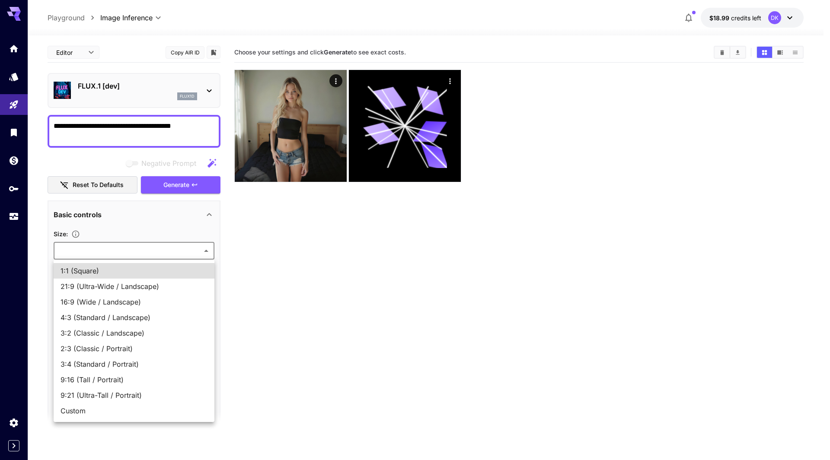
click at [118, 269] on span "1:1 (Square)" at bounding box center [134, 271] width 147 height 10
type input "**********"
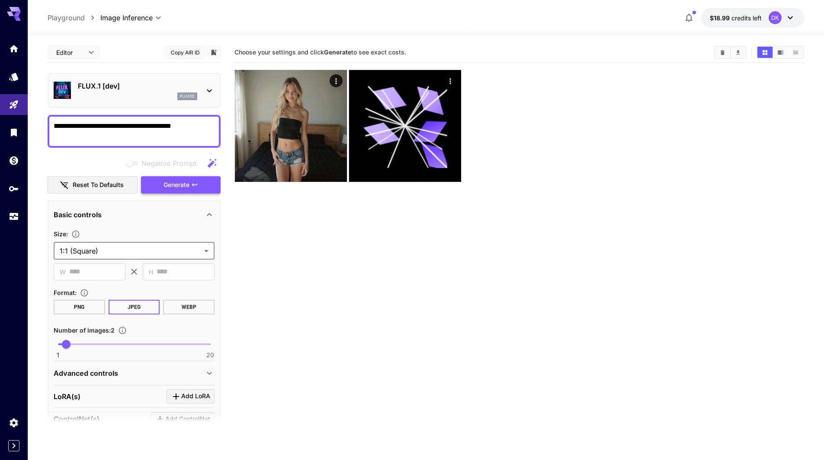
click at [186, 181] on span "Generate" at bounding box center [176, 185] width 26 height 11
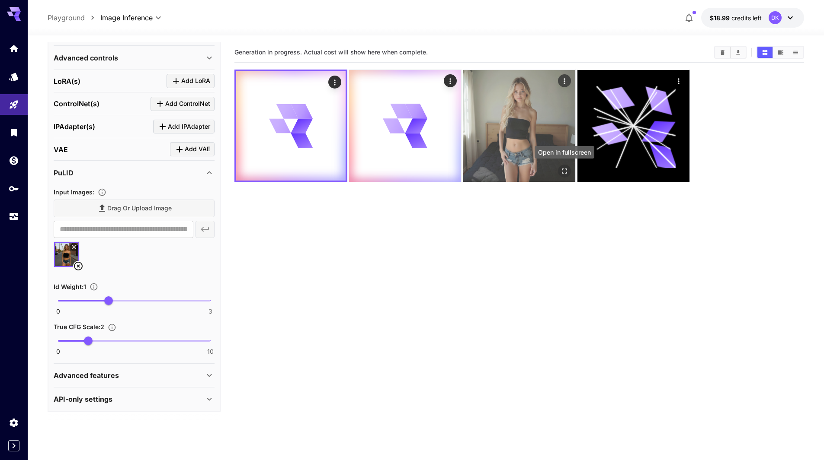
click at [564, 169] on icon "Open in fullscreen" at bounding box center [564, 171] width 9 height 9
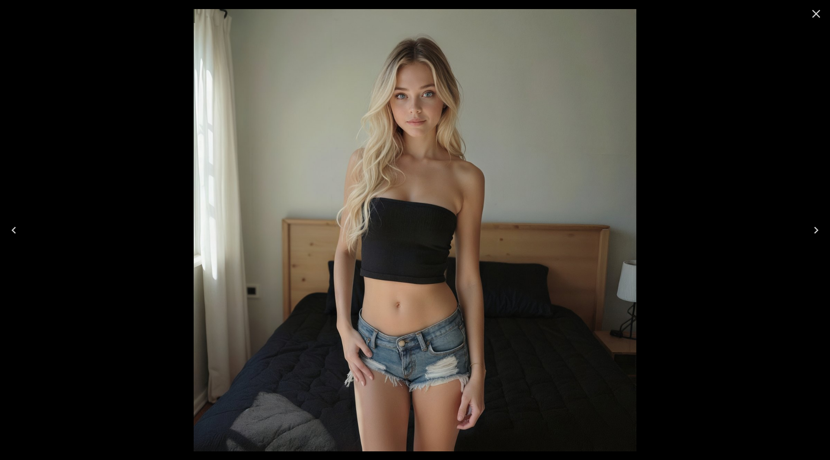
click at [820, 19] on icon "Close" at bounding box center [816, 14] width 14 height 14
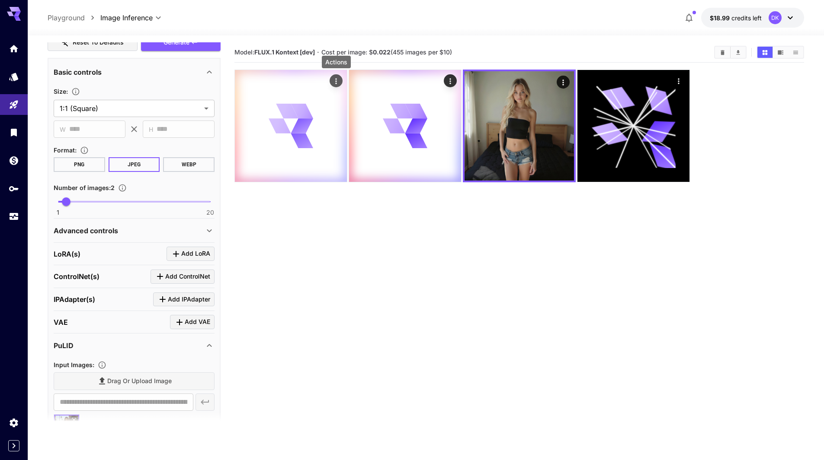
click at [336, 80] on icon "Actions" at bounding box center [336, 81] width 9 height 9
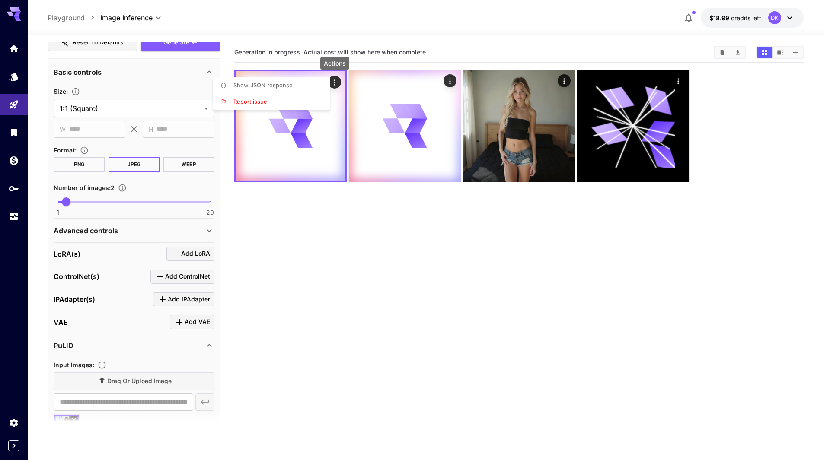
click at [328, 240] on div at bounding box center [415, 230] width 830 height 460
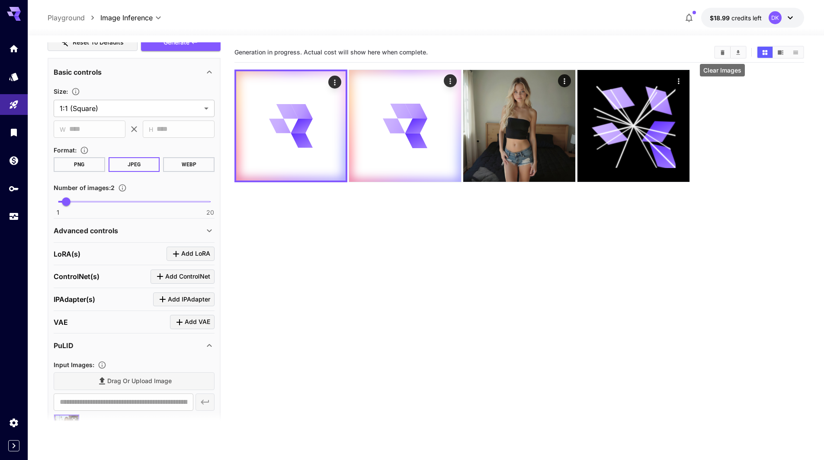
click at [720, 55] on icon "Clear Images" at bounding box center [722, 52] width 6 height 6
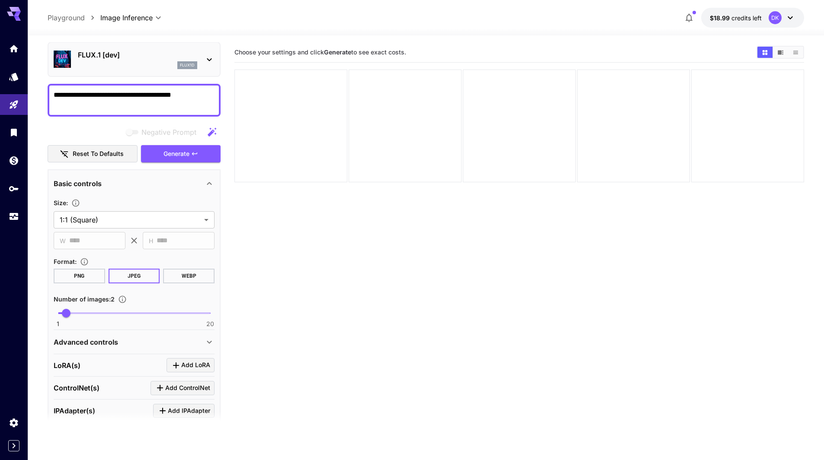
scroll to position [173, 0]
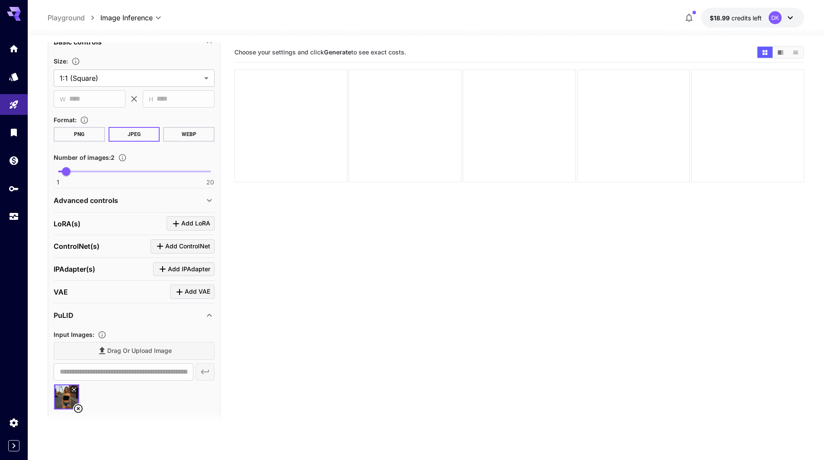
click at [78, 409] on icon at bounding box center [78, 409] width 9 height 9
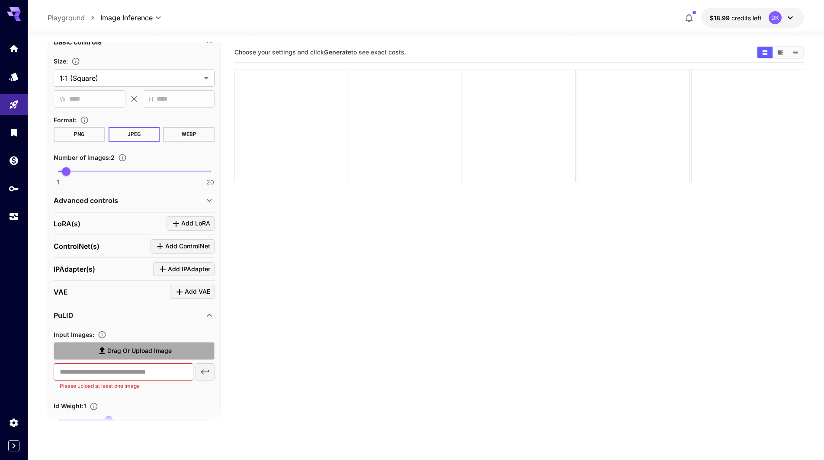
click at [115, 347] on span "Drag or upload image" at bounding box center [139, 351] width 64 height 11
click at [0, 0] on input "Drag or upload image" at bounding box center [0, 0] width 0 height 0
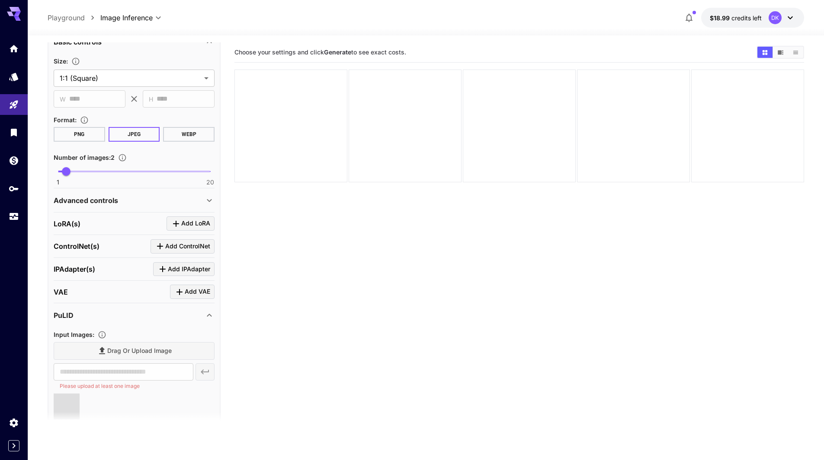
type input "**********"
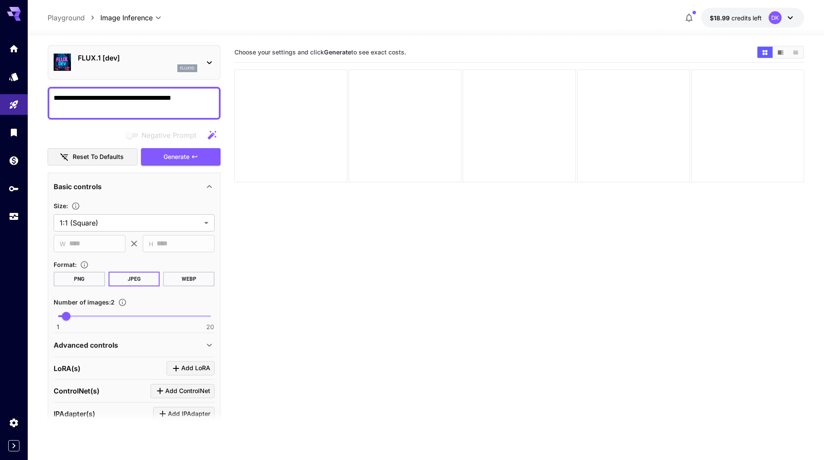
scroll to position [0, 0]
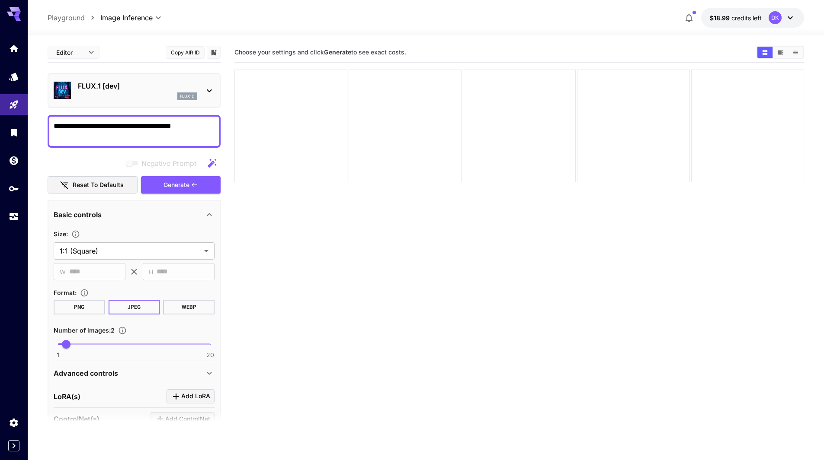
click at [195, 129] on textarea "**********" at bounding box center [134, 131] width 161 height 21
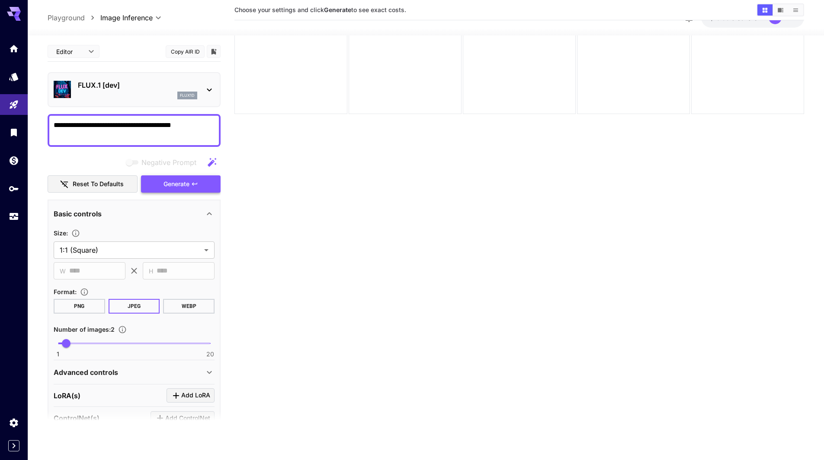
click at [183, 184] on span "Generate" at bounding box center [176, 184] width 26 height 11
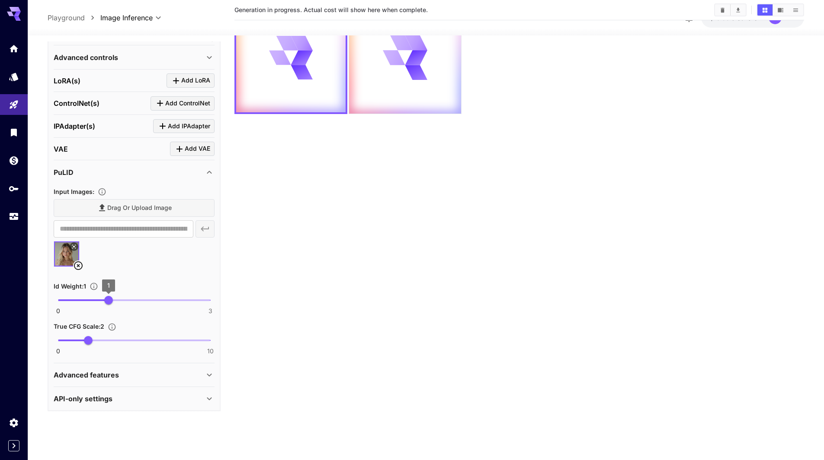
scroll to position [316, 0]
click at [213, 374] on icon at bounding box center [209, 375] width 10 height 10
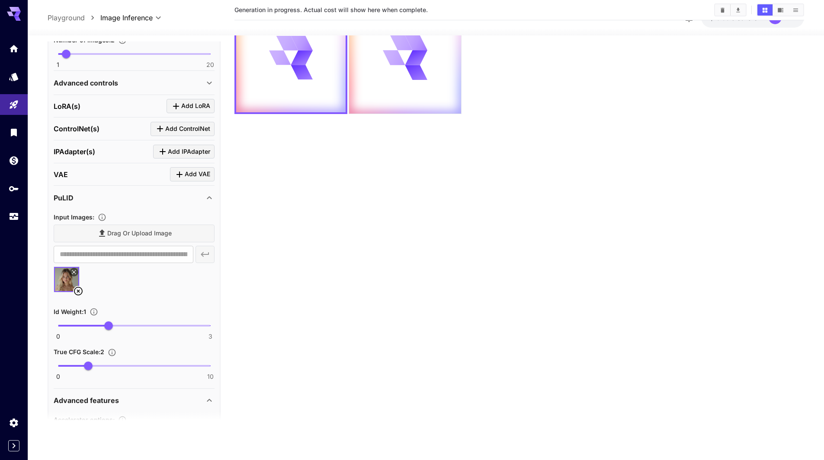
scroll to position [214, 0]
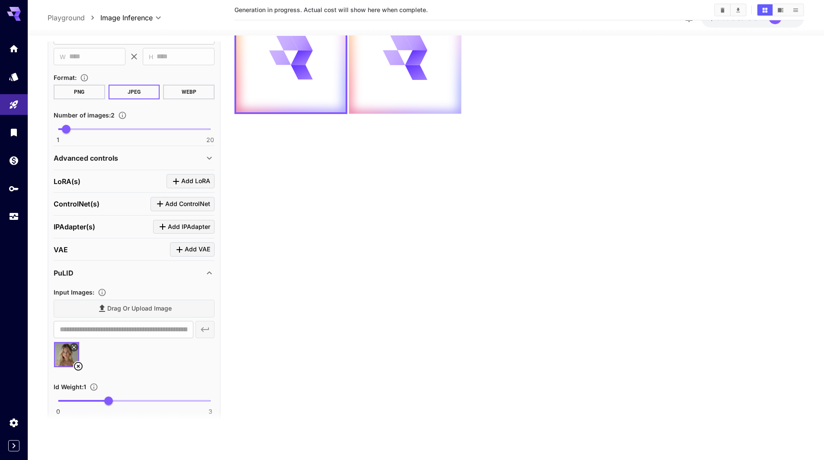
click at [213, 157] on icon at bounding box center [209, 158] width 10 height 10
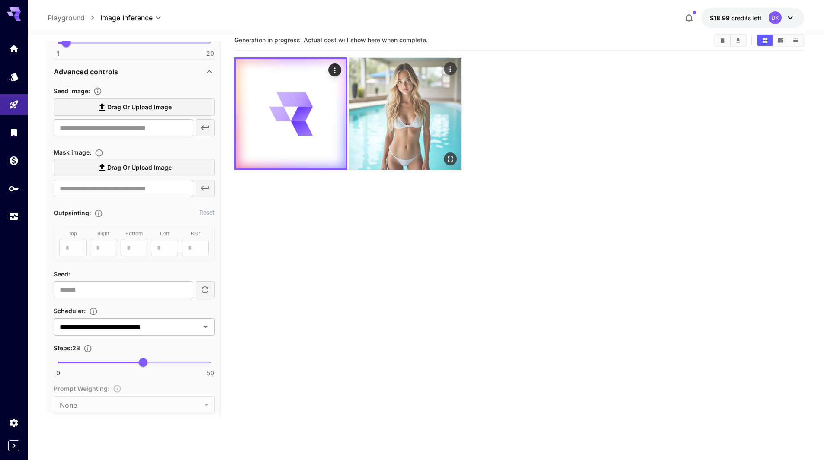
scroll to position [0, 0]
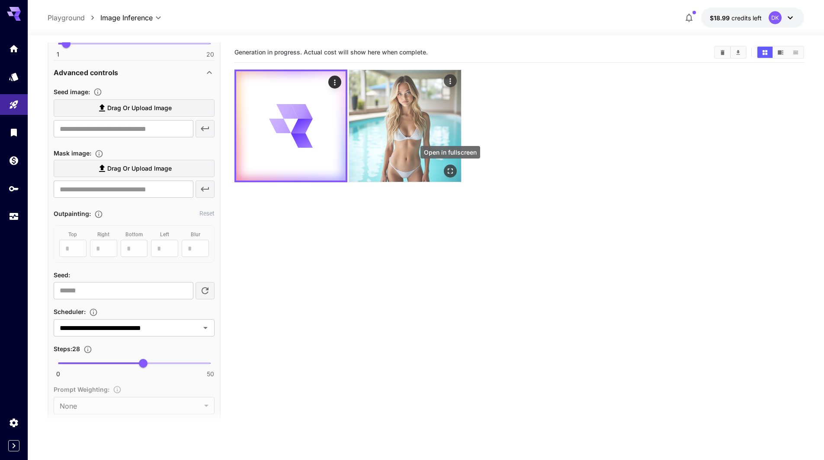
click at [450, 170] on icon "Open in fullscreen" at bounding box center [450, 171] width 9 height 9
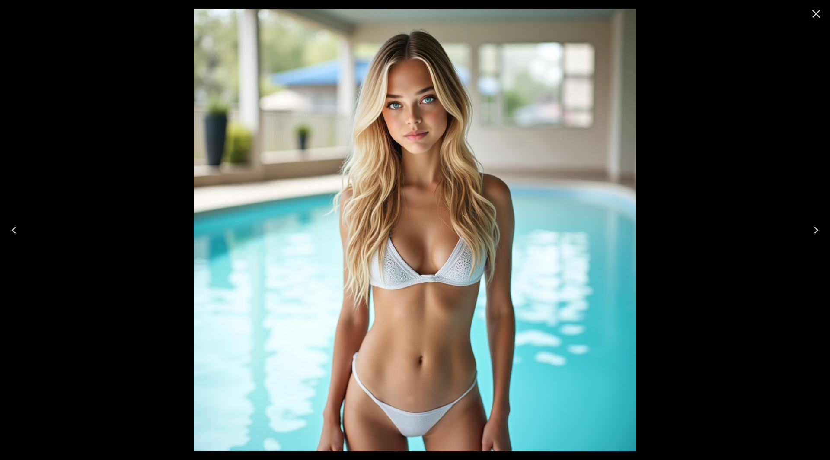
click at [813, 14] on icon "Close" at bounding box center [816, 14] width 14 height 14
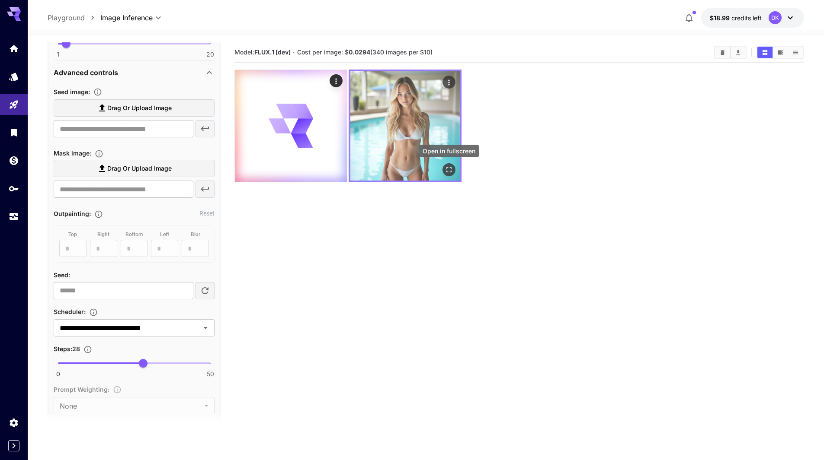
click at [450, 169] on icon "Open in fullscreen" at bounding box center [448, 170] width 9 height 9
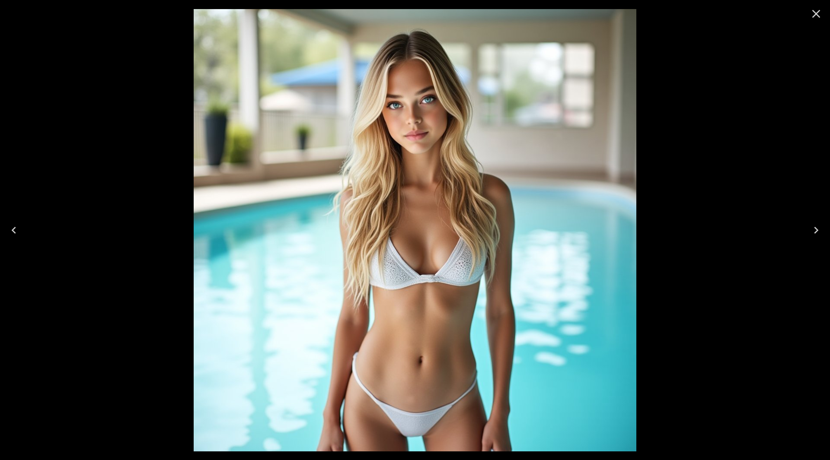
click at [818, 11] on icon "Close" at bounding box center [816, 14] width 14 height 14
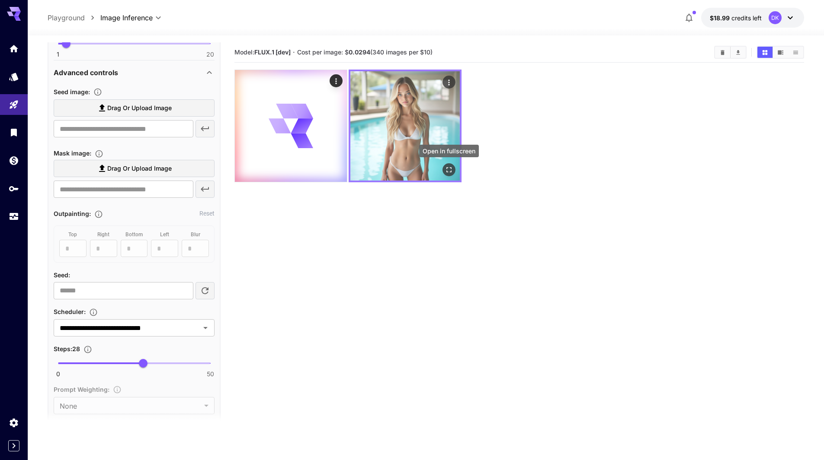
click at [453, 172] on button "Open in fullscreen" at bounding box center [448, 169] width 13 height 13
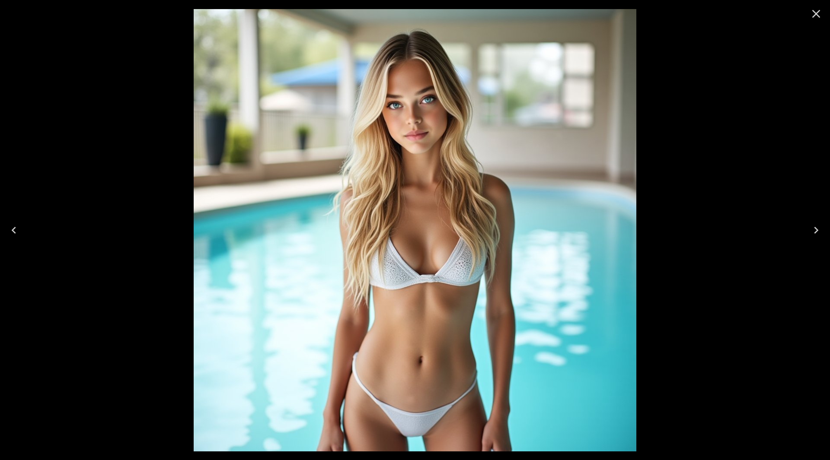
click at [815, 14] on icon "Close" at bounding box center [816, 14] width 8 height 8
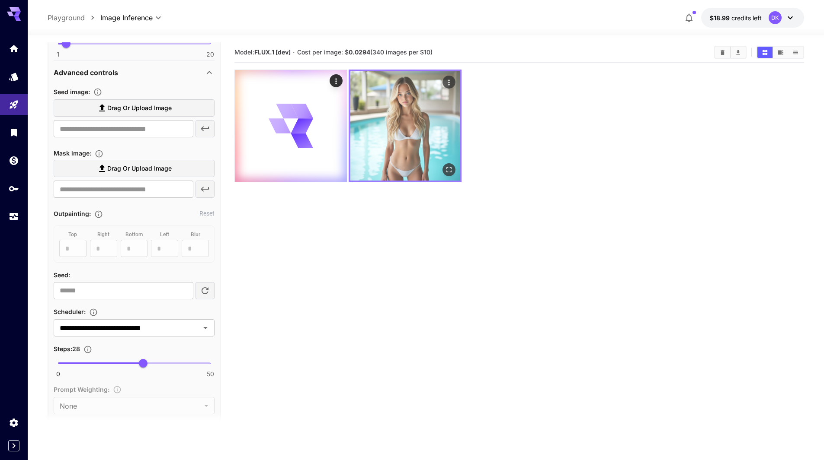
click at [449, 170] on icon "Open in fullscreen" at bounding box center [448, 170] width 9 height 9
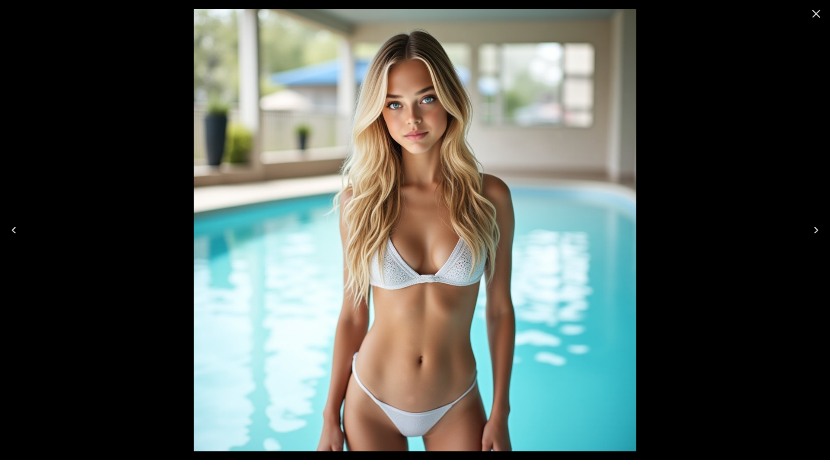
click at [815, 14] on icon "Close" at bounding box center [816, 14] width 14 height 14
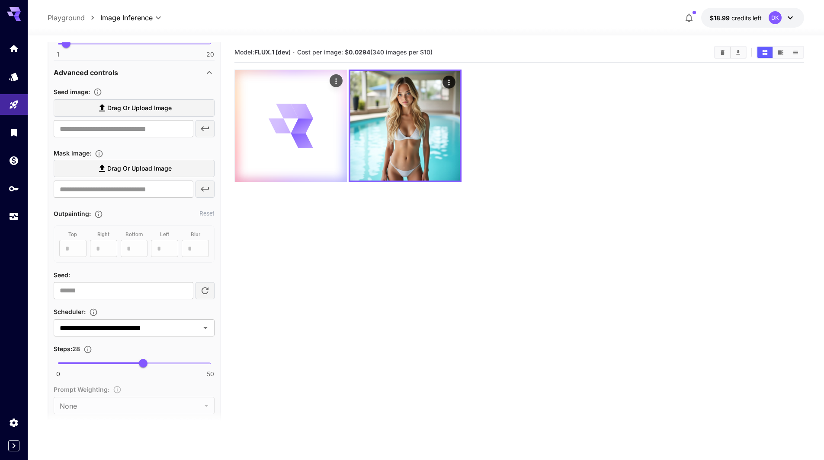
click at [298, 160] on div at bounding box center [291, 126] width 112 height 112
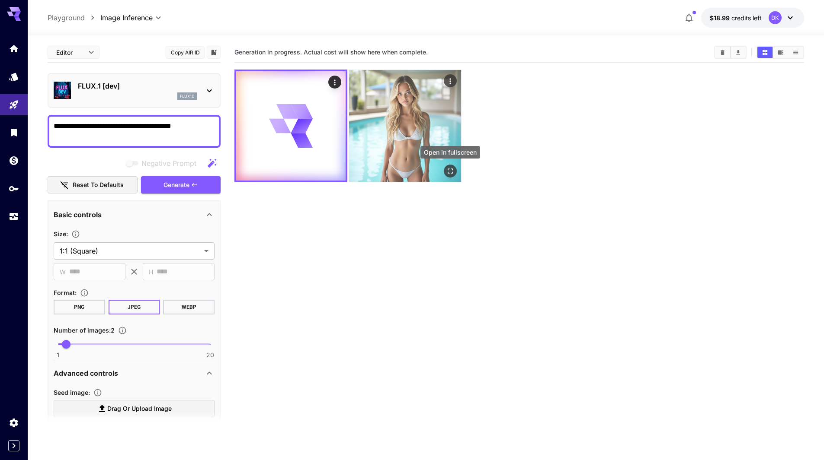
click at [450, 168] on icon "Open in fullscreen" at bounding box center [450, 171] width 9 height 9
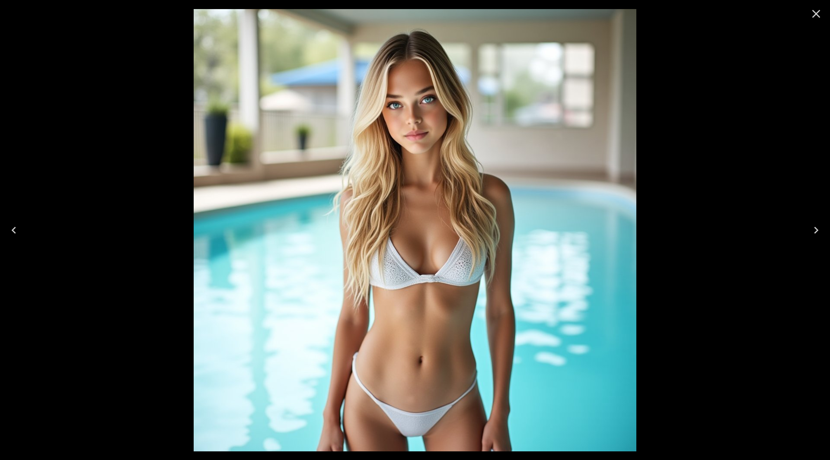
click at [822, 13] on icon "Close" at bounding box center [816, 14] width 14 height 14
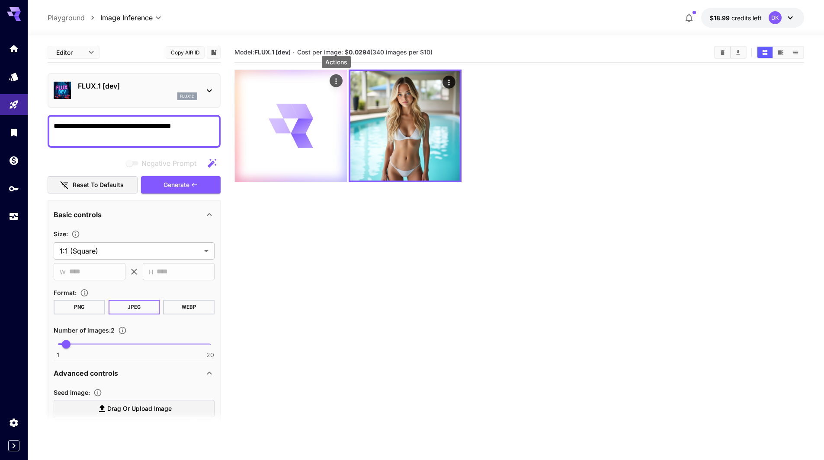
click at [336, 83] on icon "Actions" at bounding box center [336, 81] width 9 height 9
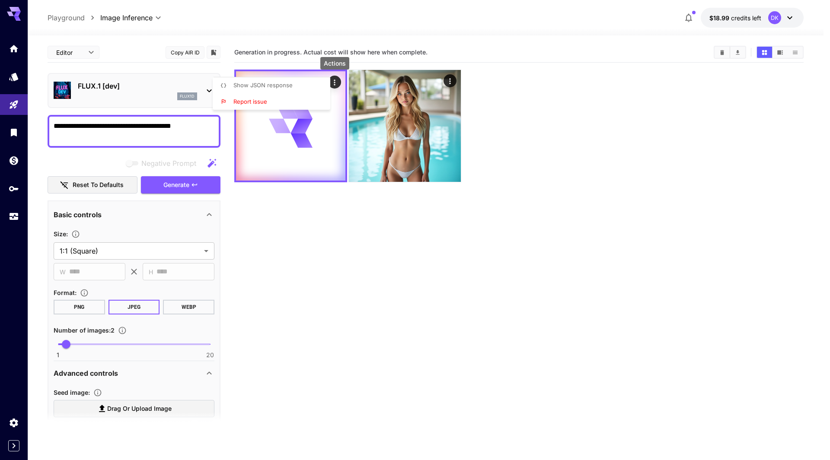
click at [408, 351] on div at bounding box center [415, 230] width 830 height 460
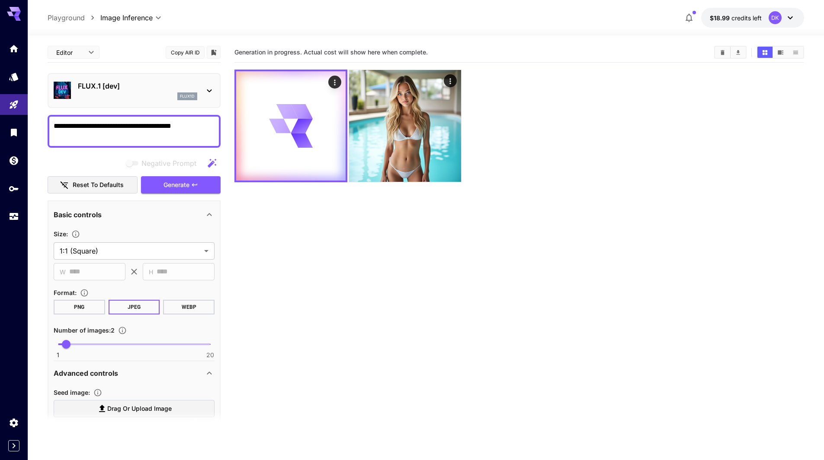
click at [407, 350] on section "Generation in progress. Actual cost will show here when complete." at bounding box center [518, 272] width 569 height 460
click at [286, 147] on icon at bounding box center [291, 126] width 44 height 44
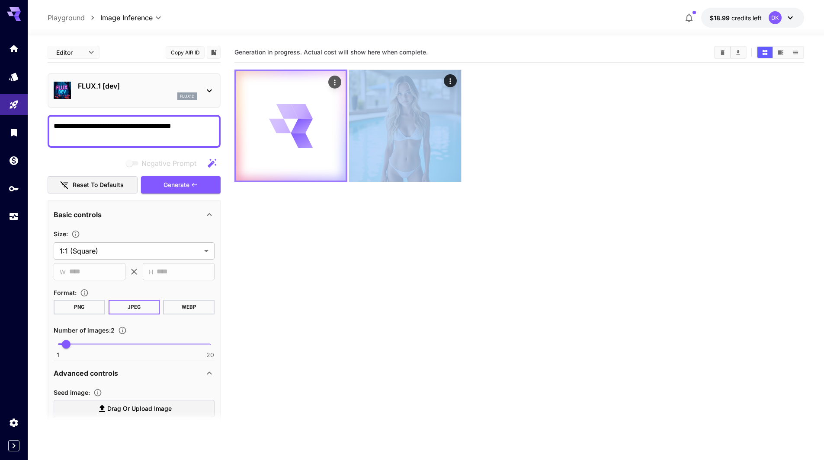
click at [286, 147] on icon at bounding box center [291, 126] width 44 height 44
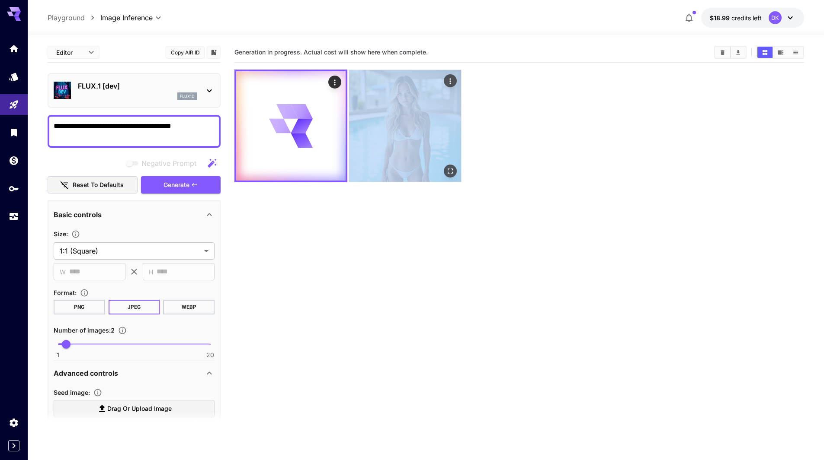
click at [376, 150] on img at bounding box center [405, 126] width 112 height 112
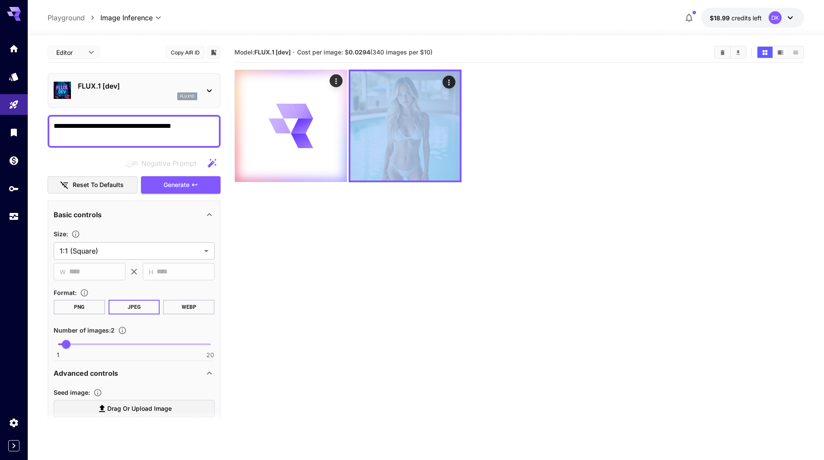
drag, startPoint x: 450, startPoint y: 221, endPoint x: 428, endPoint y: 218, distance: 21.8
click at [451, 220] on section "Model: FLUX.1 [dev] · Cost per image: $ 0.0294 (340 images per $10)" at bounding box center [518, 272] width 569 height 460
click at [497, 143] on div at bounding box center [518, 126] width 569 height 113
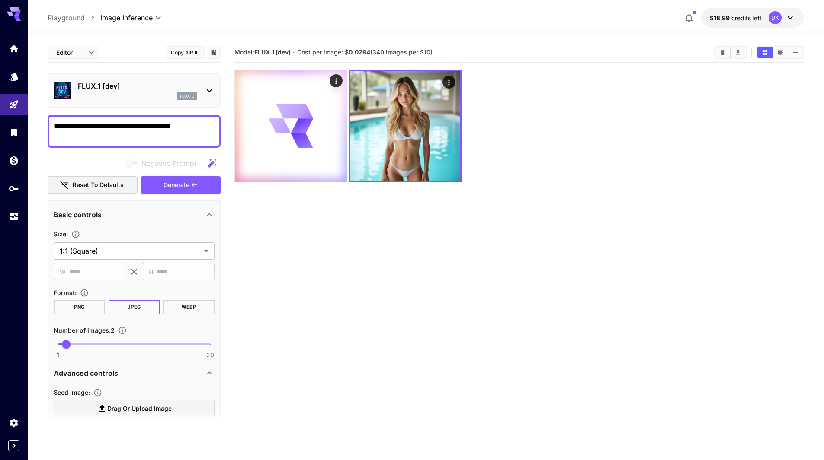
click at [398, 322] on section "Model: FLUX.1 [dev] · Cost per image: $ 0.0294 (340 images per $10)" at bounding box center [518, 272] width 569 height 460
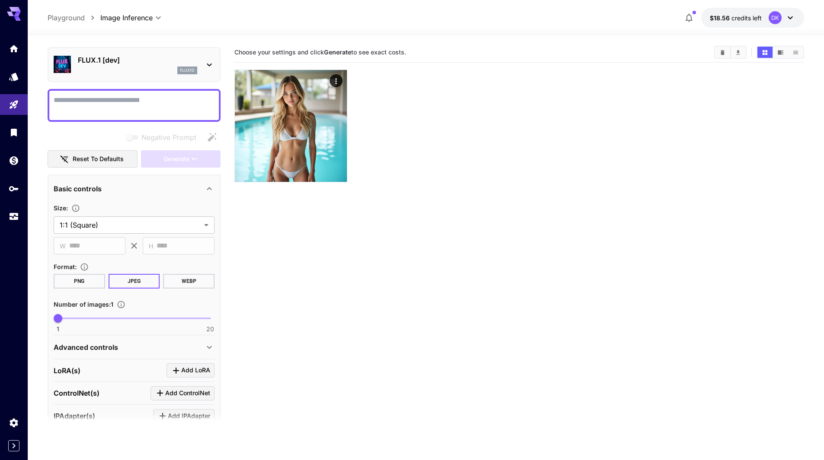
scroll to position [137, 0]
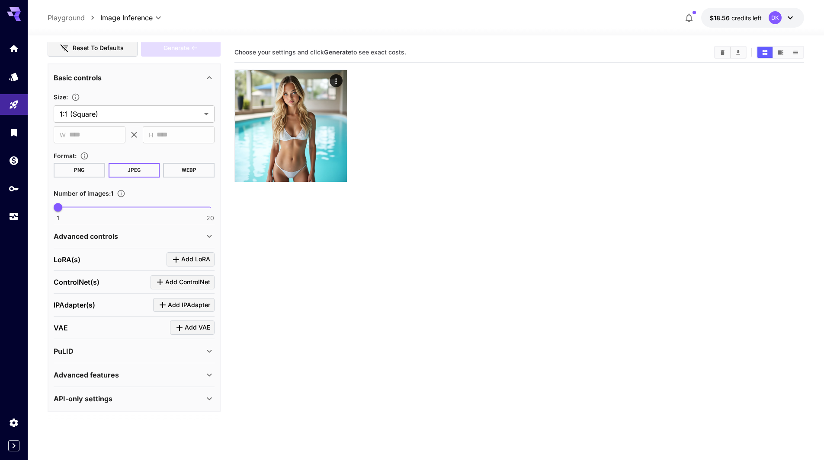
click at [207, 352] on icon at bounding box center [209, 351] width 10 height 10
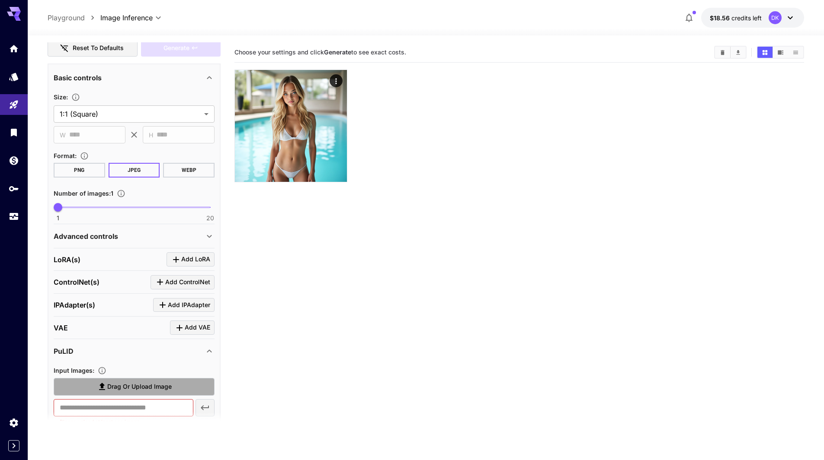
click at [151, 386] on span "Drag or upload image" at bounding box center [139, 387] width 64 height 11
click at [0, 0] on input "Drag or upload image" at bounding box center [0, 0] width 0 height 0
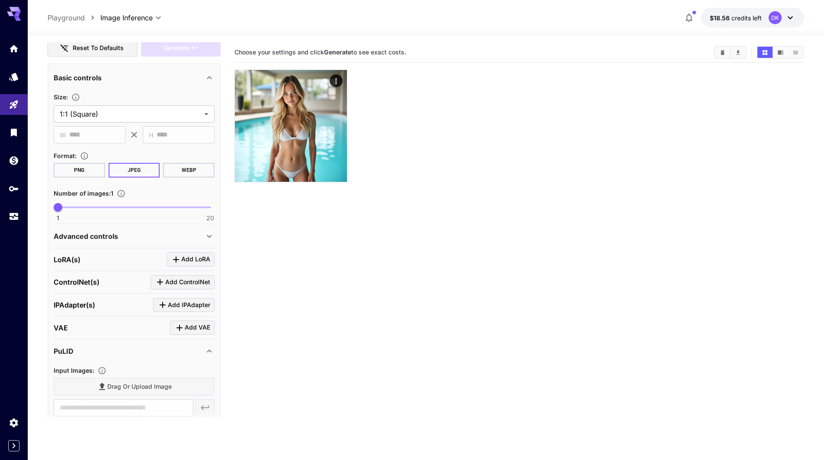
type input "**********"
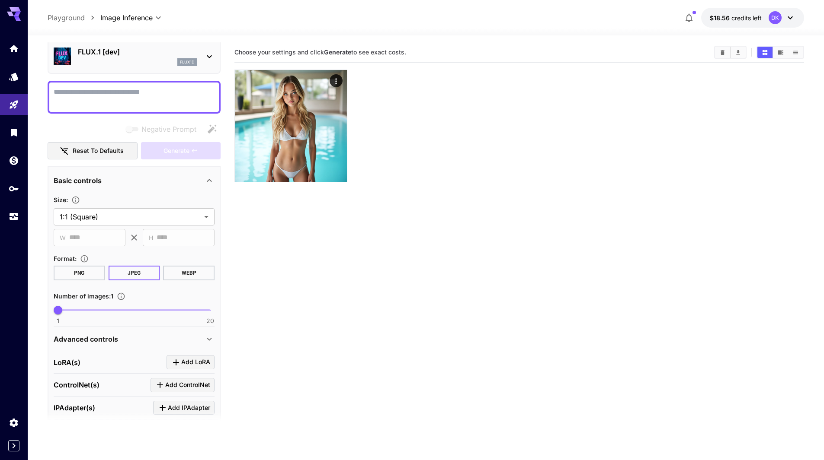
scroll to position [0, 0]
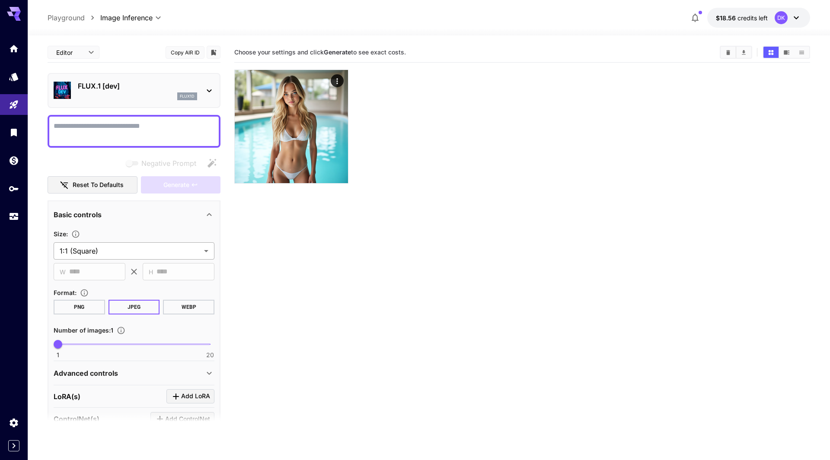
click at [104, 251] on body "**********" at bounding box center [415, 264] width 830 height 529
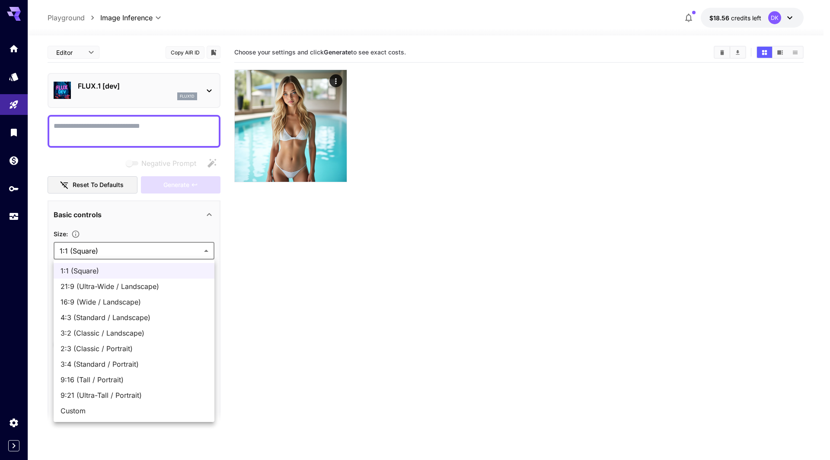
click at [459, 362] on div at bounding box center [415, 230] width 830 height 460
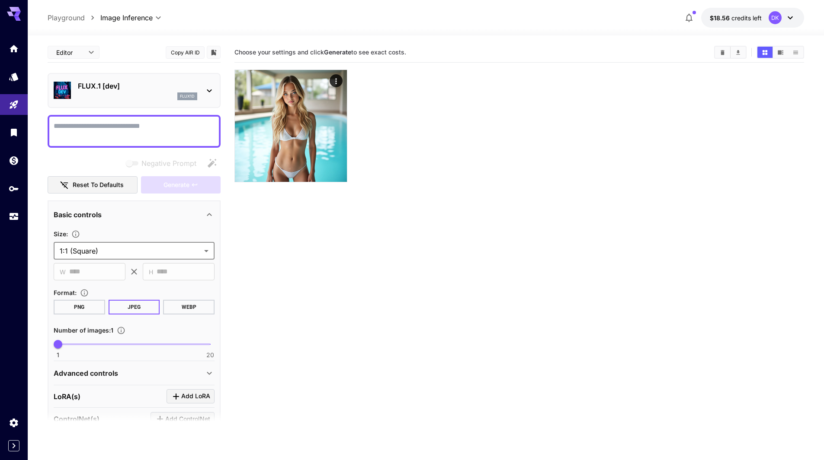
click at [118, 129] on textarea "Negative Prompt" at bounding box center [134, 131] width 161 height 21
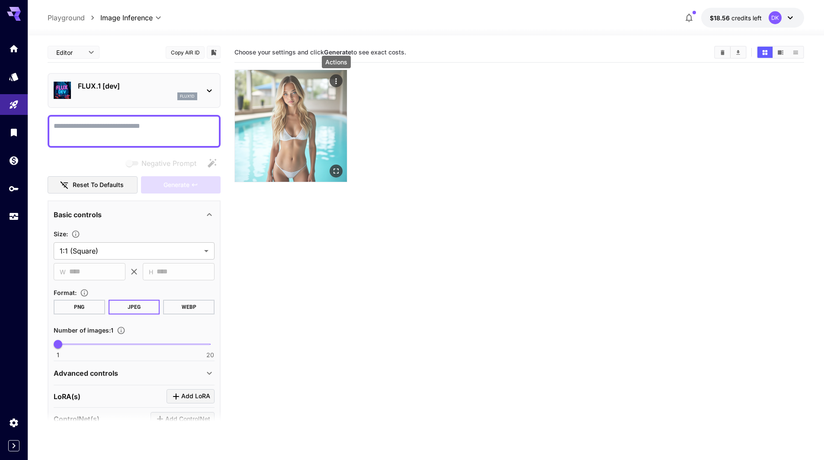
click at [336, 82] on icon "Actions" at bounding box center [336, 81] width 9 height 9
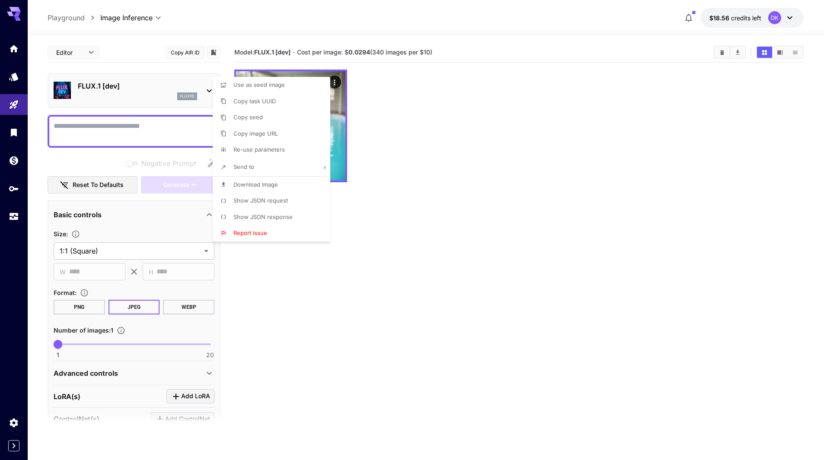
click at [490, 163] on div at bounding box center [415, 230] width 830 height 460
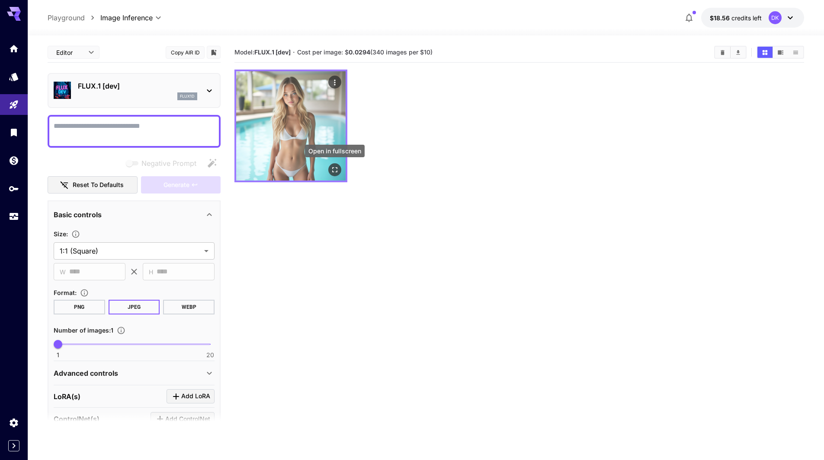
click at [341, 172] on button "Open in fullscreen" at bounding box center [334, 169] width 13 height 13
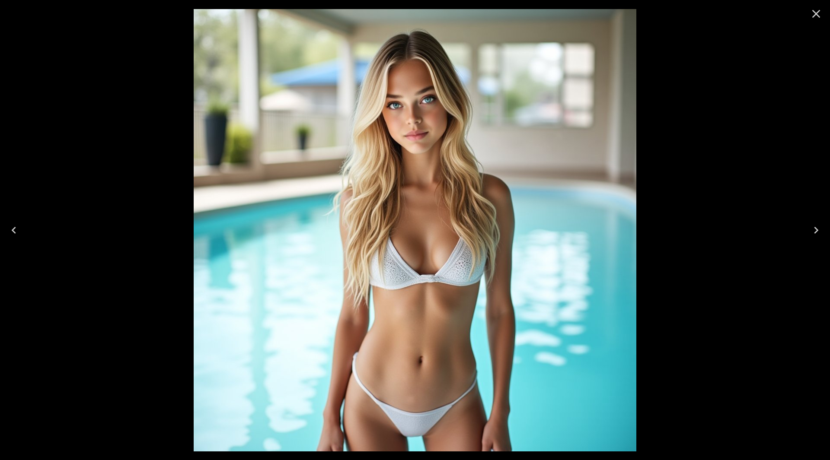
click at [823, 9] on button "Close" at bounding box center [816, 13] width 21 height 21
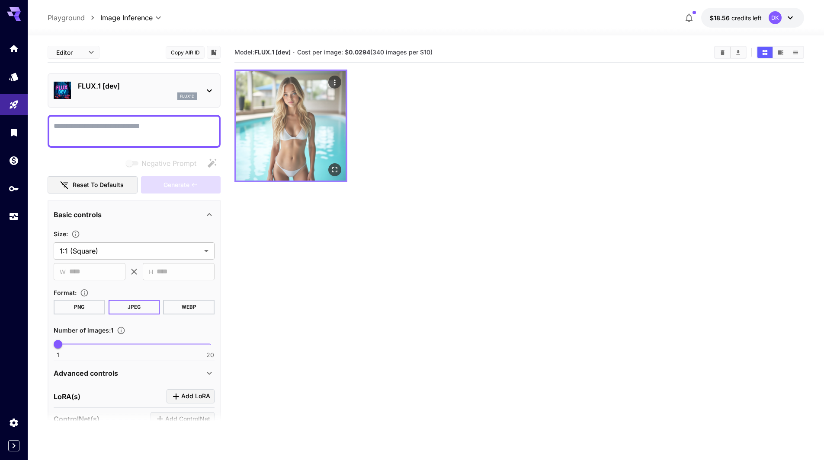
click at [287, 120] on img at bounding box center [290, 125] width 109 height 109
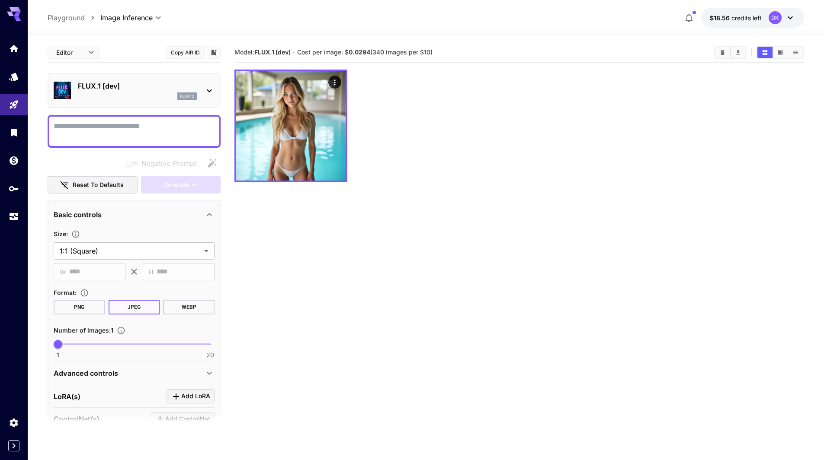
drag, startPoint x: 287, startPoint y: 120, endPoint x: 632, endPoint y: 136, distance: 345.8
click at [632, 136] on div at bounding box center [518, 126] width 569 height 113
click at [89, 128] on textarea "Negative Prompt" at bounding box center [134, 131] width 161 height 21
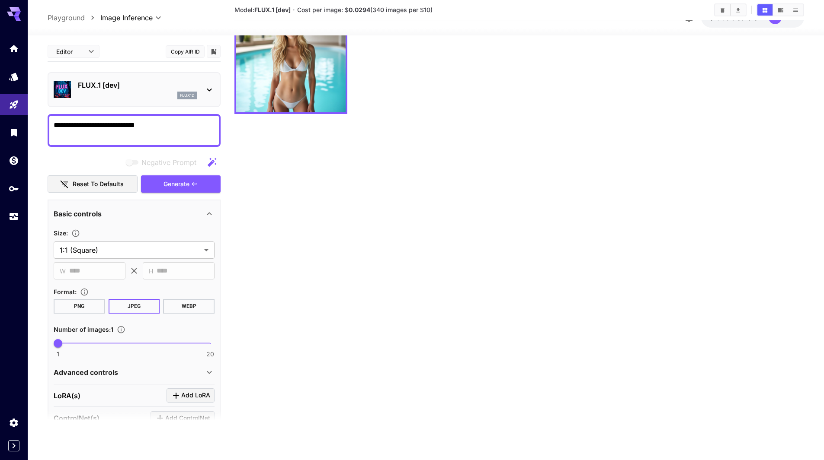
drag, startPoint x: 150, startPoint y: 127, endPoint x: 104, endPoint y: 141, distance: 48.3
click at [104, 141] on textarea "**********" at bounding box center [134, 130] width 161 height 21
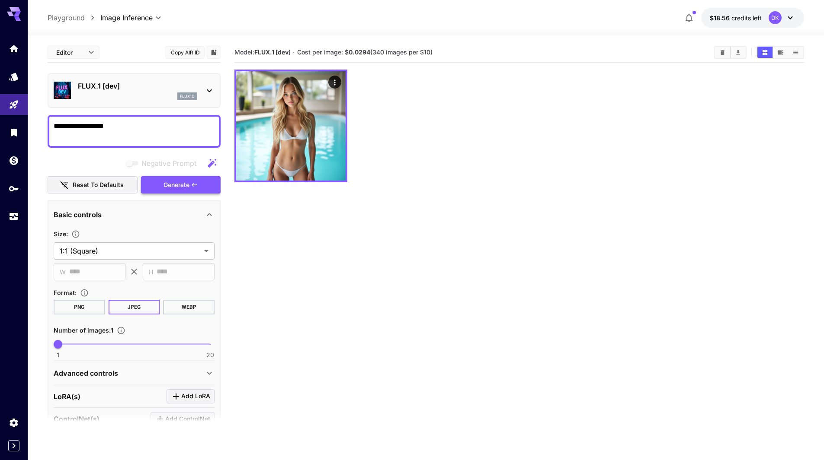
type textarea "**********"
click at [182, 184] on span "Generate" at bounding box center [176, 185] width 26 height 11
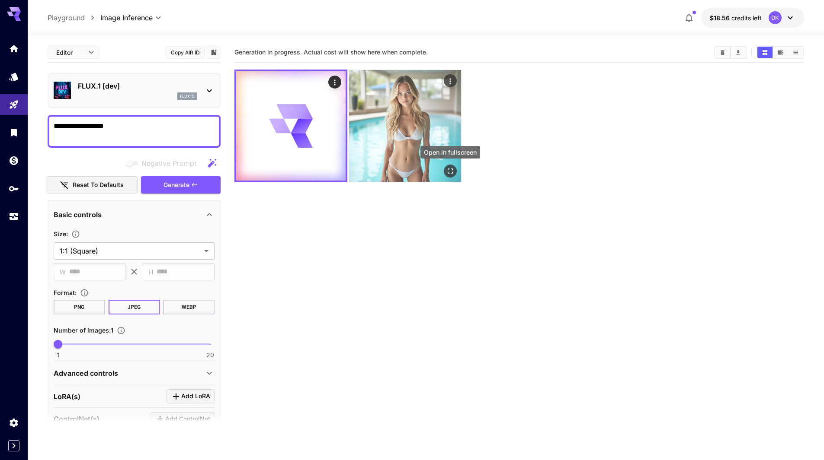
click at [451, 171] on icon "Open in fullscreen" at bounding box center [450, 171] width 9 height 9
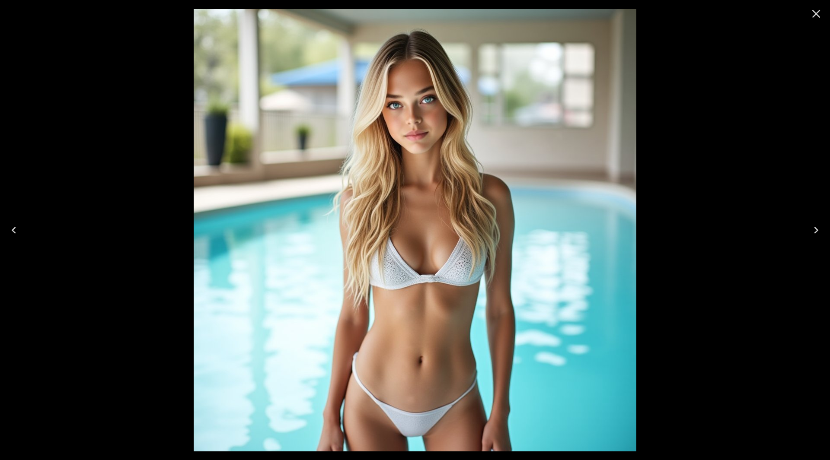
click at [818, 13] on icon "Close" at bounding box center [816, 14] width 14 height 14
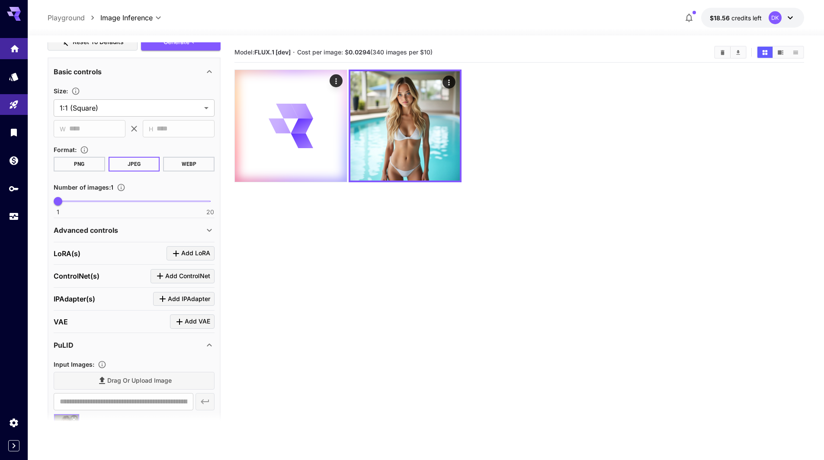
scroll to position [99, 0]
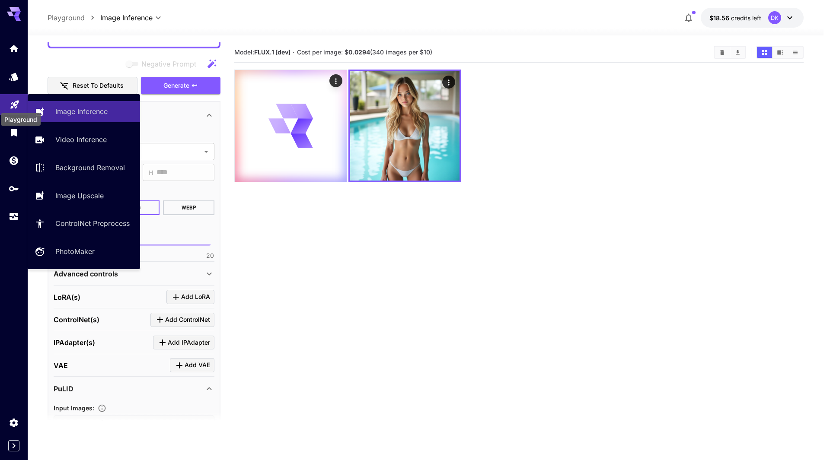
click at [10, 105] on icon "Playground" at bounding box center [15, 102] width 10 height 10
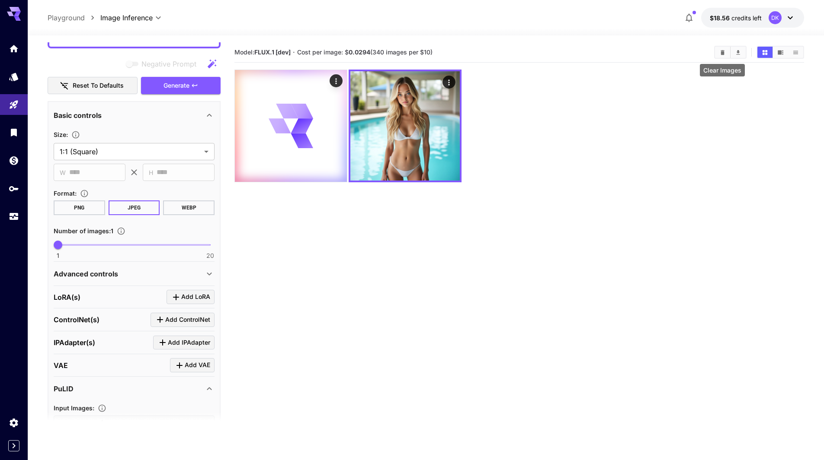
click at [723, 52] on icon "Clear Images" at bounding box center [722, 52] width 4 height 5
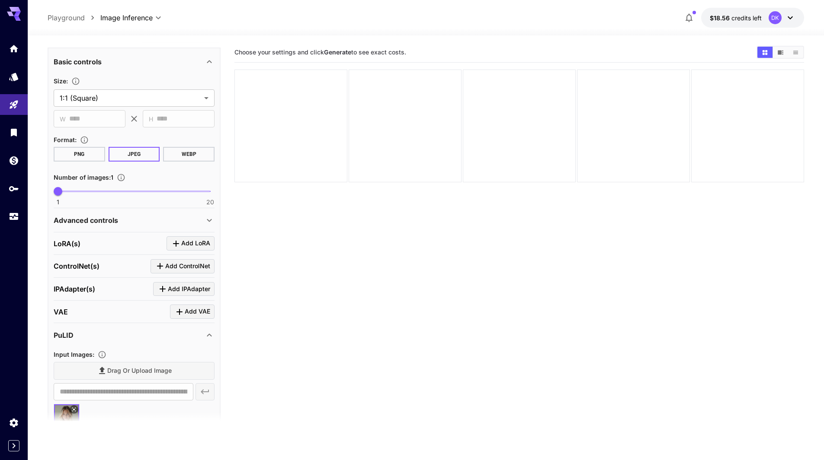
scroll to position [216, 0]
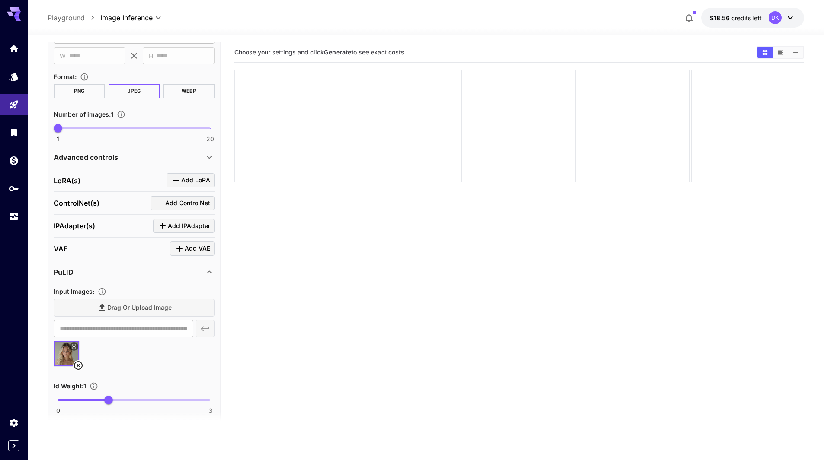
click at [79, 364] on icon at bounding box center [78, 366] width 10 height 10
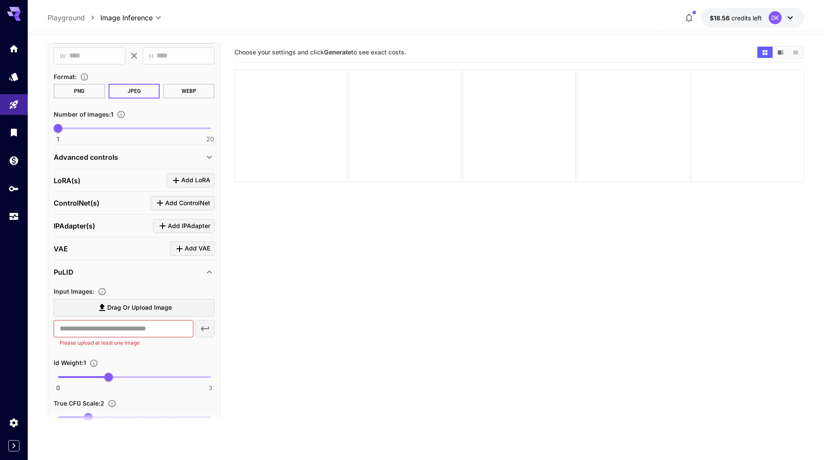
click at [210, 270] on icon at bounding box center [209, 272] width 10 height 10
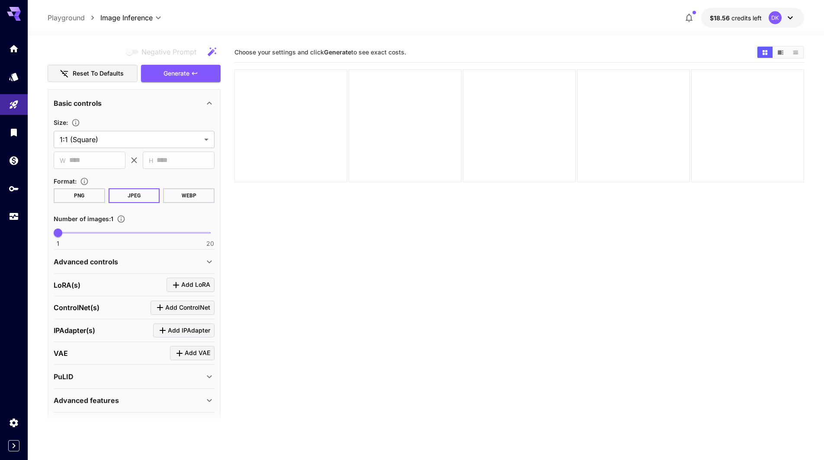
scroll to position [0, 0]
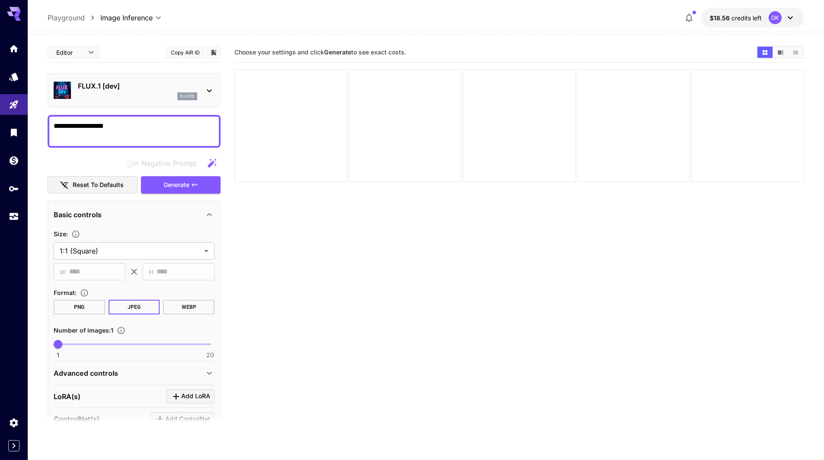
paste textarea "**********"
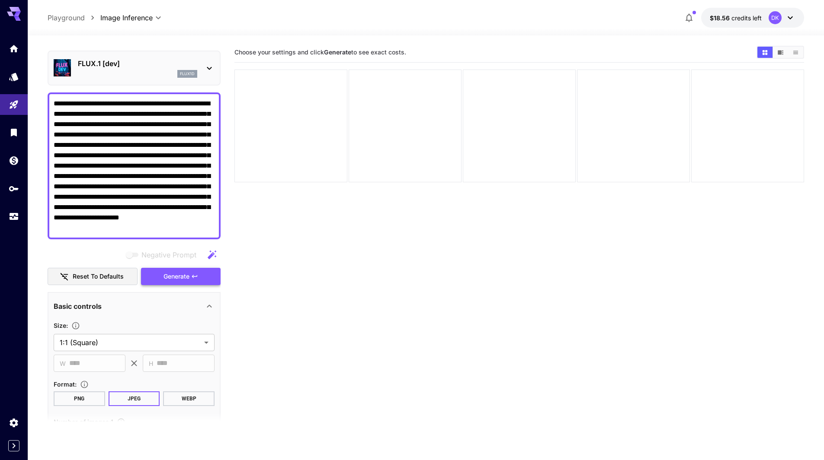
scroll to position [130, 0]
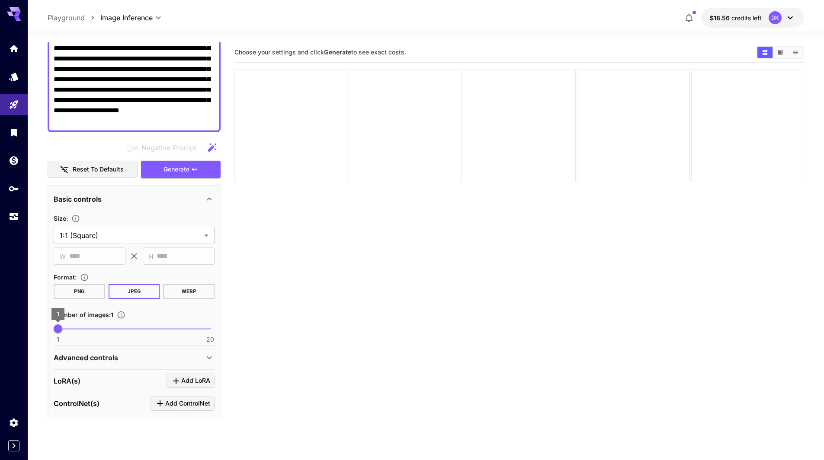
type textarea "**********"
type input "*"
drag, startPoint x: 65, startPoint y: 329, endPoint x: 89, endPoint y: 332, distance: 24.5
click at [89, 332] on span "5" at bounding box center [90, 329] width 9 height 9
click at [177, 172] on span "Generate" at bounding box center [176, 169] width 26 height 11
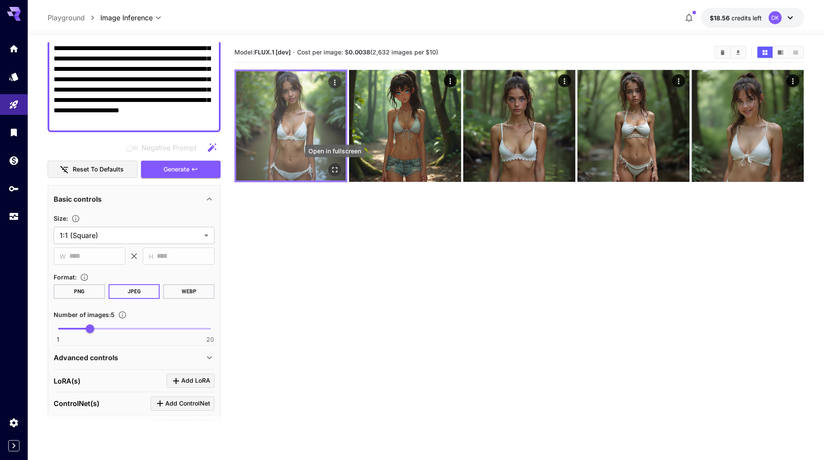
click at [333, 168] on icon "Open in fullscreen" at bounding box center [334, 170] width 9 height 9
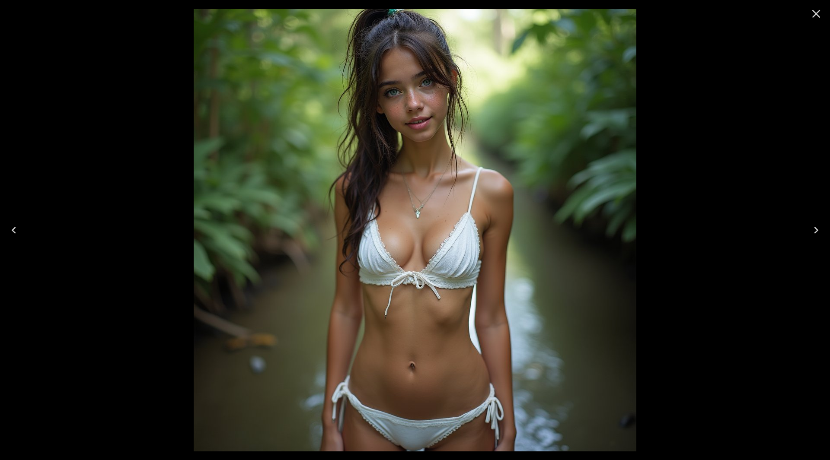
click at [816, 227] on icon "Next" at bounding box center [816, 231] width 14 height 14
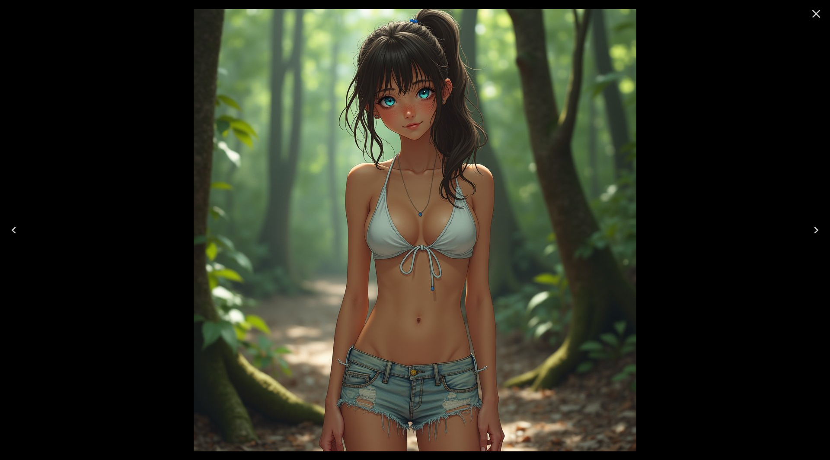
click at [816, 227] on icon "Next" at bounding box center [816, 231] width 14 height 14
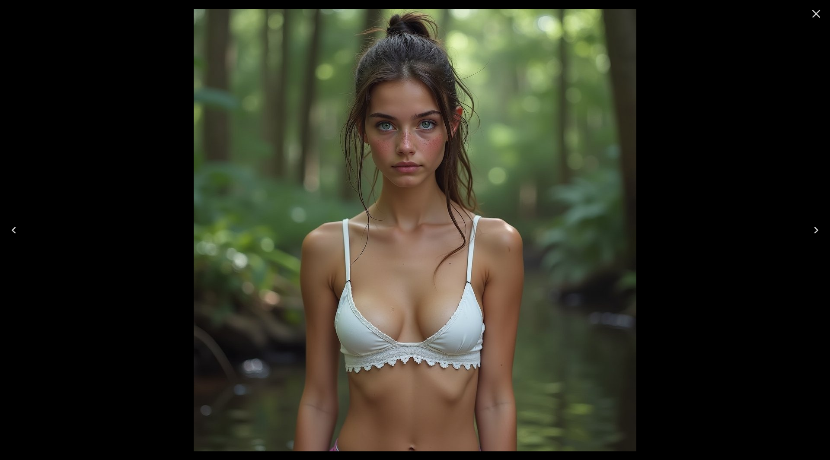
click at [816, 227] on icon "Next" at bounding box center [816, 231] width 14 height 14
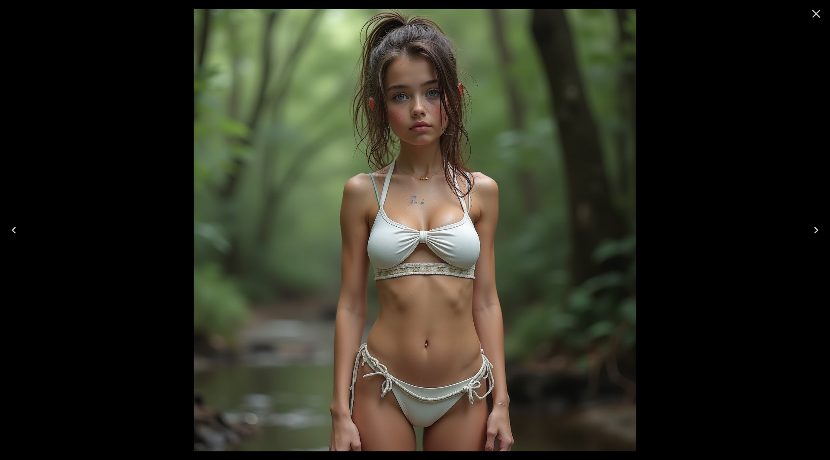
click at [816, 227] on icon "Next" at bounding box center [816, 231] width 14 height 14
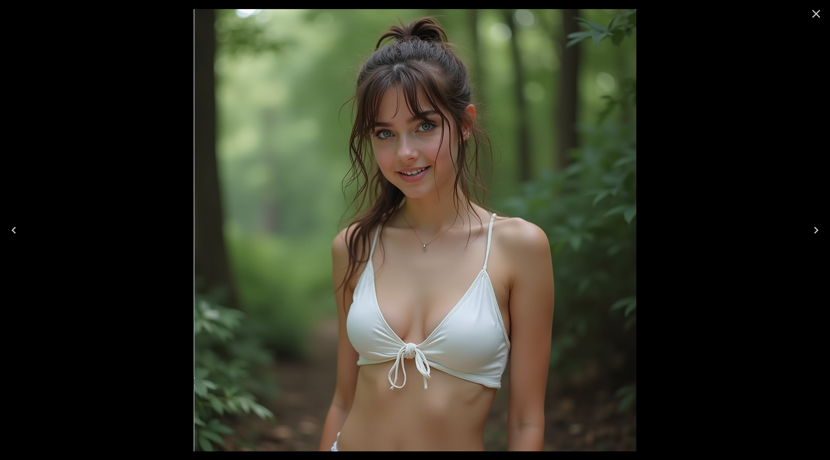
click at [816, 227] on icon "Next" at bounding box center [816, 231] width 14 height 14
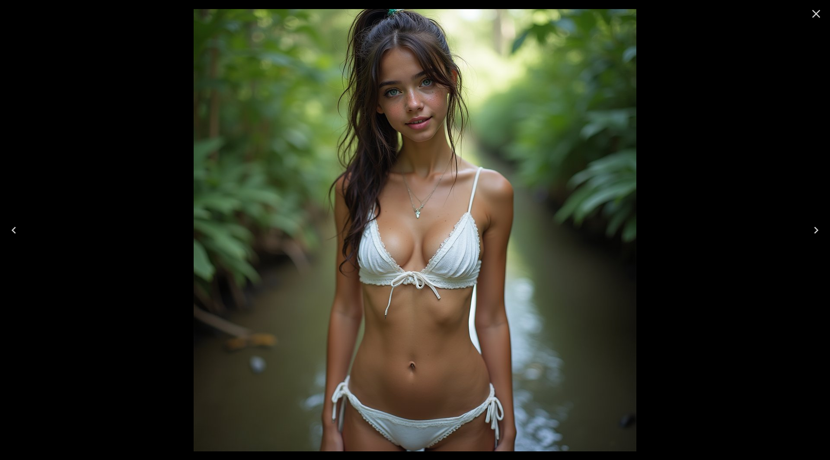
click at [812, 18] on icon "Close" at bounding box center [816, 14] width 14 height 14
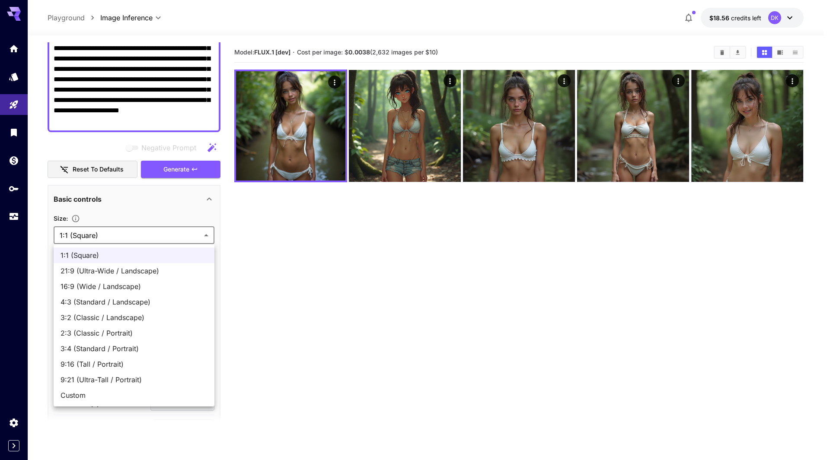
click at [86, 233] on body "**********" at bounding box center [415, 264] width 830 height 529
click at [81, 395] on span "Custom" at bounding box center [134, 395] width 147 height 10
type input "******"
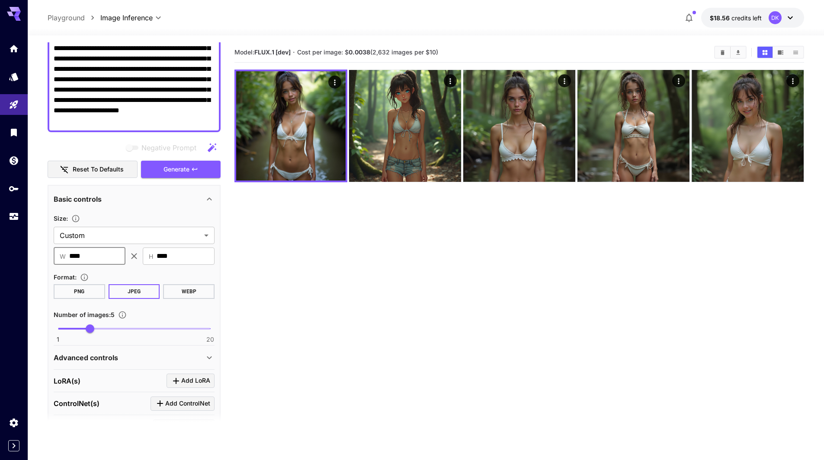
drag, startPoint x: 95, startPoint y: 256, endPoint x: 60, endPoint y: 257, distance: 35.5
click at [60, 256] on div "​ W **** ​" at bounding box center [90, 256] width 72 height 17
click at [249, 264] on section "Model: FLUX.1 [dev] · Cost per image: $ 0.0038 (2,632 images per $10)" at bounding box center [518, 272] width 569 height 460
click at [94, 230] on body "**********" at bounding box center [412, 264] width 824 height 529
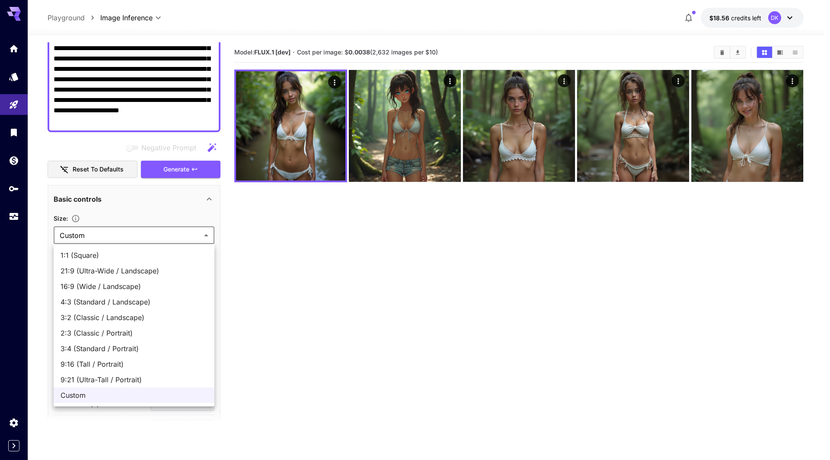
click at [101, 233] on div at bounding box center [415, 230] width 830 height 460
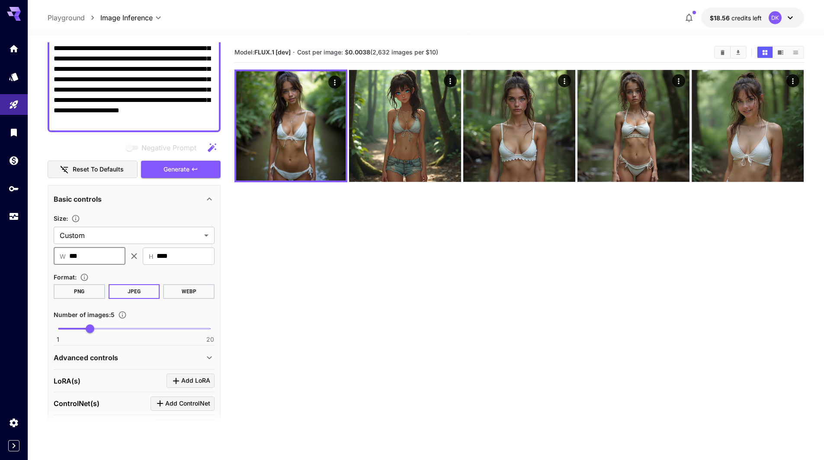
drag, startPoint x: 100, startPoint y: 255, endPoint x: 66, endPoint y: 256, distance: 33.7
click at [66, 256] on div "​ W *** ​" at bounding box center [90, 256] width 72 height 17
type input "****"
click at [318, 300] on section "Model: FLUX.1 [dev] · Cost per image: $ 0.0038 (2,632 images per $10)" at bounding box center [518, 272] width 569 height 460
click at [131, 236] on body "**********" at bounding box center [412, 264] width 824 height 529
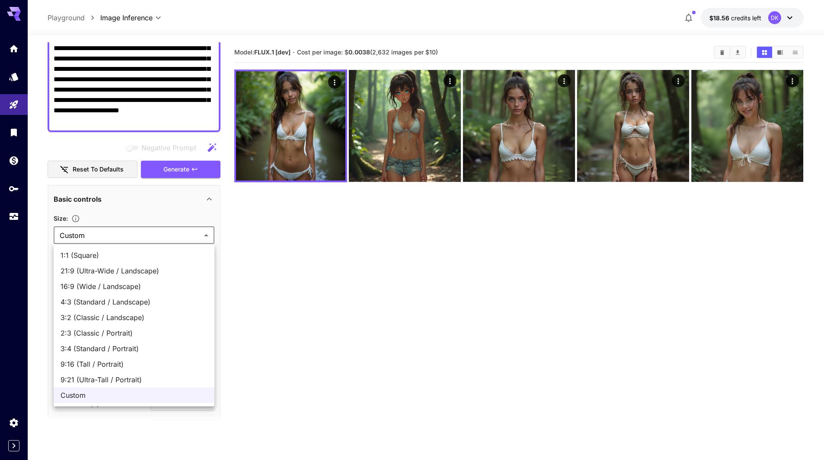
click at [137, 346] on span "3:4 (Standard / Portrait)" at bounding box center [134, 349] width 147 height 10
type input "**********"
type input "***"
type input "****"
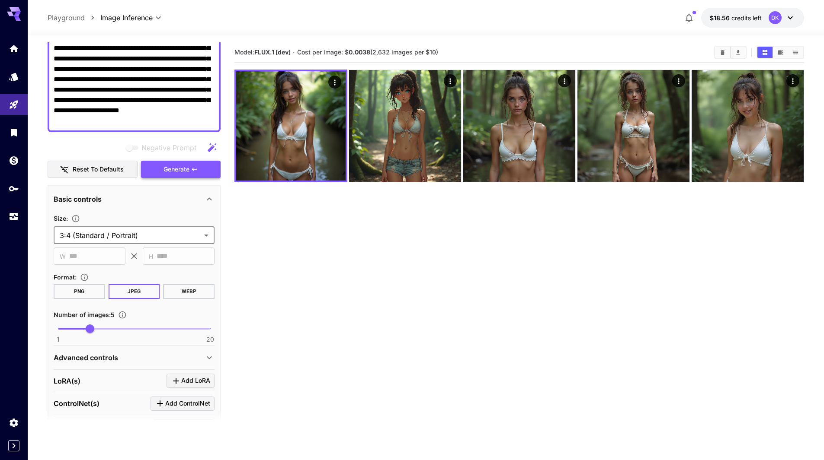
click at [187, 169] on span "Generate" at bounding box center [176, 169] width 26 height 11
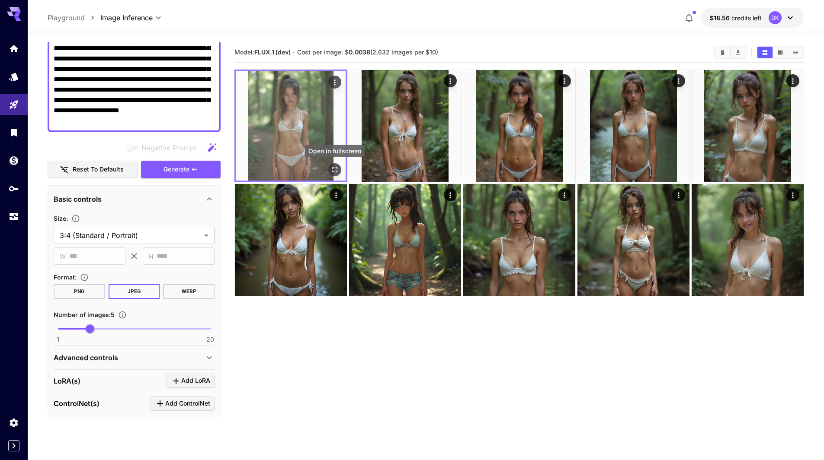
click at [335, 169] on icon "Open in fullscreen" at bounding box center [334, 170] width 9 height 9
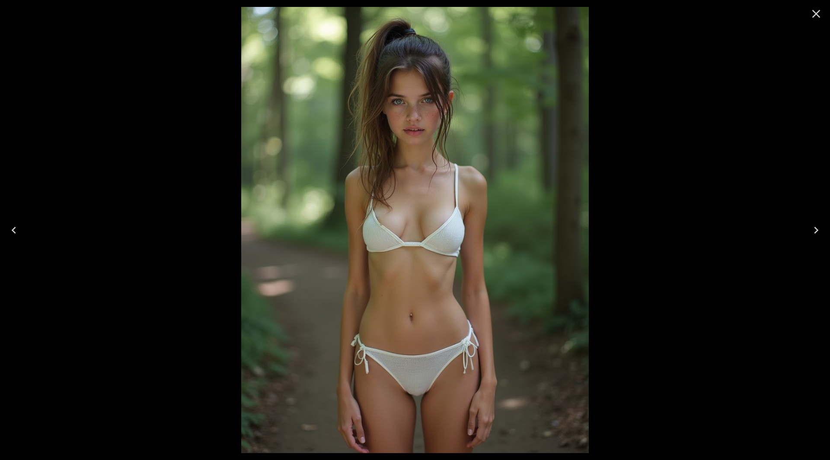
click at [817, 226] on icon "Next" at bounding box center [816, 231] width 14 height 14
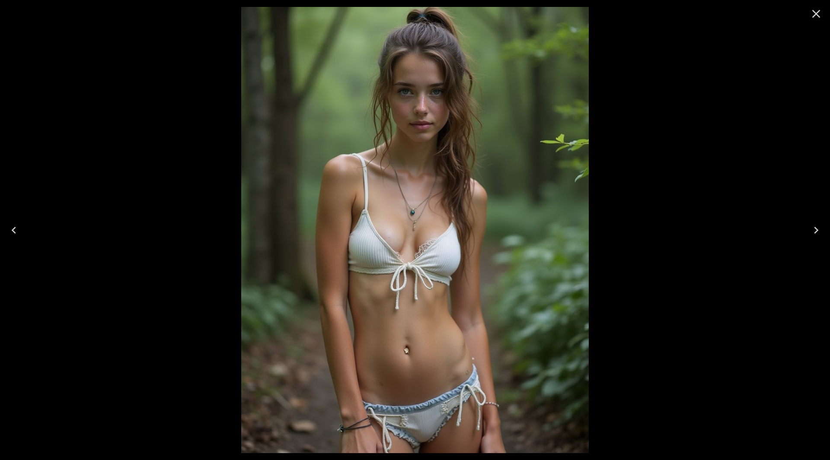
click at [817, 226] on icon "Next" at bounding box center [816, 231] width 14 height 14
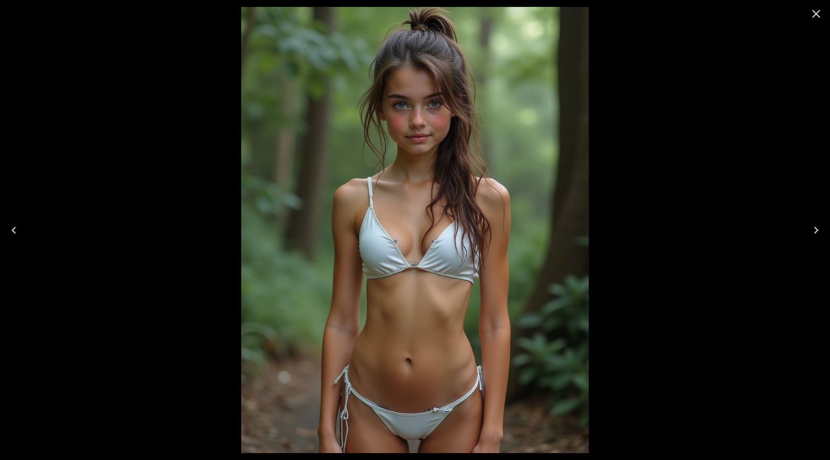
click at [817, 226] on icon "Next" at bounding box center [816, 231] width 14 height 14
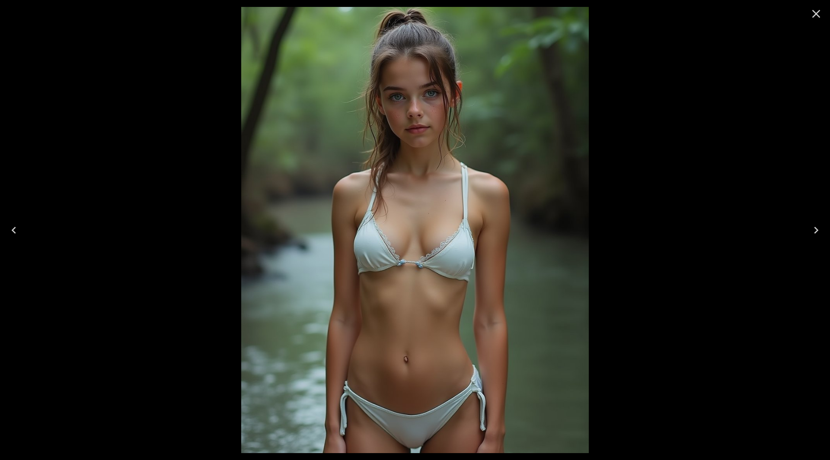
click at [817, 226] on icon "Next" at bounding box center [816, 231] width 14 height 14
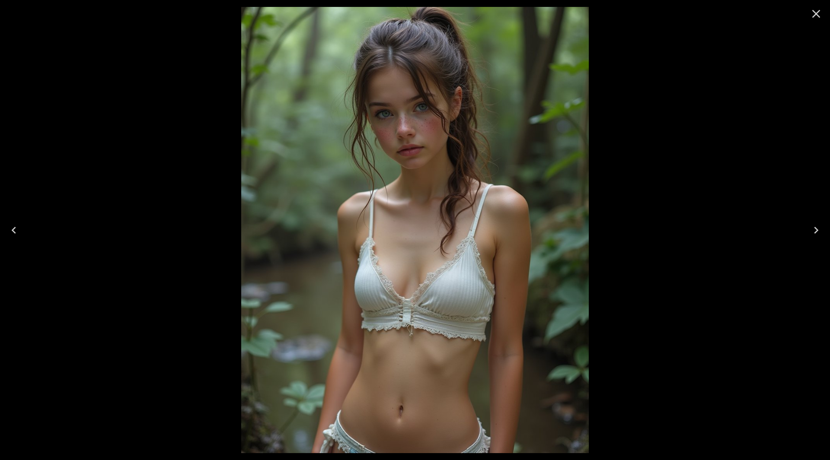
click at [815, 12] on icon "Close" at bounding box center [816, 14] width 8 height 8
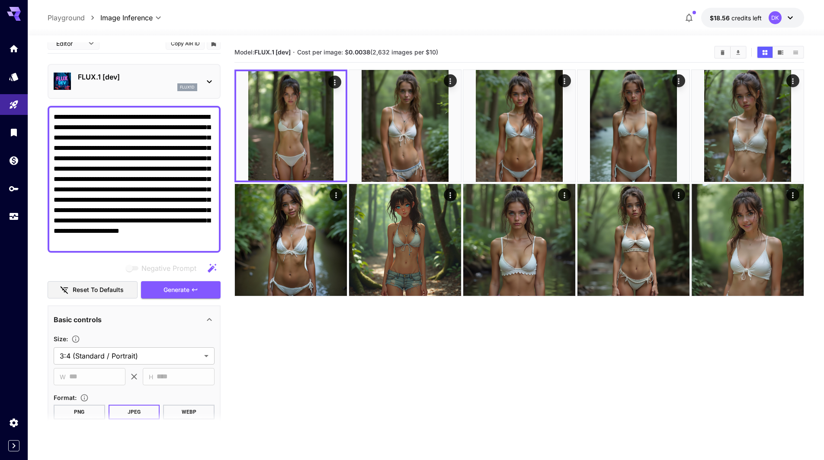
scroll to position [0, 0]
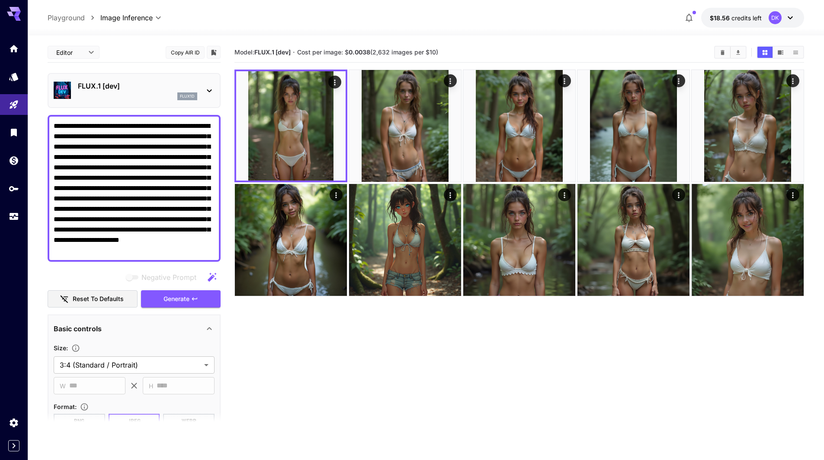
click at [127, 88] on p "FLUX.1 [dev]" at bounding box center [137, 86] width 119 height 10
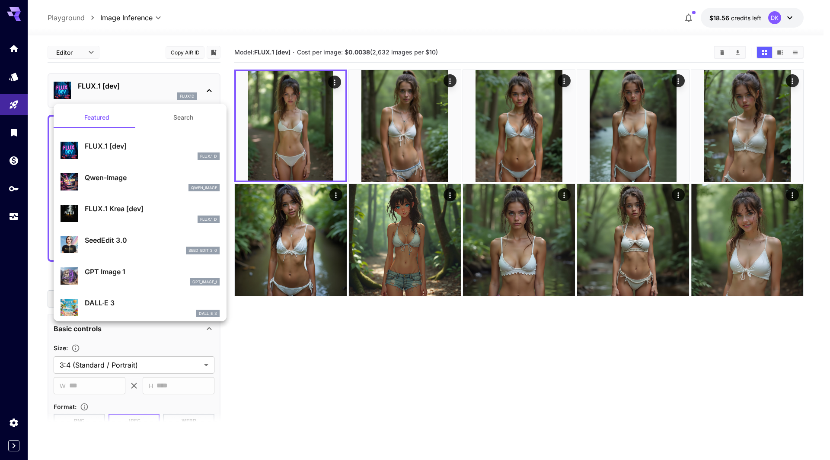
click at [161, 180] on p "Qwen-Image" at bounding box center [152, 177] width 135 height 10
type input "*"
type input "**"
type input "***"
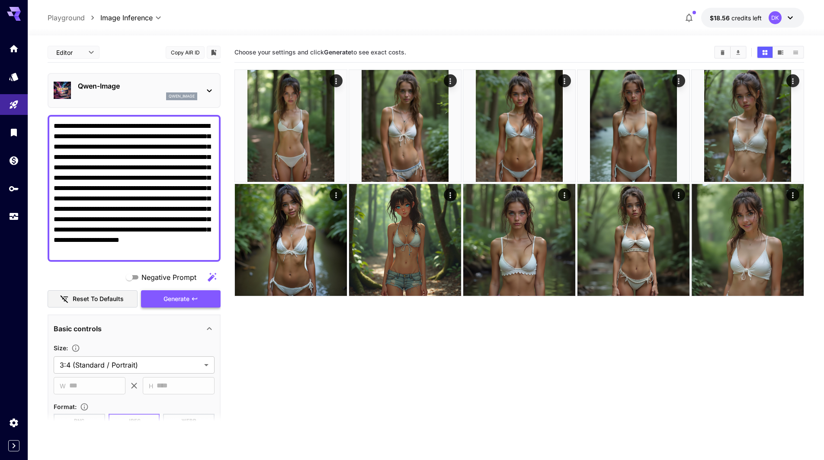
click at [189, 303] on span "Generate" at bounding box center [176, 299] width 26 height 11
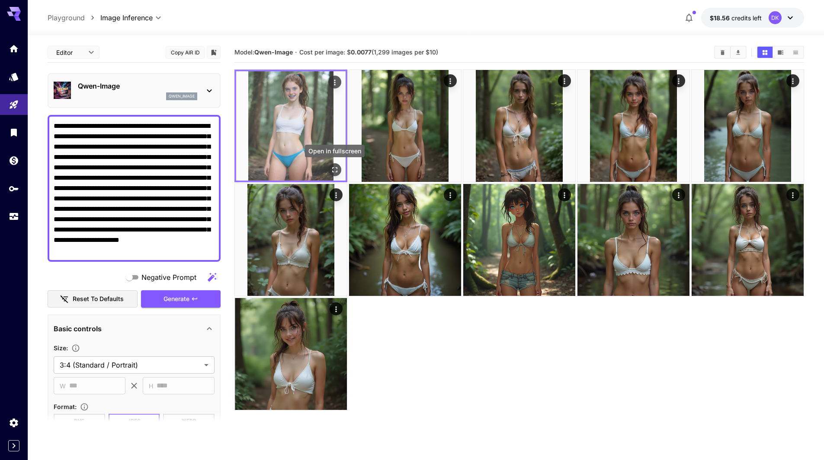
click at [334, 171] on icon "Open in fullscreen" at bounding box center [334, 170] width 9 height 9
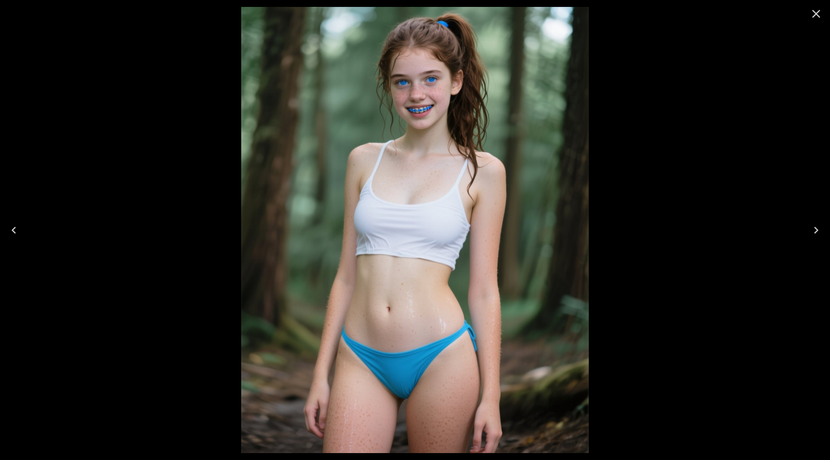
click at [814, 16] on icon "Close" at bounding box center [816, 14] width 8 height 8
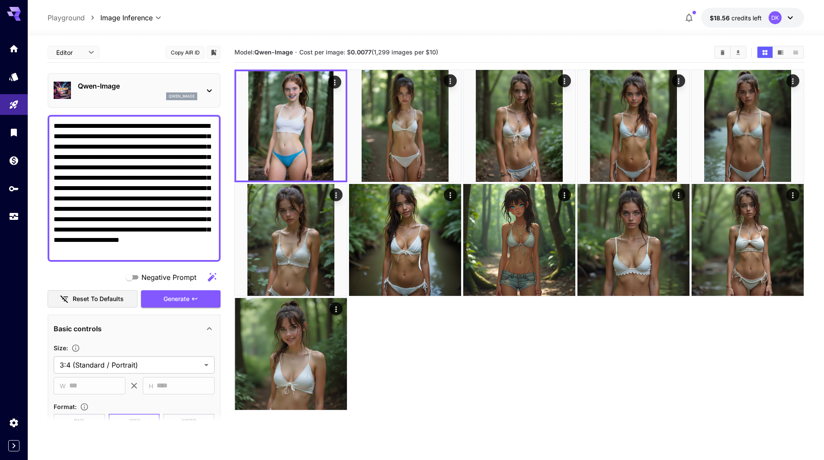
click at [123, 93] on div "qwen_image" at bounding box center [137, 97] width 119 height 8
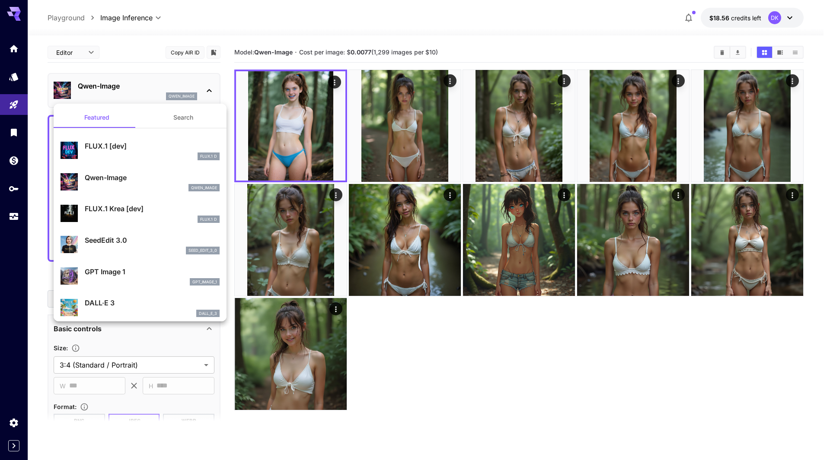
click at [146, 214] on div "FLUX.1 Krea [dev] FLUX.1 D" at bounding box center [152, 213] width 135 height 19
type input "**"
type input "***"
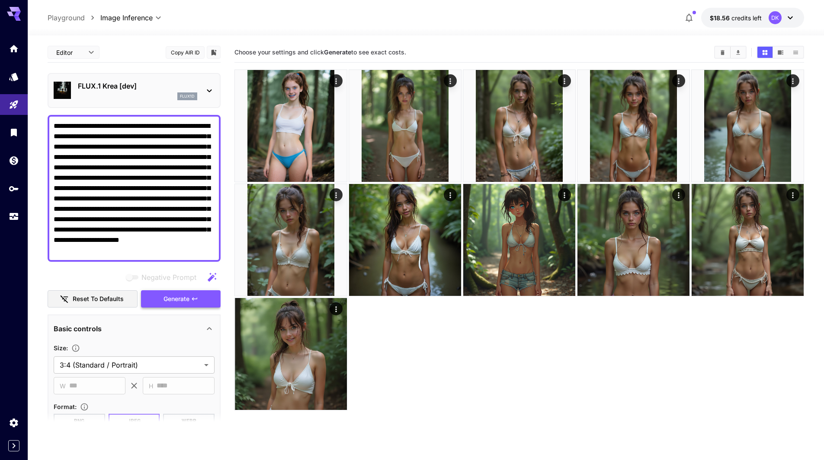
click at [180, 300] on span "Generate" at bounding box center [176, 299] width 26 height 11
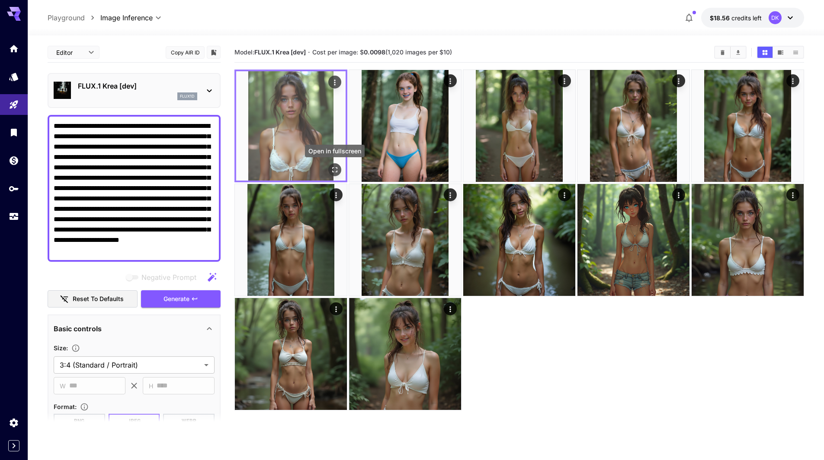
click at [333, 167] on icon "Open in fullscreen" at bounding box center [334, 169] width 5 height 5
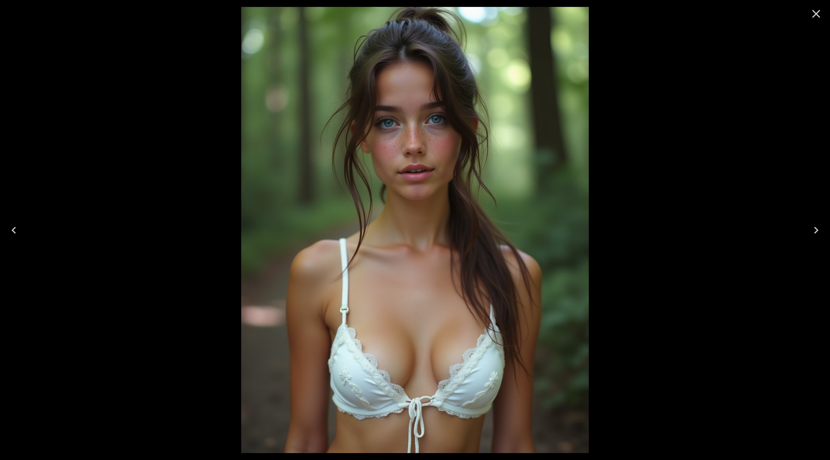
click at [822, 19] on icon "Close" at bounding box center [816, 14] width 14 height 14
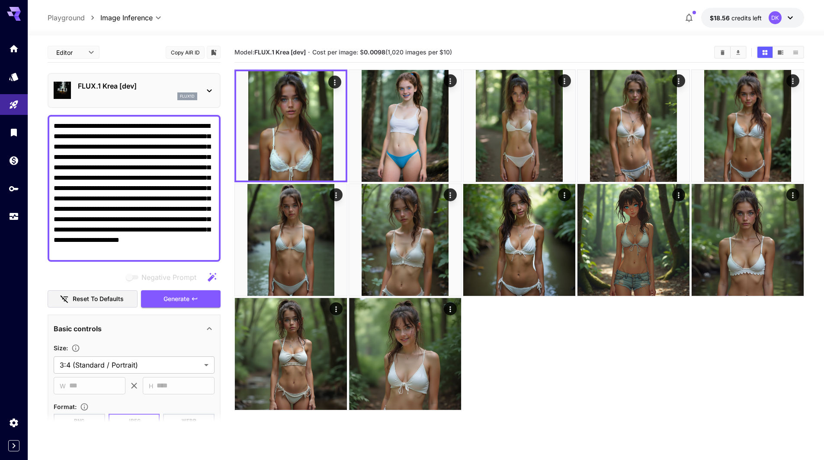
click at [142, 88] on p "FLUX.1 Krea [dev]" at bounding box center [137, 86] width 119 height 10
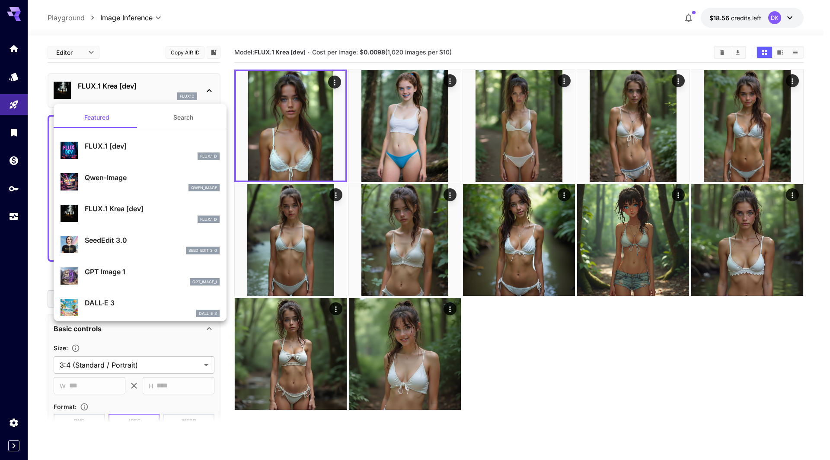
click at [154, 213] on p "FLUX.1 Krea [dev]" at bounding box center [152, 209] width 135 height 10
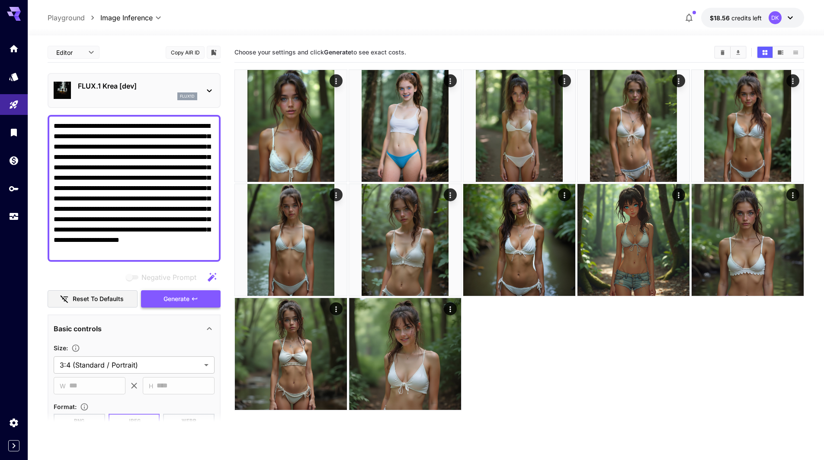
click at [184, 296] on span "Generate" at bounding box center [176, 299] width 26 height 11
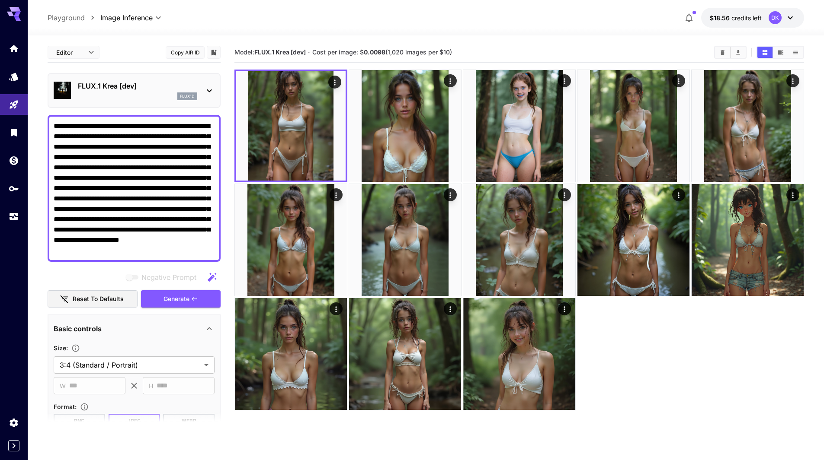
click at [139, 84] on p "FLUX.1 Krea [dev]" at bounding box center [137, 86] width 119 height 10
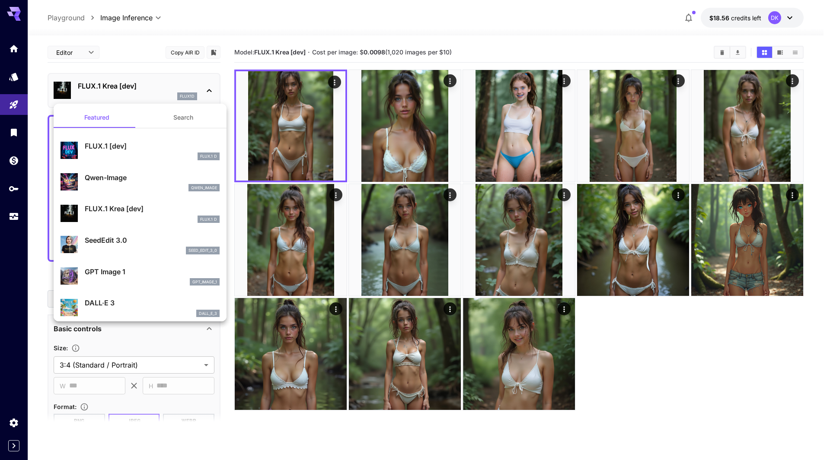
click at [319, 434] on div at bounding box center [415, 230] width 830 height 460
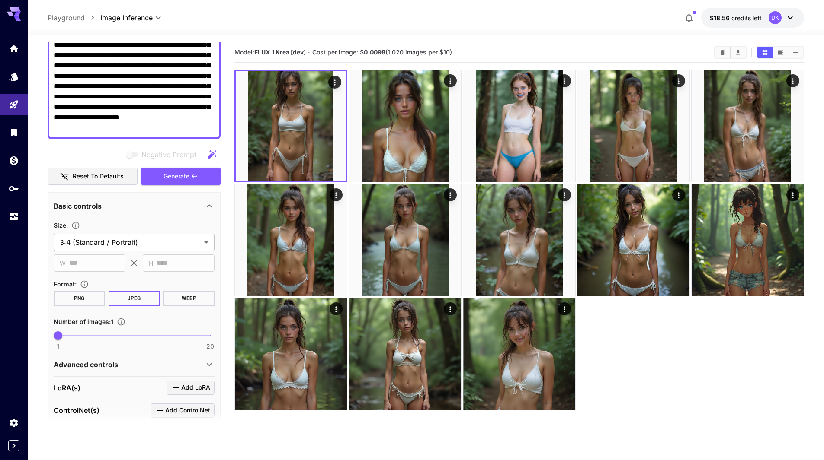
scroll to position [173, 0]
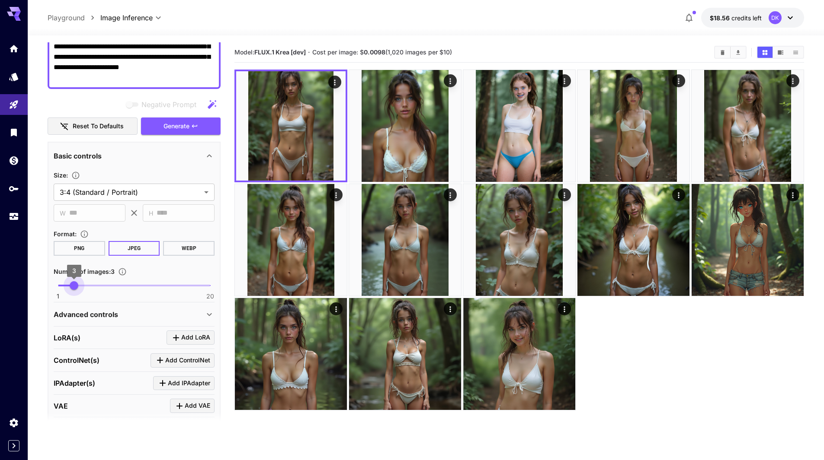
type input "*"
drag, startPoint x: 70, startPoint y: 284, endPoint x: 83, endPoint y: 285, distance: 12.1
click at [80, 288] on span "1 20 4" at bounding box center [134, 285] width 152 height 13
click at [179, 128] on span "Generate" at bounding box center [176, 126] width 26 height 11
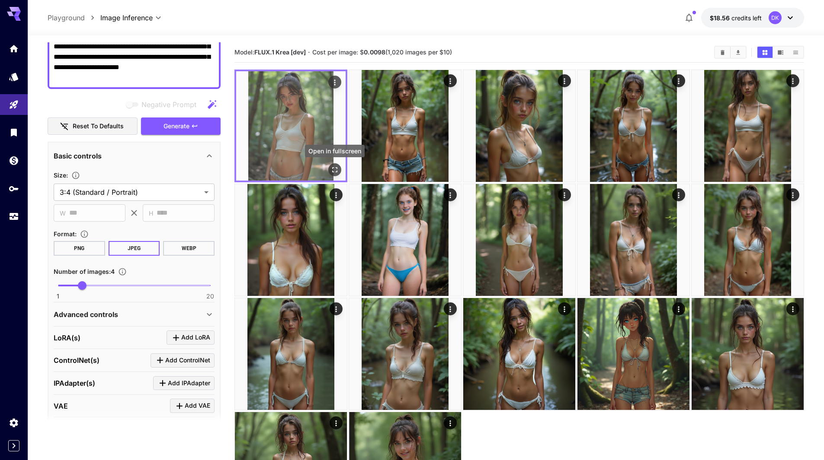
click at [336, 169] on icon "Open in fullscreen" at bounding box center [334, 170] width 9 height 9
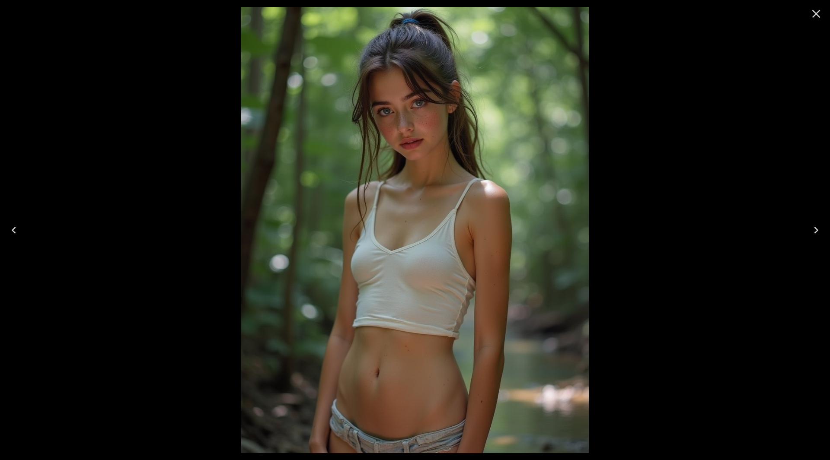
click at [812, 226] on icon "Next" at bounding box center [816, 231] width 14 height 14
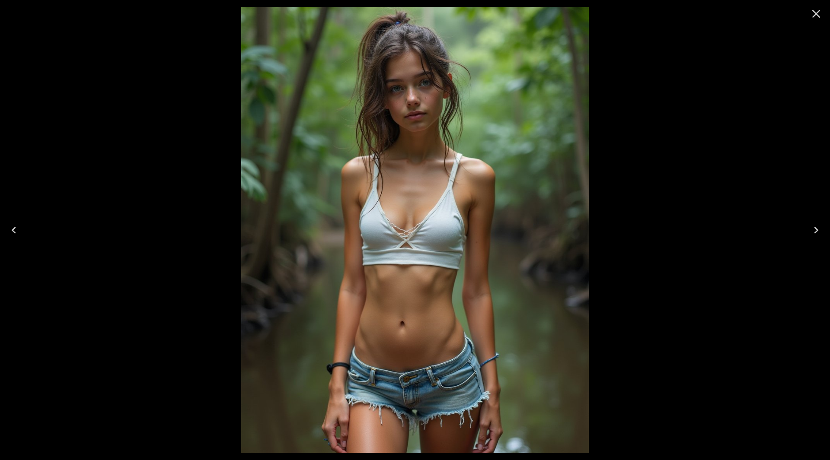
click at [813, 226] on icon "Next" at bounding box center [816, 231] width 14 height 14
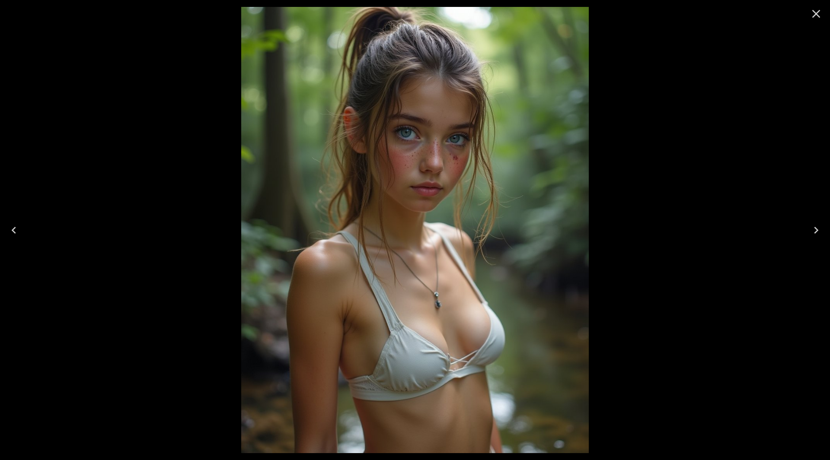
click at [813, 226] on icon "Next" at bounding box center [816, 231] width 14 height 14
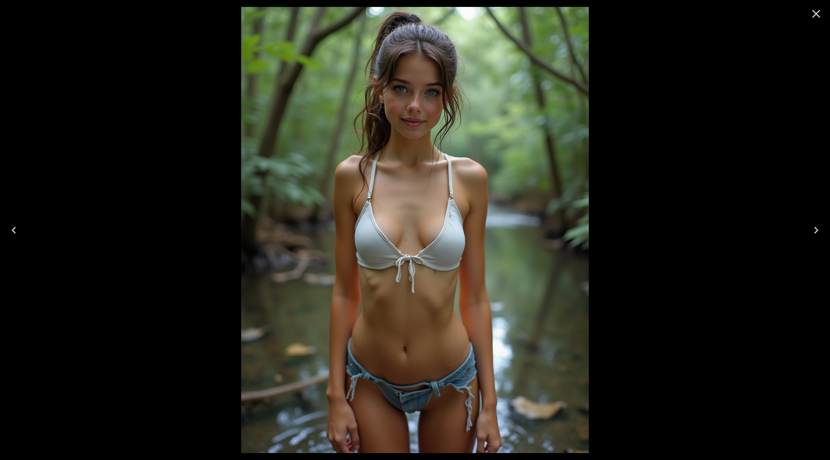
click at [818, 14] on icon "Close" at bounding box center [816, 14] width 14 height 14
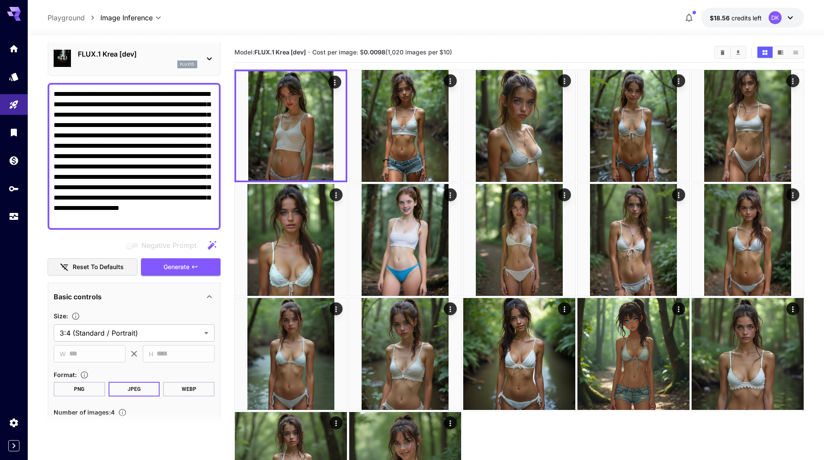
scroll to position [0, 0]
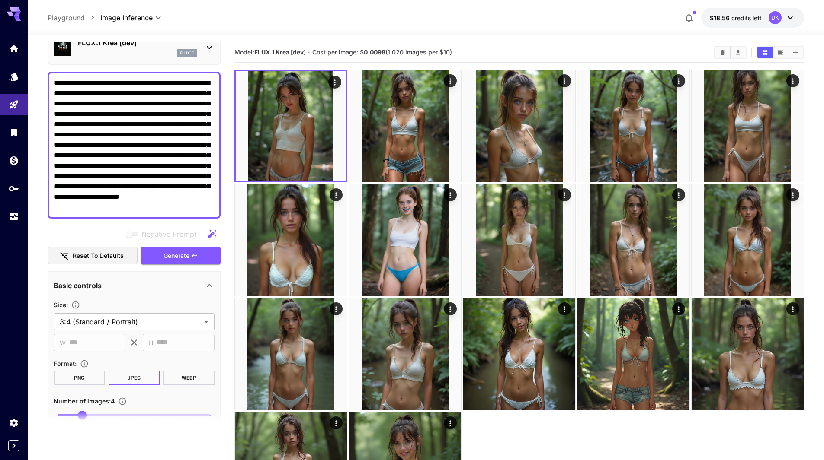
drag, startPoint x: 202, startPoint y: 211, endPoint x: 31, endPoint y: 56, distance: 230.8
click at [1, 49] on div "**********" at bounding box center [412, 275] width 824 height 551
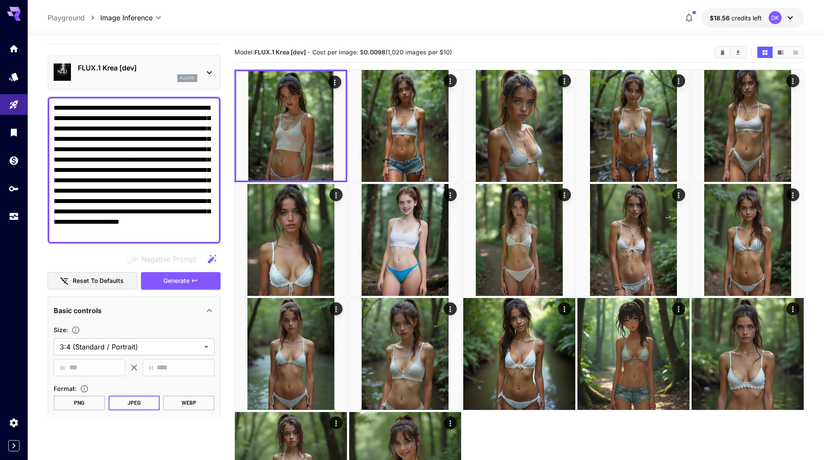
paste textarea "**********"
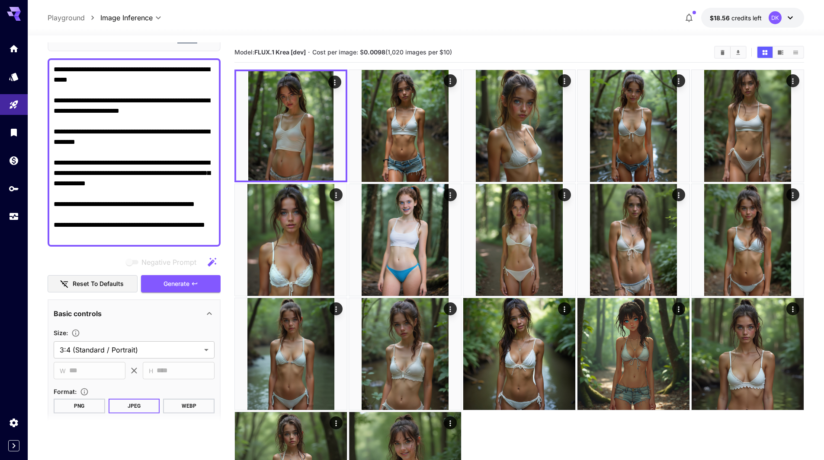
scroll to position [105, 0]
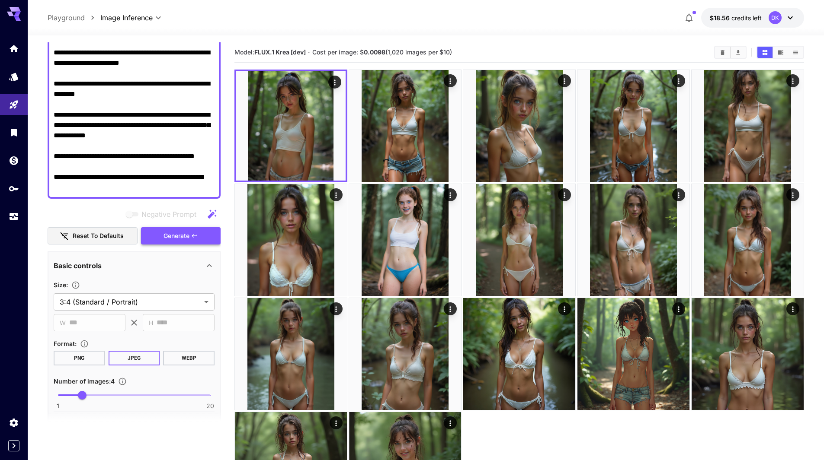
click at [189, 236] on span "Generate" at bounding box center [176, 236] width 26 height 11
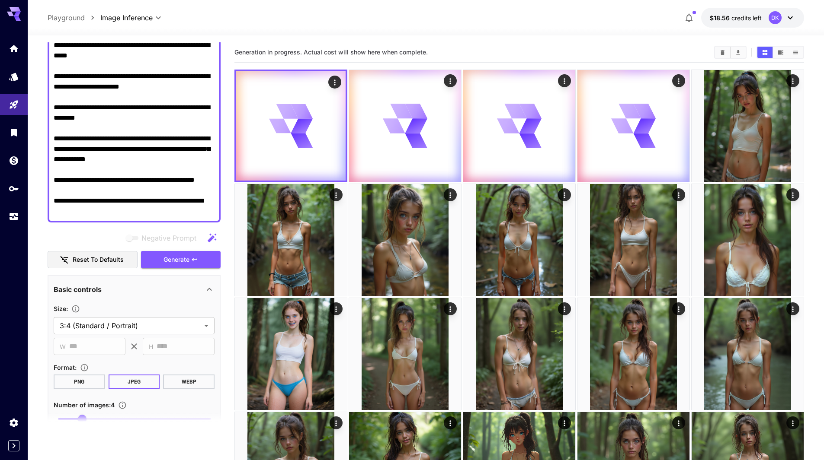
scroll to position [0, 0]
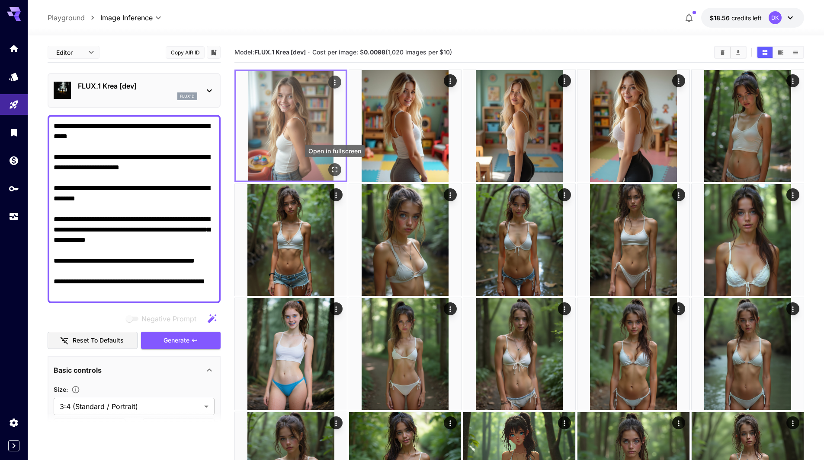
click at [335, 168] on icon "Open in fullscreen" at bounding box center [334, 170] width 9 height 9
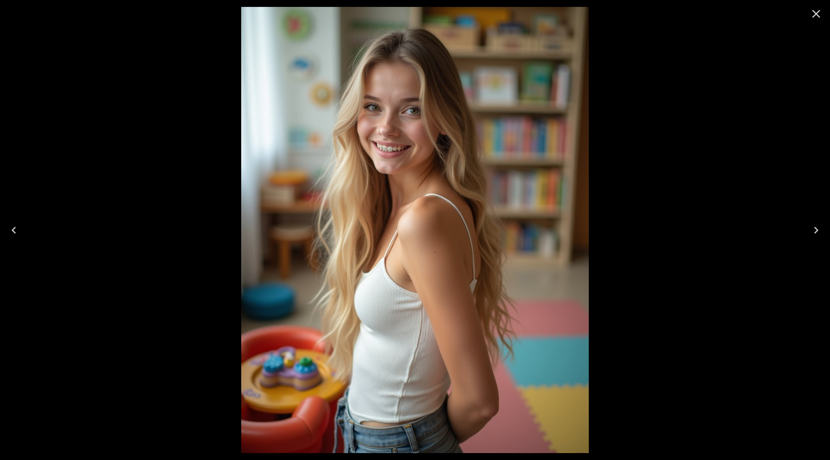
click at [820, 230] on icon "Next" at bounding box center [816, 231] width 14 height 14
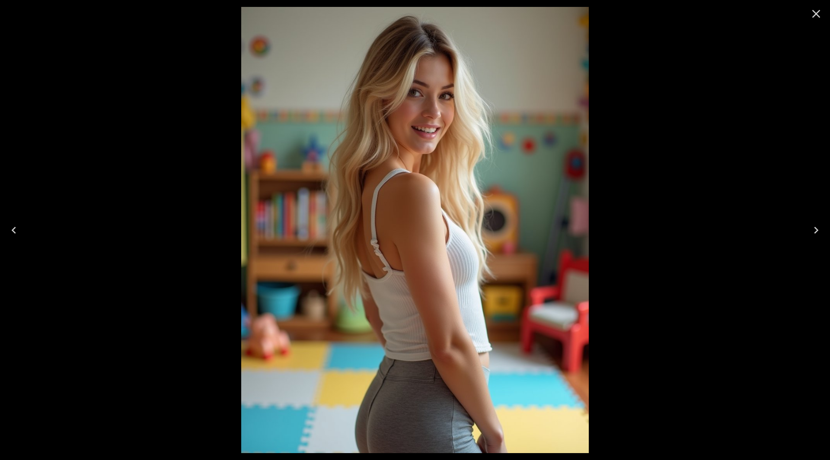
click at [821, 230] on icon "Next" at bounding box center [816, 231] width 14 height 14
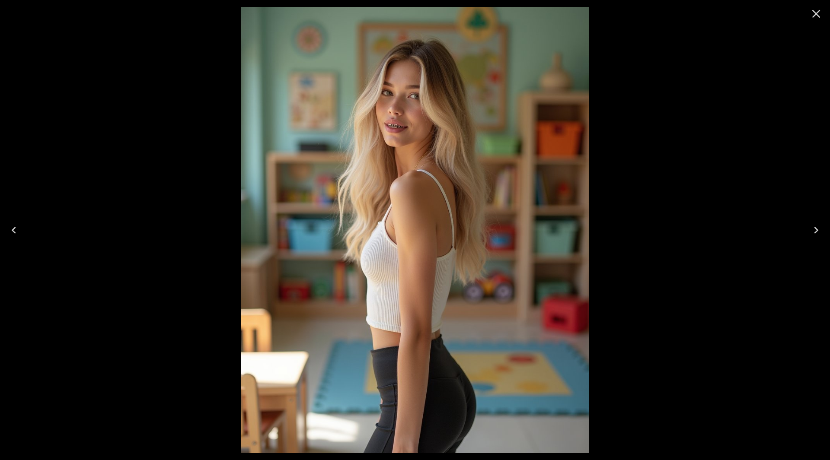
click at [821, 230] on icon "Next" at bounding box center [816, 231] width 14 height 14
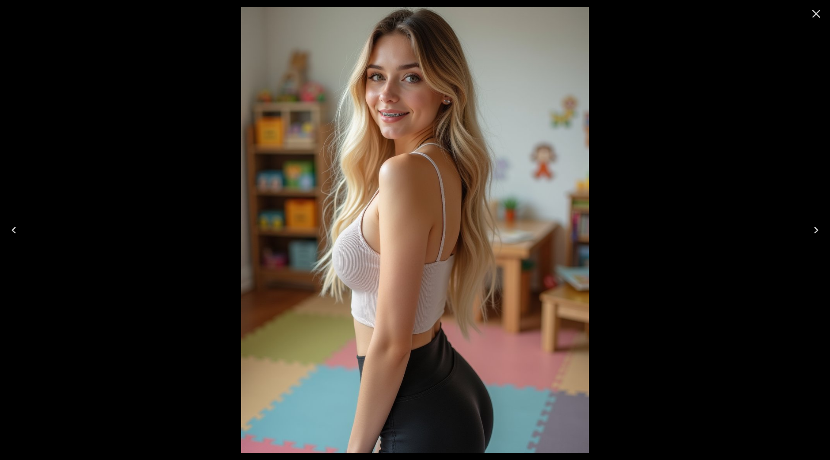
click at [822, 230] on icon "Next" at bounding box center [816, 231] width 14 height 14
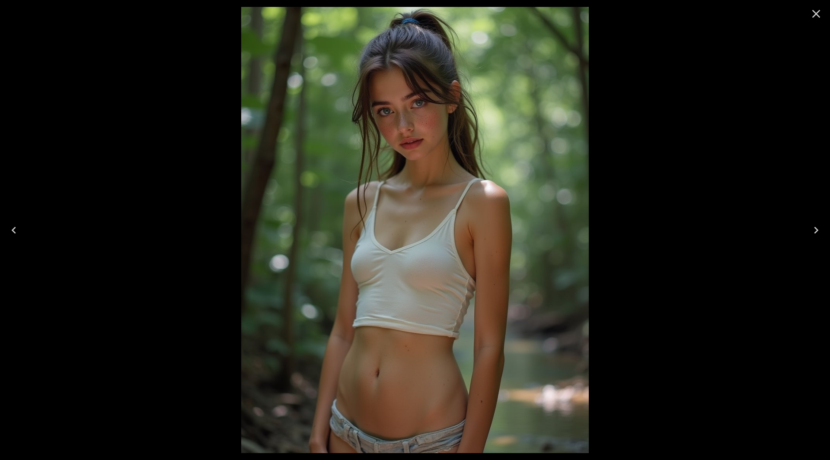
click at [819, 15] on icon "Close" at bounding box center [816, 14] width 14 height 14
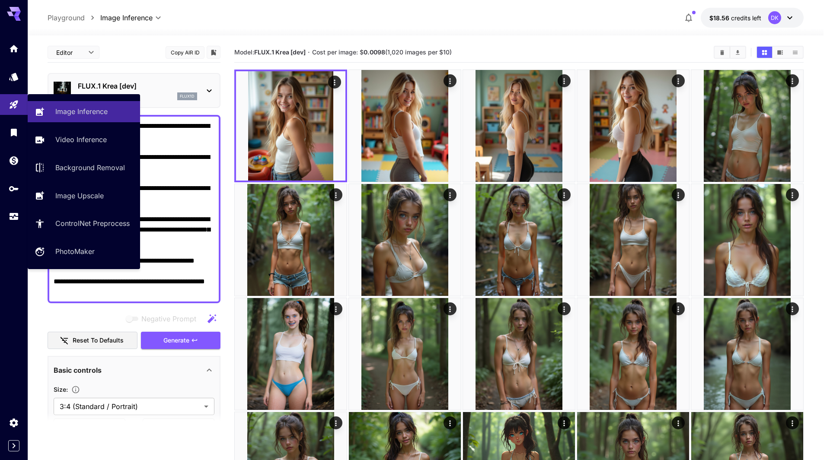
drag, startPoint x: 125, startPoint y: 295, endPoint x: 0, endPoint y: 93, distance: 237.4
click at [0, 93] on div "**********" at bounding box center [412, 332] width 824 height 665
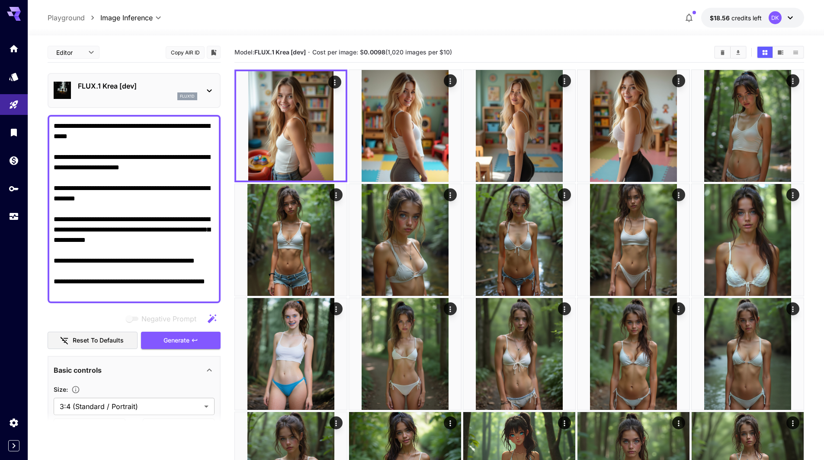
paste textarea "**********"
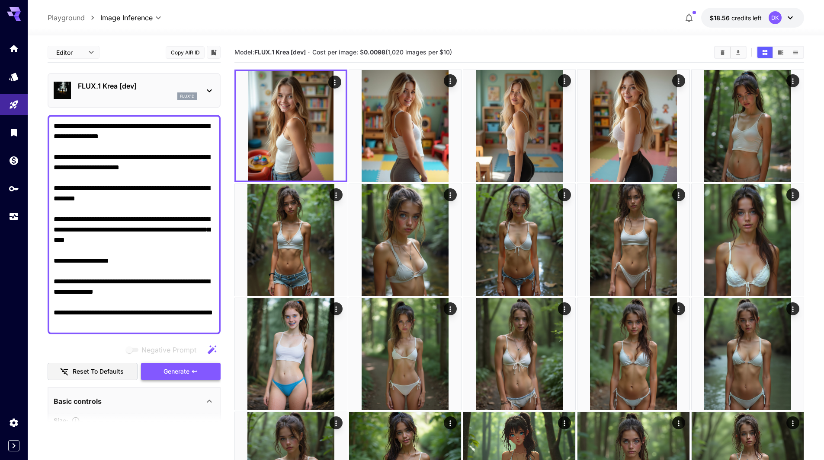
type textarea "**********"
click at [184, 375] on span "Generate" at bounding box center [176, 372] width 26 height 11
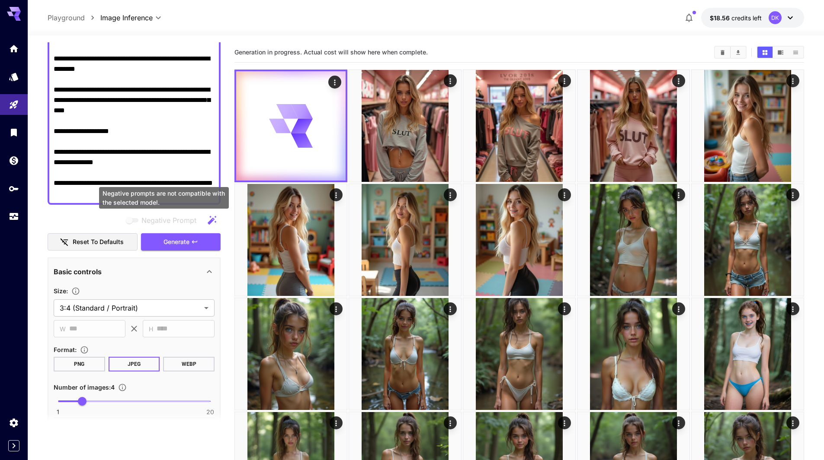
scroll to position [173, 0]
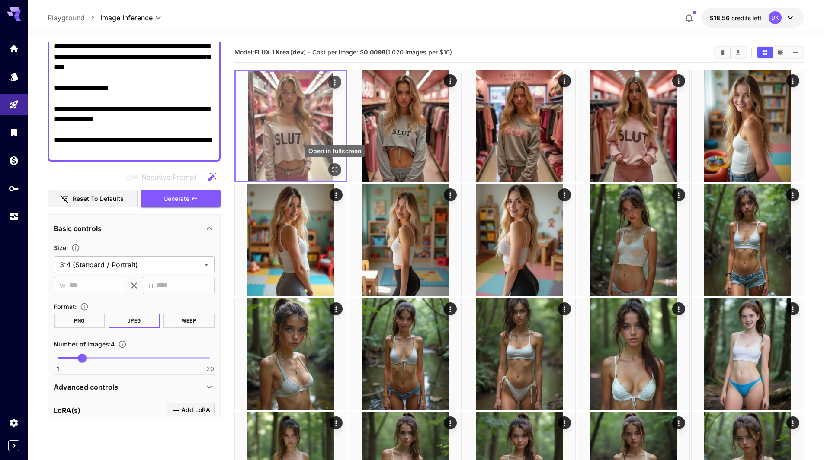
click at [333, 171] on icon "Open in fullscreen" at bounding box center [334, 170] width 9 height 9
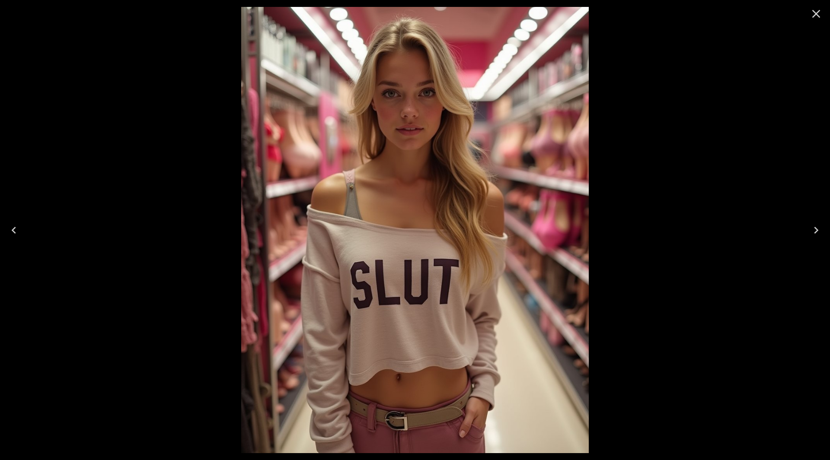
click at [816, 230] on icon "Next" at bounding box center [816, 231] width 14 height 14
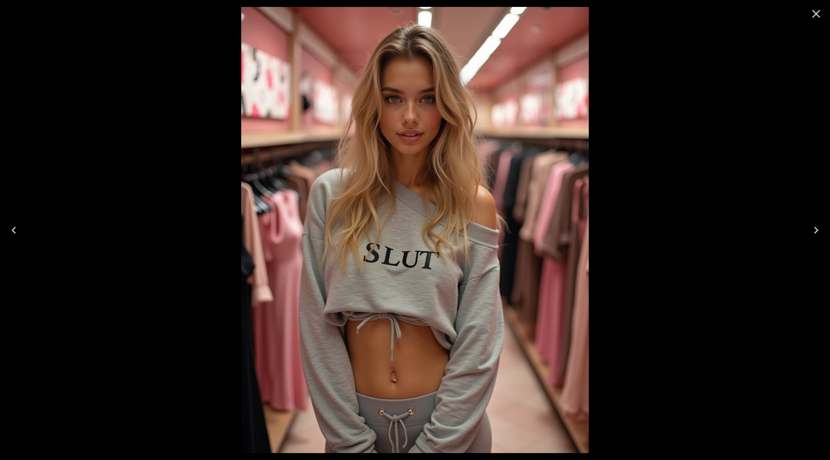
click at [817, 229] on icon "Next" at bounding box center [816, 231] width 14 height 14
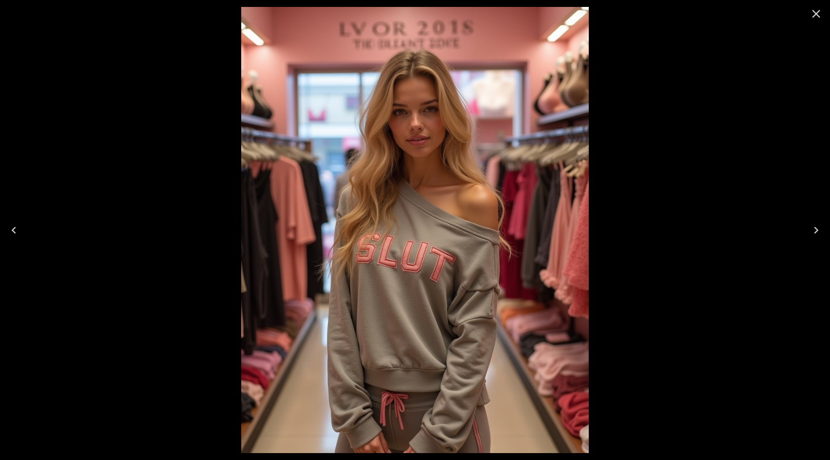
click at [818, 229] on icon "Next" at bounding box center [816, 231] width 14 height 14
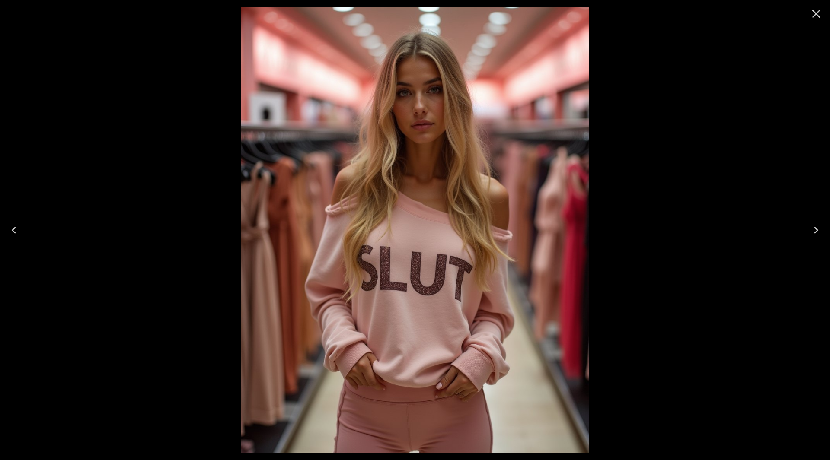
click at [818, 229] on icon "Next" at bounding box center [816, 231] width 14 height 14
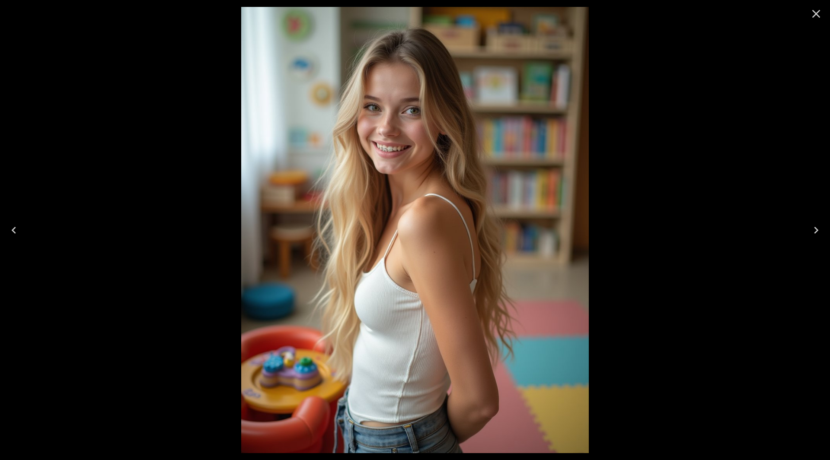
click at [815, 13] on icon "Close" at bounding box center [816, 14] width 8 height 8
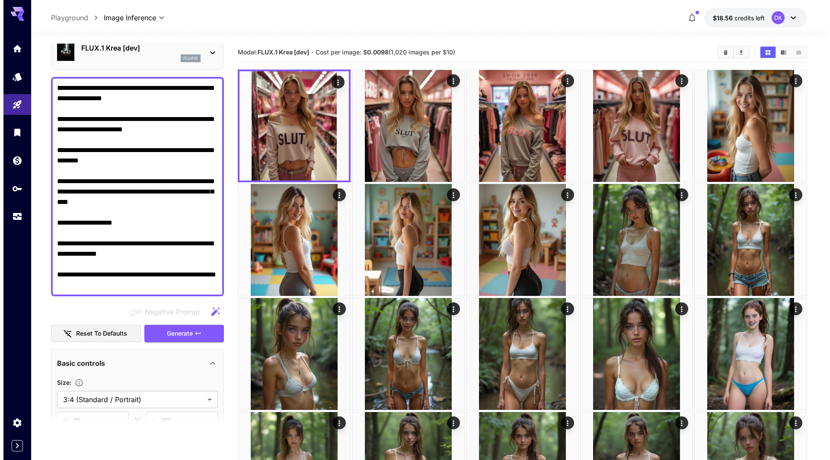
scroll to position [0, 0]
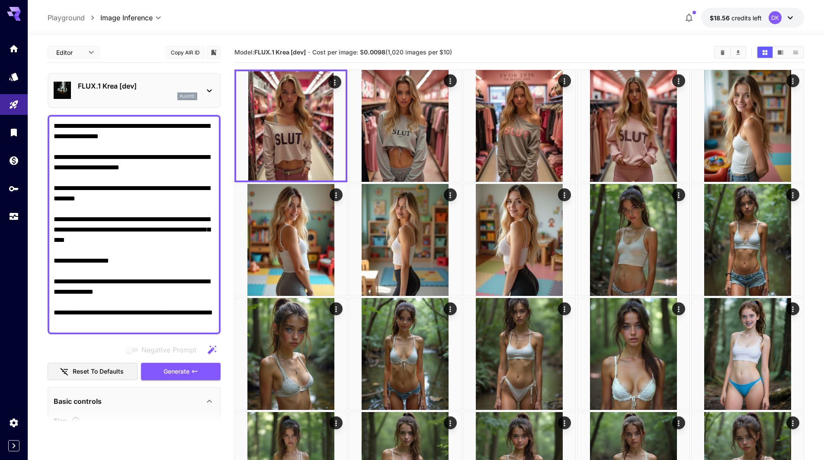
click at [123, 87] on p "FLUX.1 Krea [dev]" at bounding box center [137, 86] width 119 height 10
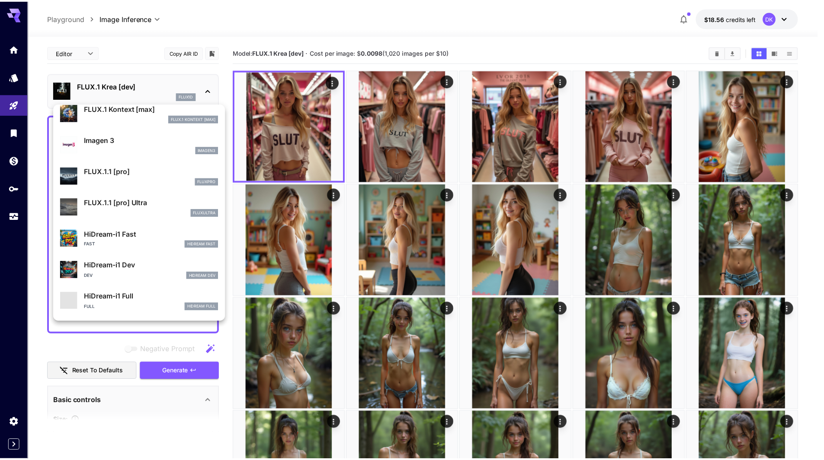
scroll to position [476, 0]
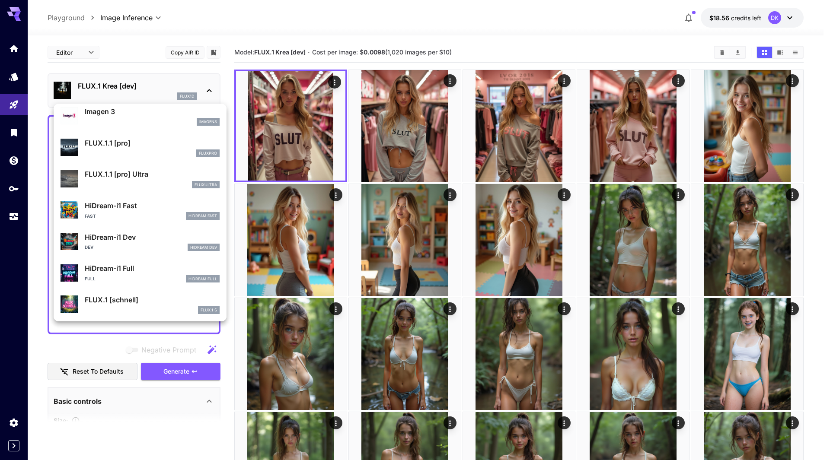
click at [132, 245] on div "Dev HiDream Dev" at bounding box center [152, 248] width 135 height 8
type input "*"
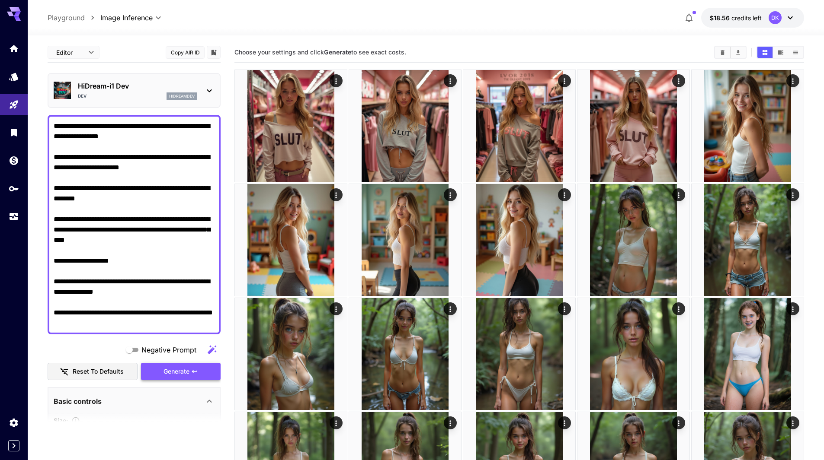
click at [181, 374] on span "Generate" at bounding box center [176, 372] width 26 height 11
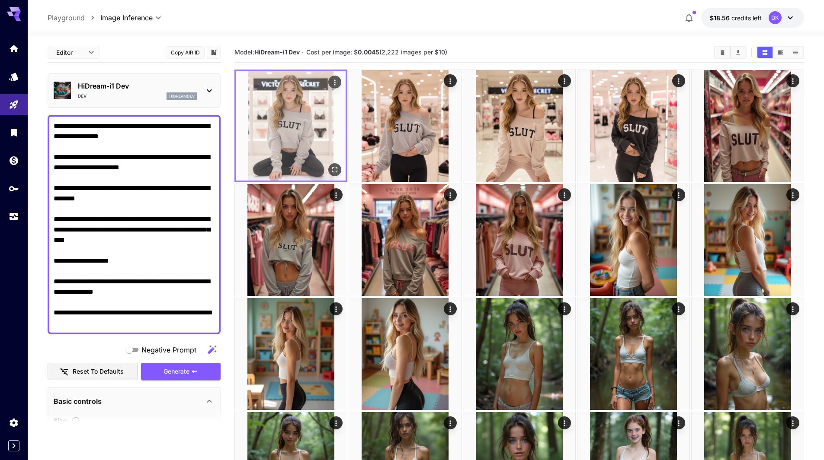
click at [333, 169] on icon "Open in fullscreen" at bounding box center [334, 170] width 9 height 9
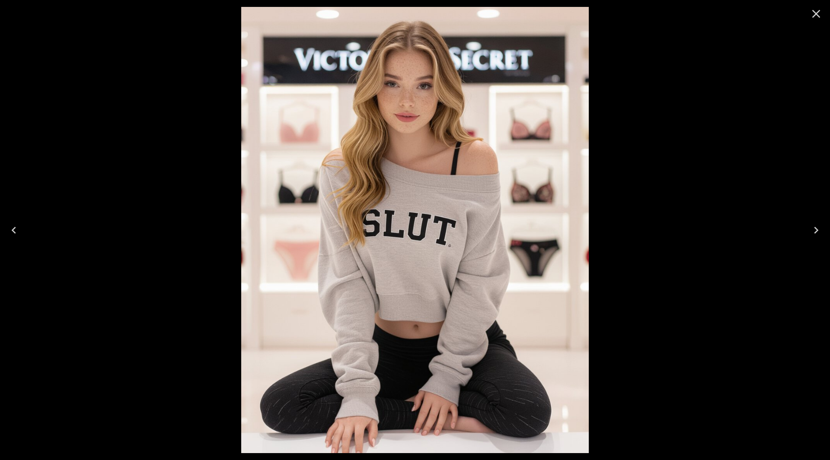
click at [817, 229] on icon "Next" at bounding box center [816, 230] width 4 height 7
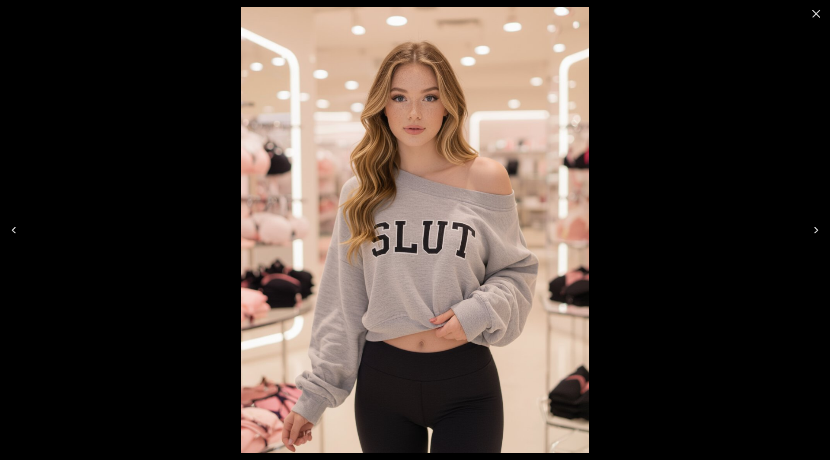
click at [817, 229] on icon "Next" at bounding box center [816, 230] width 4 height 7
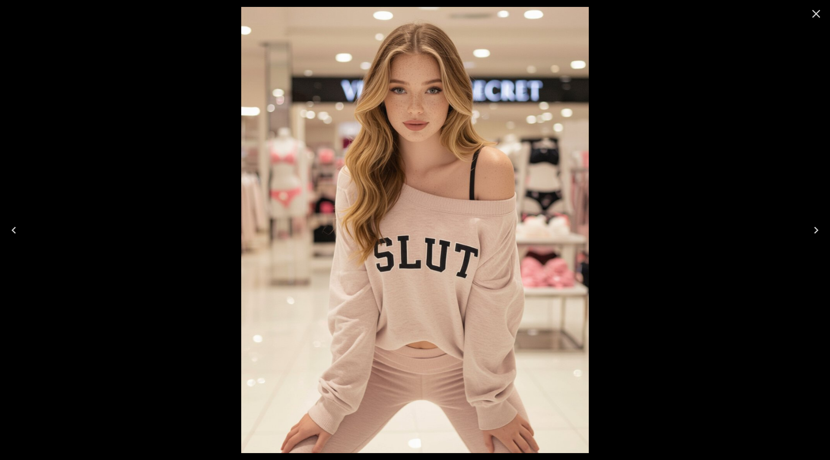
click at [817, 229] on icon "Next" at bounding box center [816, 231] width 14 height 14
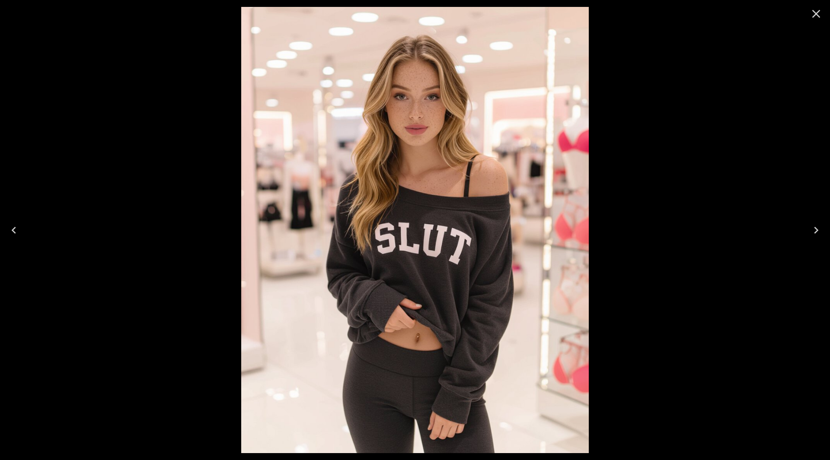
click at [818, 229] on icon "Next" at bounding box center [816, 231] width 14 height 14
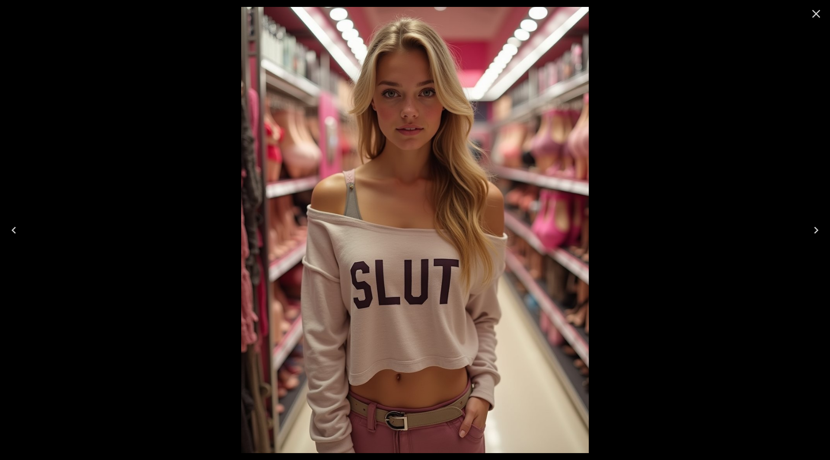
click at [812, 13] on icon "Close" at bounding box center [816, 14] width 14 height 14
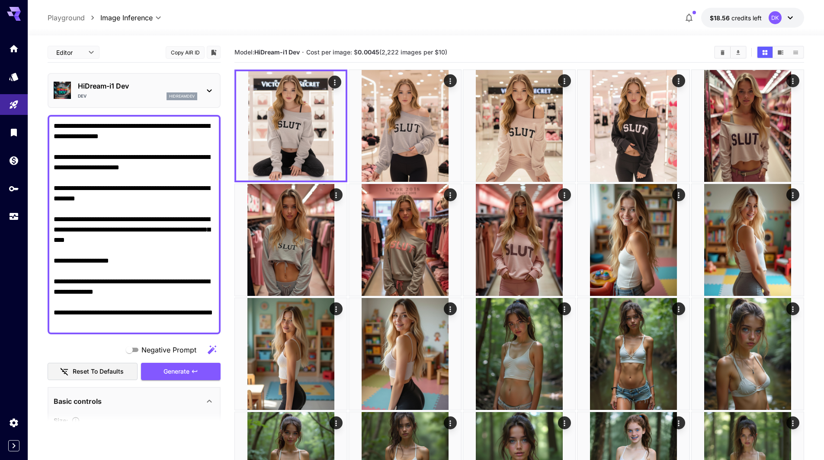
click at [121, 94] on div "[PERSON_NAME]" at bounding box center [137, 97] width 119 height 8
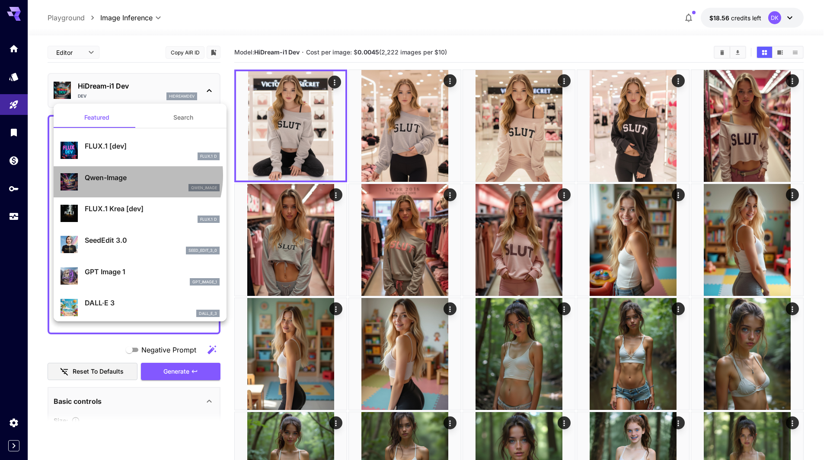
click at [124, 176] on p "Qwen-Image" at bounding box center [152, 177] width 135 height 10
type input "*"
type input "**"
type input "***"
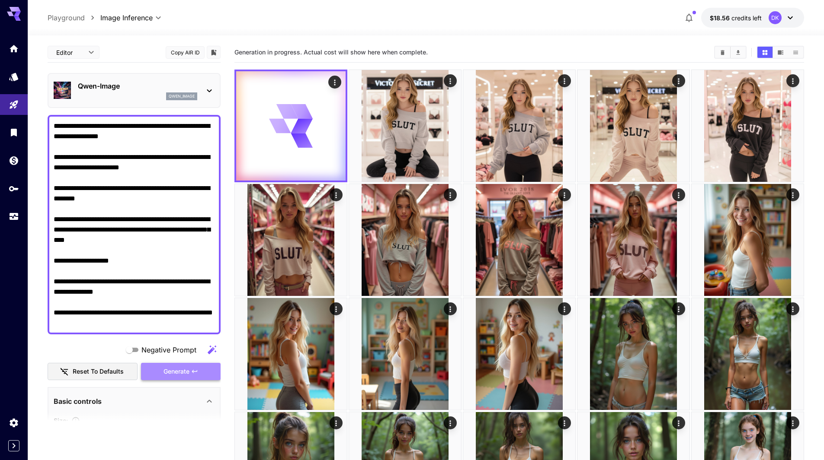
click at [178, 372] on span "Generate" at bounding box center [176, 372] width 26 height 11
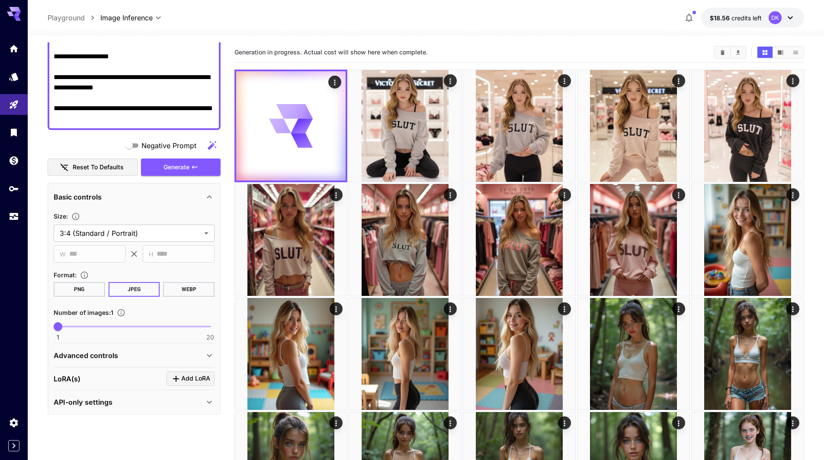
scroll to position [208, 0]
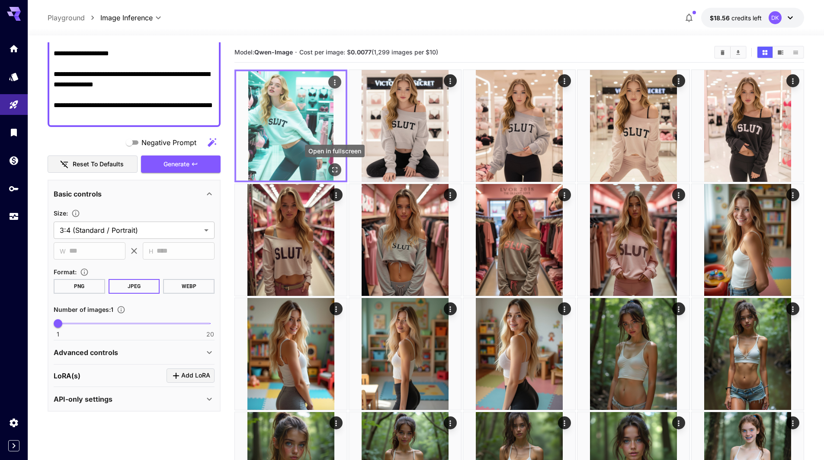
click at [335, 167] on icon "Open in fullscreen" at bounding box center [334, 170] width 9 height 9
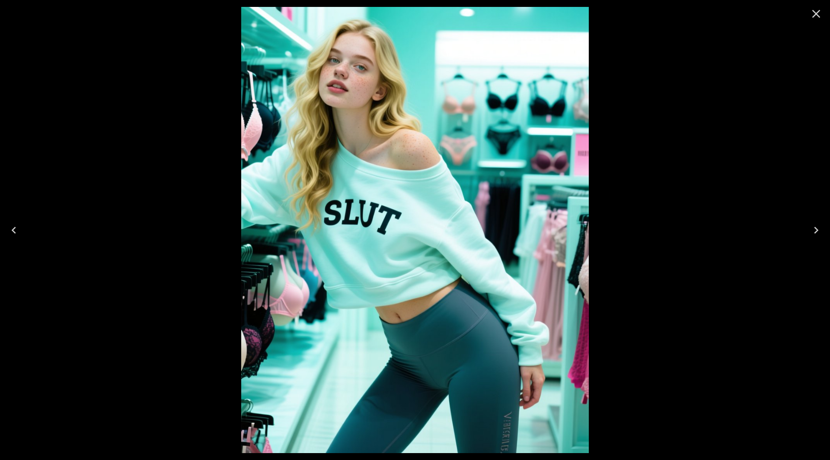
drag, startPoint x: 817, startPoint y: 13, endPoint x: 714, endPoint y: 57, distance: 111.5
click at [817, 13] on icon "Close" at bounding box center [816, 14] width 8 height 8
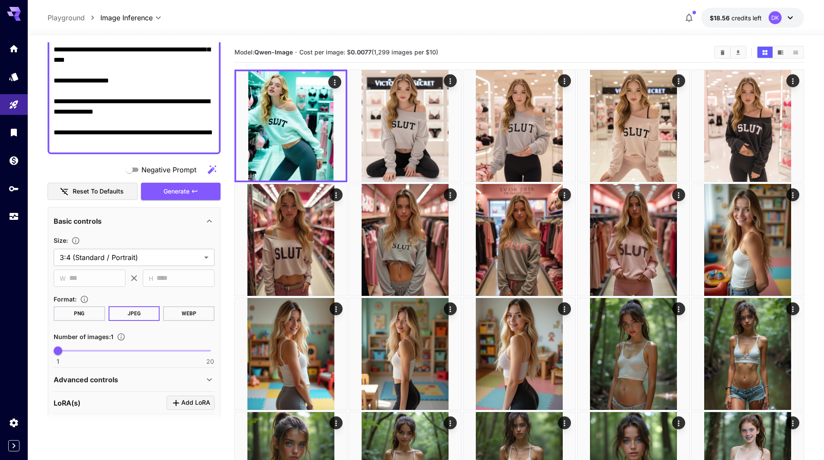
scroll to position [0, 0]
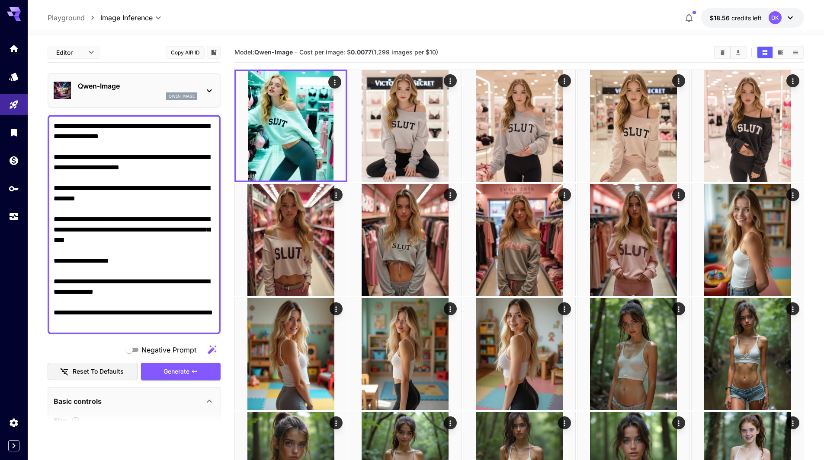
click at [115, 89] on p "Qwen-Image" at bounding box center [137, 86] width 119 height 10
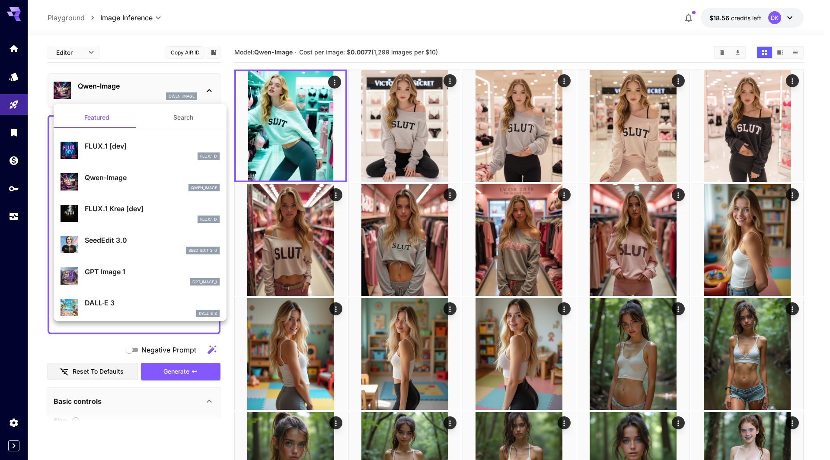
click at [142, 151] on div "FLUX.1 [dev] FLUX.1 D" at bounding box center [152, 150] width 135 height 19
type input "**"
type input "***"
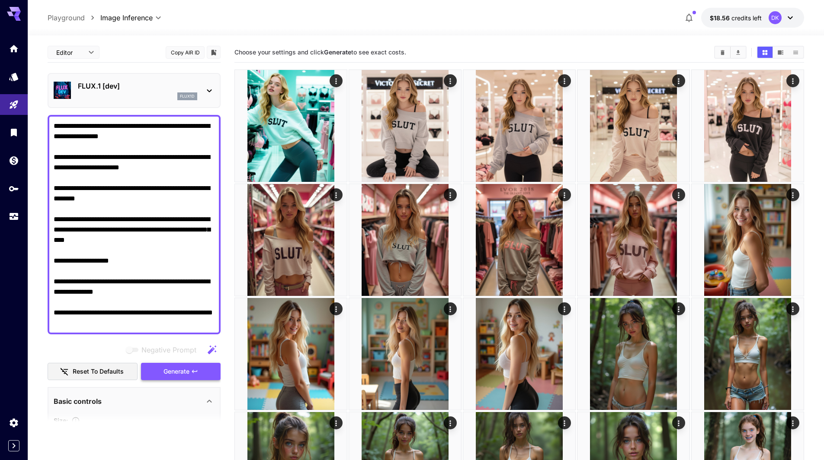
click at [185, 373] on span "Generate" at bounding box center [176, 372] width 26 height 11
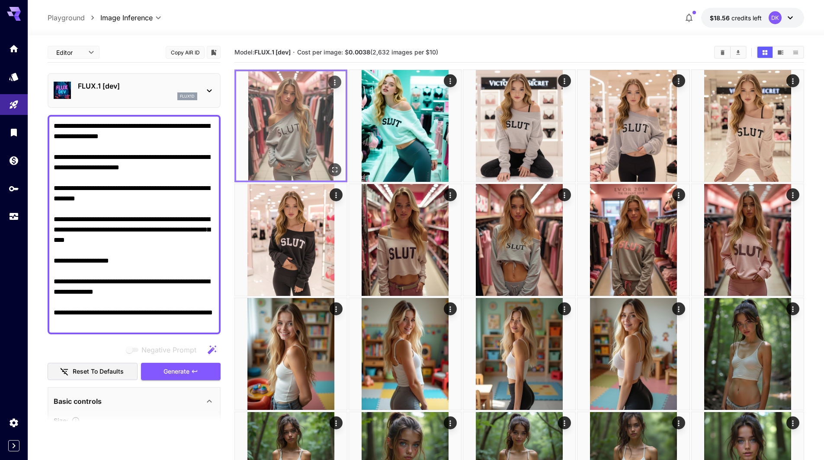
click at [331, 169] on icon "Open in fullscreen" at bounding box center [334, 170] width 9 height 9
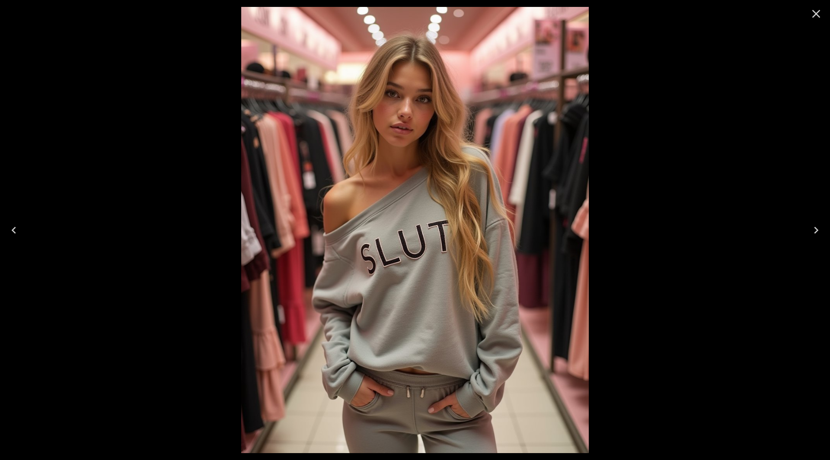
click at [813, 15] on icon "Close" at bounding box center [816, 14] width 14 height 14
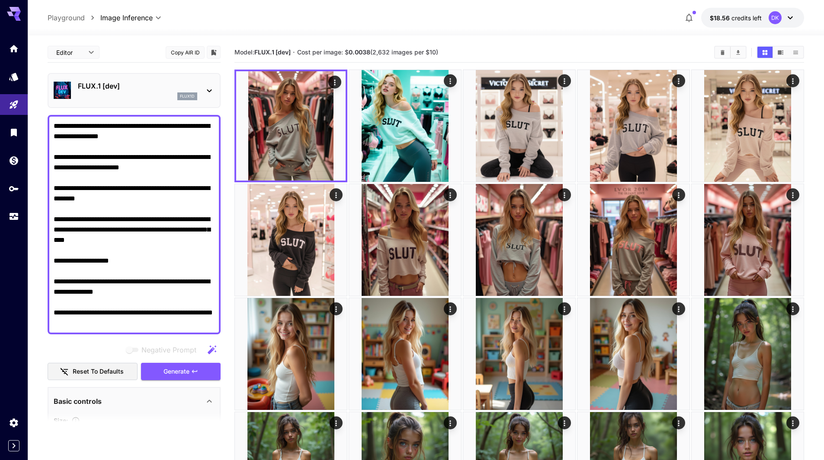
click at [141, 86] on p "FLUX.1 [dev]" at bounding box center [137, 86] width 119 height 10
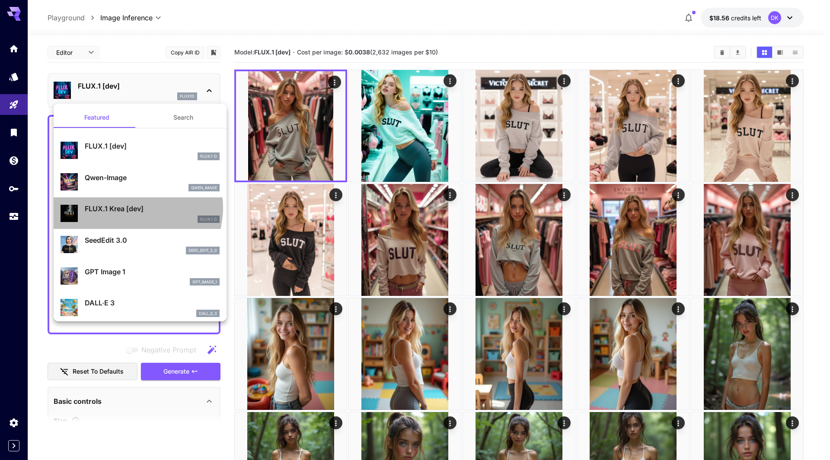
click at [131, 208] on p "FLUX.1 Krea [dev]" at bounding box center [152, 209] width 135 height 10
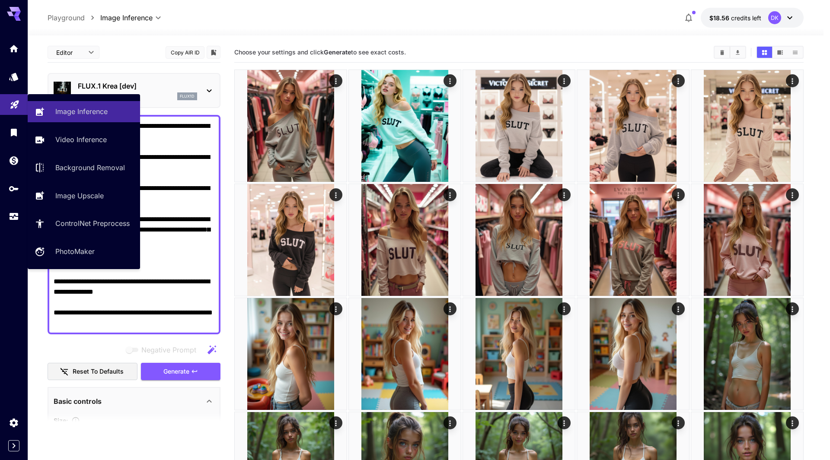
drag, startPoint x: 85, startPoint y: 323, endPoint x: 22, endPoint y: 97, distance: 235.1
click at [22, 97] on div "**********" at bounding box center [412, 446] width 824 height 893
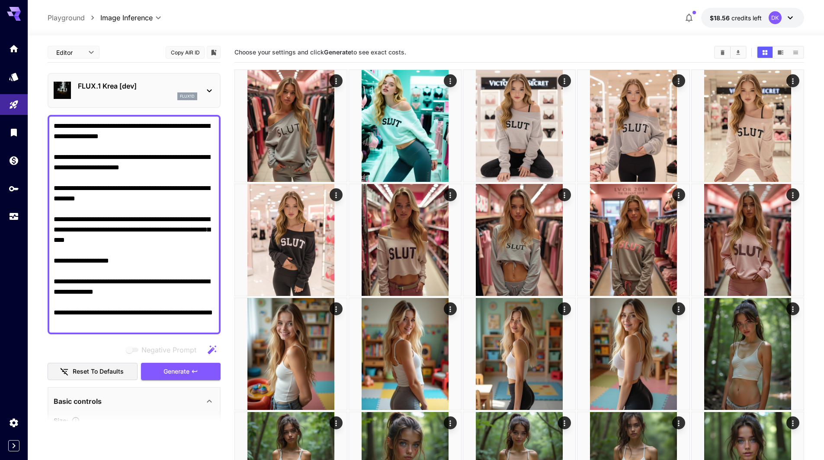
paste textarea "**********"
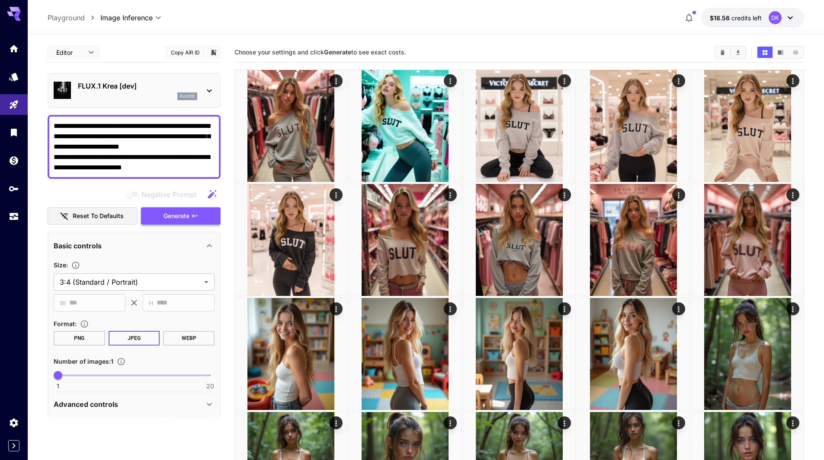
click at [192, 215] on icon "button" at bounding box center [194, 216] width 7 height 7
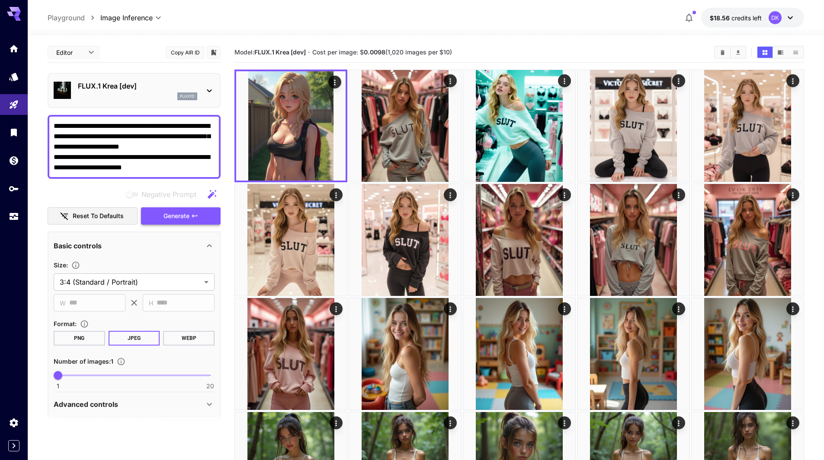
click at [189, 216] on span "Generate" at bounding box center [176, 216] width 26 height 11
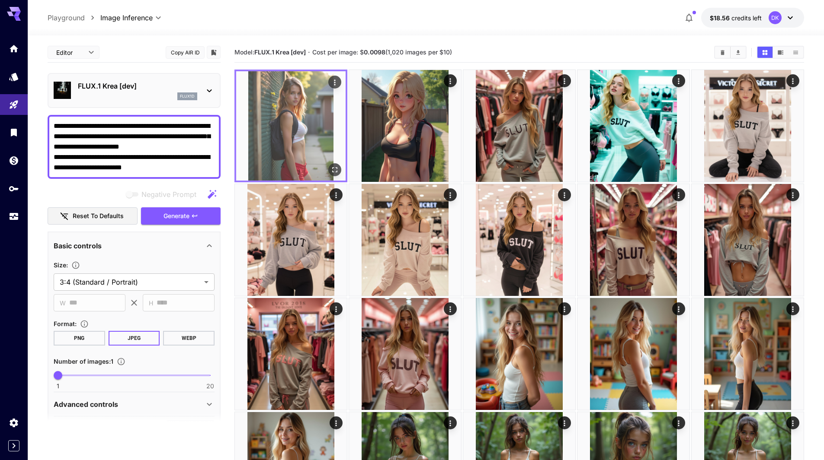
click at [334, 169] on icon "Open in fullscreen" at bounding box center [334, 170] width 9 height 9
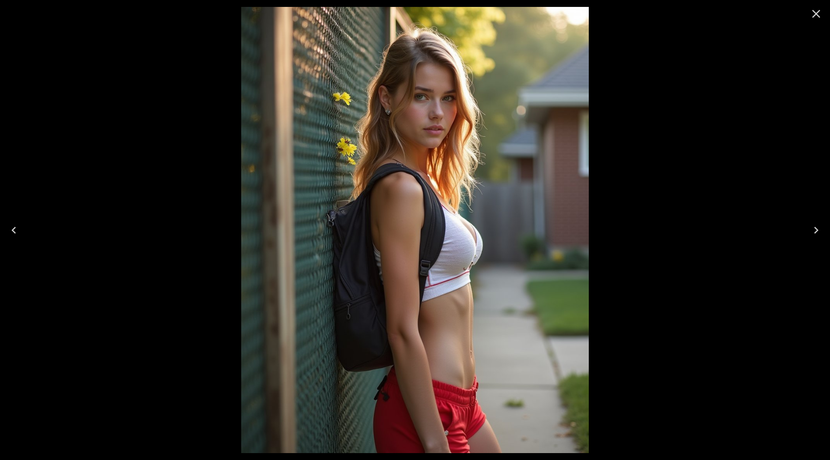
click at [100, 264] on div at bounding box center [415, 230] width 830 height 460
click at [809, 9] on button "Close" at bounding box center [816, 13] width 21 height 21
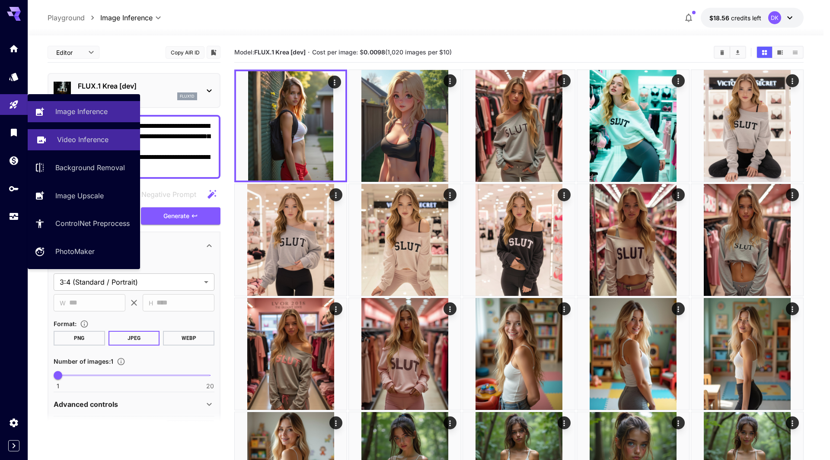
drag, startPoint x: 177, startPoint y: 172, endPoint x: 33, endPoint y: 131, distance: 149.7
click at [0, 114] on div "**********" at bounding box center [412, 446] width 824 height 893
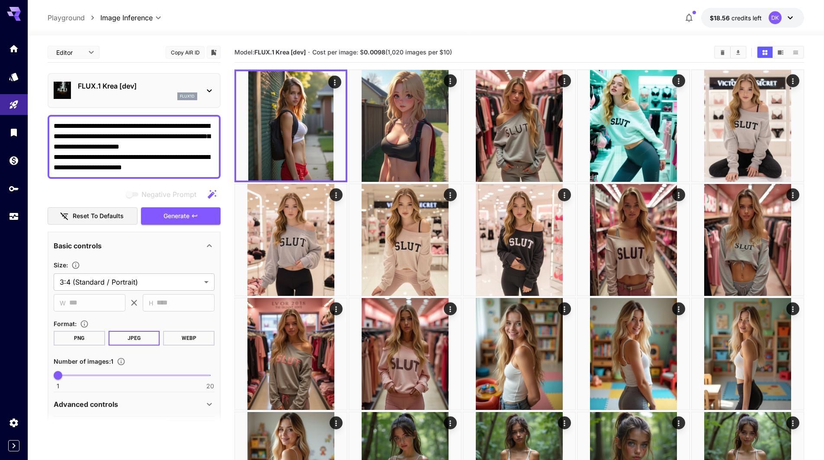
paste textarea "**********"
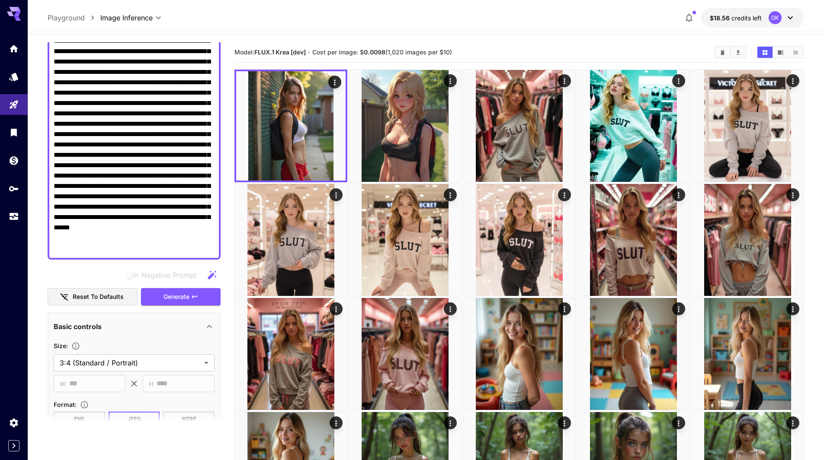
scroll to position [86, 0]
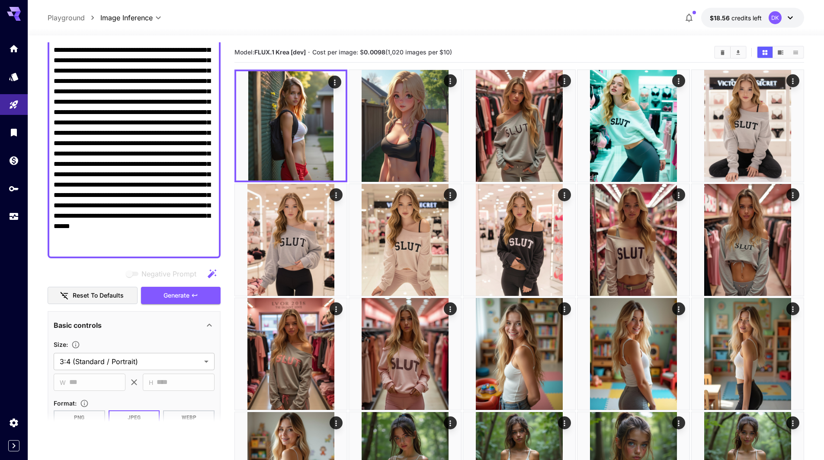
type textarea "**********"
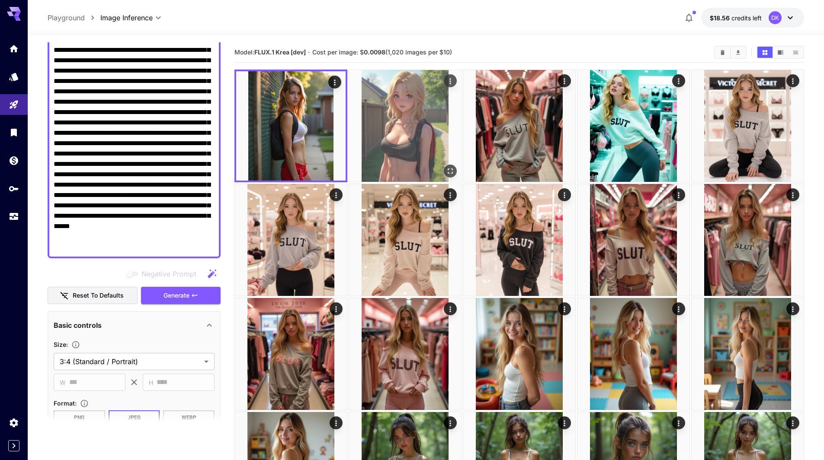
click at [449, 174] on icon "Open in fullscreen" at bounding box center [450, 171] width 9 height 9
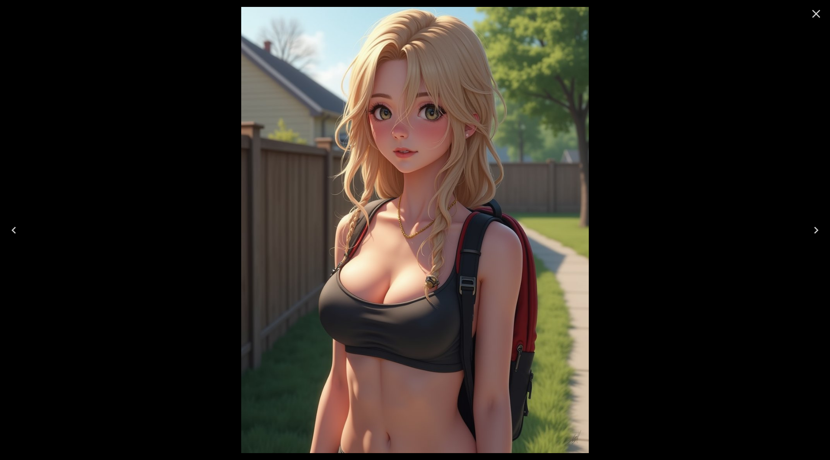
click at [811, 14] on icon "Close" at bounding box center [816, 14] width 14 height 14
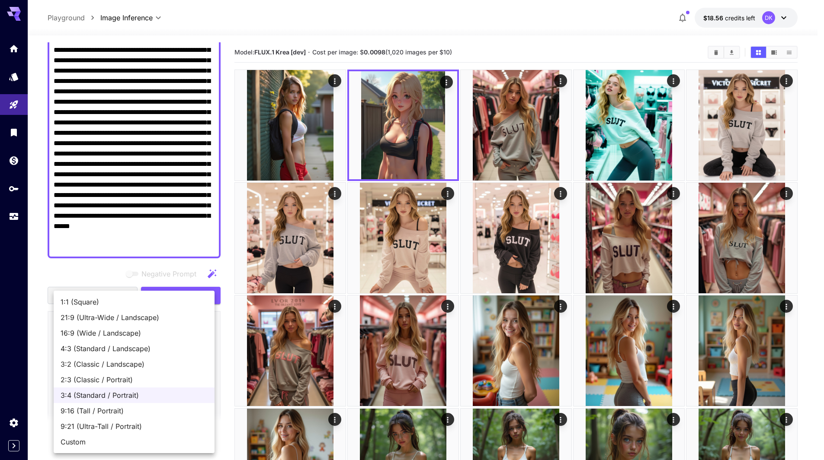
click at [151, 359] on body "**********" at bounding box center [412, 444] width 824 height 888
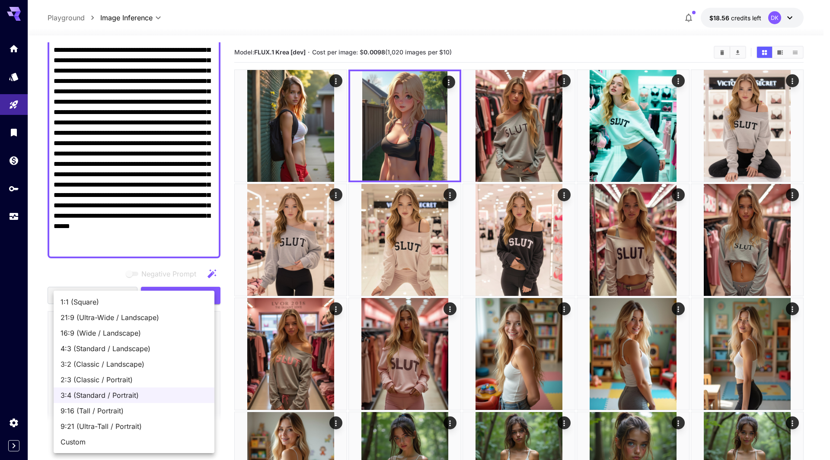
click at [138, 381] on span "2:3 (Classic / Portrait)" at bounding box center [134, 380] width 147 height 10
type input "**********"
type input "***"
type input "****"
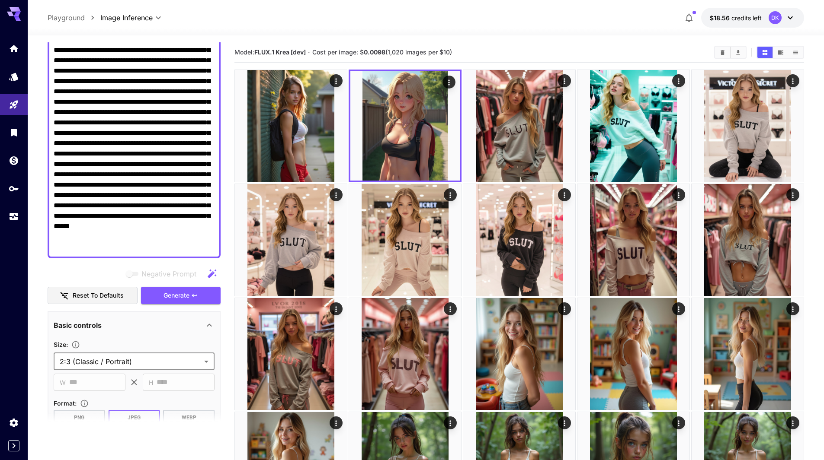
click at [170, 364] on body "**********" at bounding box center [412, 446] width 824 height 893
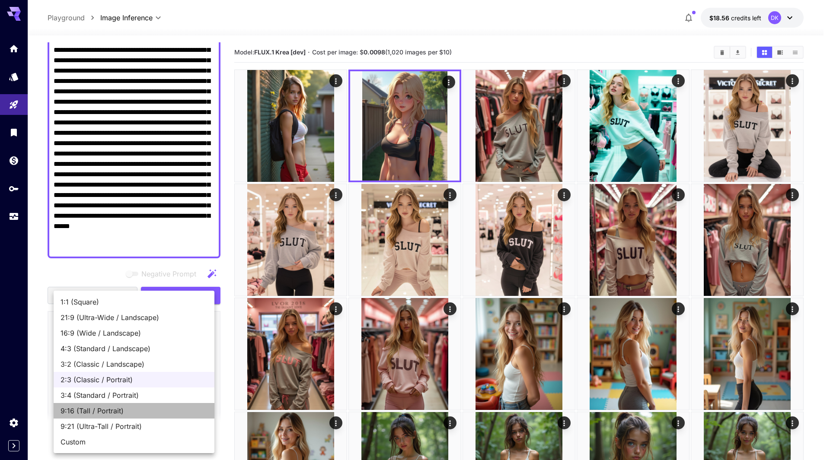
click at [142, 407] on span "9:16 (Tall / Portrait)" at bounding box center [134, 411] width 147 height 10
type input "**********"
type input "***"
type input "****"
click at [156, 359] on body "**********" at bounding box center [415, 446] width 830 height 893
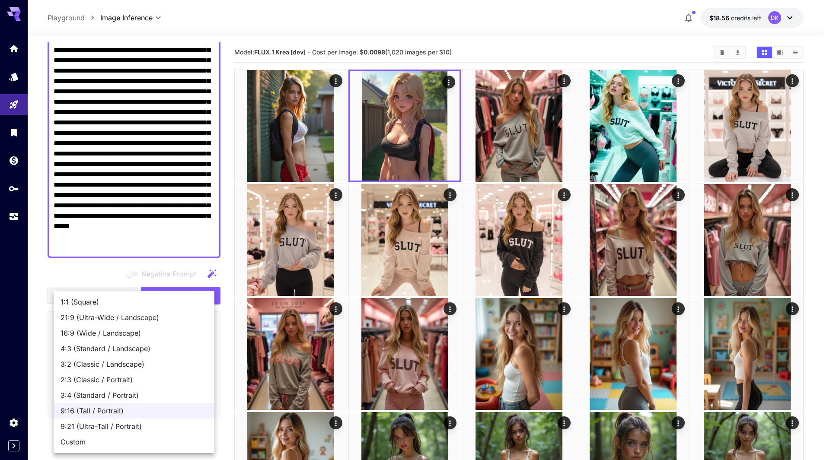
click at [153, 423] on span "9:21 (Ultra-Tall / Portrait)" at bounding box center [134, 427] width 147 height 10
type input "**********"
type input "***"
type input "****"
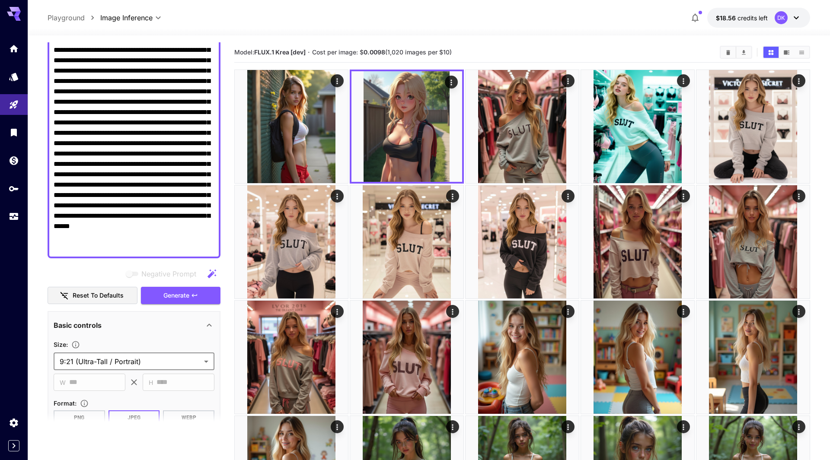
click at [152, 363] on body "**********" at bounding box center [415, 451] width 830 height 902
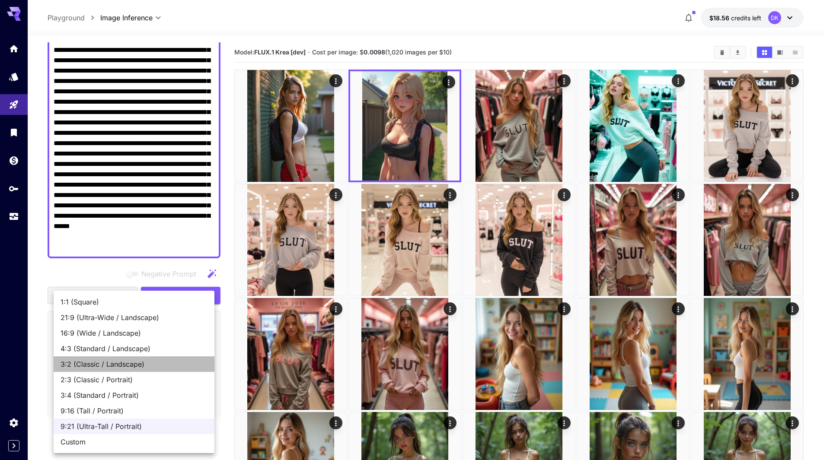
click at [139, 368] on span "3:2 (Classic / Landscape)" at bounding box center [134, 364] width 147 height 10
type input "**********"
type input "****"
type input "***"
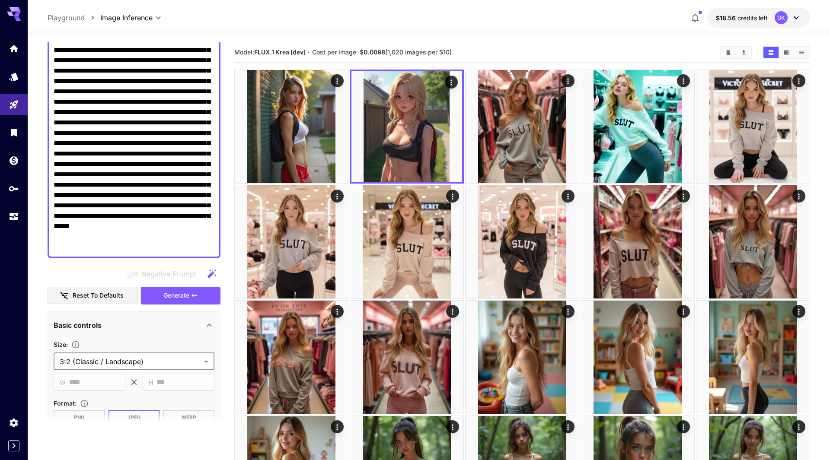
click at [150, 365] on body "**********" at bounding box center [415, 451] width 830 height 902
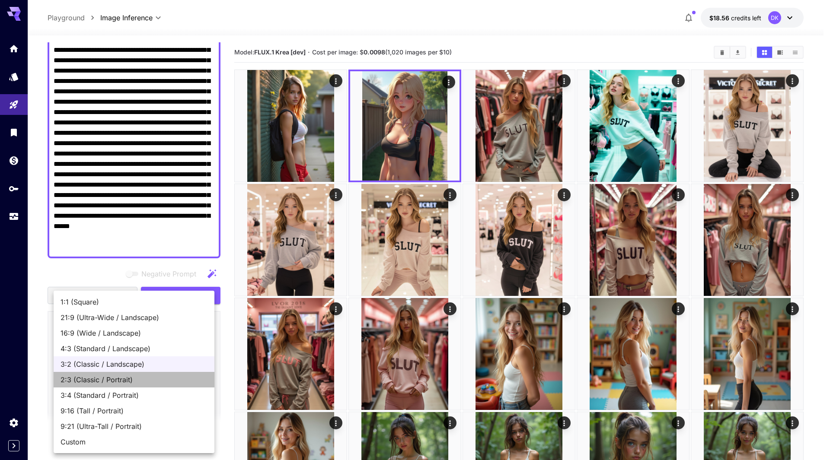
click at [142, 381] on span "2:3 (Classic / Portrait)" at bounding box center [134, 380] width 147 height 10
type input "**********"
type input "***"
type input "****"
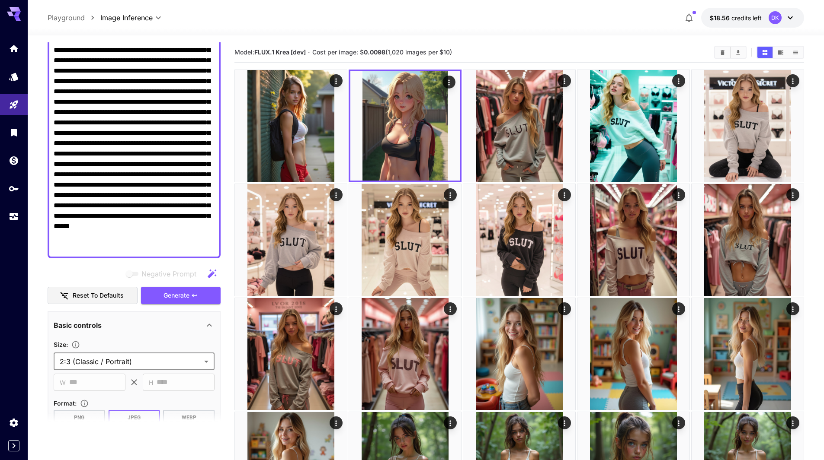
click at [124, 362] on body "**********" at bounding box center [412, 446] width 824 height 893
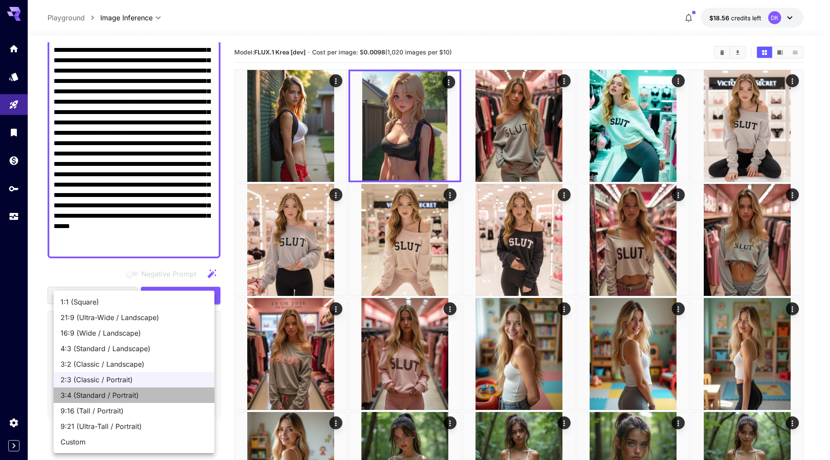
click at [132, 393] on span "3:4 (Standard / Portrait)" at bounding box center [134, 395] width 147 height 10
type input "**********"
type input "***"
type input "****"
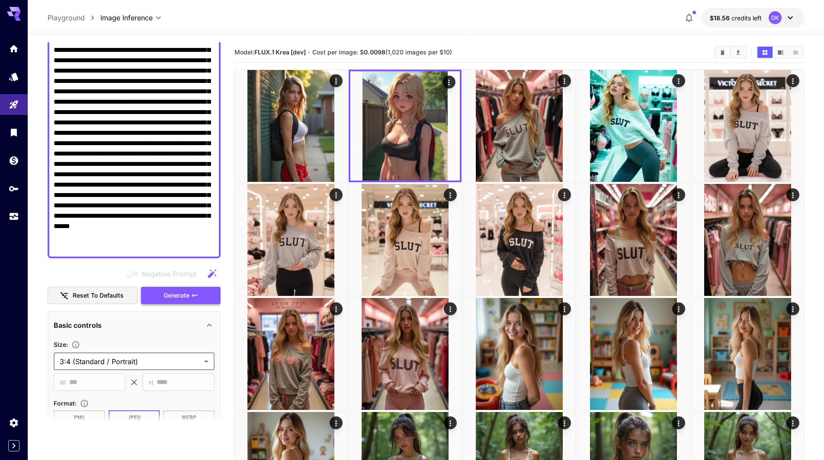
click at [194, 296] on icon "button" at bounding box center [194, 295] width 5 height 3
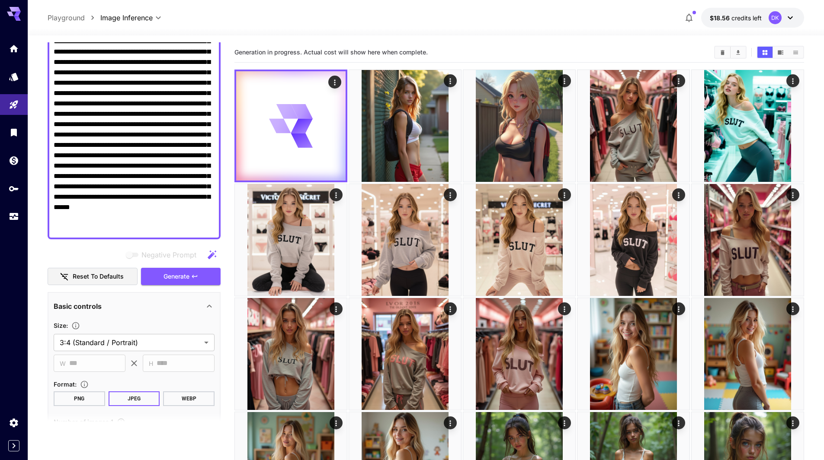
scroll to position [334, 0]
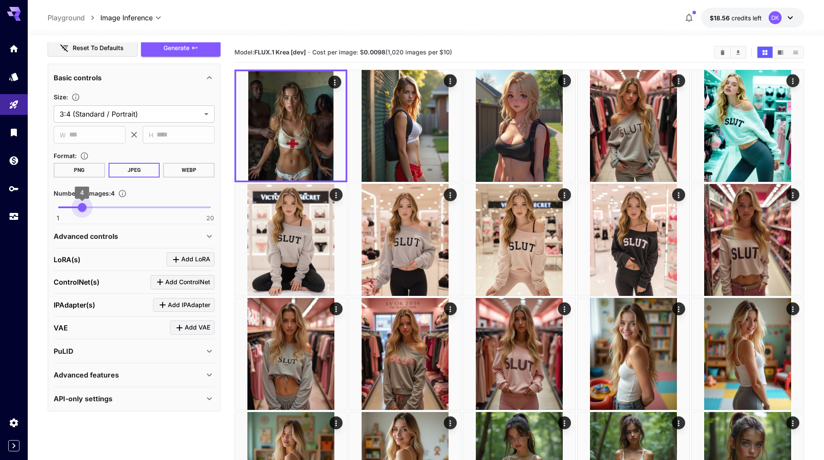
type input "*"
drag, startPoint x: 61, startPoint y: 207, endPoint x: 90, endPoint y: 213, distance: 29.6
click at [90, 212] on span "5" at bounding box center [90, 207] width 9 height 9
click at [200, 48] on button "Generate" at bounding box center [181, 48] width 80 height 18
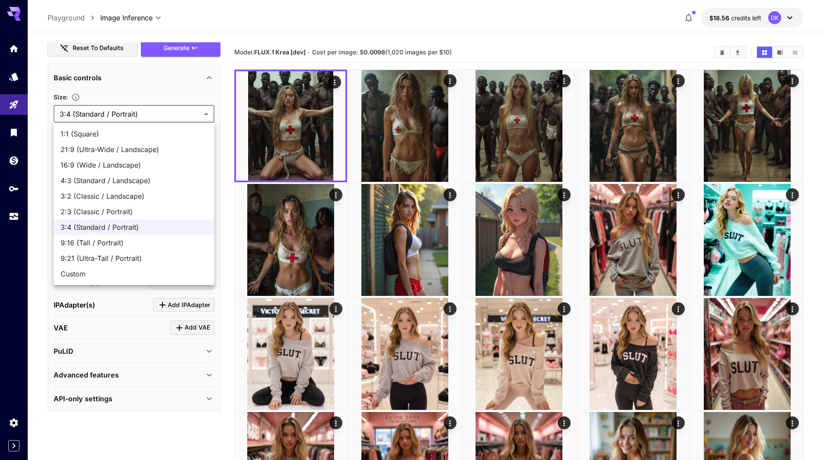
click at [148, 180] on span "4:3 (Standard / Landscape)" at bounding box center [134, 181] width 147 height 10
type input "**********"
type input "****"
type input "***"
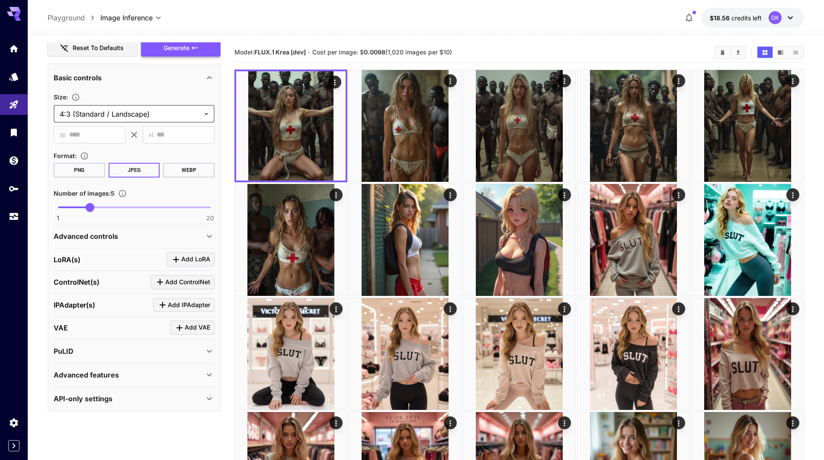
click at [185, 48] on span "Generate" at bounding box center [176, 48] width 26 height 11
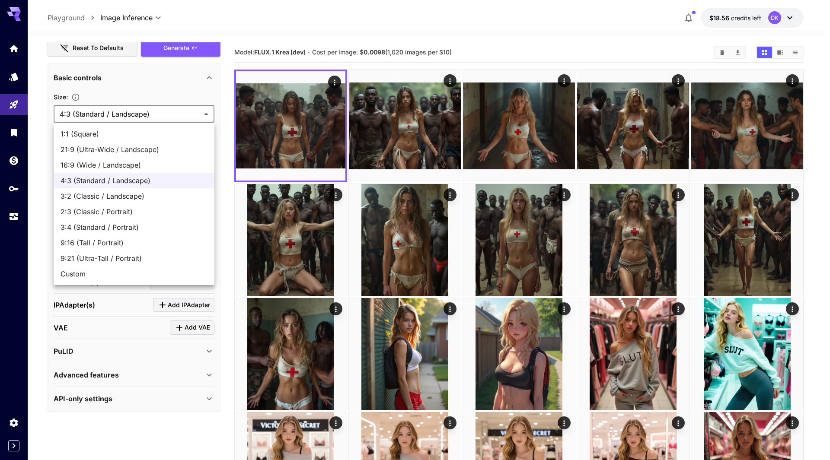
click at [328, 158] on div at bounding box center [415, 230] width 830 height 460
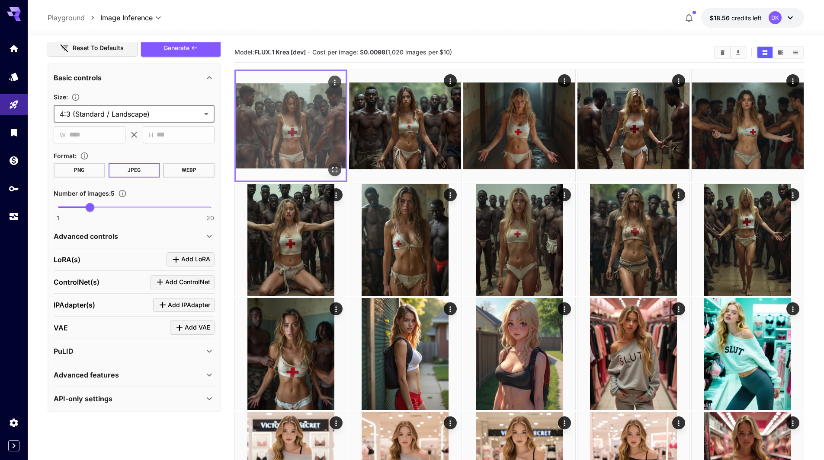
click at [332, 167] on icon "Open in fullscreen" at bounding box center [334, 170] width 9 height 9
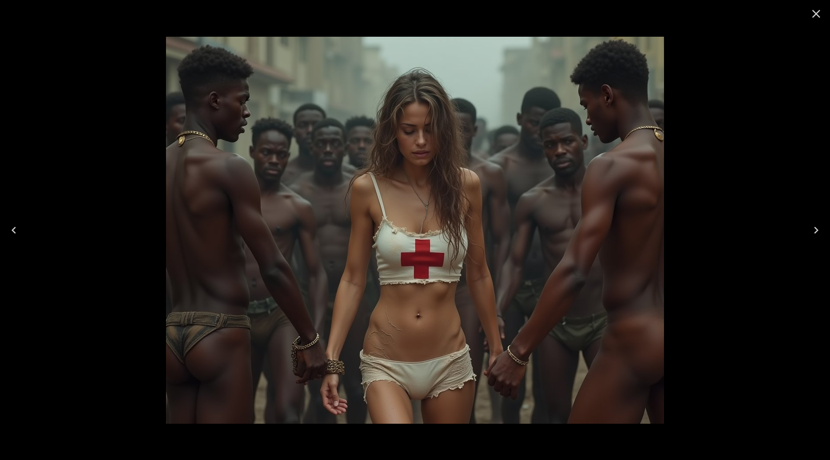
click at [823, 237] on button "Next" at bounding box center [816, 230] width 28 height 35
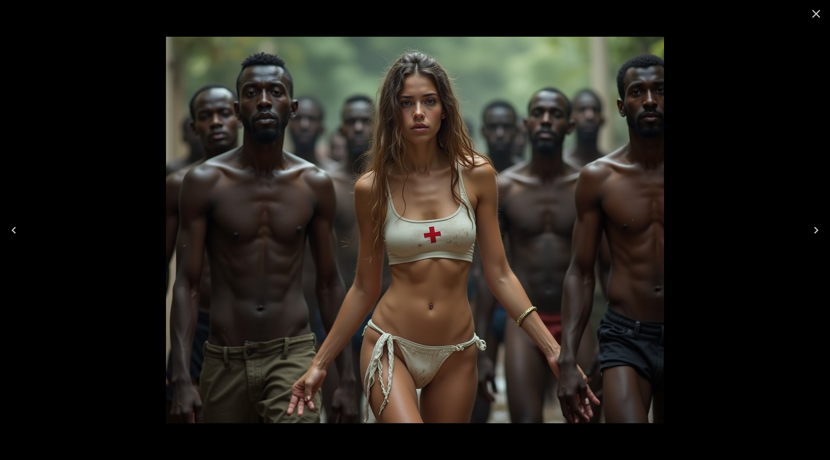
click at [823, 237] on button "Next" at bounding box center [816, 230] width 28 height 35
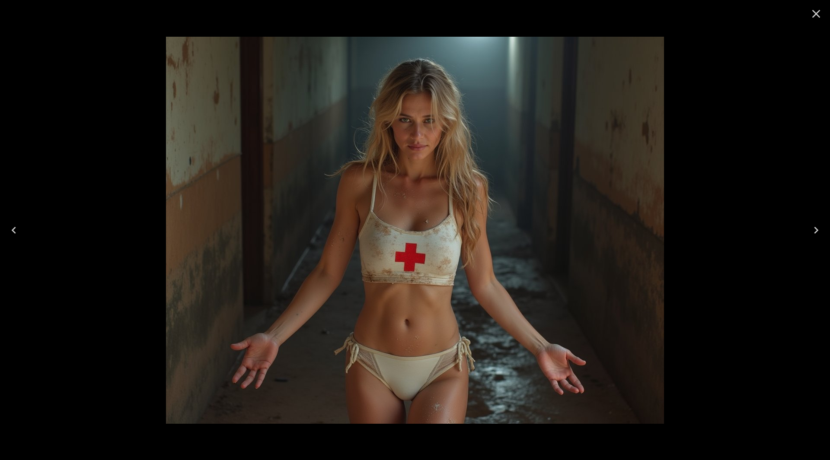
click at [823, 237] on button "Next" at bounding box center [816, 230] width 28 height 35
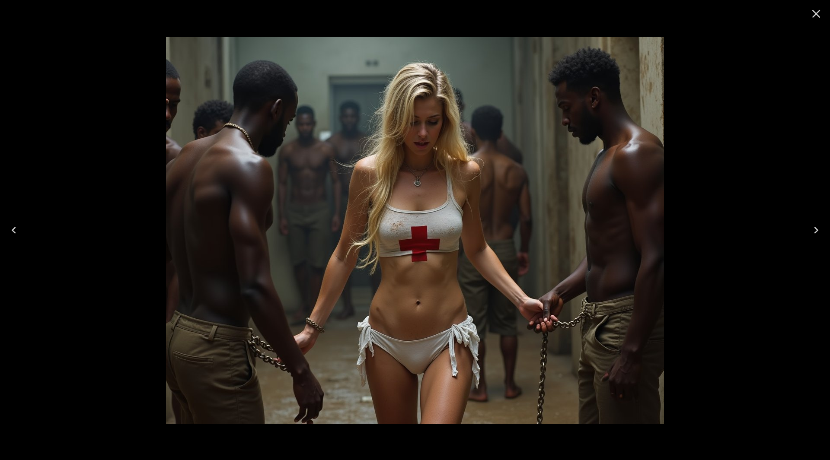
click at [823, 237] on button "Next" at bounding box center [816, 230] width 28 height 35
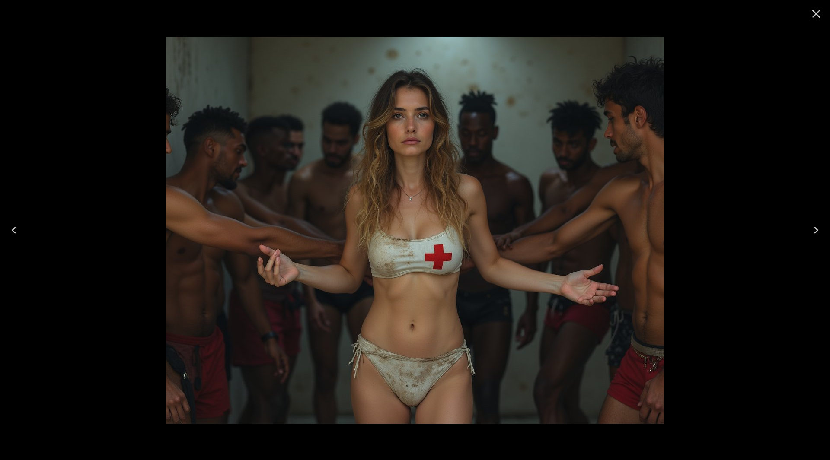
click at [823, 237] on button "Next" at bounding box center [816, 230] width 28 height 35
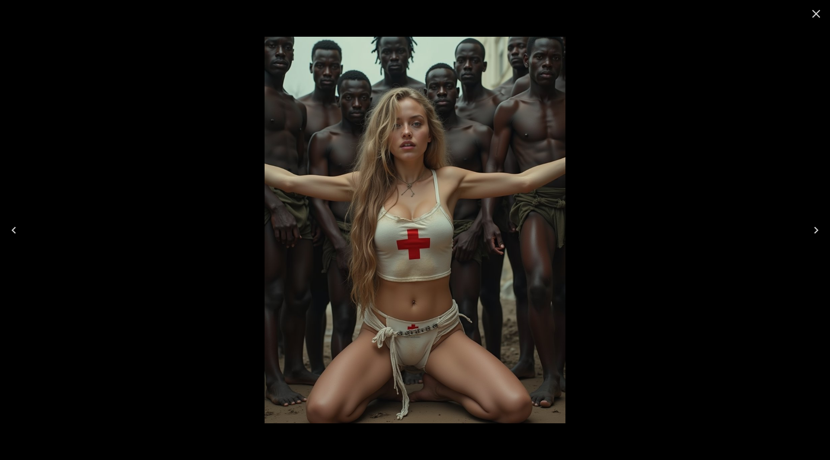
click at [823, 237] on button "Next" at bounding box center [816, 230] width 28 height 35
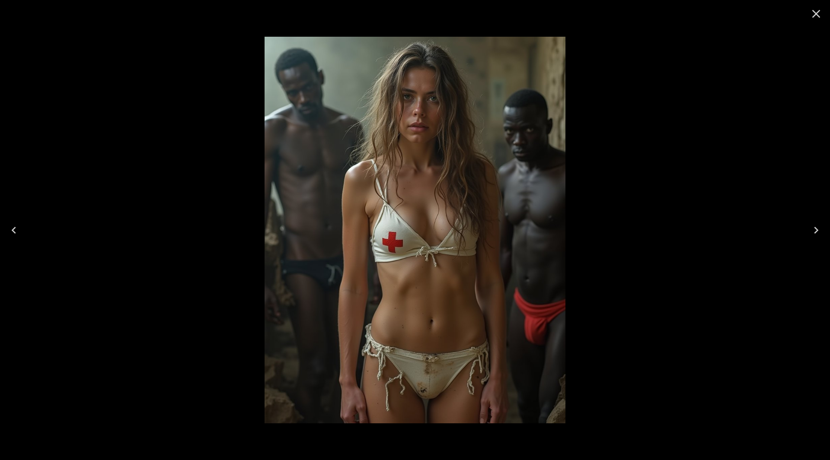
click at [823, 237] on button "Next" at bounding box center [816, 230] width 28 height 35
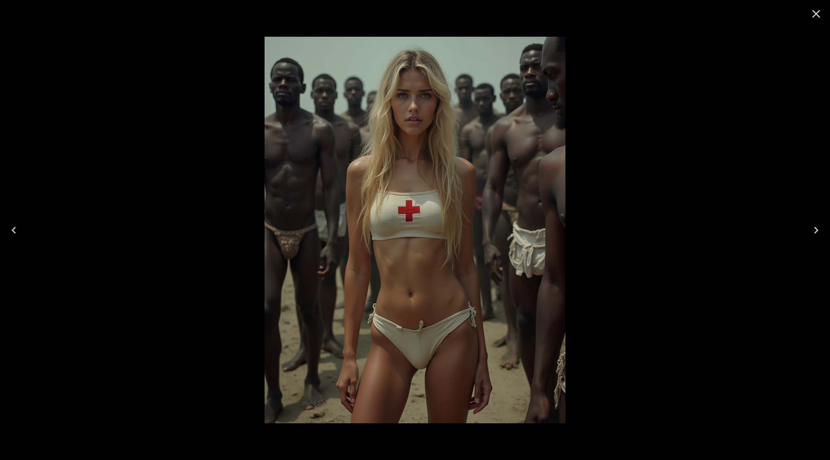
click at [816, 18] on icon "Close" at bounding box center [816, 14] width 14 height 14
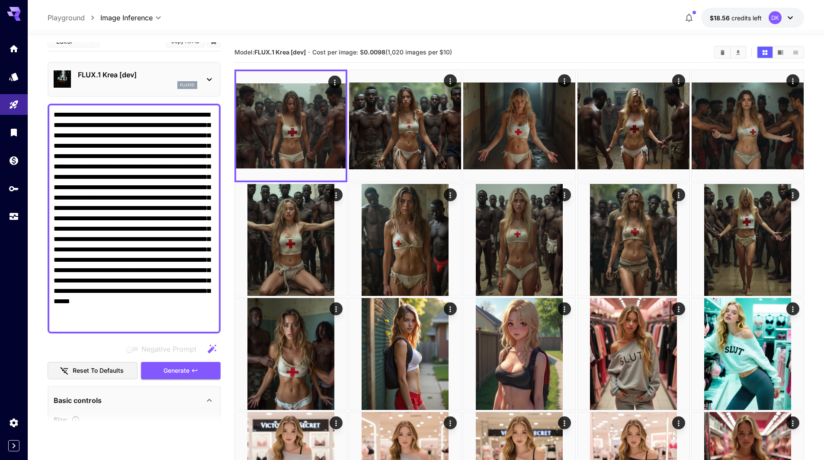
scroll to position [0, 0]
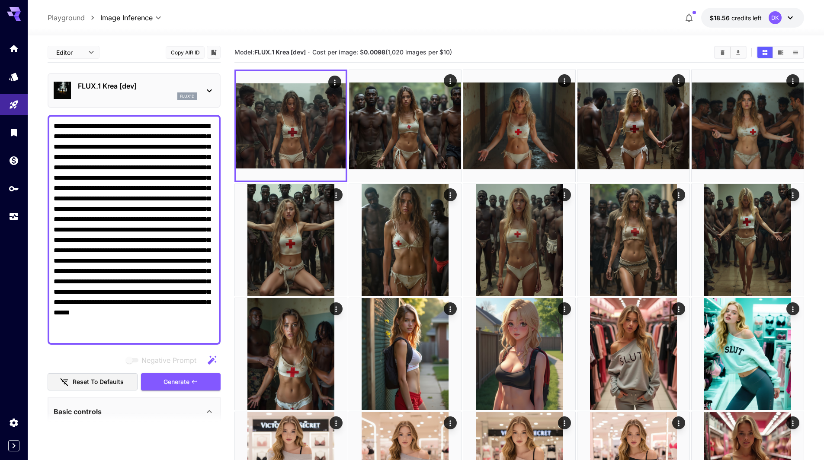
click at [113, 84] on p "FLUX.1 Krea [dev]" at bounding box center [137, 86] width 119 height 10
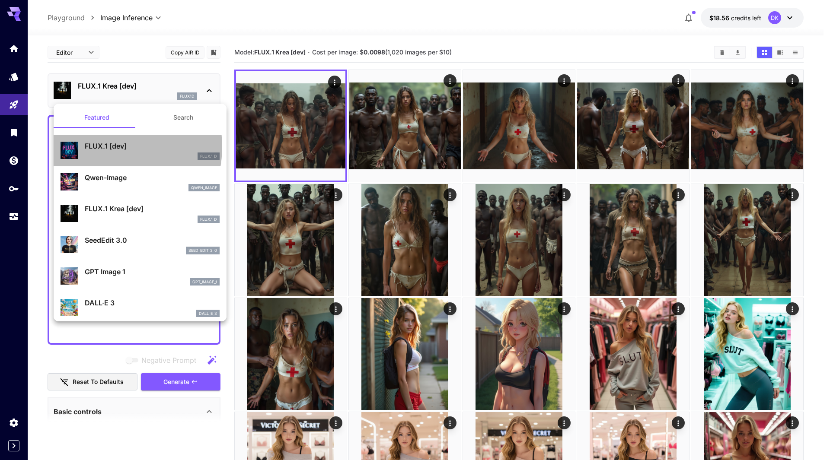
click at [105, 147] on p "FLUX.1 [dev]" at bounding box center [152, 146] width 135 height 10
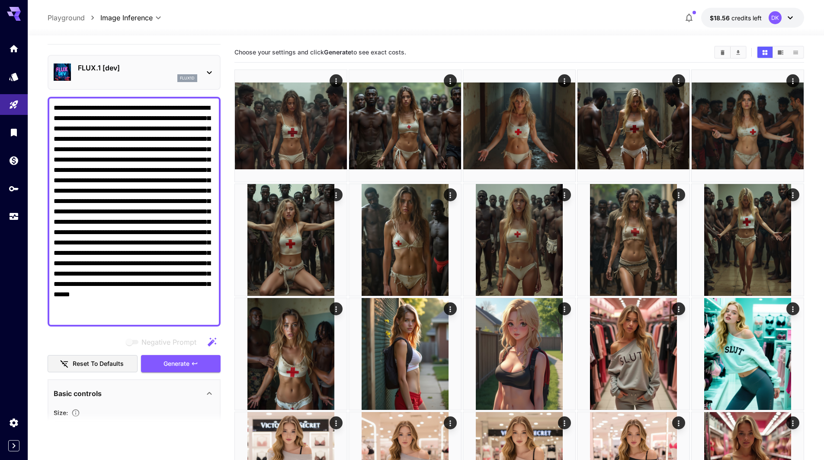
scroll to position [130, 0]
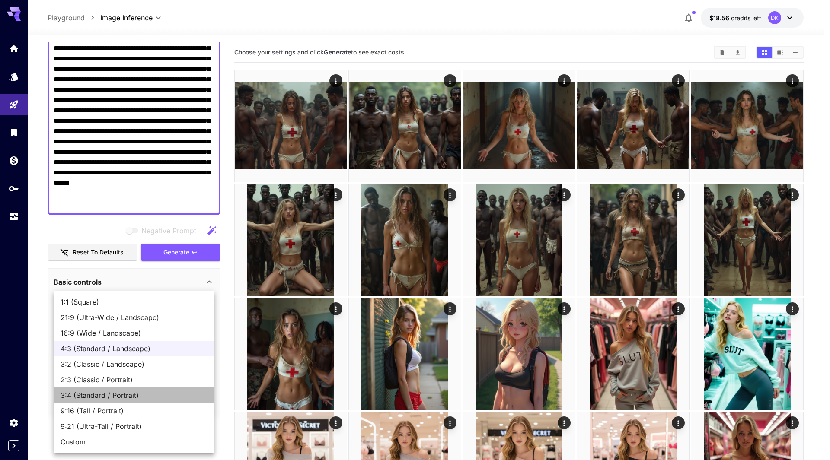
click at [134, 396] on span "3:4 (Standard / Portrait)" at bounding box center [134, 395] width 147 height 10
type input "**********"
type input "***"
type input "****"
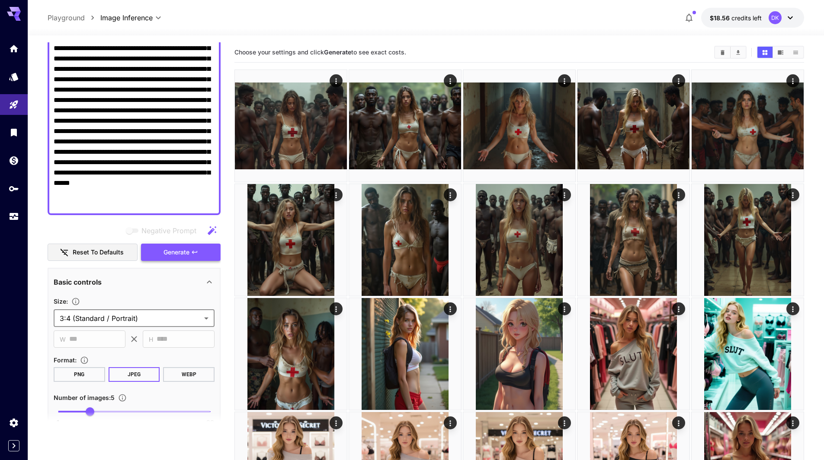
click at [174, 252] on span "Generate" at bounding box center [176, 252] width 26 height 11
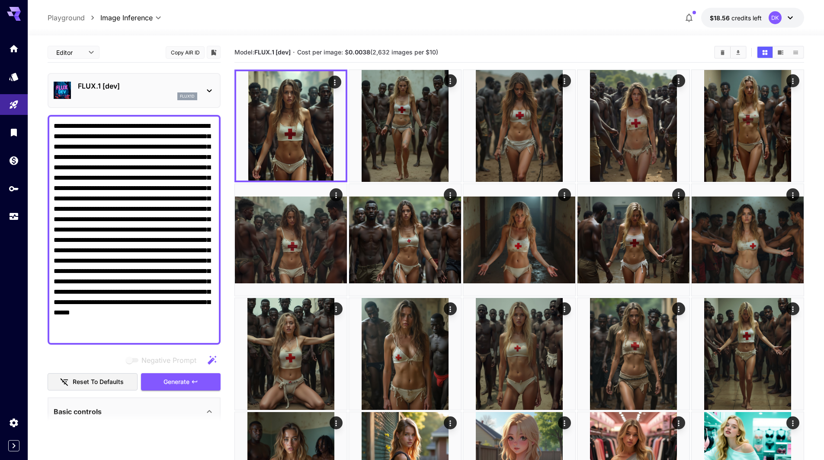
drag, startPoint x: 179, startPoint y: 117, endPoint x: 0, endPoint y: -3, distance: 215.6
paste textarea
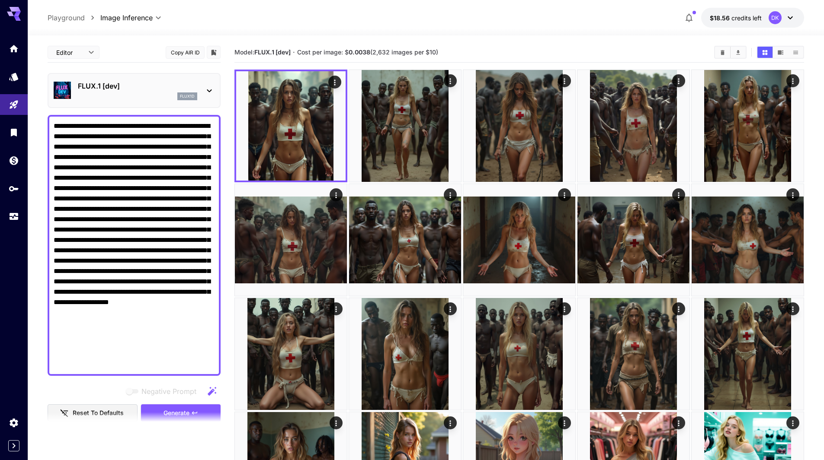
click at [133, 89] on p "FLUX.1 [dev]" at bounding box center [137, 86] width 119 height 10
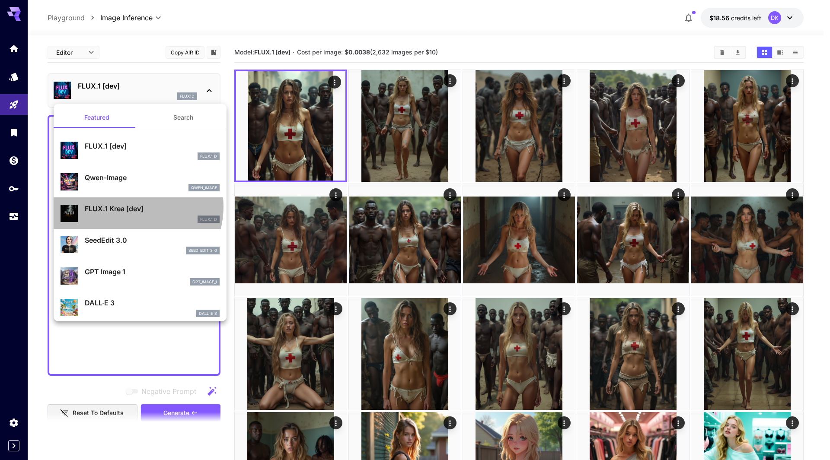
click at [131, 207] on p "FLUX.1 Krea [dev]" at bounding box center [152, 209] width 135 height 10
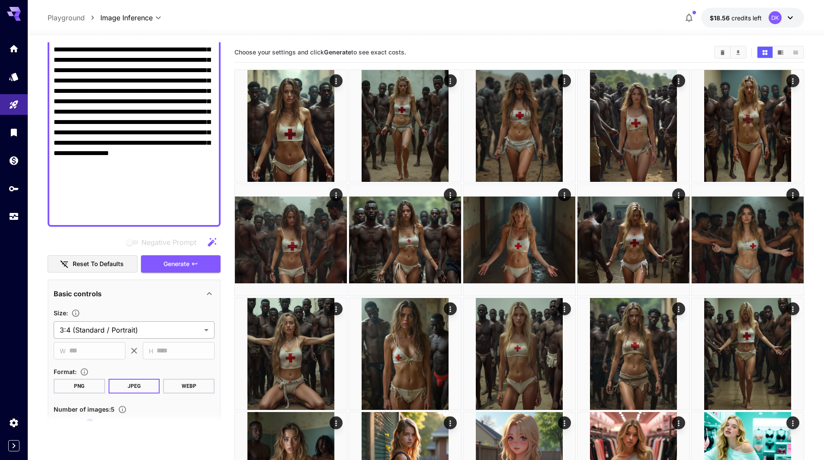
scroll to position [259, 0]
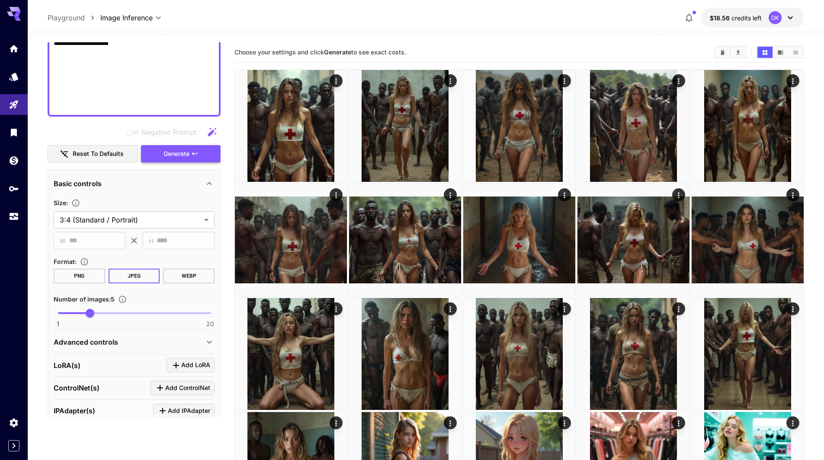
click at [174, 151] on span "Generate" at bounding box center [176, 154] width 26 height 11
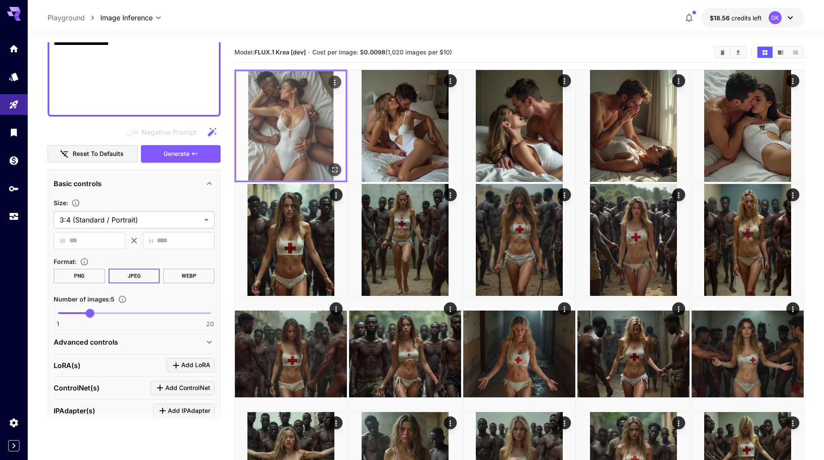
click at [334, 170] on icon "Open in fullscreen" at bounding box center [334, 170] width 9 height 9
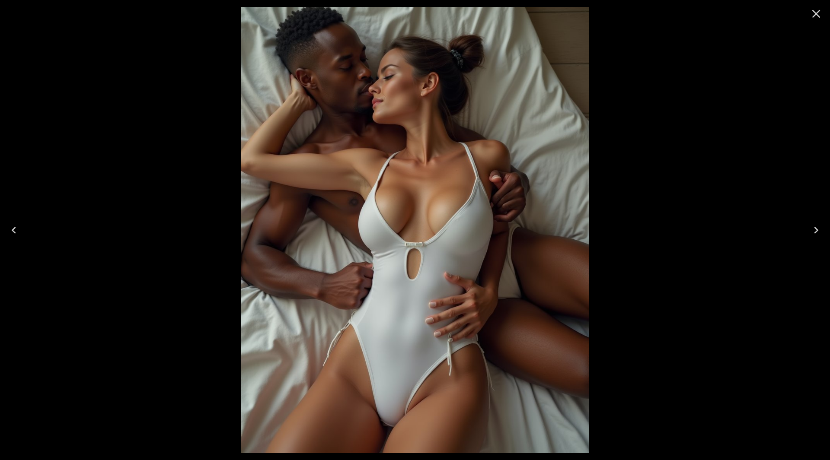
click at [818, 232] on icon "Next" at bounding box center [816, 231] width 14 height 14
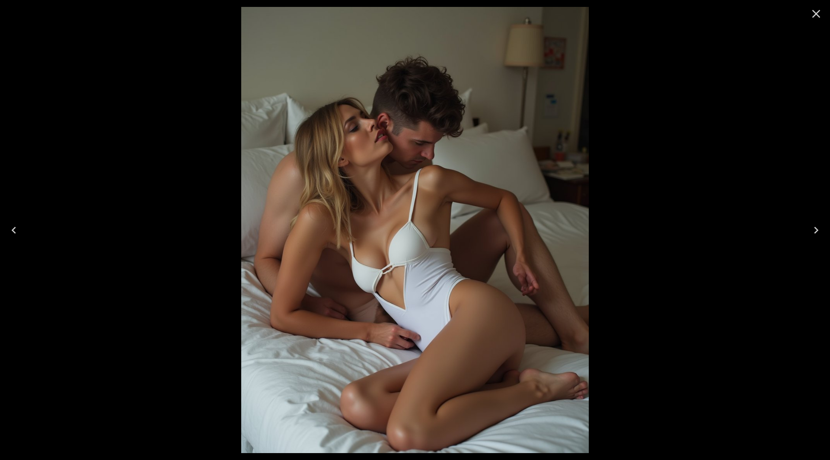
click at [817, 233] on icon "Next" at bounding box center [816, 231] width 14 height 14
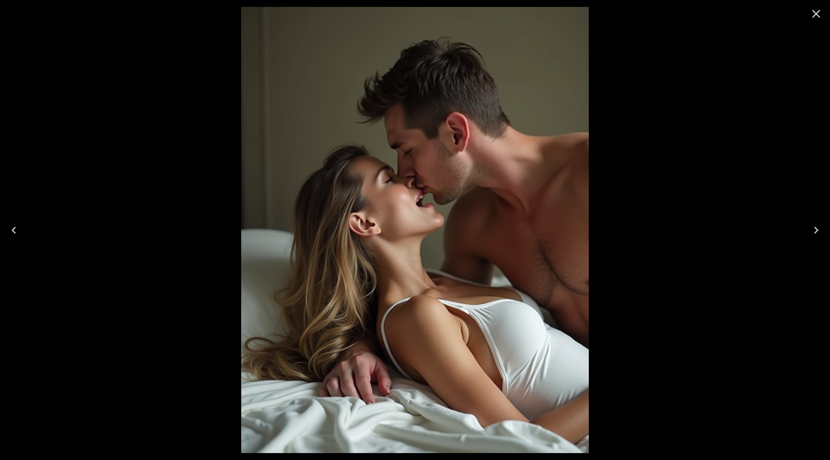
click at [817, 233] on icon "Next" at bounding box center [816, 231] width 14 height 14
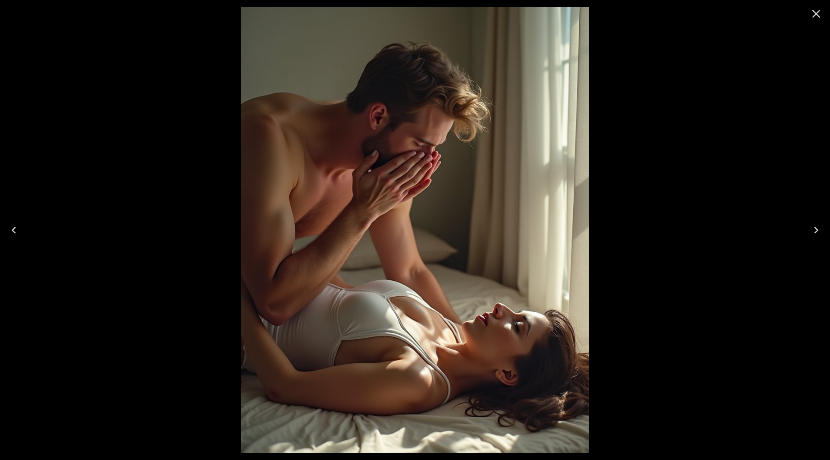
click at [817, 233] on icon "Next" at bounding box center [816, 231] width 14 height 14
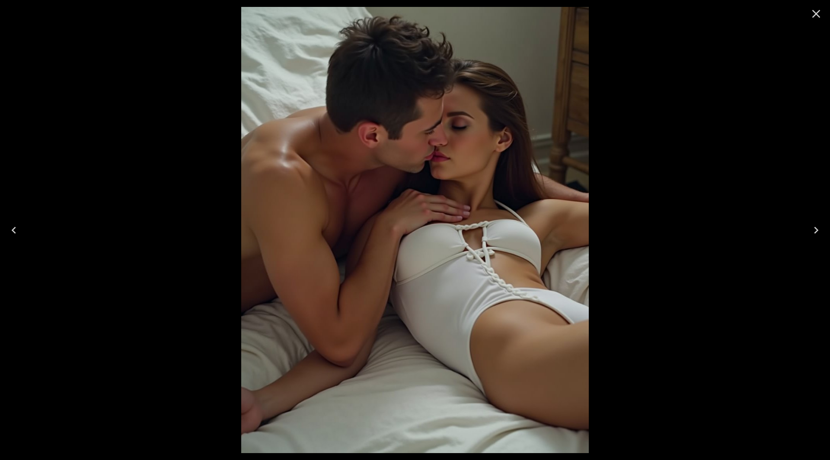
click at [817, 233] on icon "Next" at bounding box center [816, 231] width 14 height 14
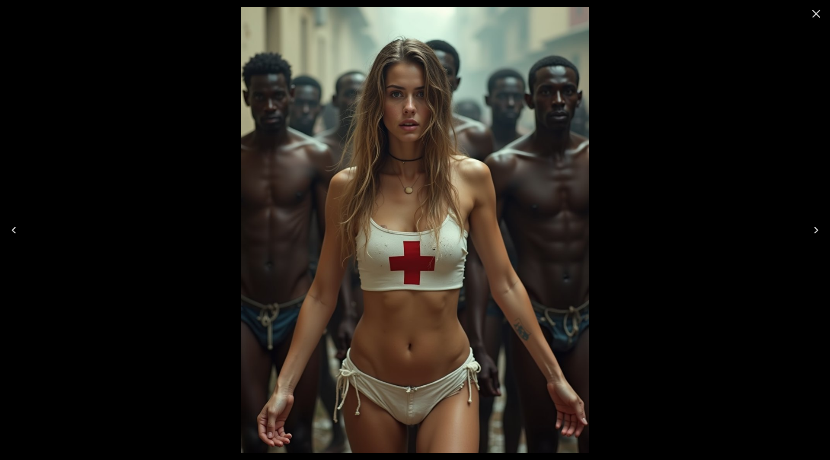
click at [816, 19] on icon "Close" at bounding box center [816, 14] width 14 height 14
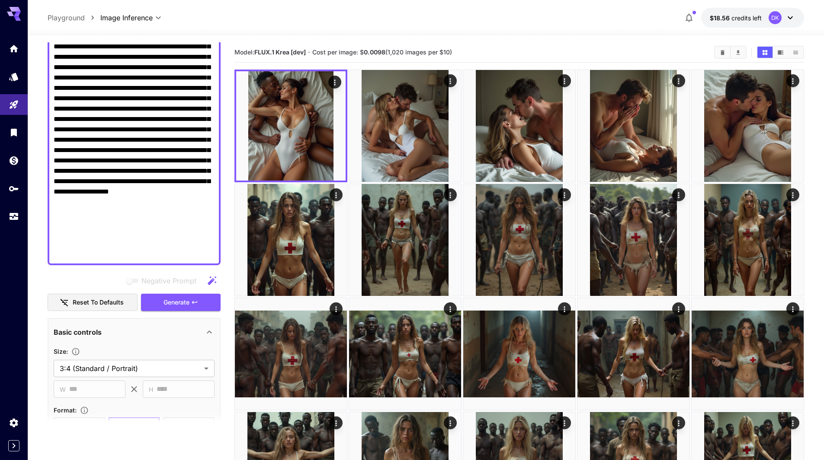
scroll to position [0, 0]
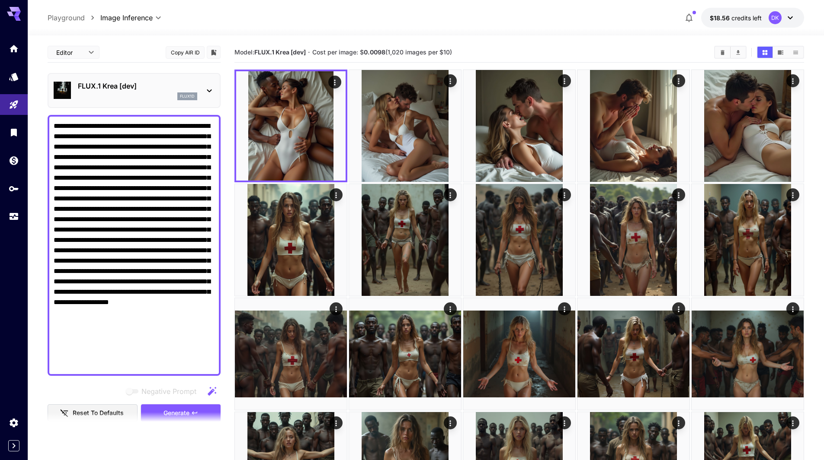
drag, startPoint x: 155, startPoint y: 108, endPoint x: 13, endPoint y: 28, distance: 163.2
paste textarea
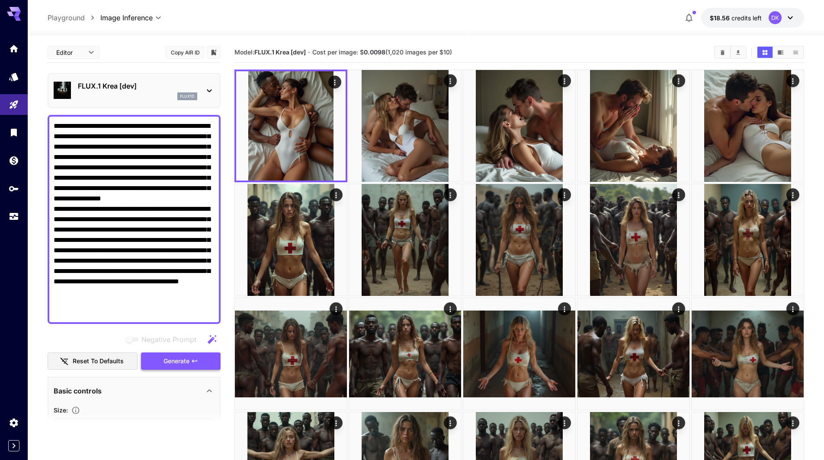
click at [195, 361] on icon "button" at bounding box center [194, 361] width 7 height 7
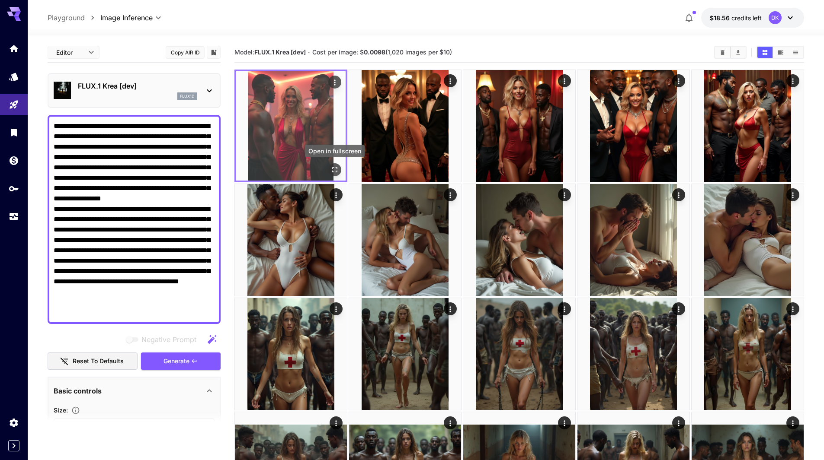
click at [336, 168] on icon "Open in fullscreen" at bounding box center [334, 170] width 9 height 9
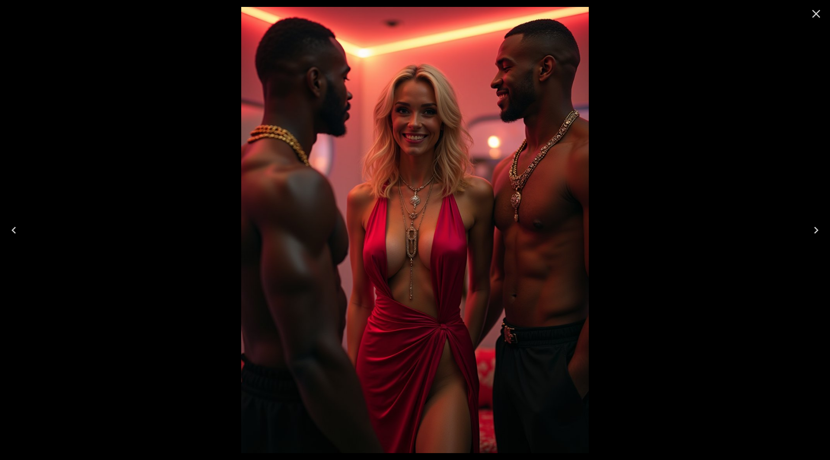
click at [812, 229] on icon "Next" at bounding box center [816, 231] width 14 height 14
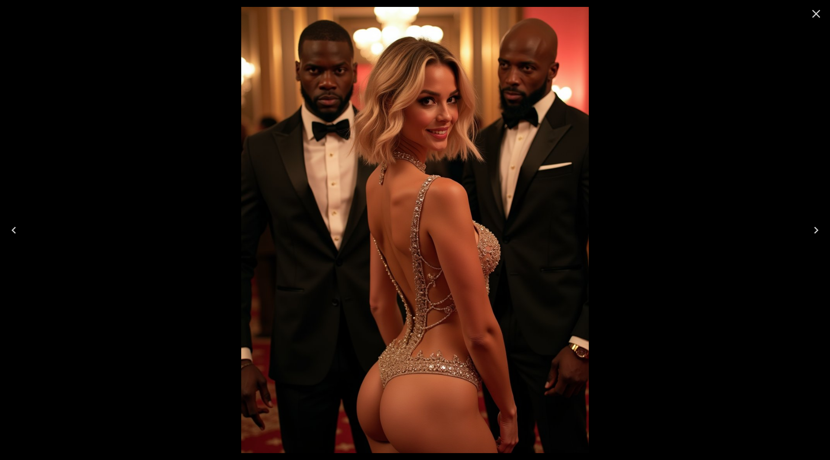
click at [812, 230] on icon "Next" at bounding box center [816, 231] width 14 height 14
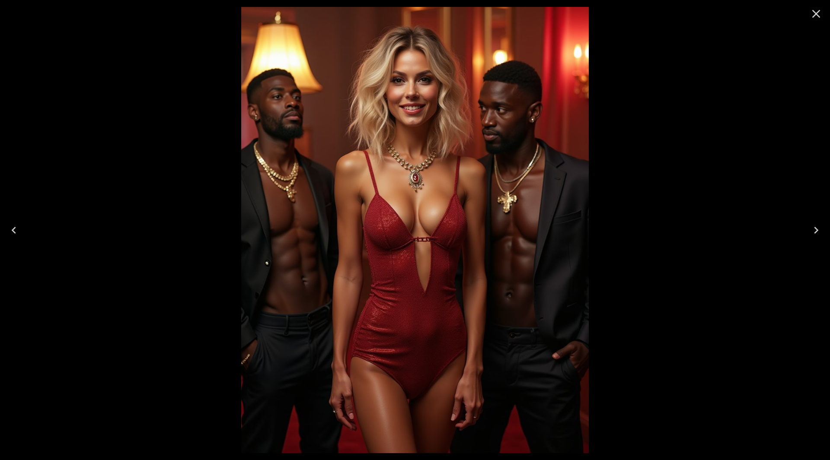
click at [812, 230] on icon "Next" at bounding box center [816, 231] width 14 height 14
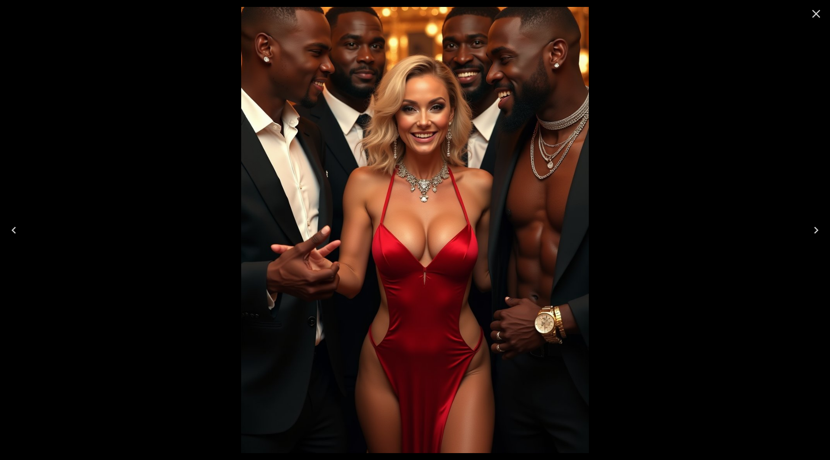
click at [813, 230] on icon "Next" at bounding box center [816, 231] width 14 height 14
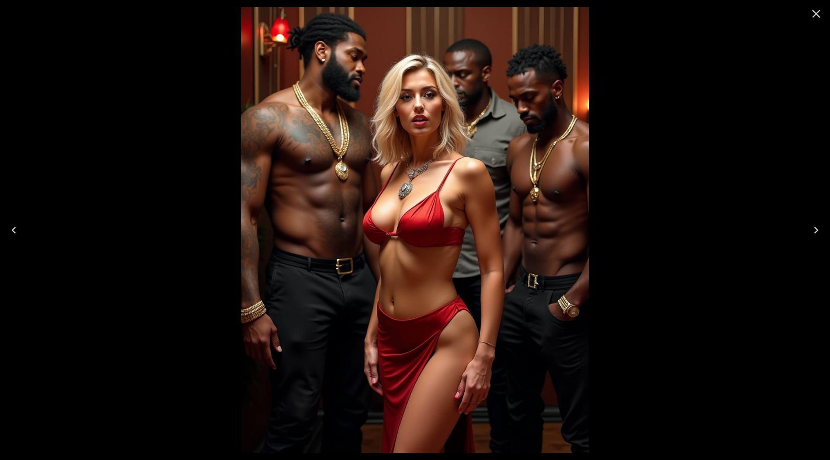
click at [813, 230] on icon "Next" at bounding box center [816, 231] width 14 height 14
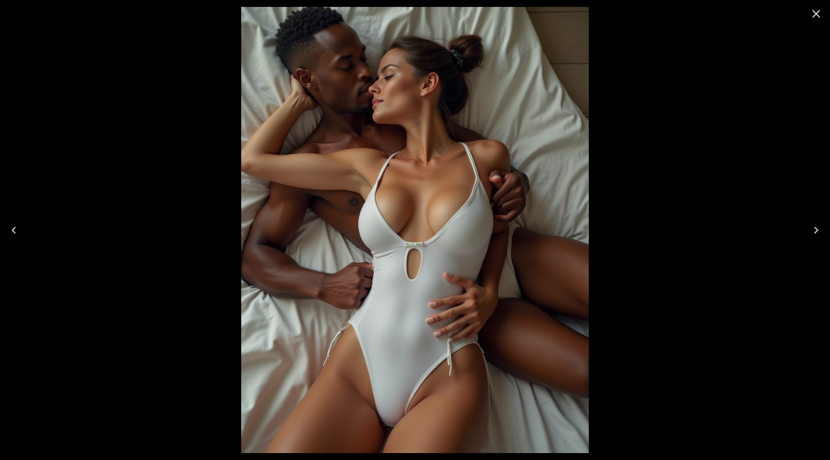
click at [813, 16] on icon "Close" at bounding box center [816, 14] width 14 height 14
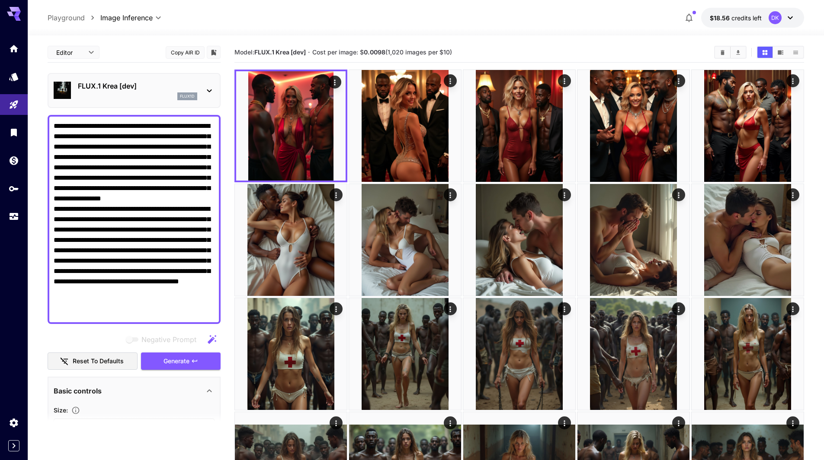
click at [138, 89] on p "FLUX.1 Krea [dev]" at bounding box center [137, 86] width 119 height 10
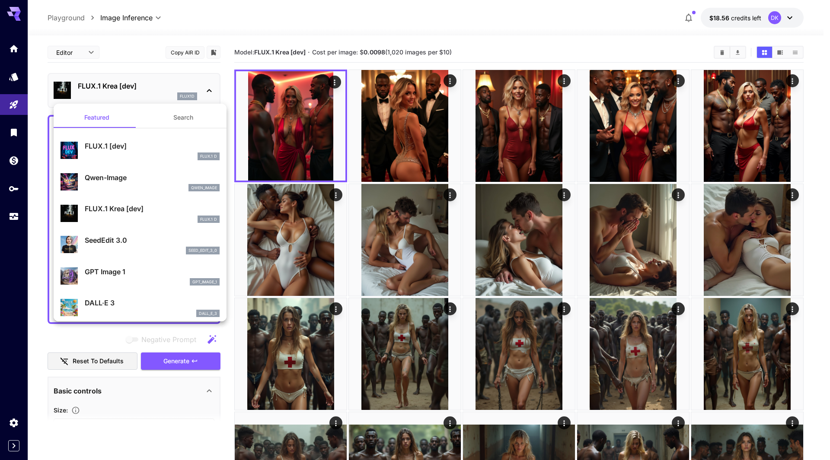
click at [138, 64] on div at bounding box center [415, 230] width 830 height 460
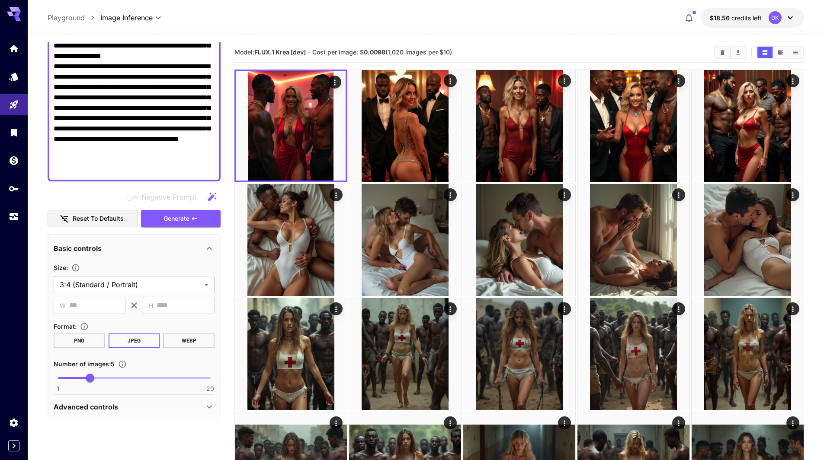
scroll to position [216, 0]
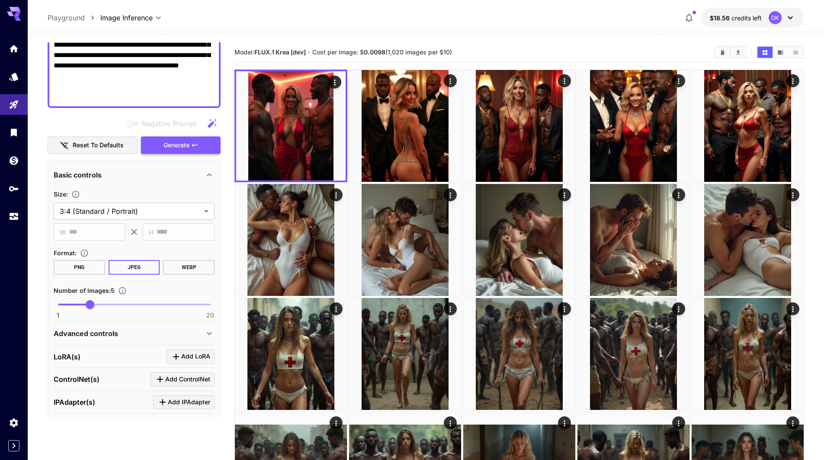
click at [182, 149] on span "Generate" at bounding box center [176, 145] width 26 height 11
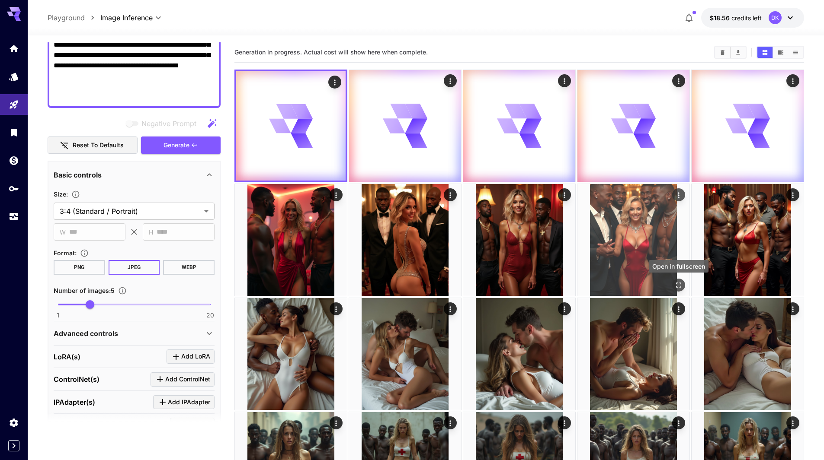
click at [678, 286] on icon "Open in fullscreen" at bounding box center [678, 285] width 9 height 9
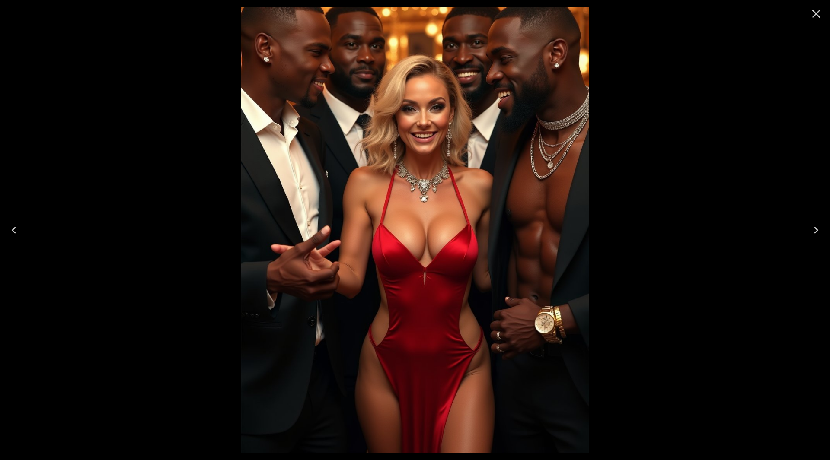
click at [814, 14] on icon "Close" at bounding box center [816, 14] width 14 height 14
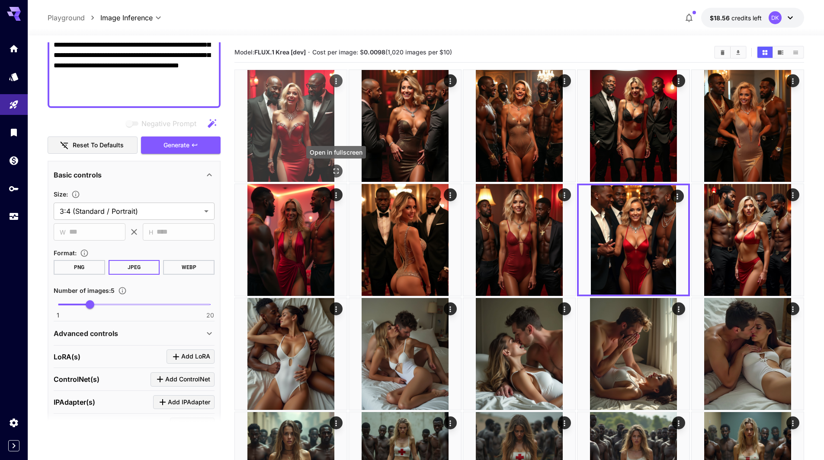
click at [335, 169] on icon "Open in fullscreen" at bounding box center [335, 171] width 5 height 5
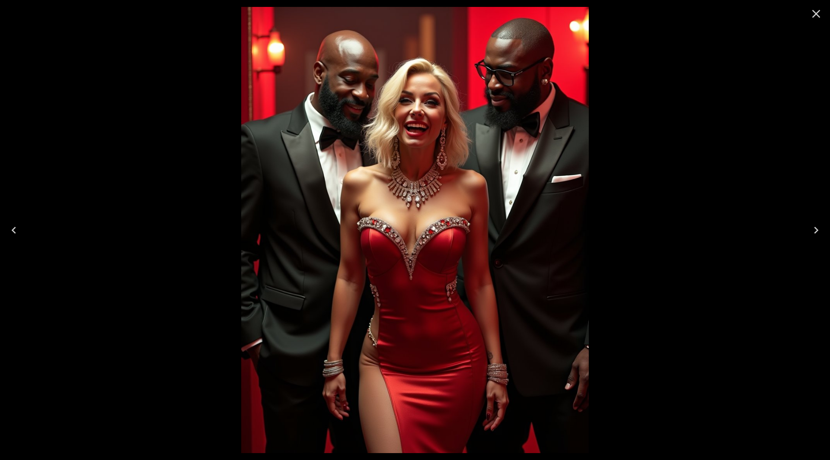
click at [809, 228] on icon "Next" at bounding box center [816, 231] width 14 height 14
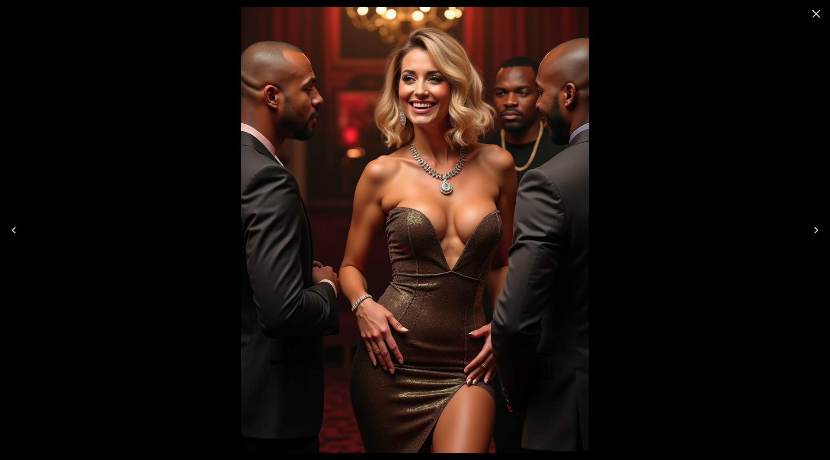
click at [809, 228] on icon "Next" at bounding box center [816, 231] width 14 height 14
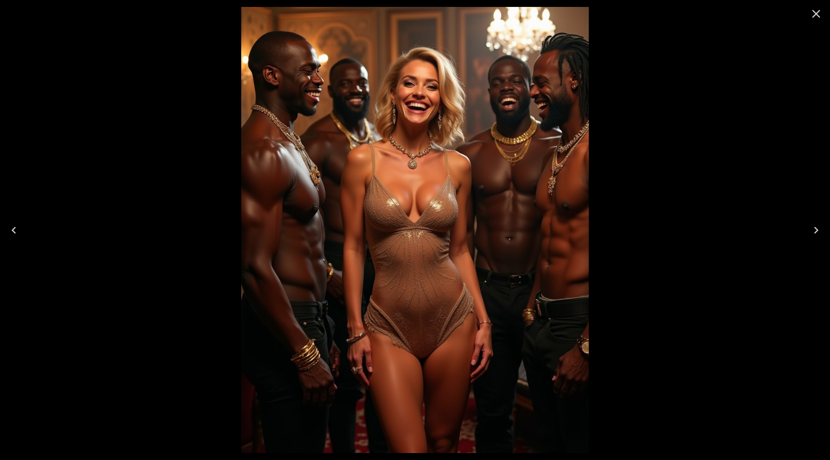
click at [810, 228] on icon "Next" at bounding box center [816, 231] width 14 height 14
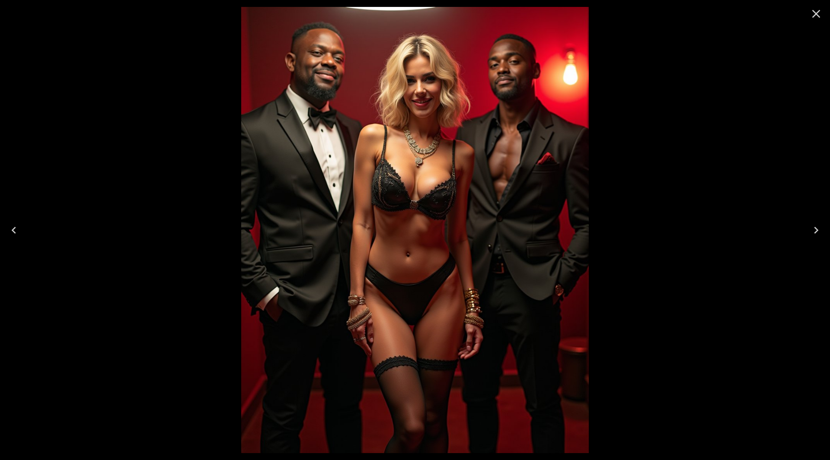
click at [811, 227] on icon "Next" at bounding box center [816, 231] width 14 height 14
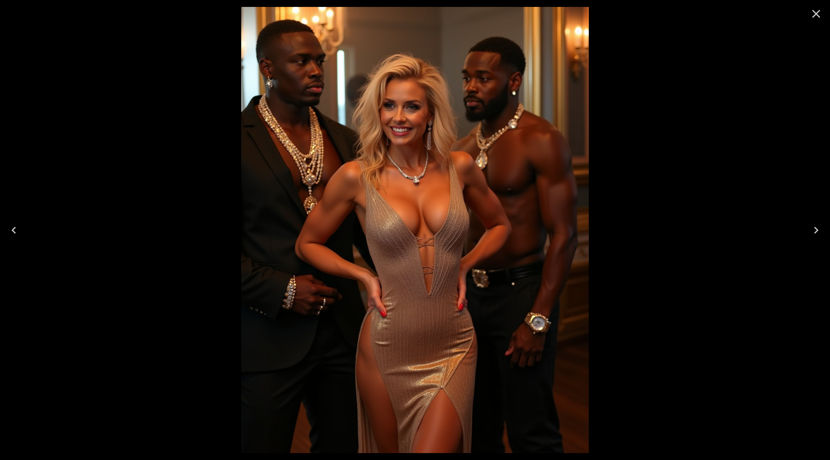
click at [814, 13] on icon "Close" at bounding box center [816, 14] width 14 height 14
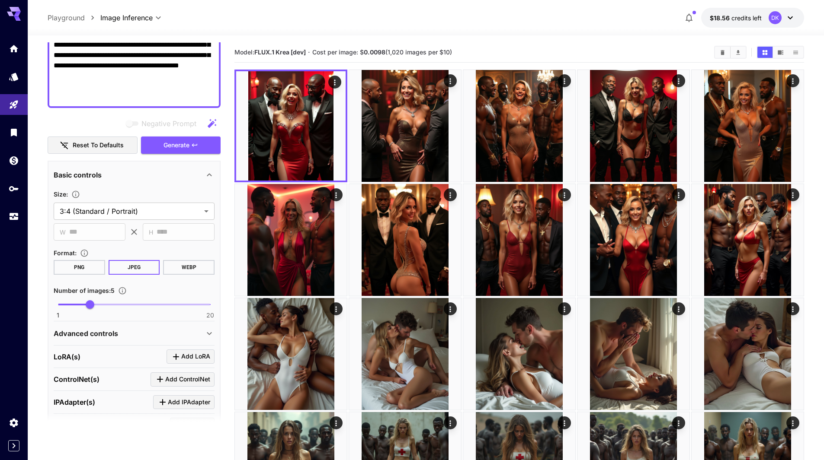
scroll to position [0, 0]
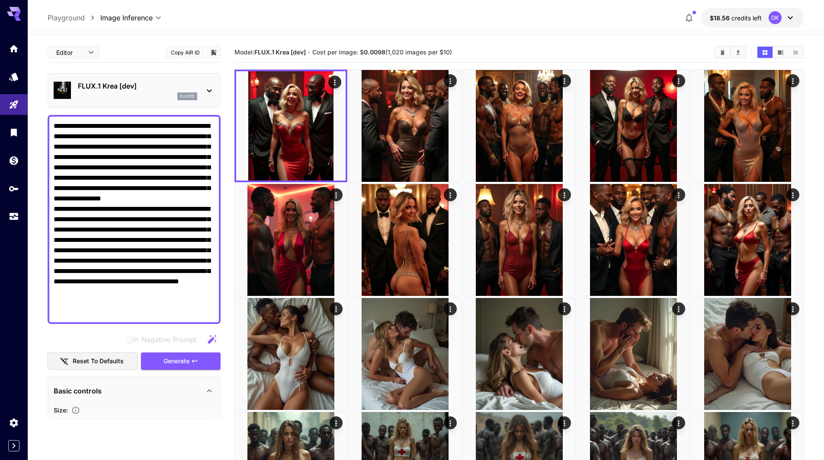
drag, startPoint x: 153, startPoint y: 98, endPoint x: 0, endPoint y: 10, distance: 176.2
paste textarea
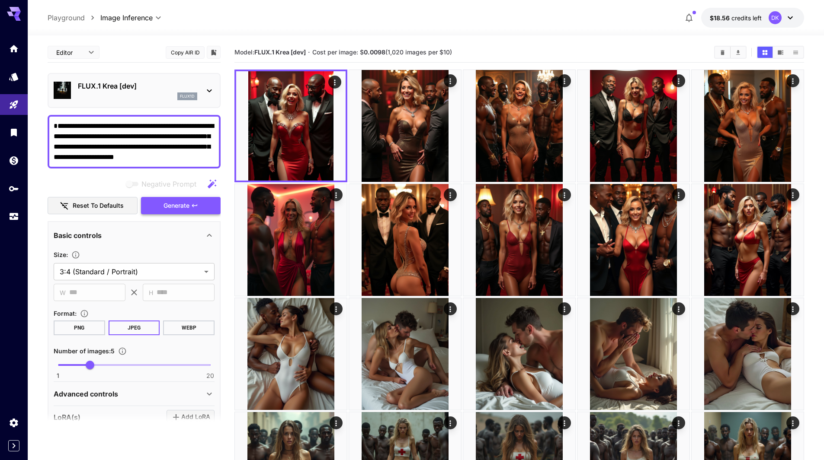
click at [189, 206] on span "Generate" at bounding box center [176, 206] width 26 height 11
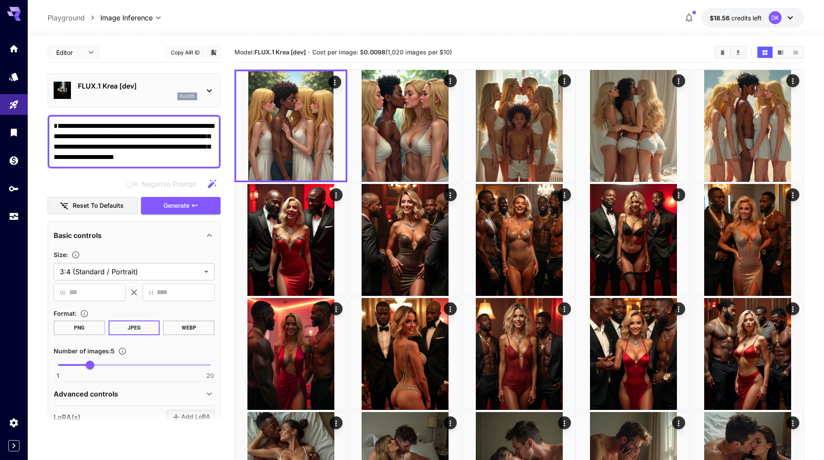
drag, startPoint x: 54, startPoint y: 125, endPoint x: 58, endPoint y: 126, distance: 4.8
click at [54, 125] on textarea "**********" at bounding box center [134, 142] width 161 height 42
click at [208, 157] on textarea "**********" at bounding box center [134, 142] width 161 height 42
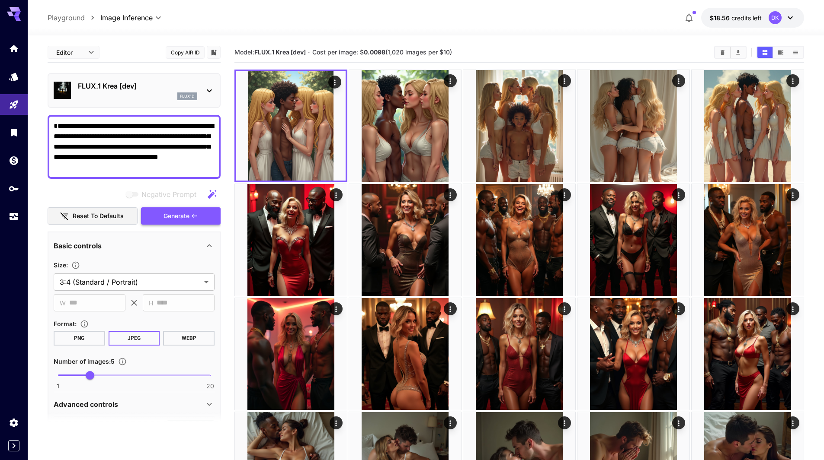
click at [200, 213] on button "Generate" at bounding box center [181, 217] width 80 height 18
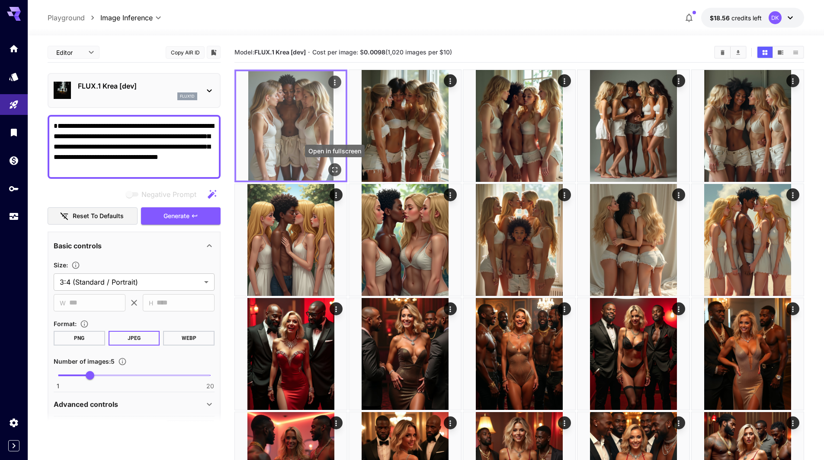
click at [335, 168] on icon "Open in fullscreen" at bounding box center [334, 170] width 9 height 9
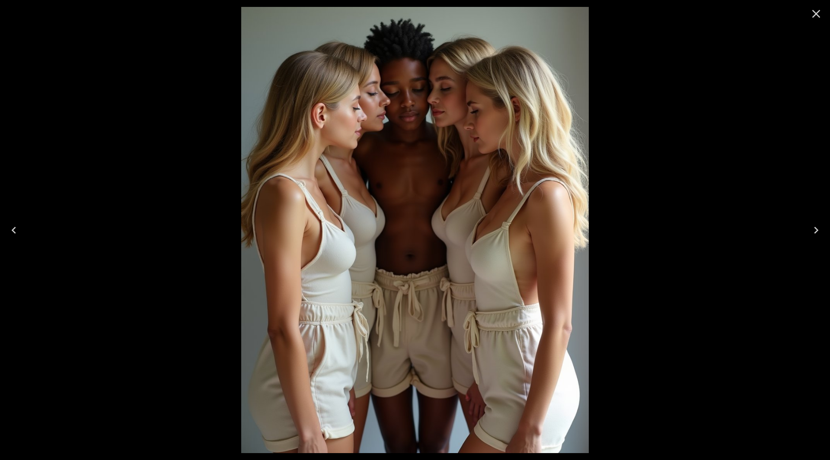
click at [821, 230] on icon "Next" at bounding box center [816, 231] width 14 height 14
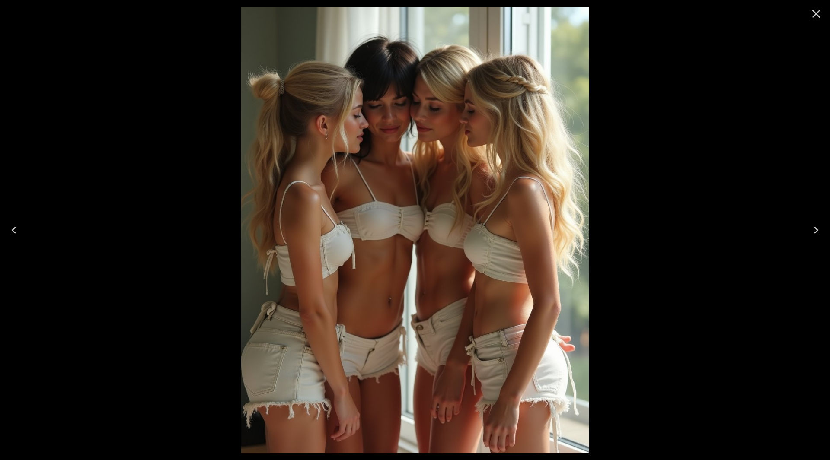
click at [823, 232] on icon "Next" at bounding box center [816, 231] width 14 height 14
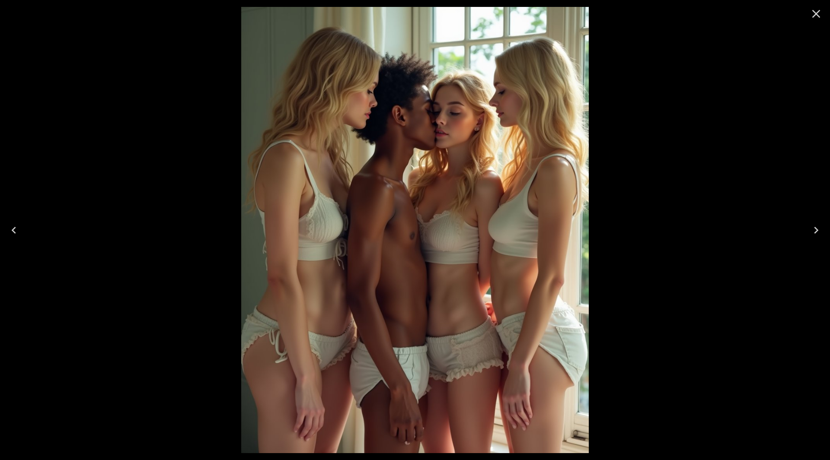
click at [823, 233] on button "Next" at bounding box center [816, 230] width 28 height 35
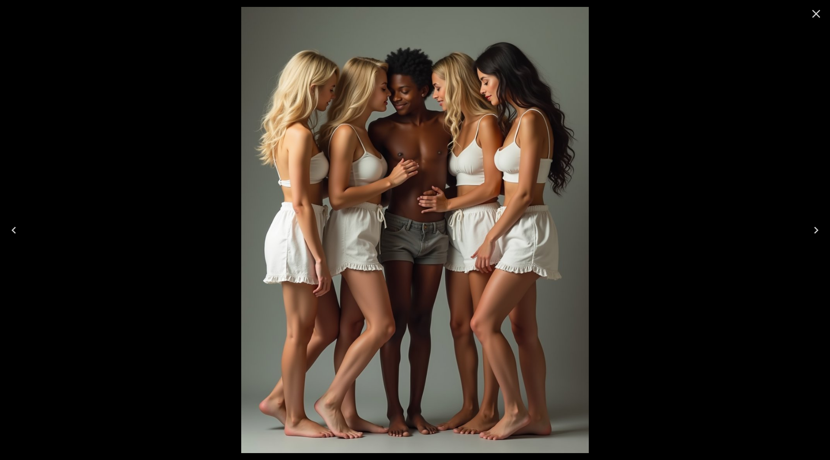
click at [823, 233] on button "Next" at bounding box center [816, 230] width 28 height 35
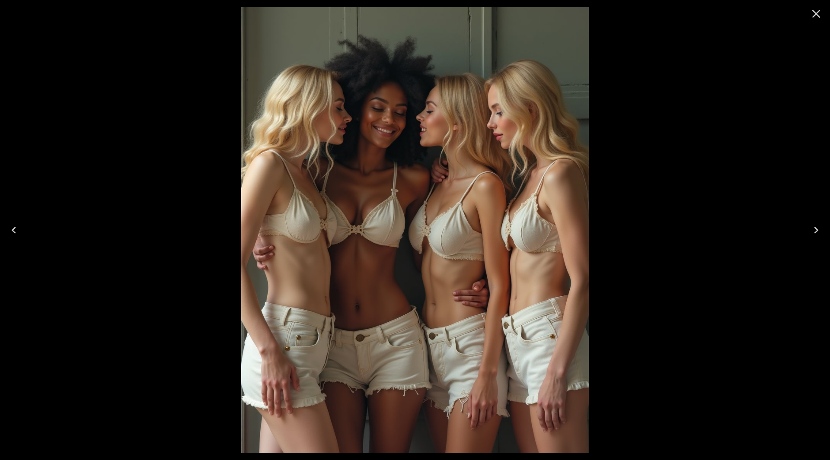
click at [813, 14] on icon "Close" at bounding box center [816, 14] width 14 height 14
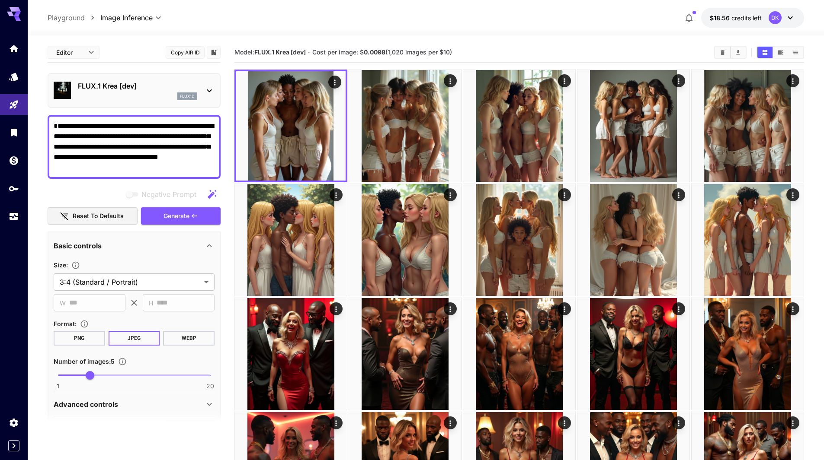
click at [119, 86] on p "FLUX.1 Krea [dev]" at bounding box center [137, 86] width 119 height 10
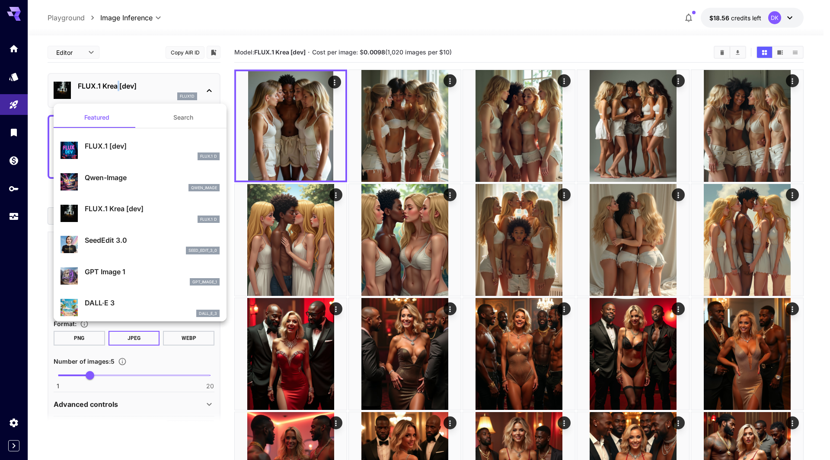
click at [114, 149] on p "FLUX.1 [dev]" at bounding box center [152, 146] width 135 height 10
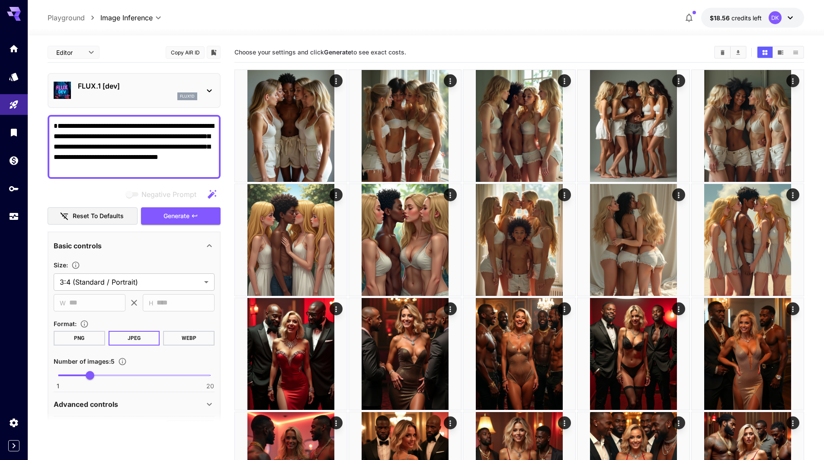
drag, startPoint x: 114, startPoint y: 170, endPoint x: 59, endPoint y: 172, distance: 54.5
click at [59, 172] on textarea "**********" at bounding box center [134, 147] width 161 height 52
click at [58, 173] on div "**********" at bounding box center [134, 147] width 173 height 64
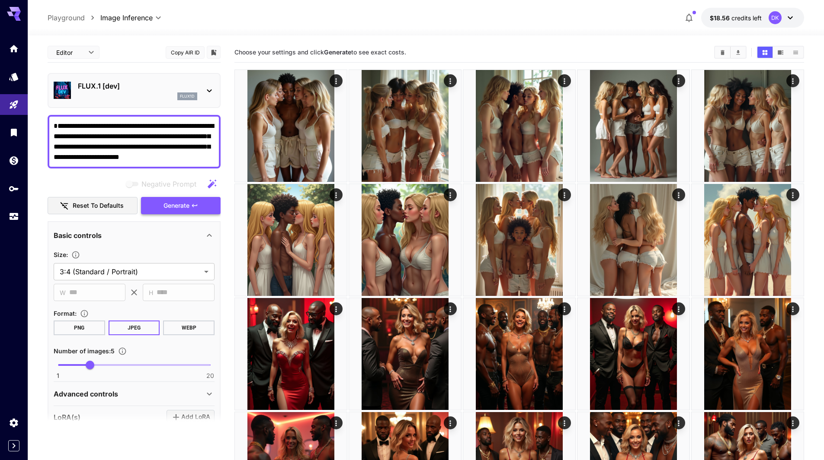
click at [200, 205] on button "Generate" at bounding box center [181, 206] width 80 height 18
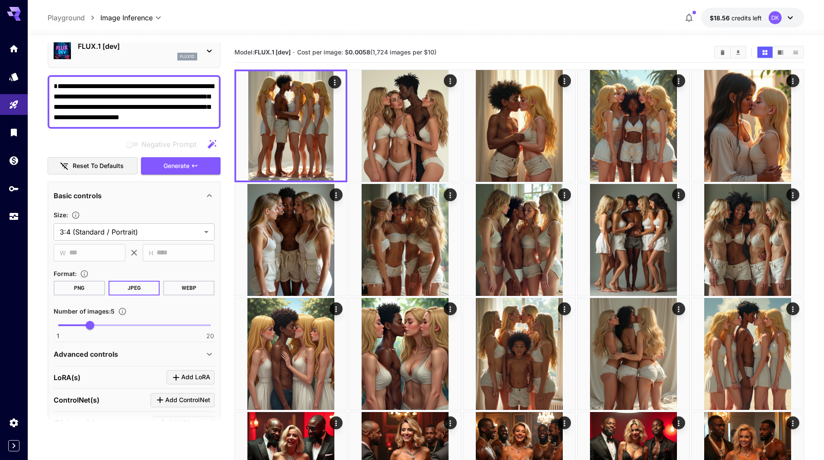
scroll to position [43, 0]
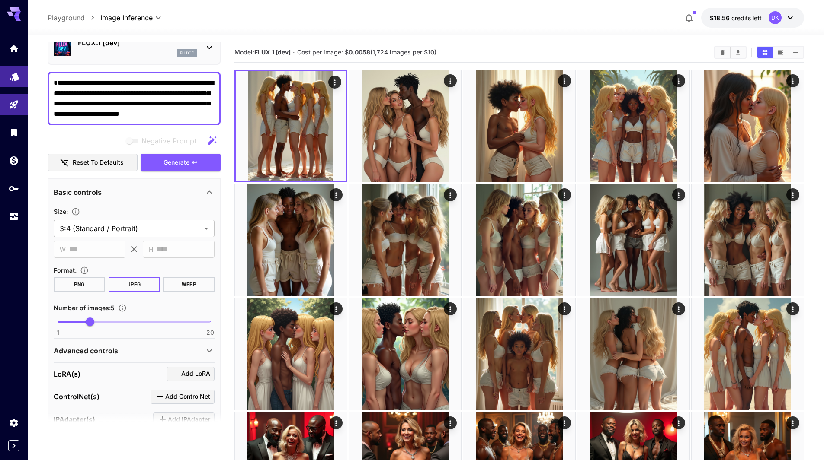
drag, startPoint x: 200, startPoint y: 115, endPoint x: 0, endPoint y: 82, distance: 202.6
paste textarea "**********"
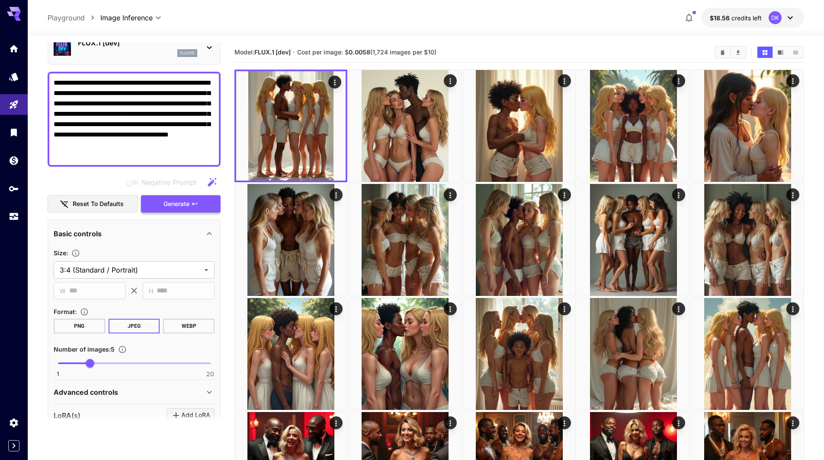
type textarea "**********"
click at [195, 203] on icon "button" at bounding box center [194, 204] width 7 height 7
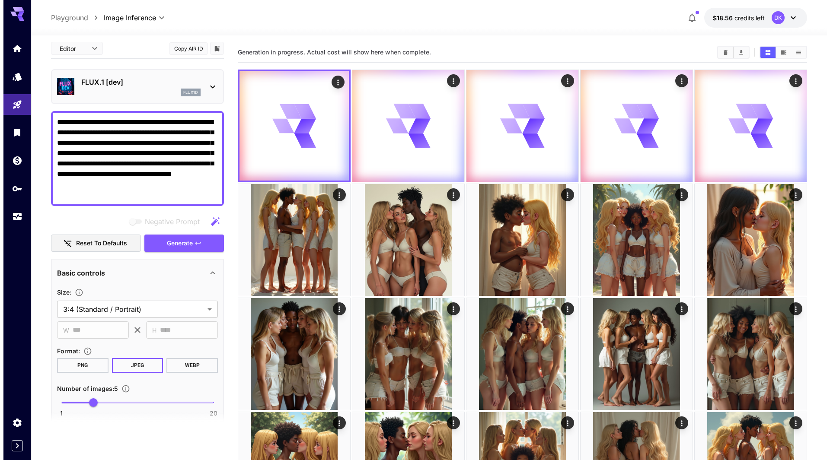
scroll to position [0, 0]
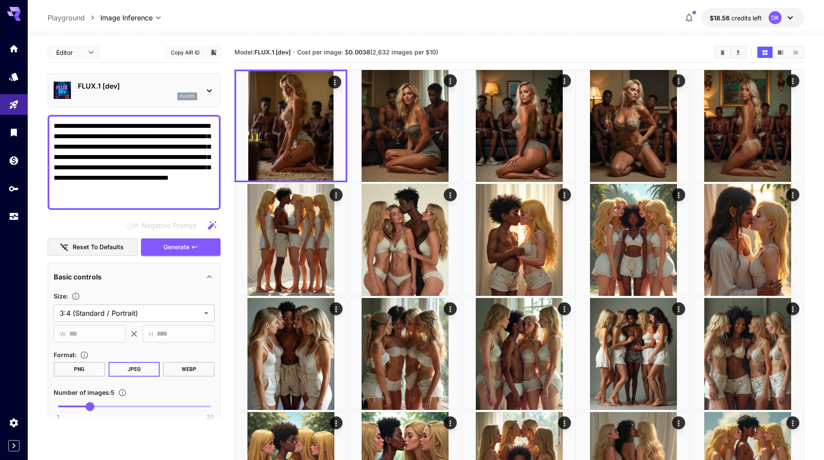
click at [214, 90] on icon at bounding box center [209, 91] width 10 height 10
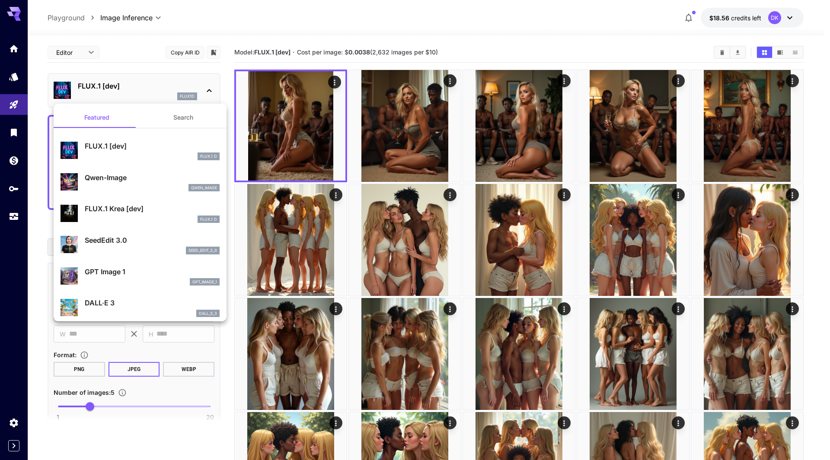
click at [136, 208] on p "FLUX.1 Krea [dev]" at bounding box center [152, 209] width 135 height 10
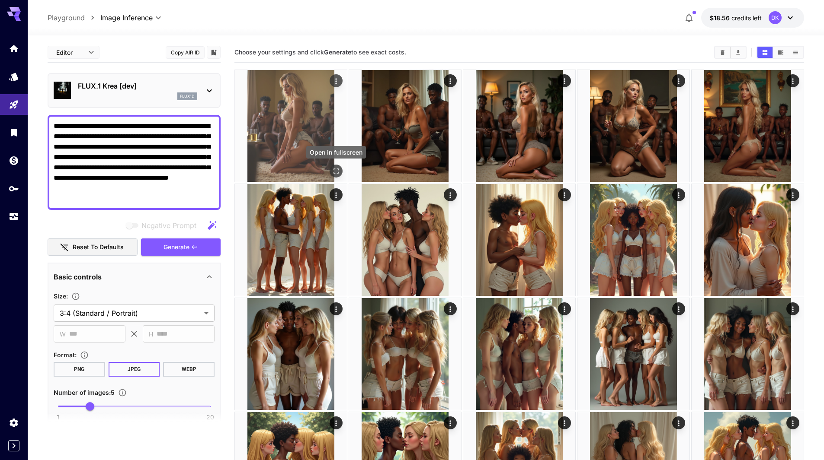
click at [335, 169] on icon "Open in fullscreen" at bounding box center [336, 171] width 9 height 9
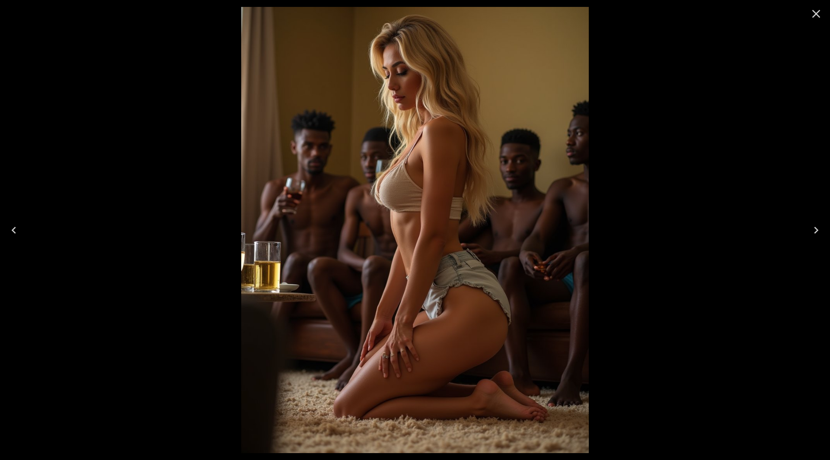
click at [818, 234] on icon "Next" at bounding box center [816, 231] width 14 height 14
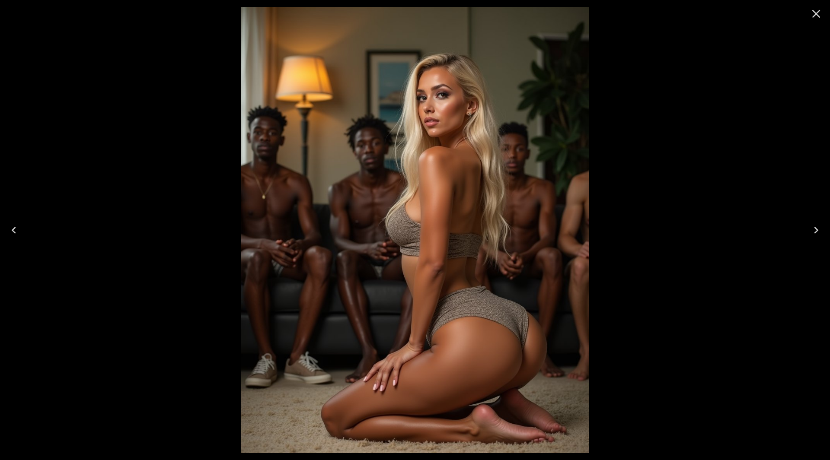
click at [819, 235] on icon "Next" at bounding box center [816, 231] width 14 height 14
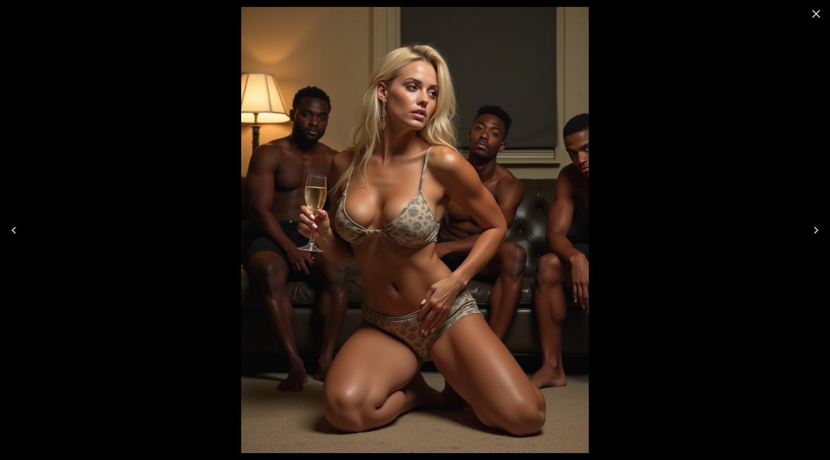
click at [811, 13] on icon "Close" at bounding box center [816, 14] width 14 height 14
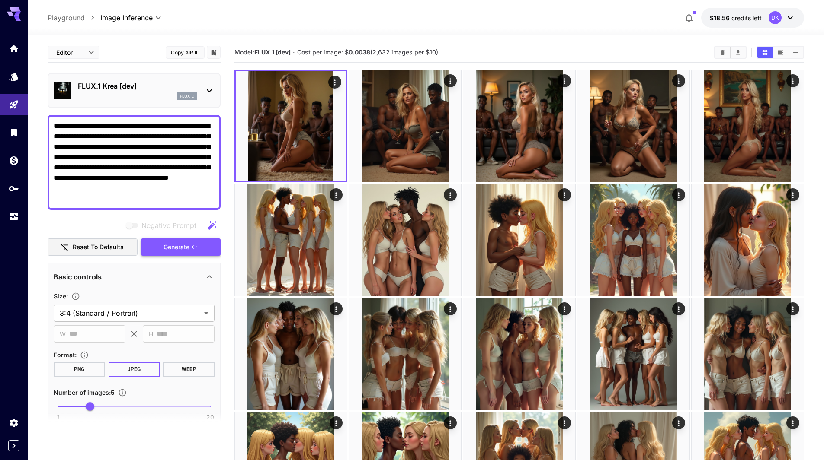
click at [183, 246] on span "Generate" at bounding box center [176, 247] width 26 height 11
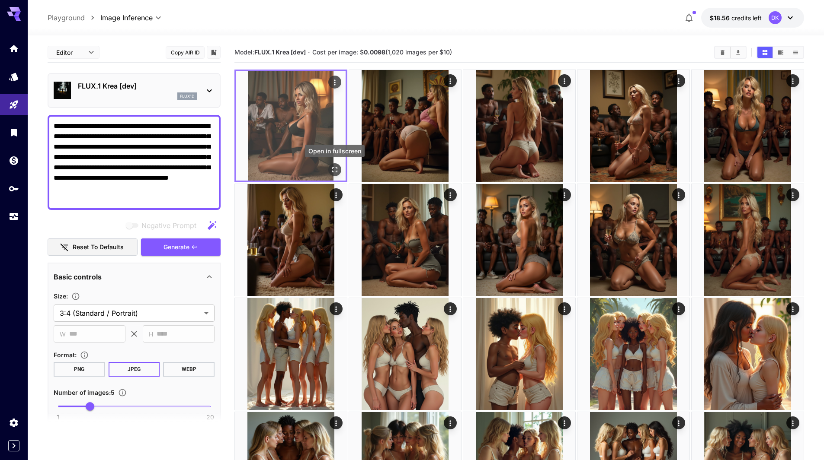
click at [336, 171] on icon "Open in fullscreen" at bounding box center [334, 169] width 5 height 5
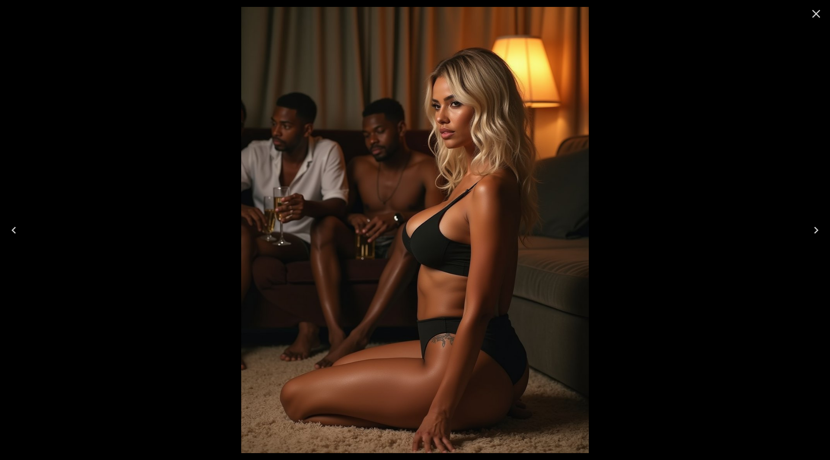
click at [816, 230] on icon "Next" at bounding box center [816, 231] width 14 height 14
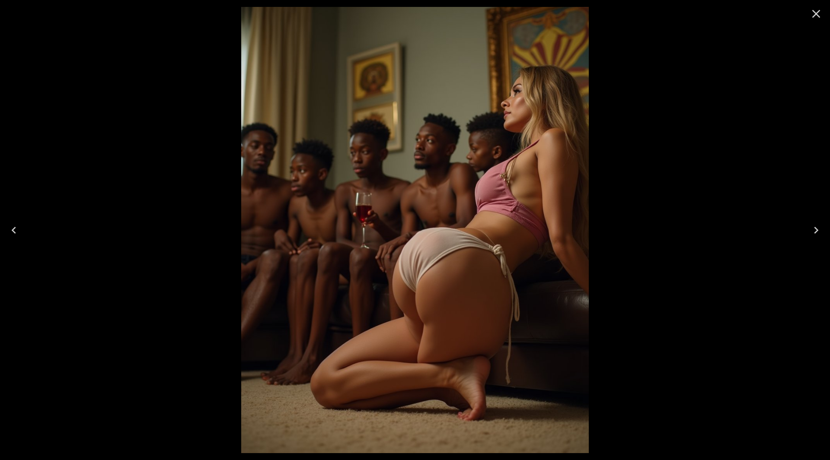
click at [817, 231] on icon "Next" at bounding box center [816, 230] width 4 height 7
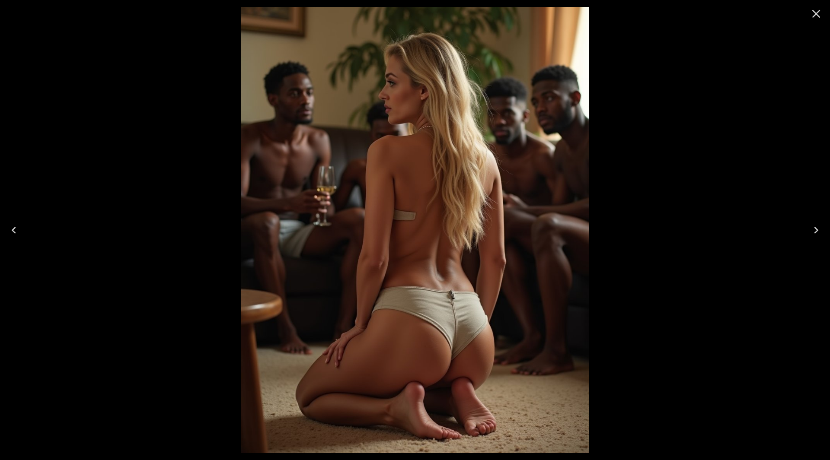
click at [818, 232] on icon "Next" at bounding box center [816, 231] width 14 height 14
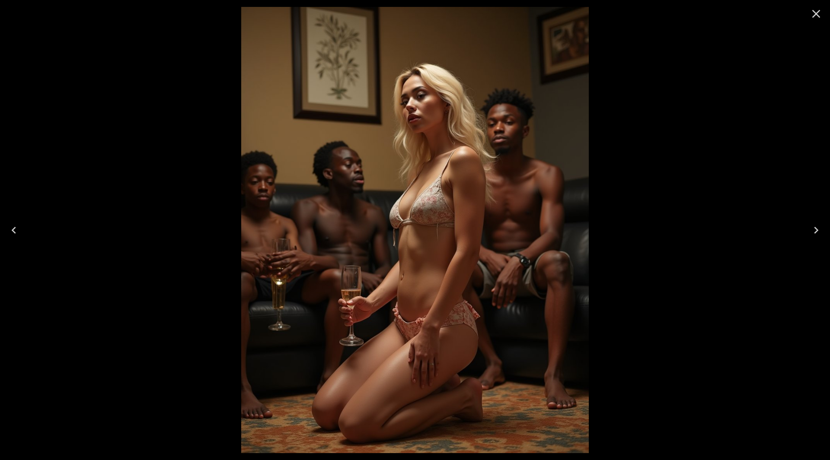
click at [818, 233] on icon "Next" at bounding box center [816, 231] width 14 height 14
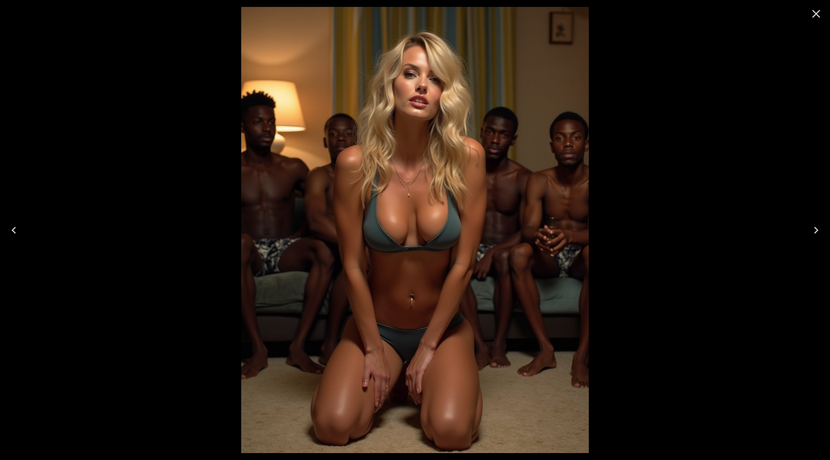
click at [819, 233] on icon "Next" at bounding box center [816, 231] width 14 height 14
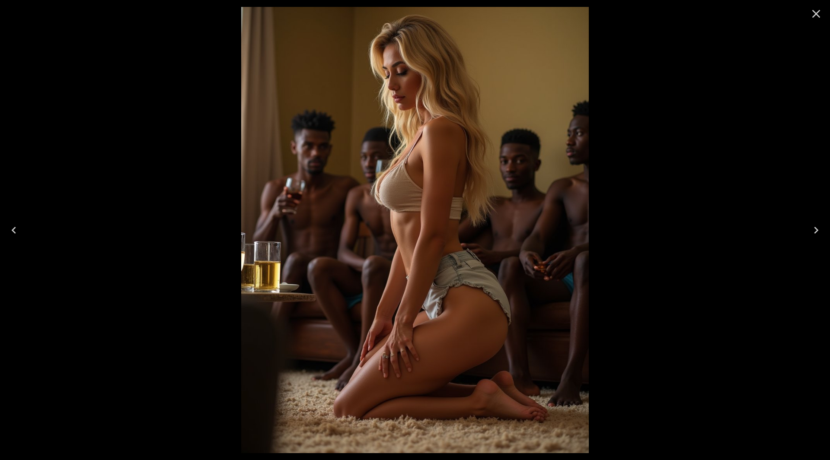
click at [815, 14] on icon "Close" at bounding box center [816, 14] width 14 height 14
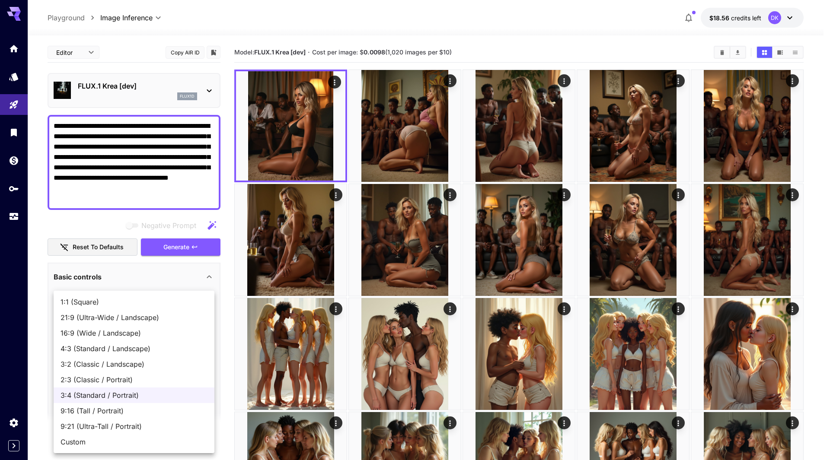
click at [102, 301] on span "1:1 (Square)" at bounding box center [134, 302] width 147 height 10
type input "**********"
type input "****"
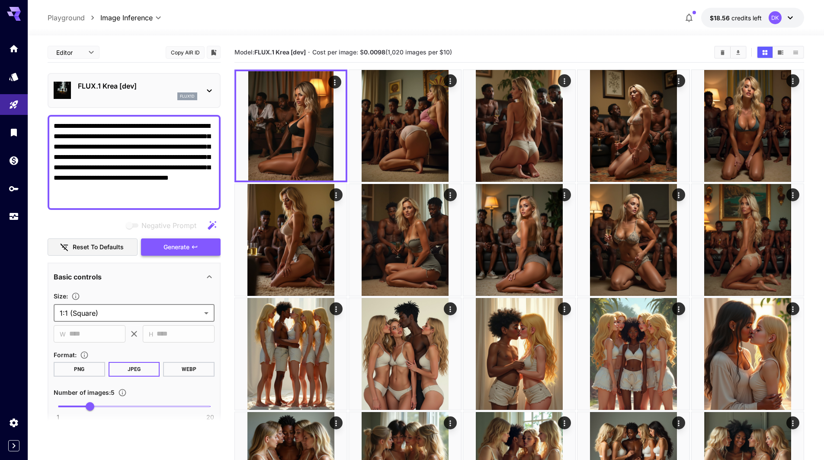
click at [195, 246] on icon "button" at bounding box center [194, 247] width 7 height 7
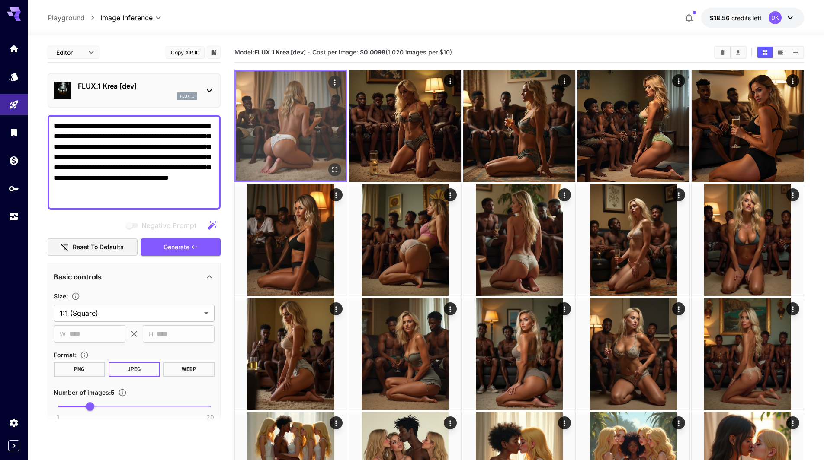
click at [338, 167] on icon "Open in fullscreen" at bounding box center [334, 170] width 9 height 9
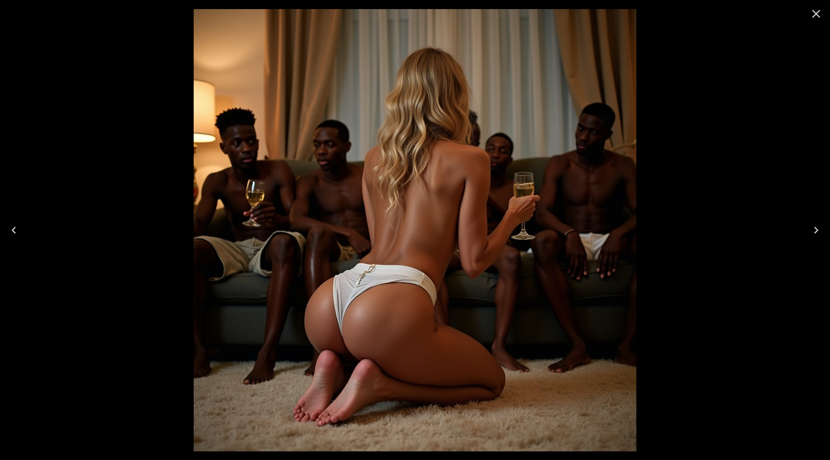
click at [819, 224] on icon "Next" at bounding box center [816, 231] width 14 height 14
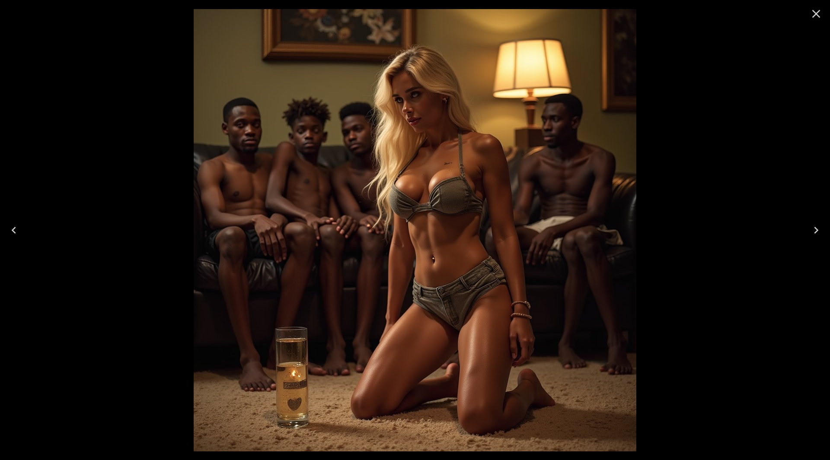
click at [820, 224] on icon "Next" at bounding box center [816, 231] width 14 height 14
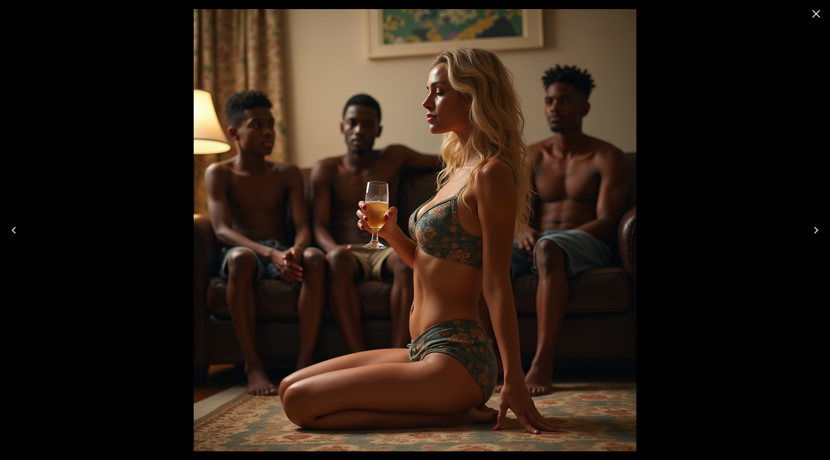
click at [821, 225] on icon "Next" at bounding box center [816, 231] width 14 height 14
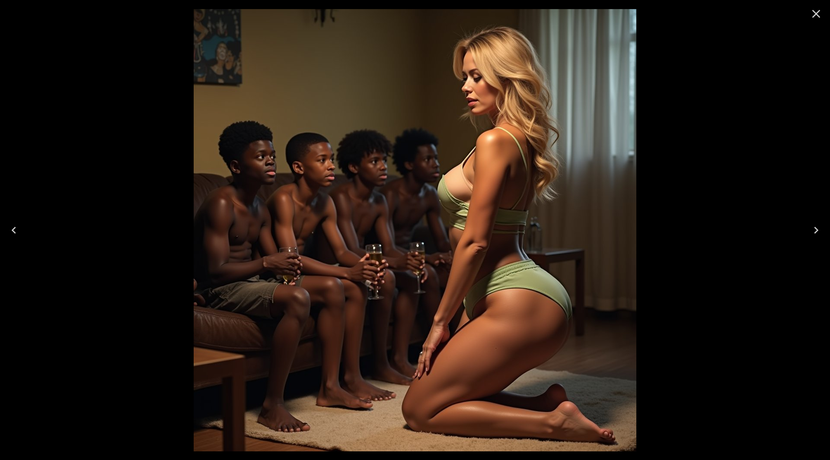
click at [822, 226] on icon "Next" at bounding box center [816, 231] width 14 height 14
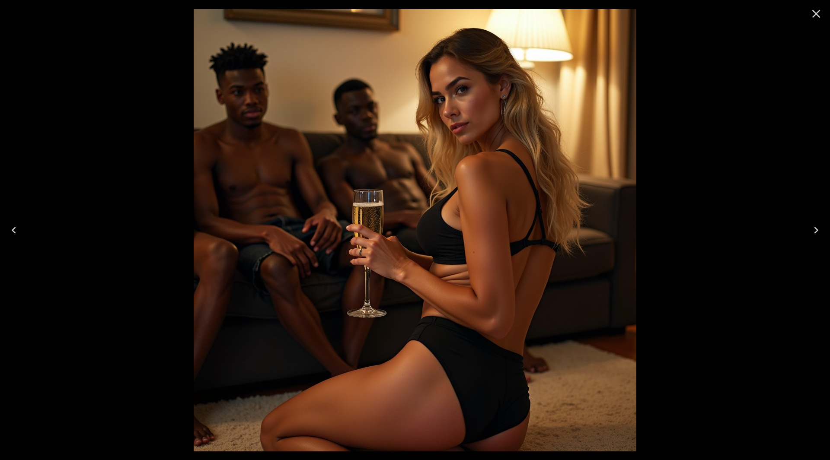
click at [814, 18] on icon "Close" at bounding box center [816, 14] width 14 height 14
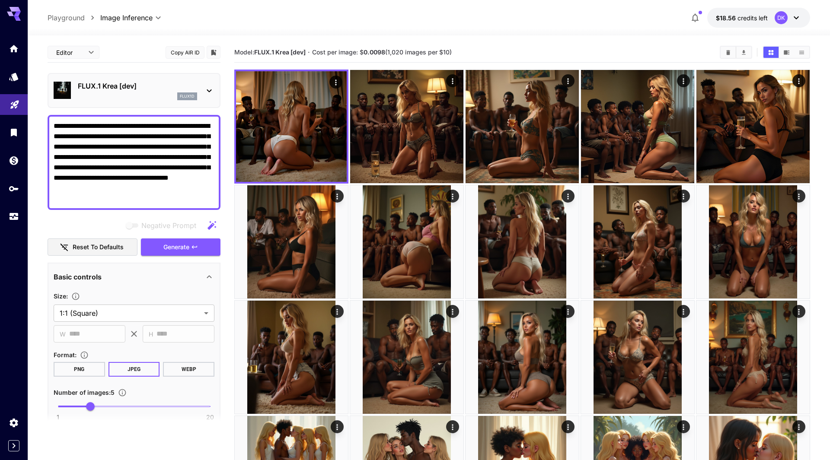
drag, startPoint x: 97, startPoint y: 201, endPoint x: 0, endPoint y: 101, distance: 139.1
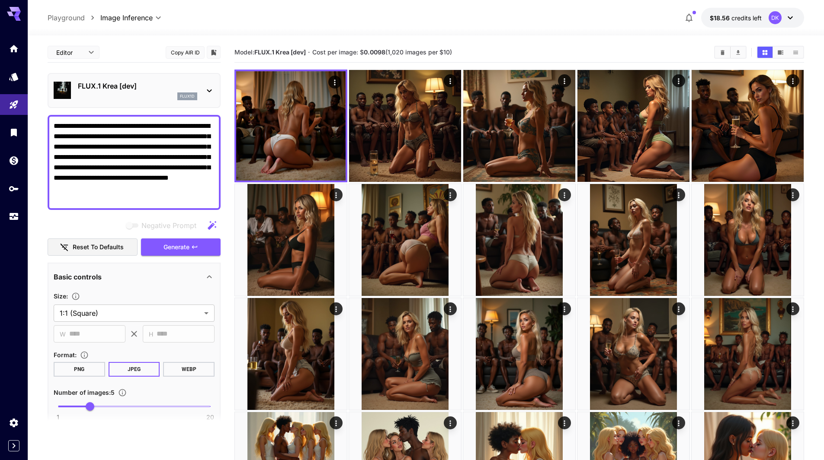
paste textarea
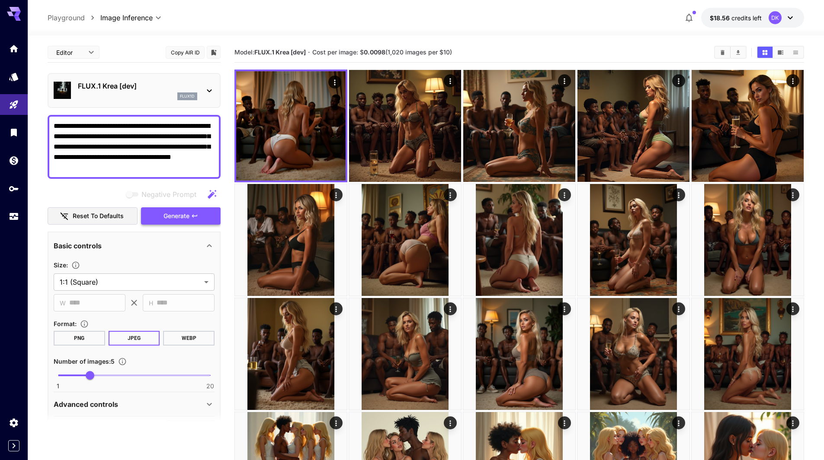
type textarea "**********"
click at [198, 212] on button "Generate" at bounding box center [181, 217] width 80 height 18
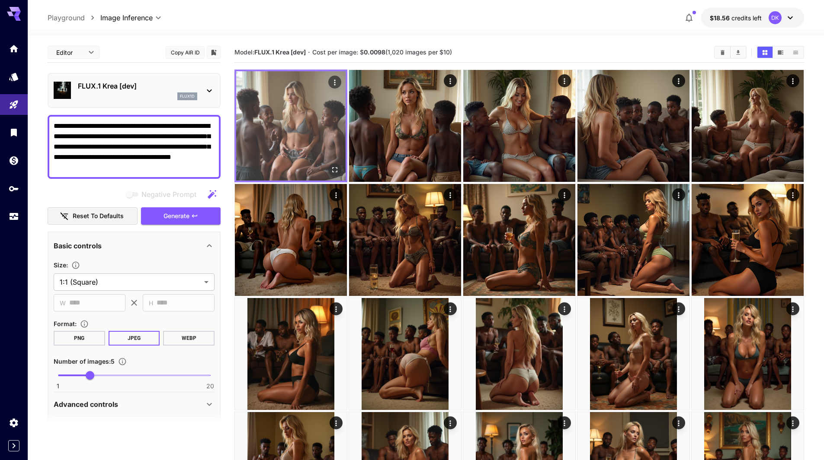
click at [291, 132] on img at bounding box center [290, 125] width 109 height 109
click at [333, 169] on icon "Open in fullscreen" at bounding box center [334, 170] width 9 height 9
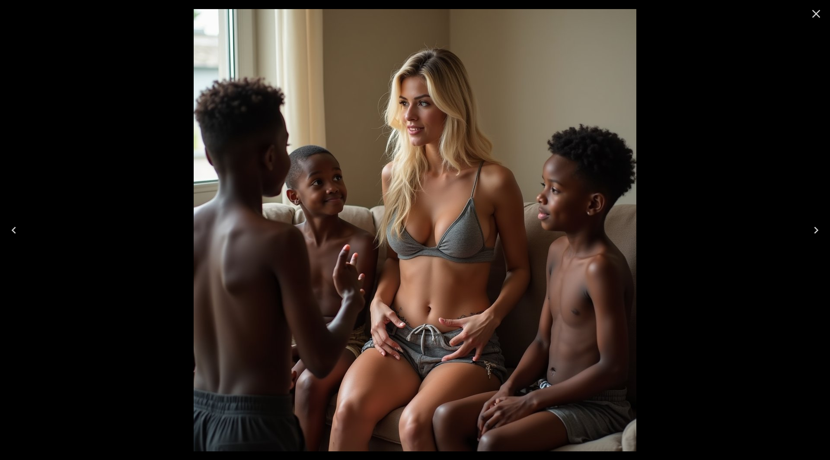
click at [823, 230] on button "Next" at bounding box center [816, 230] width 28 height 35
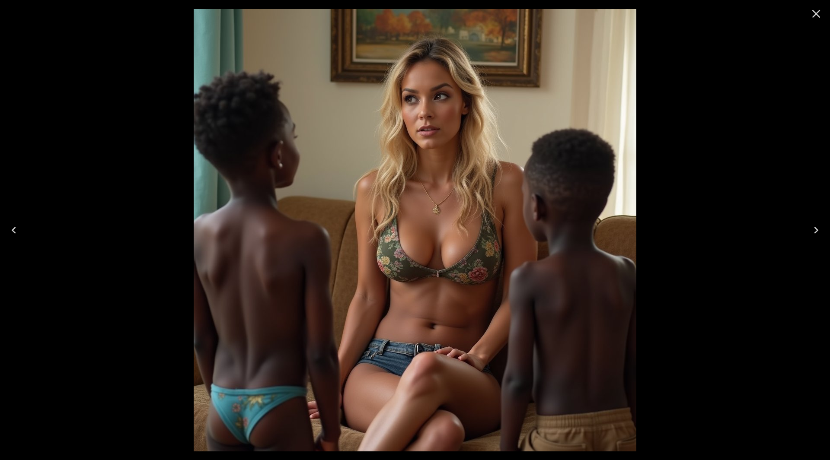
click at [823, 230] on button "Next" at bounding box center [816, 230] width 28 height 35
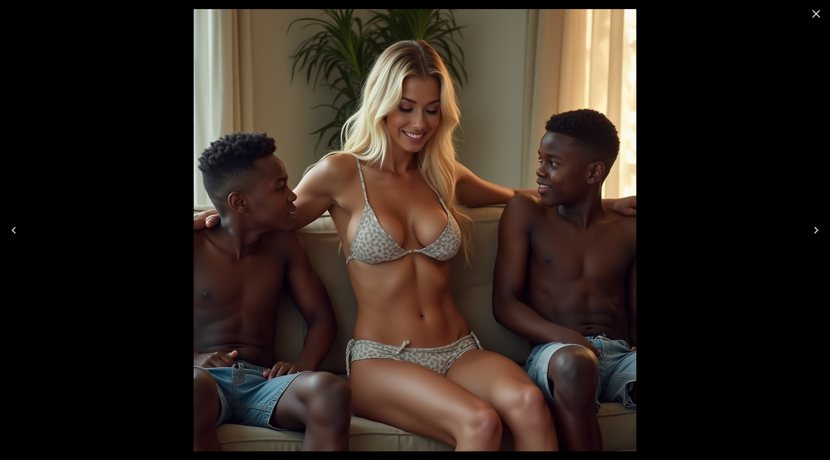
click at [823, 230] on button "Next" at bounding box center [816, 230] width 28 height 35
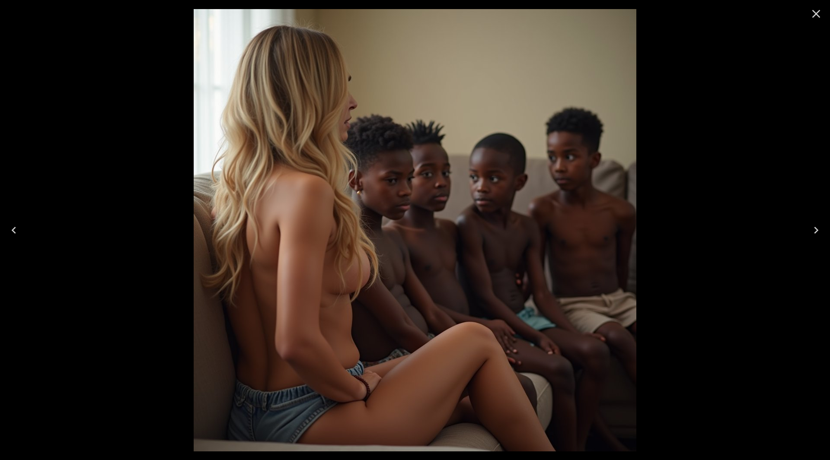
click at [823, 230] on button "Next" at bounding box center [816, 230] width 28 height 35
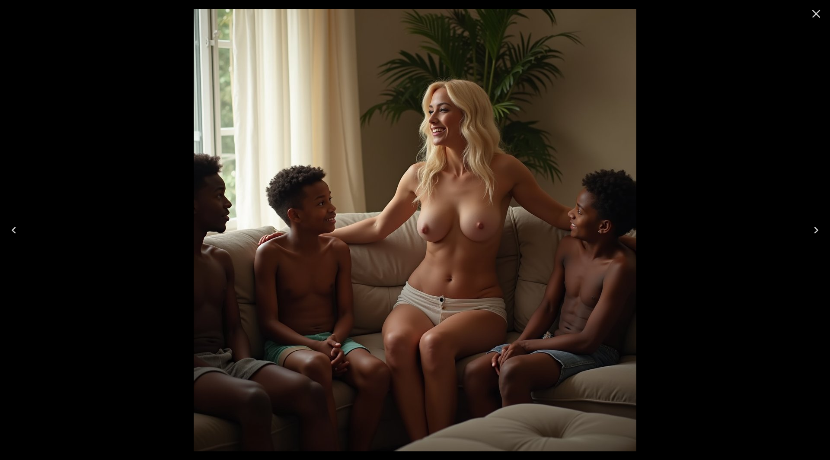
click at [823, 230] on button "Next" at bounding box center [816, 230] width 28 height 35
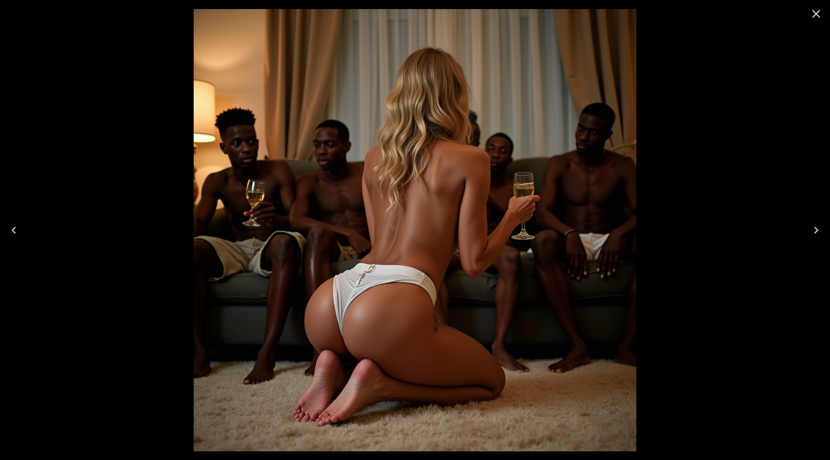
click at [817, 14] on icon "Close" at bounding box center [816, 14] width 8 height 8
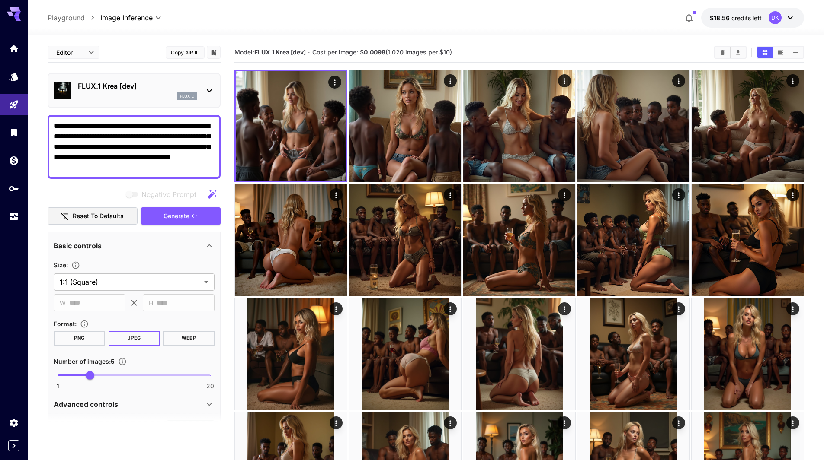
drag, startPoint x: 140, startPoint y: 166, endPoint x: 31, endPoint y: 98, distance: 129.0
paste textarea "**********"
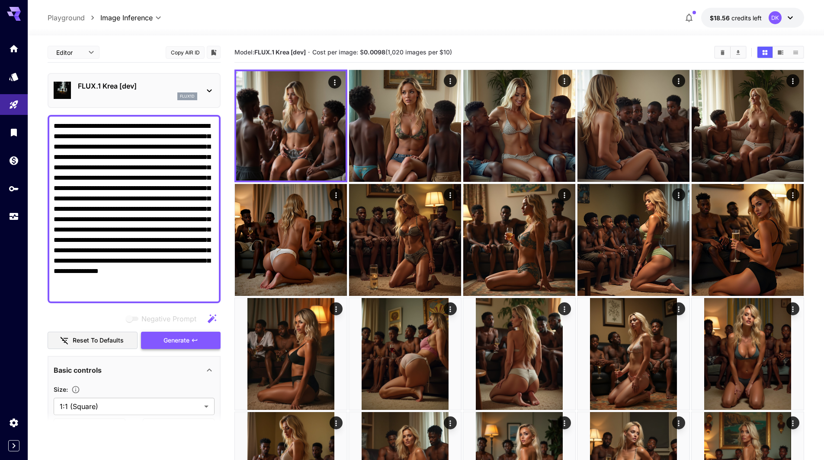
type textarea "**********"
click at [201, 342] on button "Generate" at bounding box center [181, 341] width 80 height 18
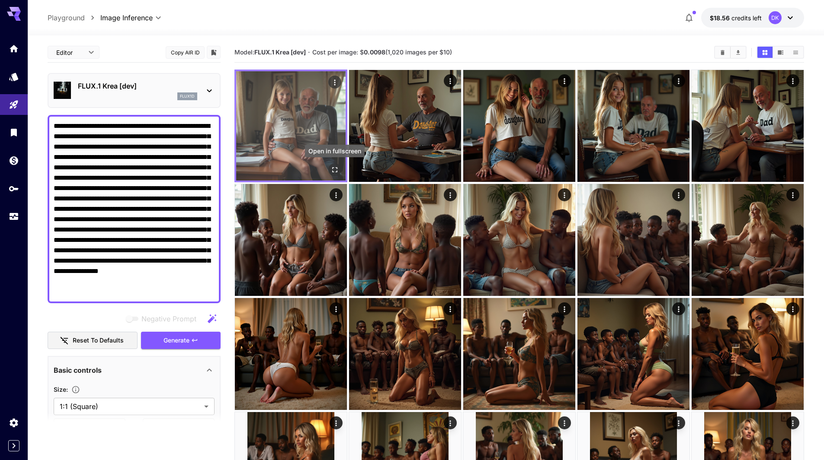
click at [334, 171] on icon "Open in fullscreen" at bounding box center [334, 170] width 9 height 9
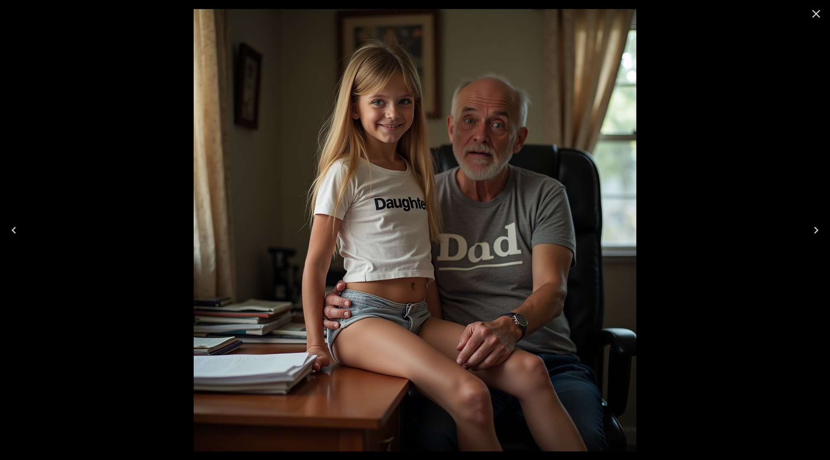
click at [820, 228] on icon "Next" at bounding box center [816, 231] width 14 height 14
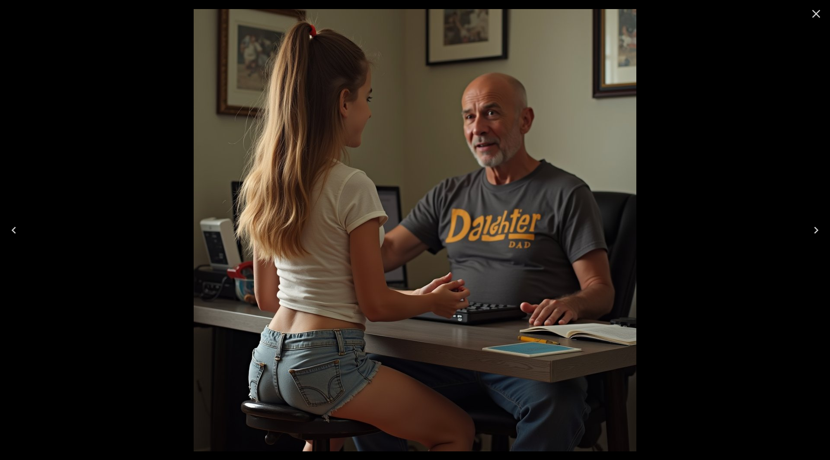
click at [823, 230] on button "Next" at bounding box center [816, 230] width 28 height 35
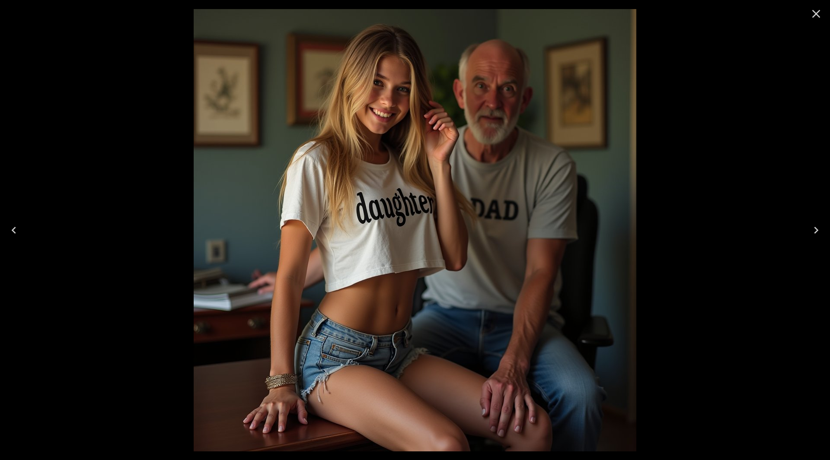
click at [823, 230] on button "Next" at bounding box center [816, 230] width 28 height 35
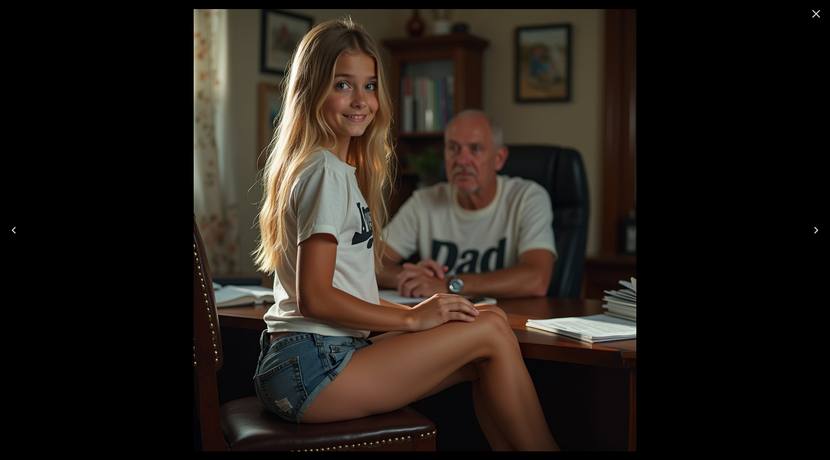
click at [823, 230] on button "Next" at bounding box center [816, 230] width 28 height 35
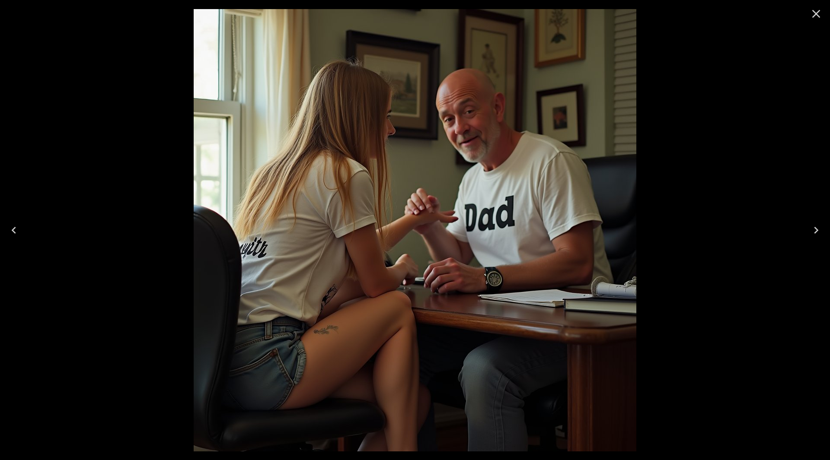
click at [823, 230] on button "Next" at bounding box center [816, 230] width 28 height 35
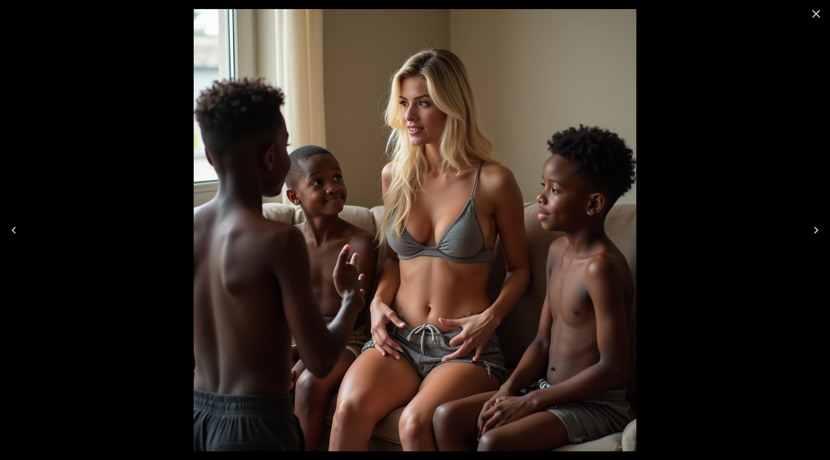
drag, startPoint x: 19, startPoint y: 233, endPoint x: 26, endPoint y: 231, distance: 6.6
click at [19, 232] on icon "Previous" at bounding box center [14, 231] width 14 height 14
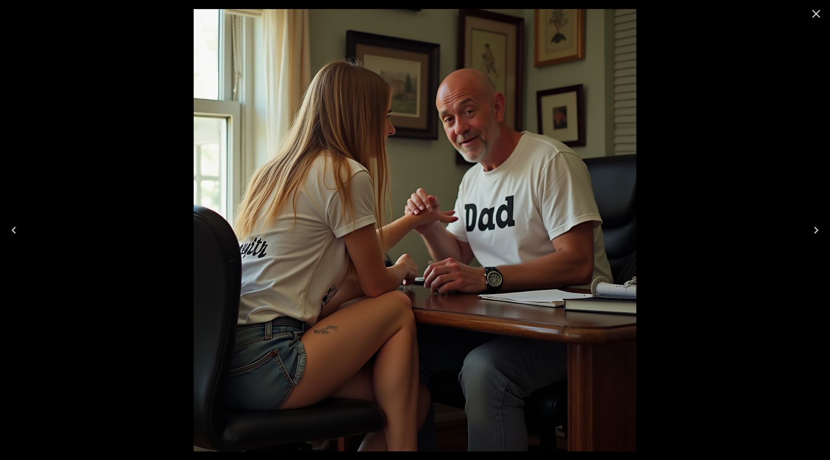
click at [818, 19] on icon "Close" at bounding box center [816, 14] width 14 height 14
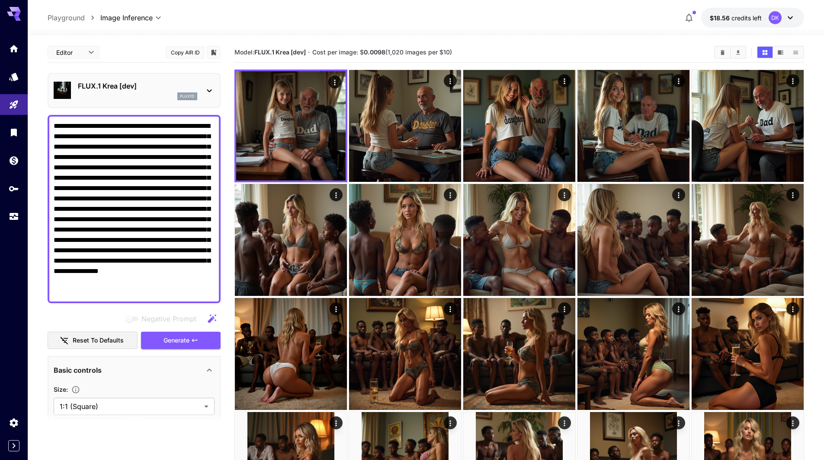
click at [134, 89] on p "FLUX.1 Krea [dev]" at bounding box center [137, 86] width 119 height 10
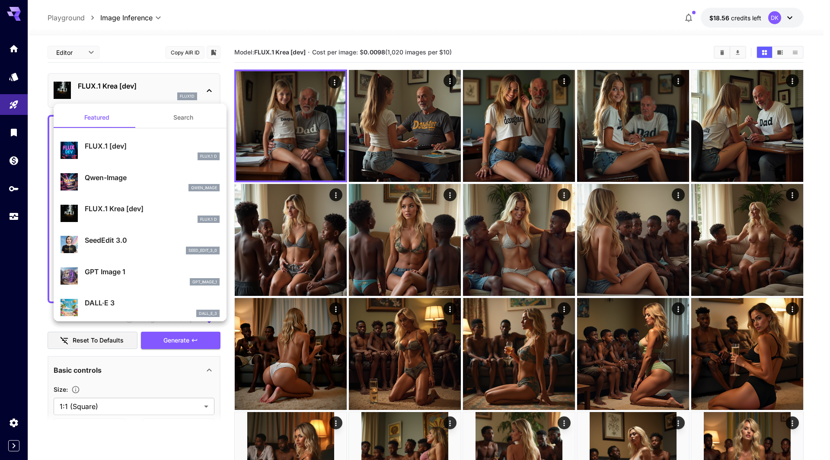
click at [109, 140] on div "FLUX.1 [dev] FLUX.1 D" at bounding box center [140, 150] width 159 height 26
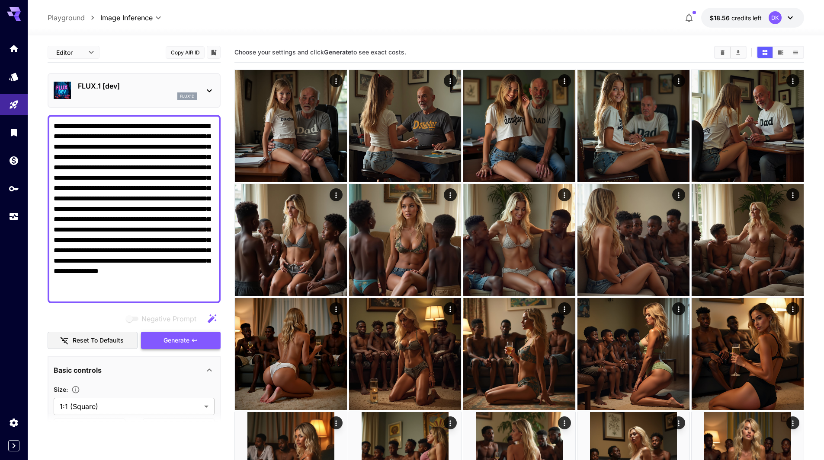
click at [194, 342] on icon "button" at bounding box center [194, 340] width 7 height 7
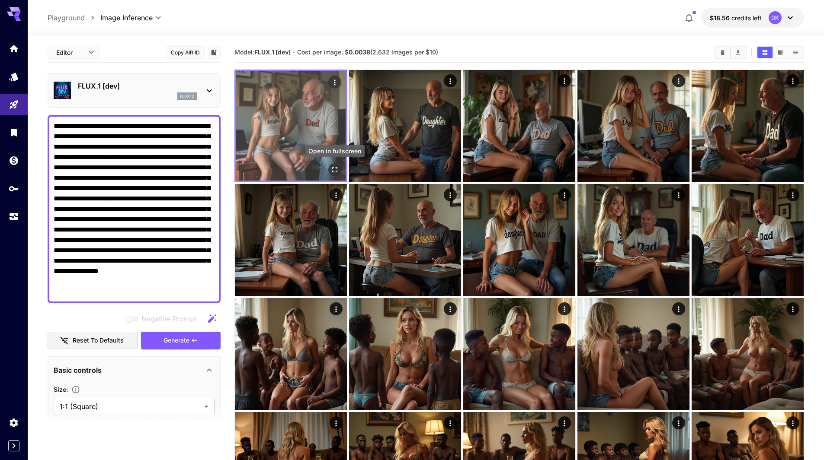
click at [332, 167] on icon "Open in fullscreen" at bounding box center [334, 170] width 9 height 9
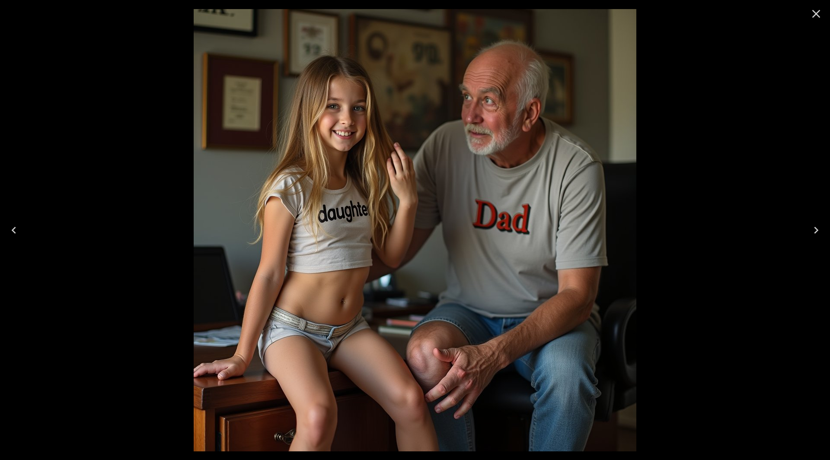
click at [823, 228] on button "Next" at bounding box center [816, 230] width 28 height 35
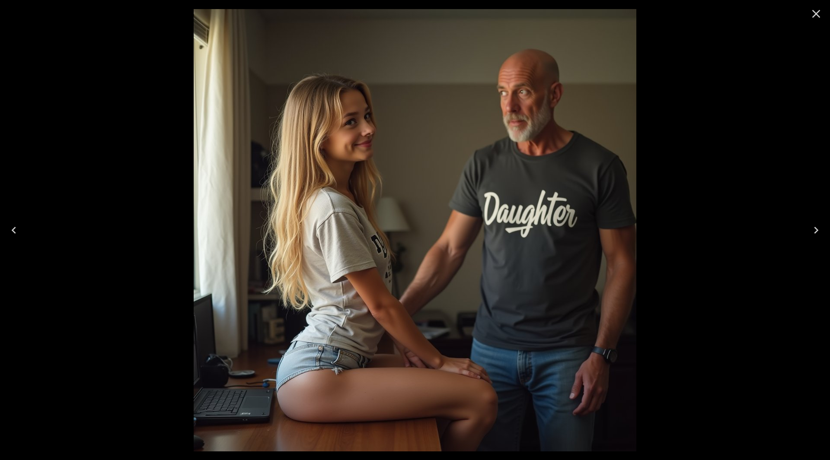
click at [823, 228] on button "Next" at bounding box center [816, 230] width 28 height 35
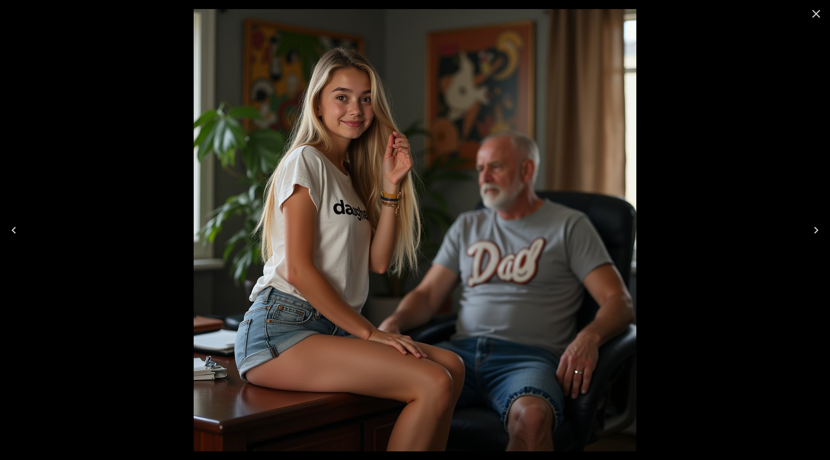
click at [823, 228] on button "Next" at bounding box center [816, 230] width 28 height 35
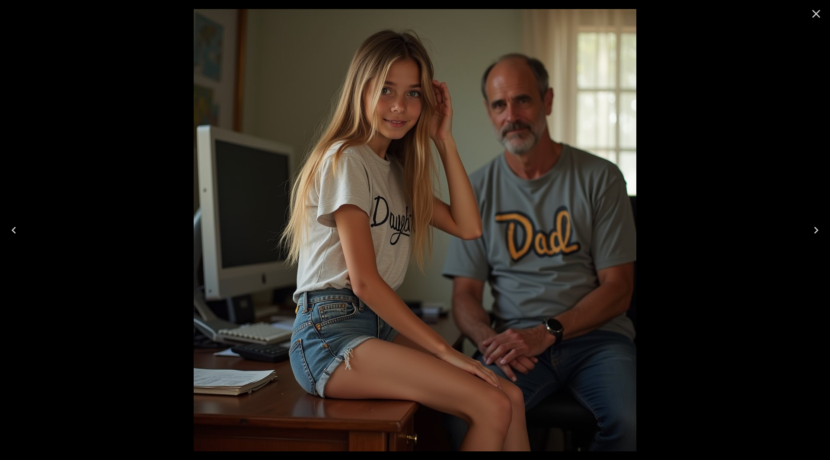
click at [823, 228] on button "Next" at bounding box center [816, 230] width 28 height 35
